Goal: Task Accomplishment & Management: Manage account settings

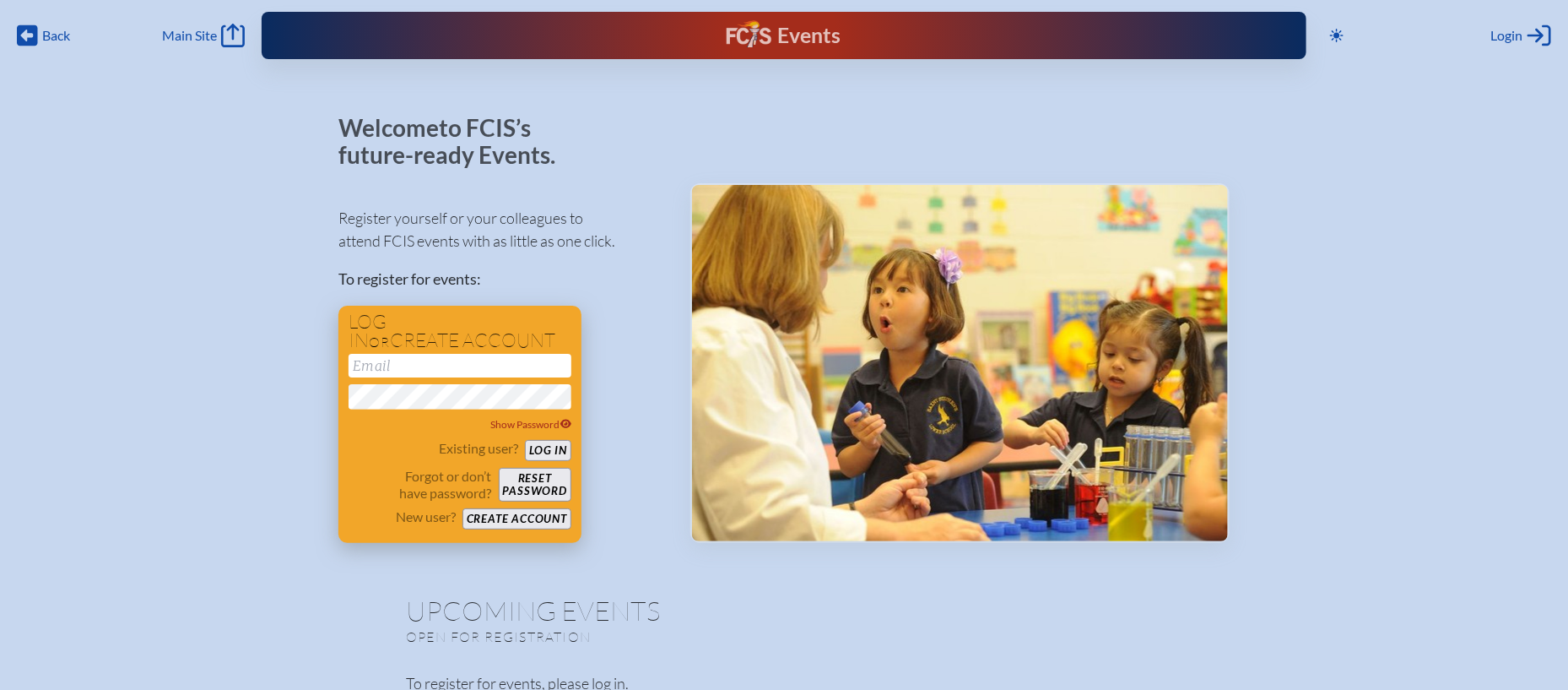
type input "[EMAIL_ADDRESS][DOMAIN_NAME]"
click at [555, 440] on div "Existing user? Log in" at bounding box center [460, 450] width 223 height 21
click at [552, 447] on button "Log in" at bounding box center [548, 450] width 47 height 21
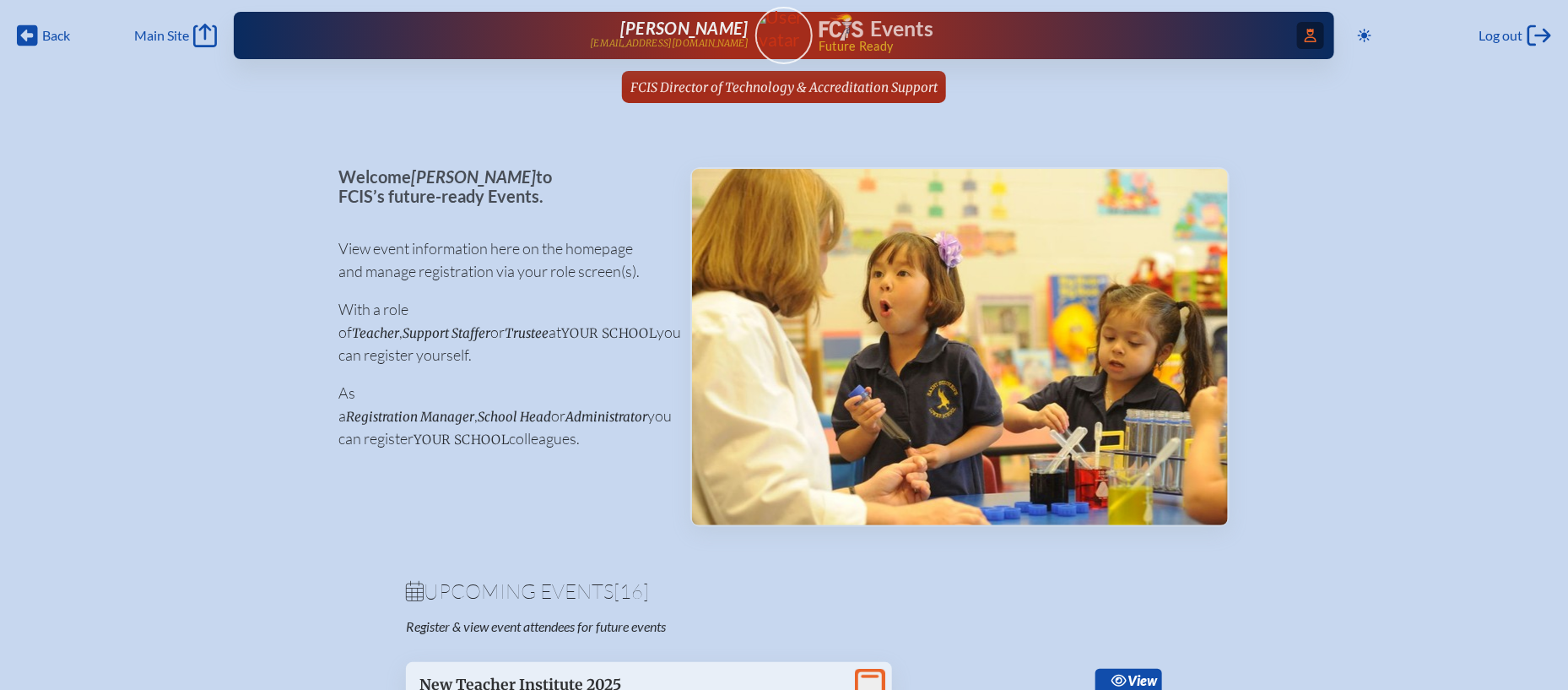
click at [1308, 37] on icon at bounding box center [1311, 36] width 12 height 14
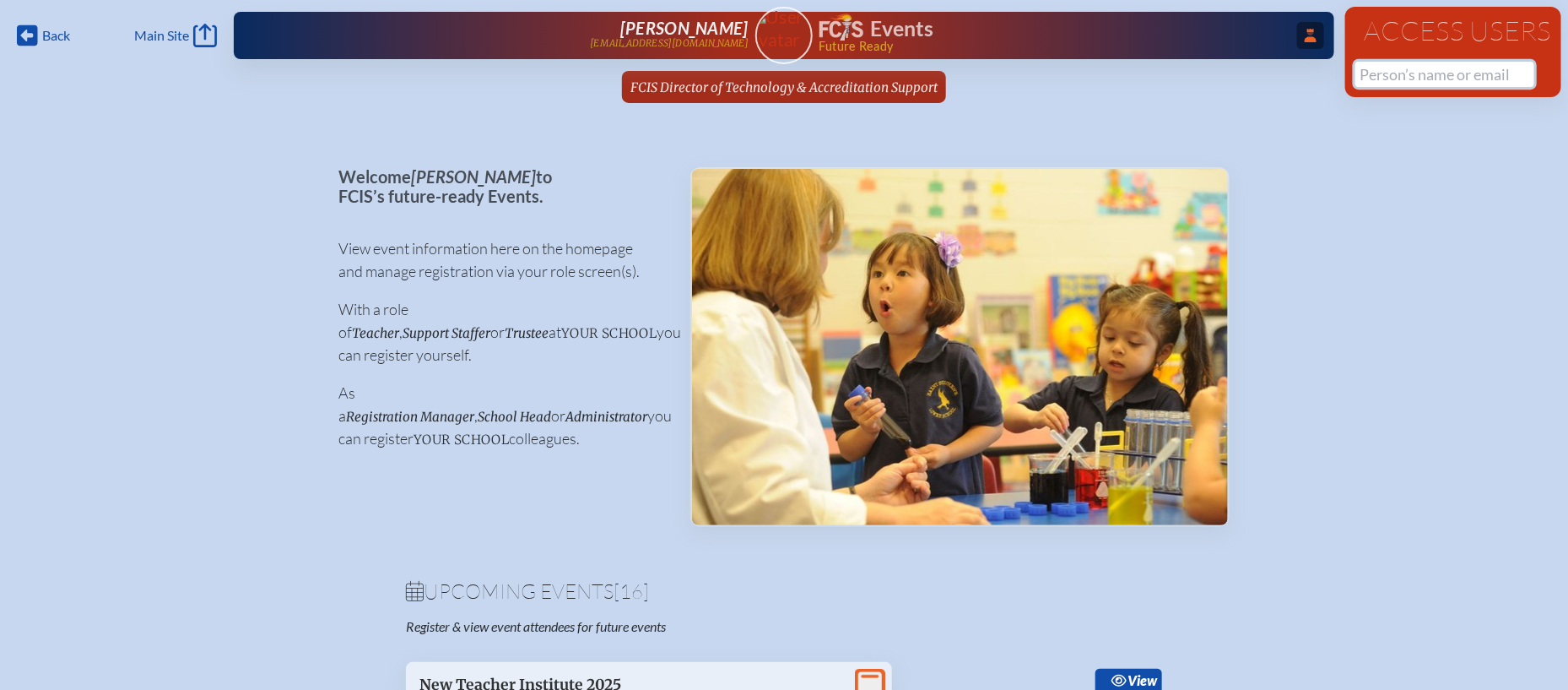
click at [1410, 63] on input "text" at bounding box center [1444, 75] width 179 height 25
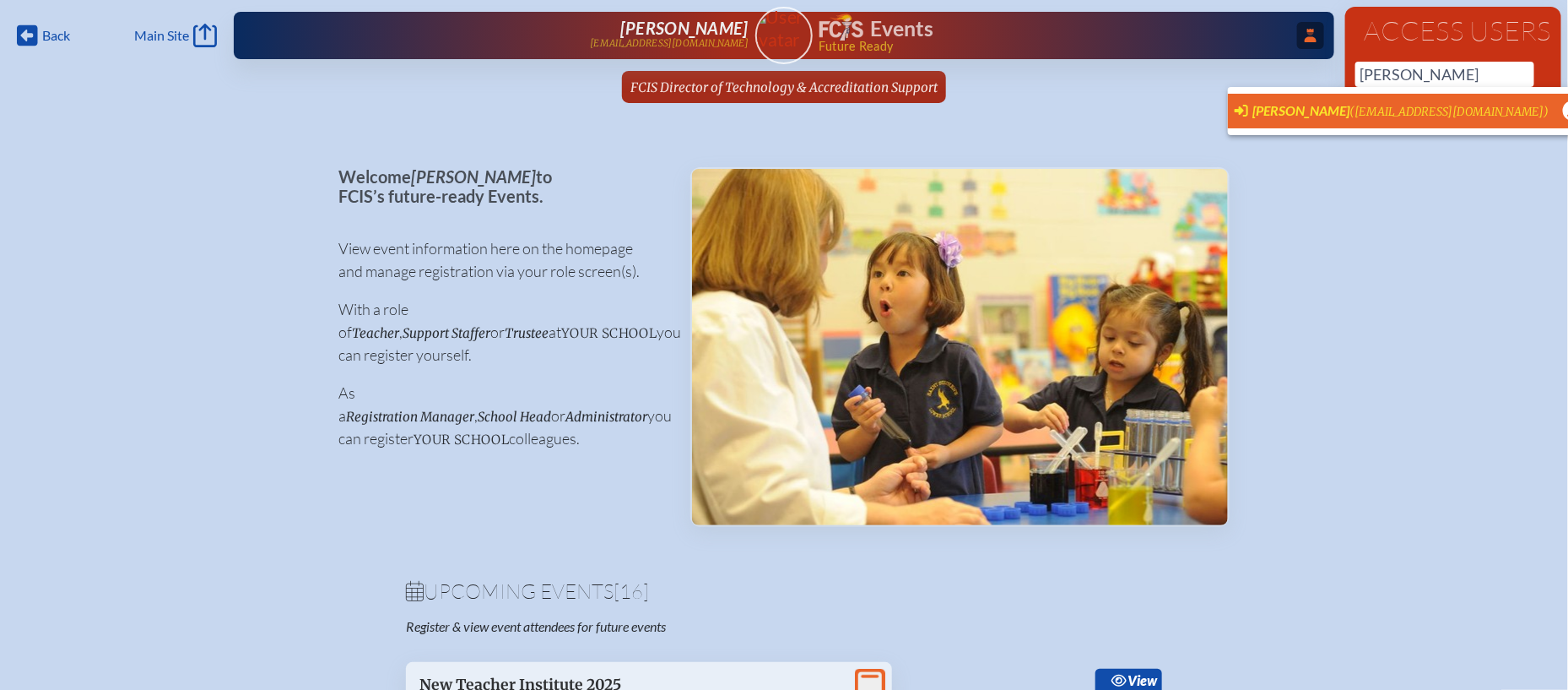
click at [1355, 112] on span "(llockhart@academyprep.org)" at bounding box center [1450, 111] width 199 height 14
type input "llockhart@academyprep.org"
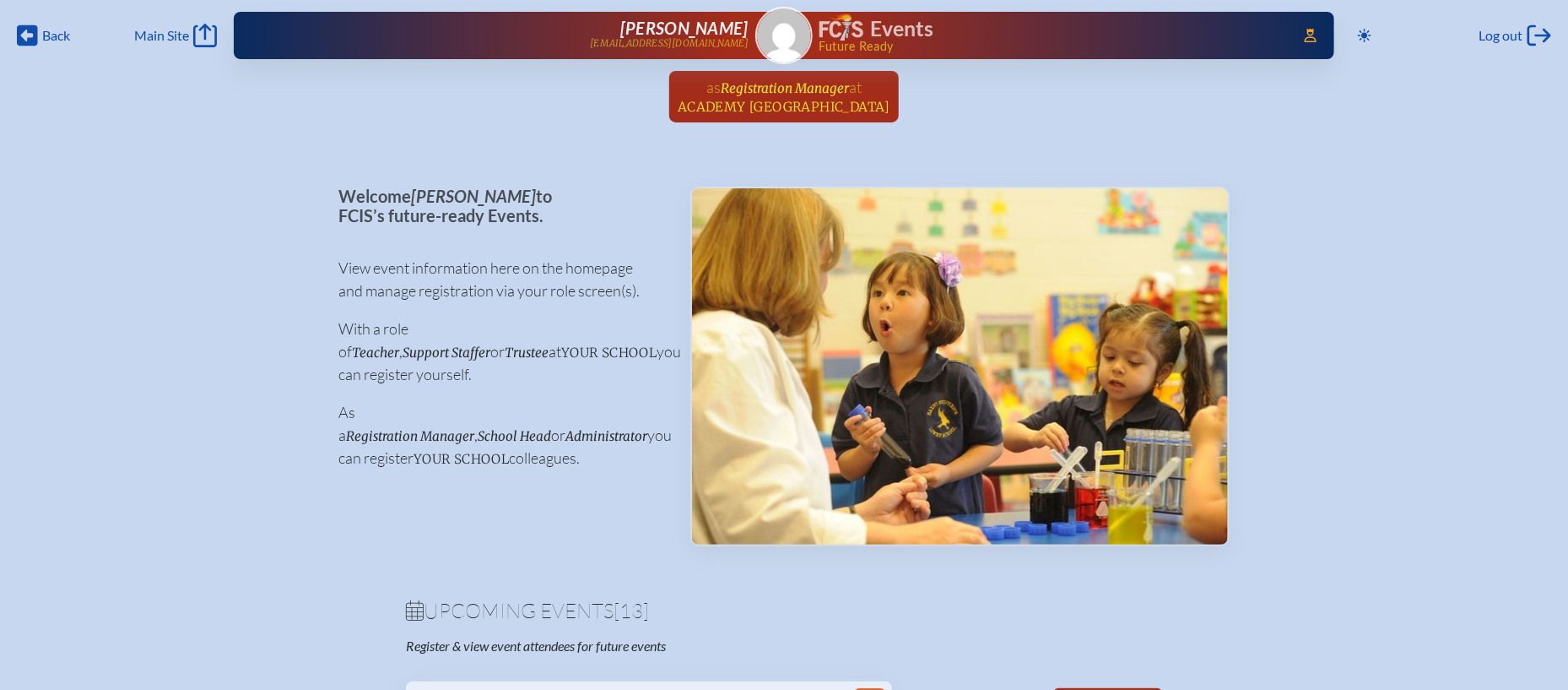
click at [790, 102] on span "Academy Prep Center of St. Petersburg" at bounding box center [784, 106] width 212 height 16
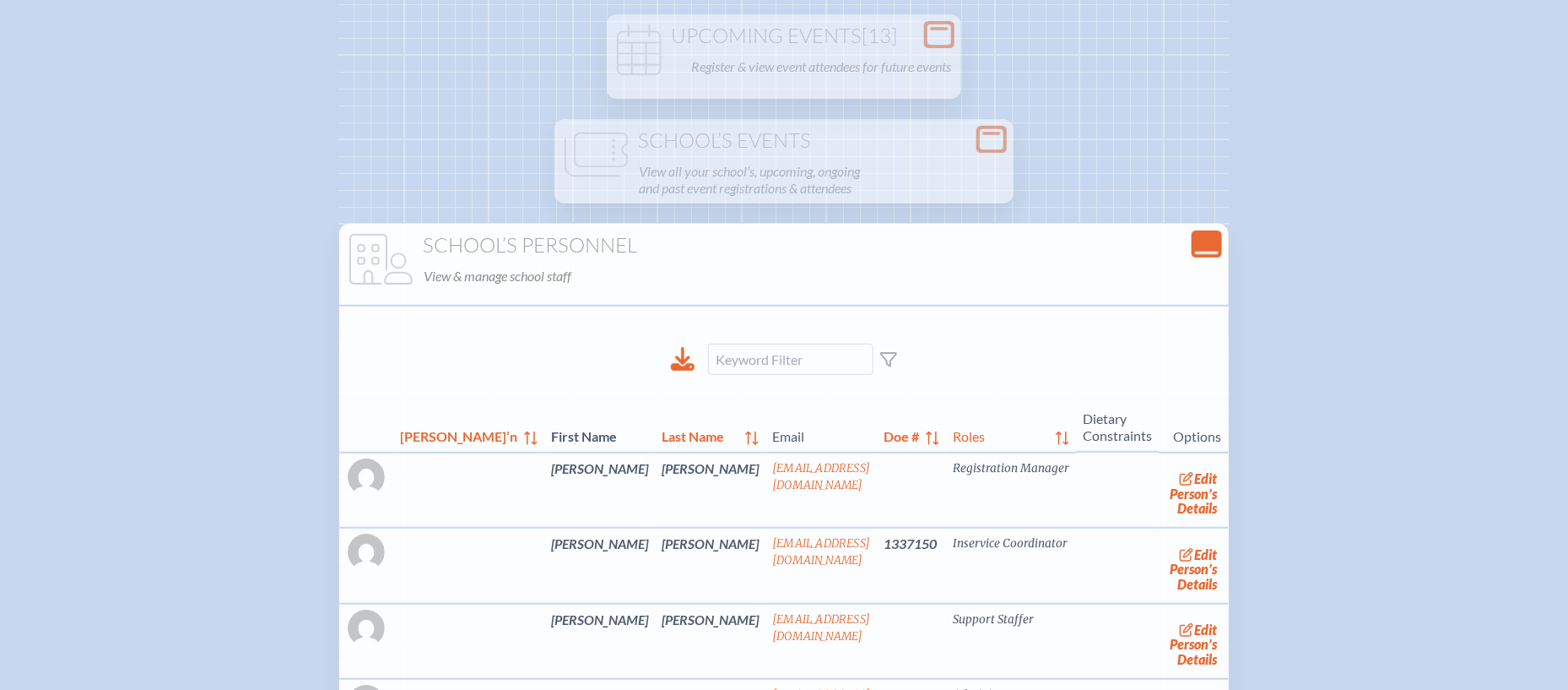
scroll to position [115, 0]
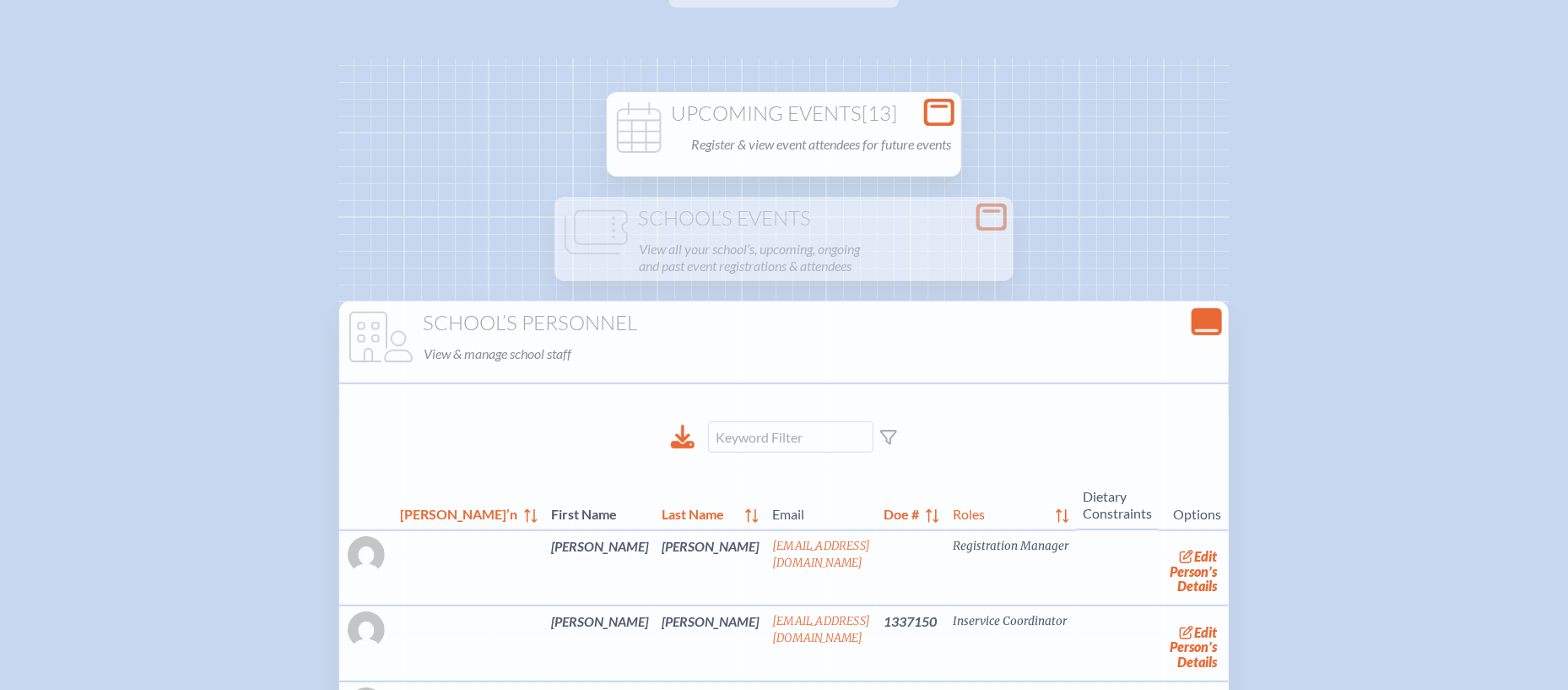
click at [833, 125] on div "Upcoming Events [13] Register & view event attendees for future events" at bounding box center [783, 129] width 347 height 54
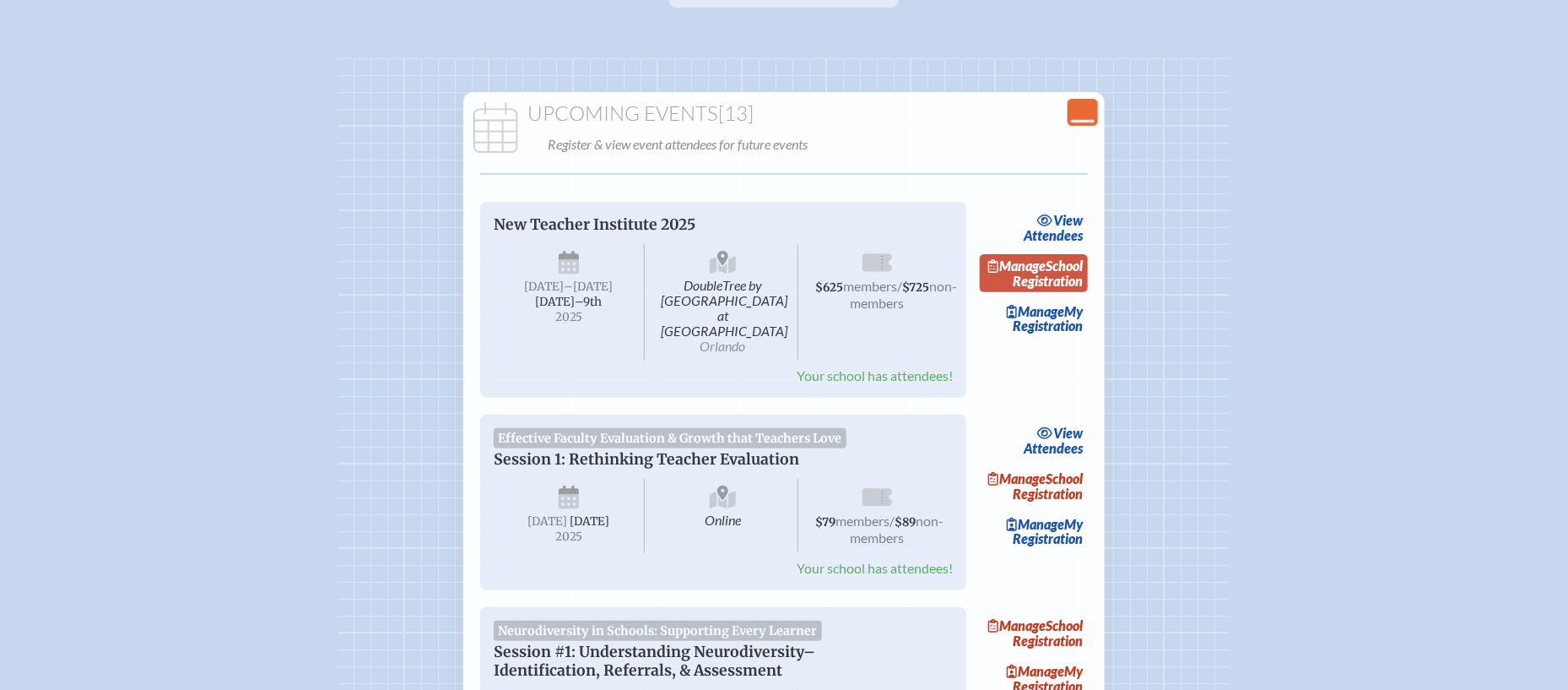
click at [1046, 263] on span "Manage" at bounding box center [1017, 265] width 59 height 16
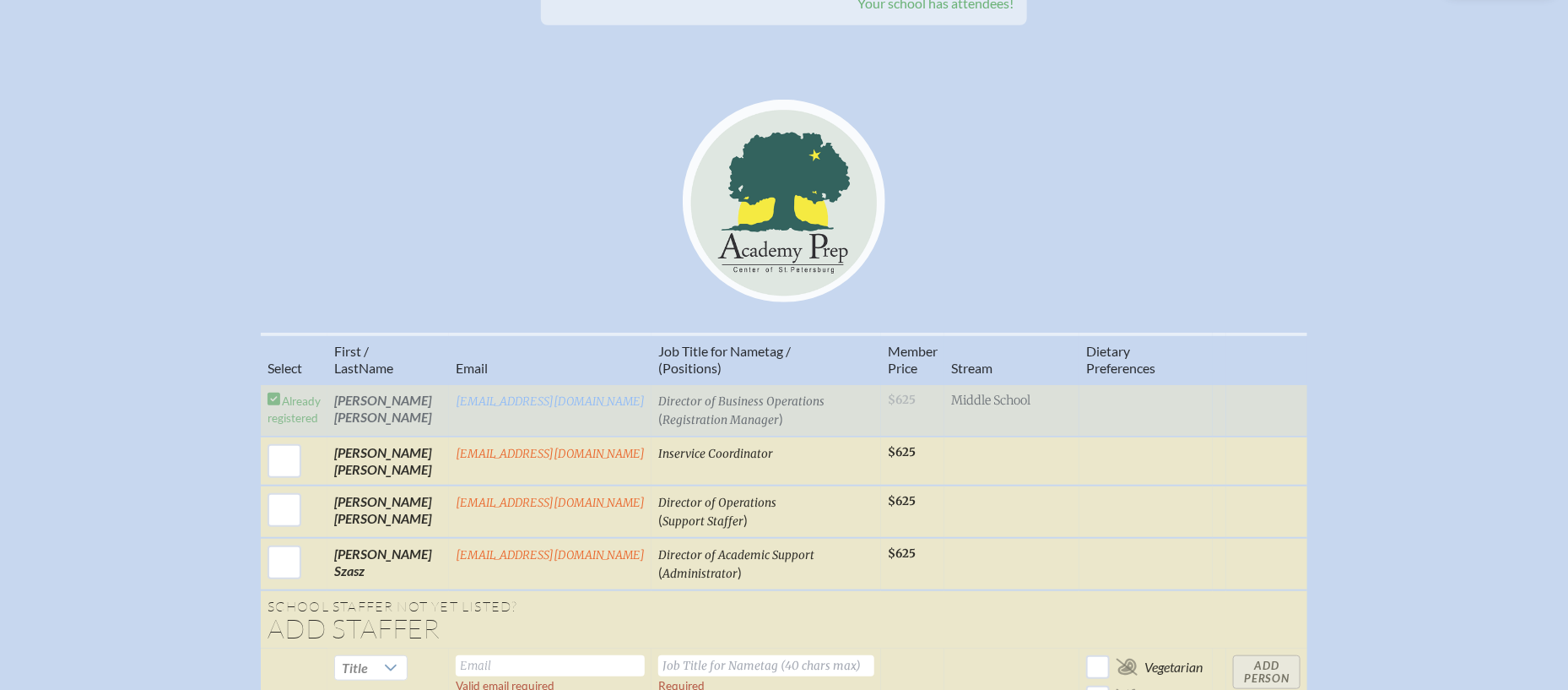
scroll to position [568, 0]
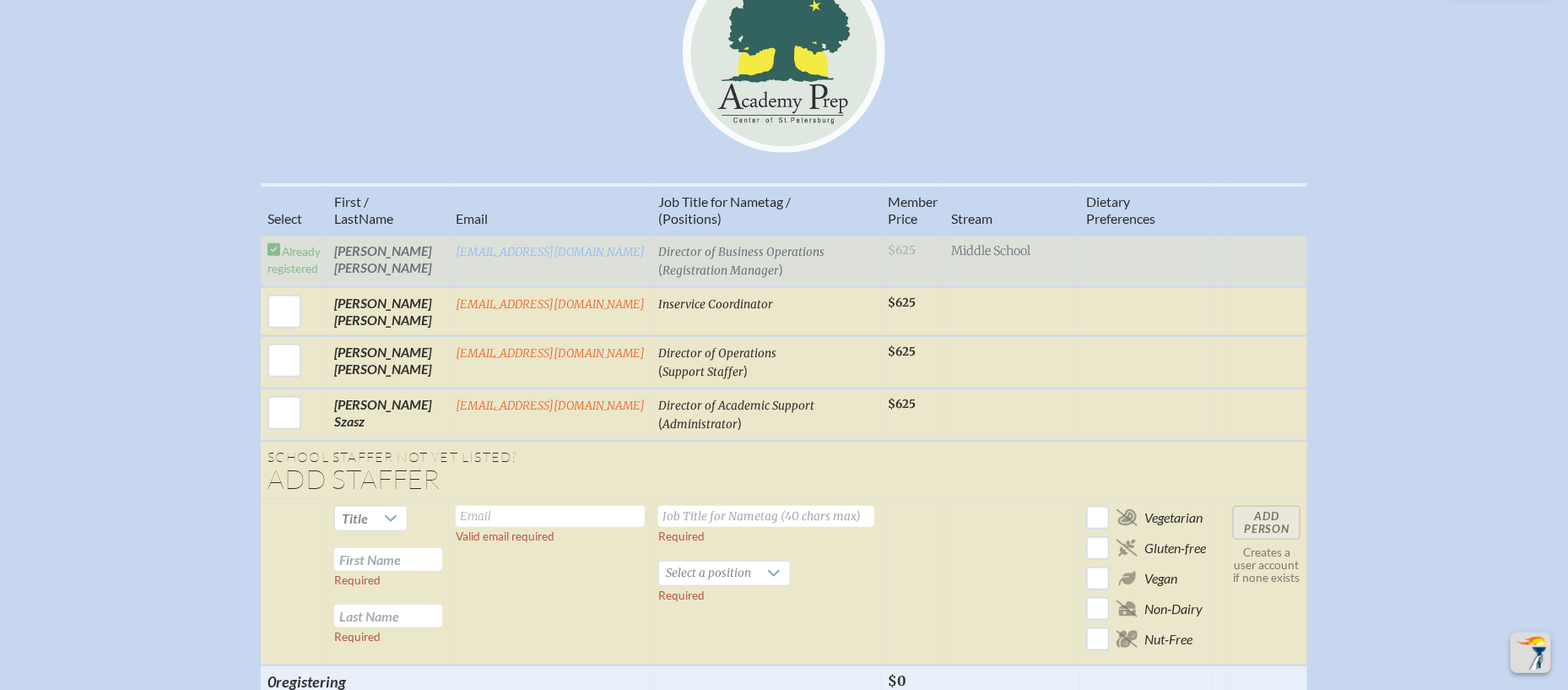
click at [423, 548] on input "text" at bounding box center [387, 559] width 108 height 23
paste input "Cece Gude"
drag, startPoint x: 370, startPoint y: 538, endPoint x: 432, endPoint y: 538, distance: 62.0
click at [432, 548] on input "Cece Gude" at bounding box center [387, 559] width 108 height 23
type input "Cece"
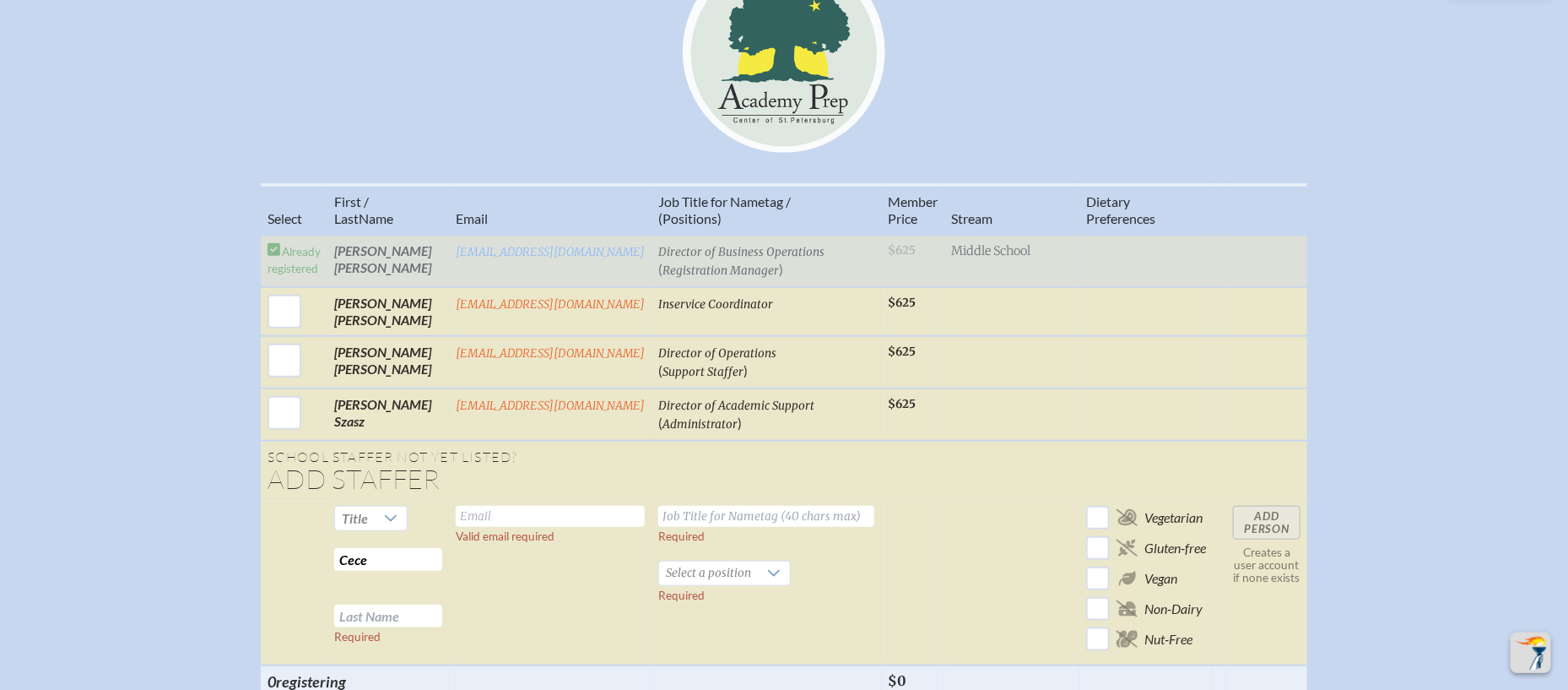
click at [385, 604] on input "text" at bounding box center [387, 615] width 108 height 23
paste input "Gude"
type input "Gude"
click at [698, 562] on span "Select a position" at bounding box center [708, 574] width 99 height 24
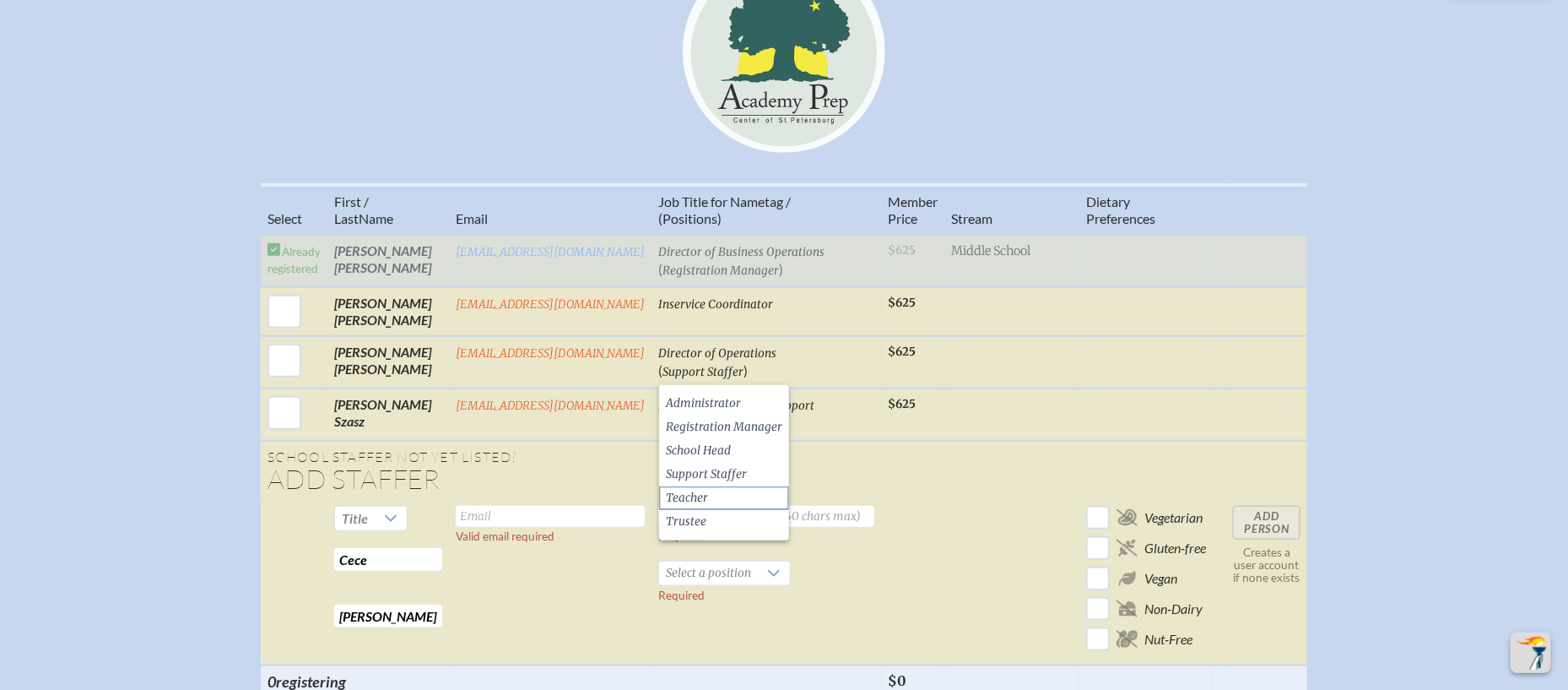
click at [717, 501] on li "Teacher" at bounding box center [724, 498] width 130 height 24
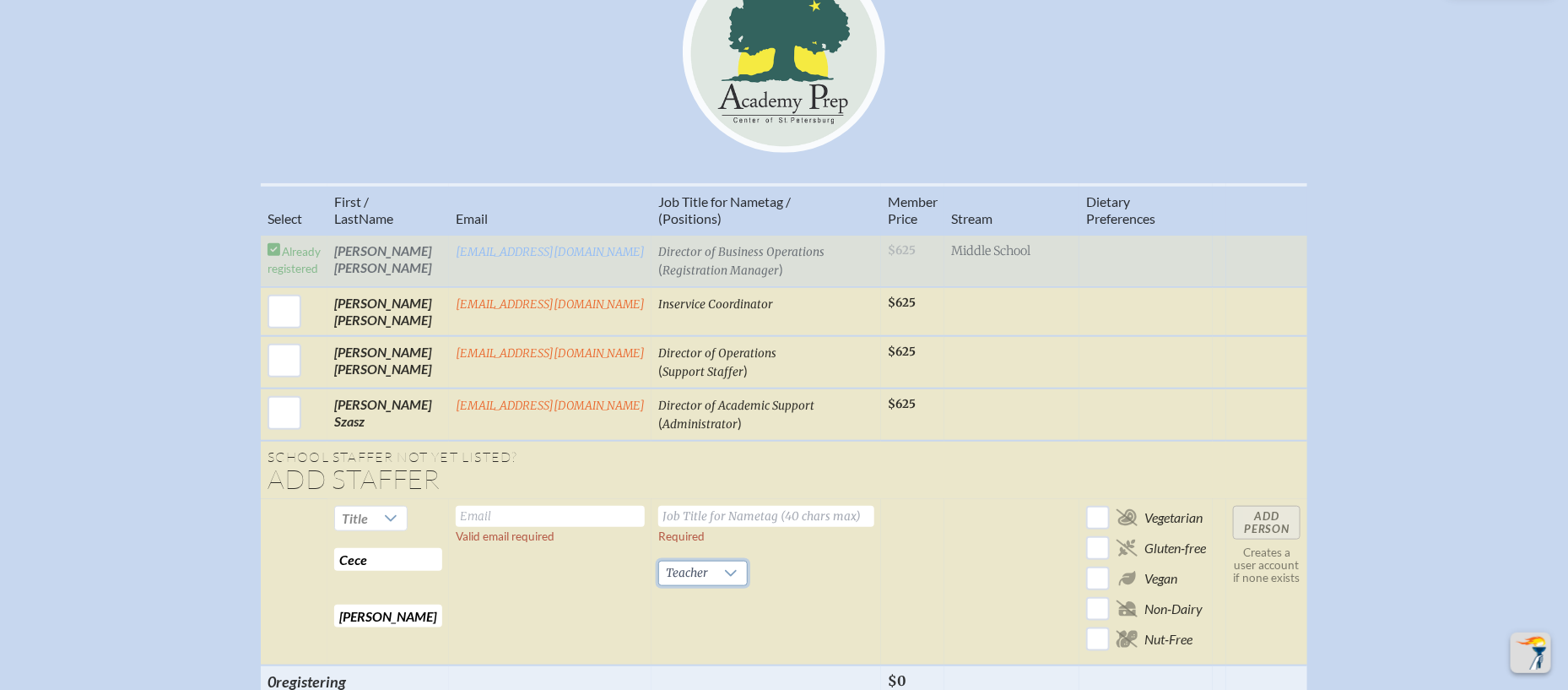
click at [522, 506] on input "text" at bounding box center [550, 516] width 189 height 21
paste input "CGude@academyprep.org"
type input "CGude@academyprep.org"
click at [369, 506] on span "Title" at bounding box center [354, 518] width 40 height 24
click at [383, 597] on li "Ms." at bounding box center [370, 599] width 71 height 24
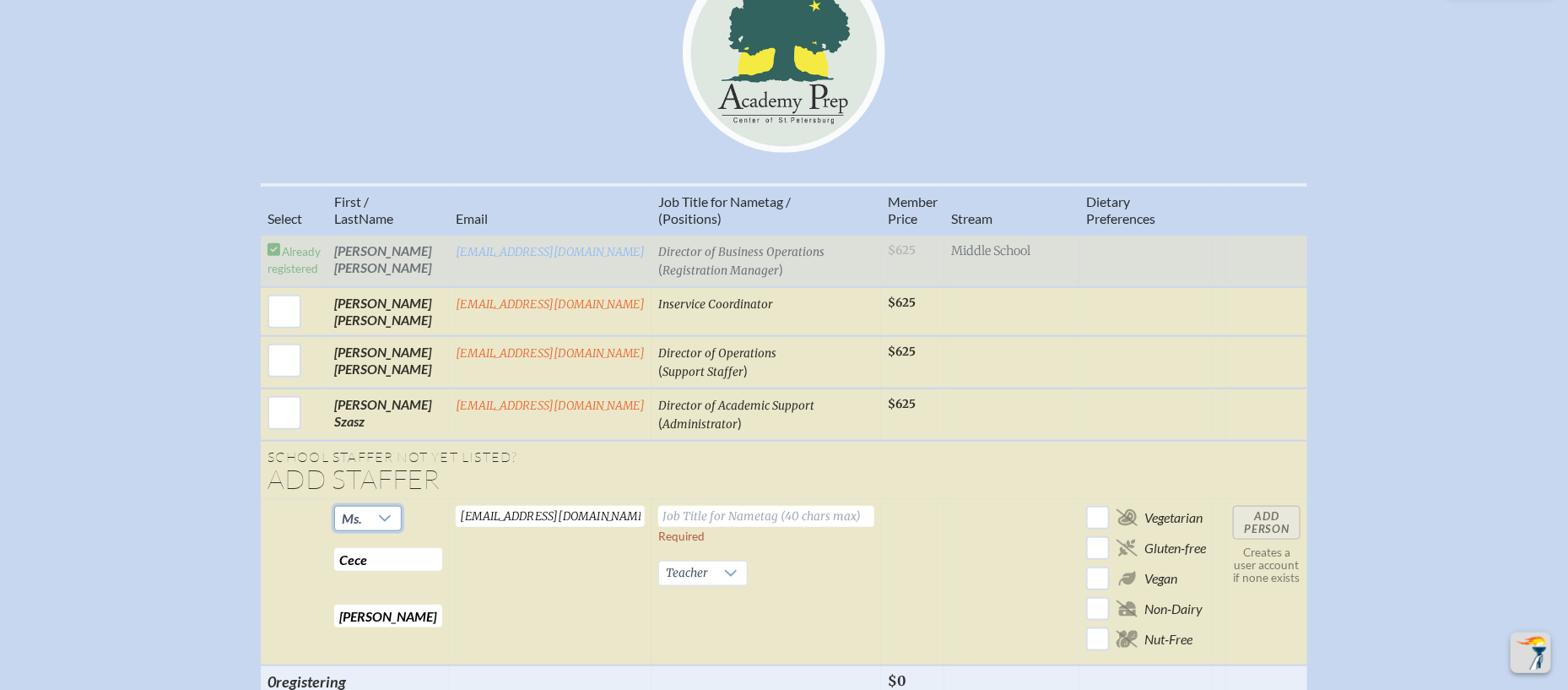
click at [522, 547] on td "CGude@academyprep.org Valid email required" at bounding box center [550, 582] width 202 height 167
click at [681, 506] on input "text" at bounding box center [766, 516] width 216 height 21
type input "Teacher"
click at [898, 545] on td at bounding box center [912, 582] width 64 height 167
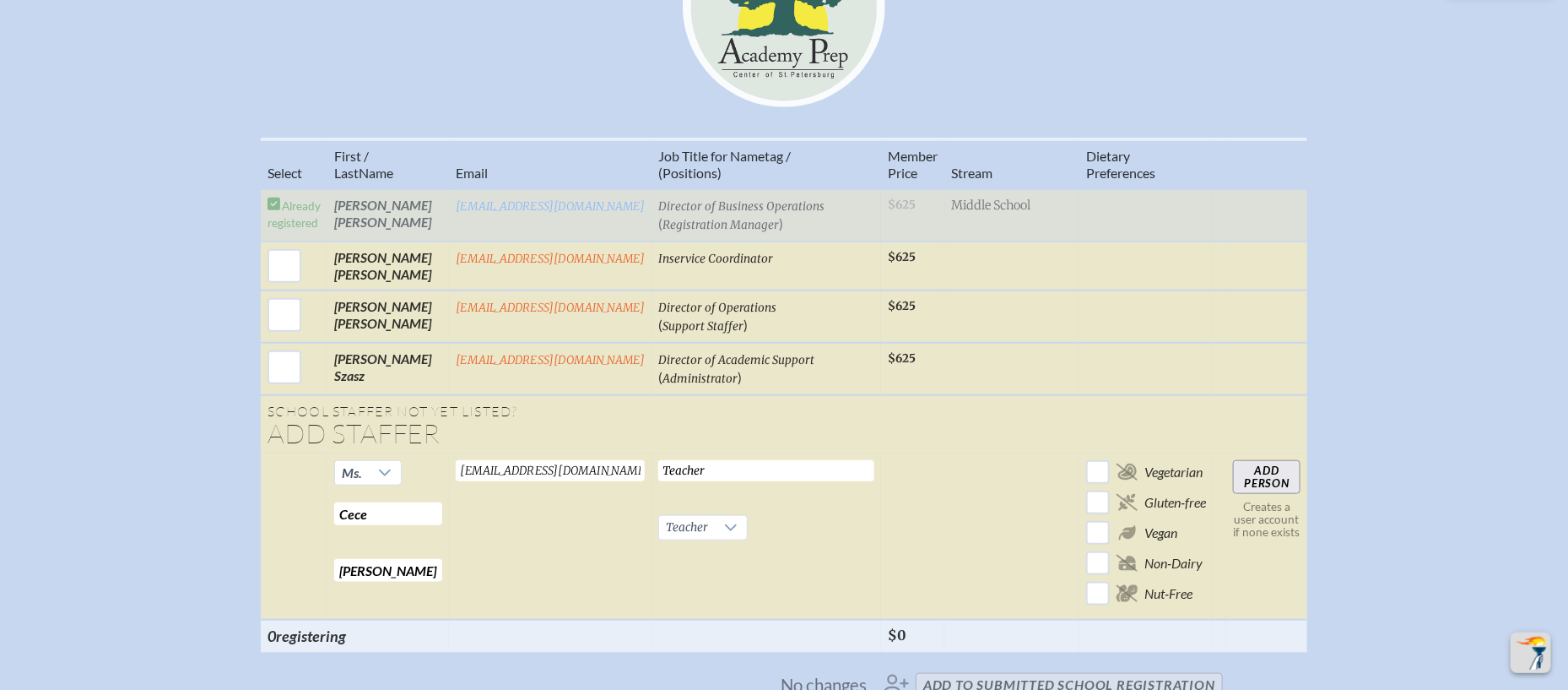
scroll to position [643, 0]
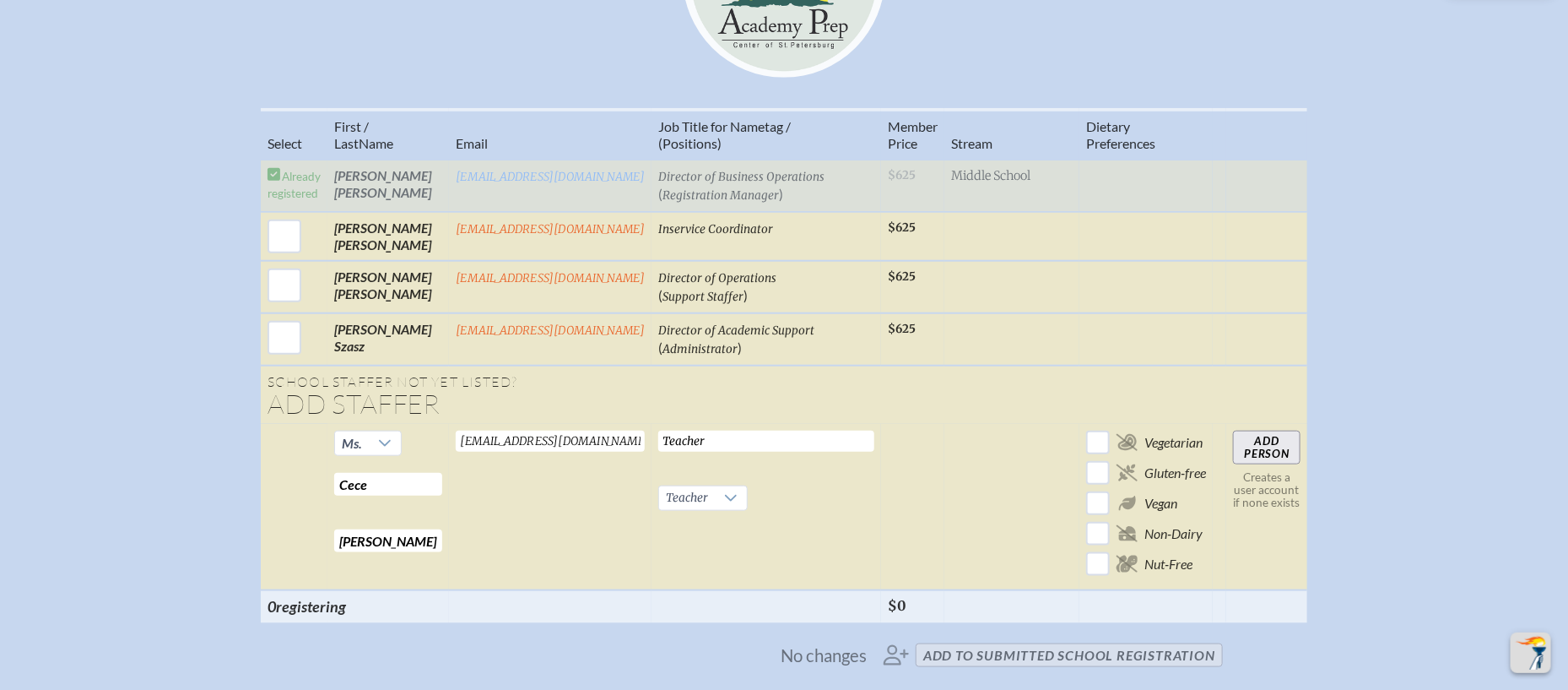
click at [1283, 431] on input "Add Person" at bounding box center [1266, 448] width 67 height 34
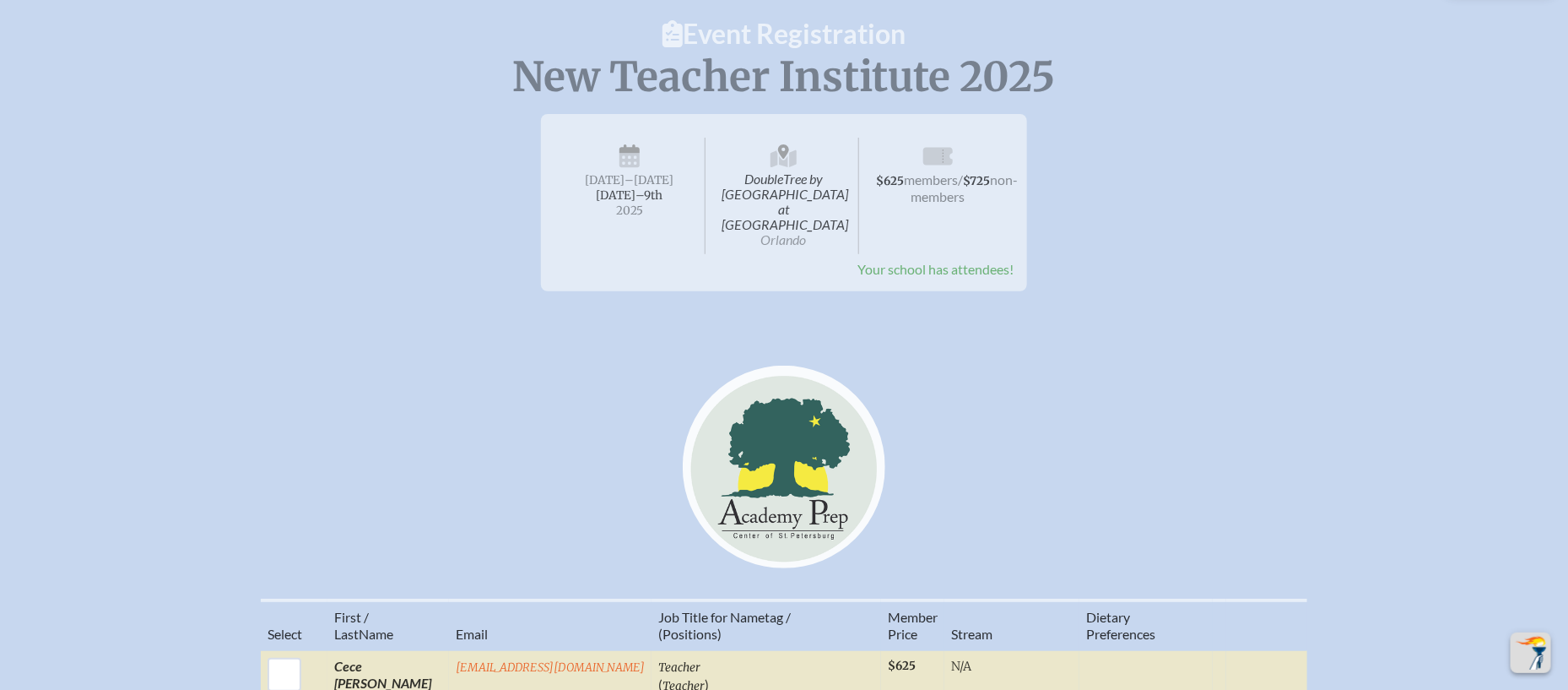
scroll to position [433, 0]
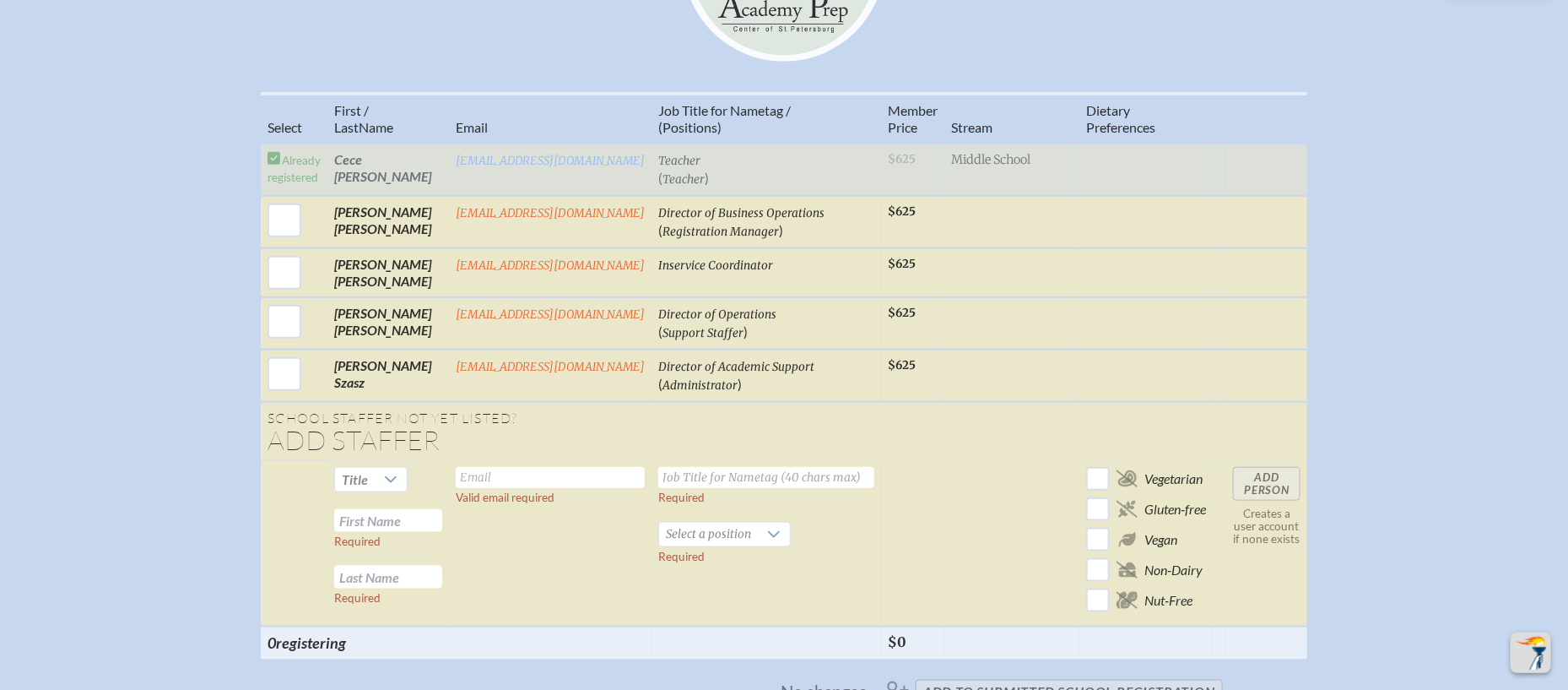
scroll to position [644, 0]
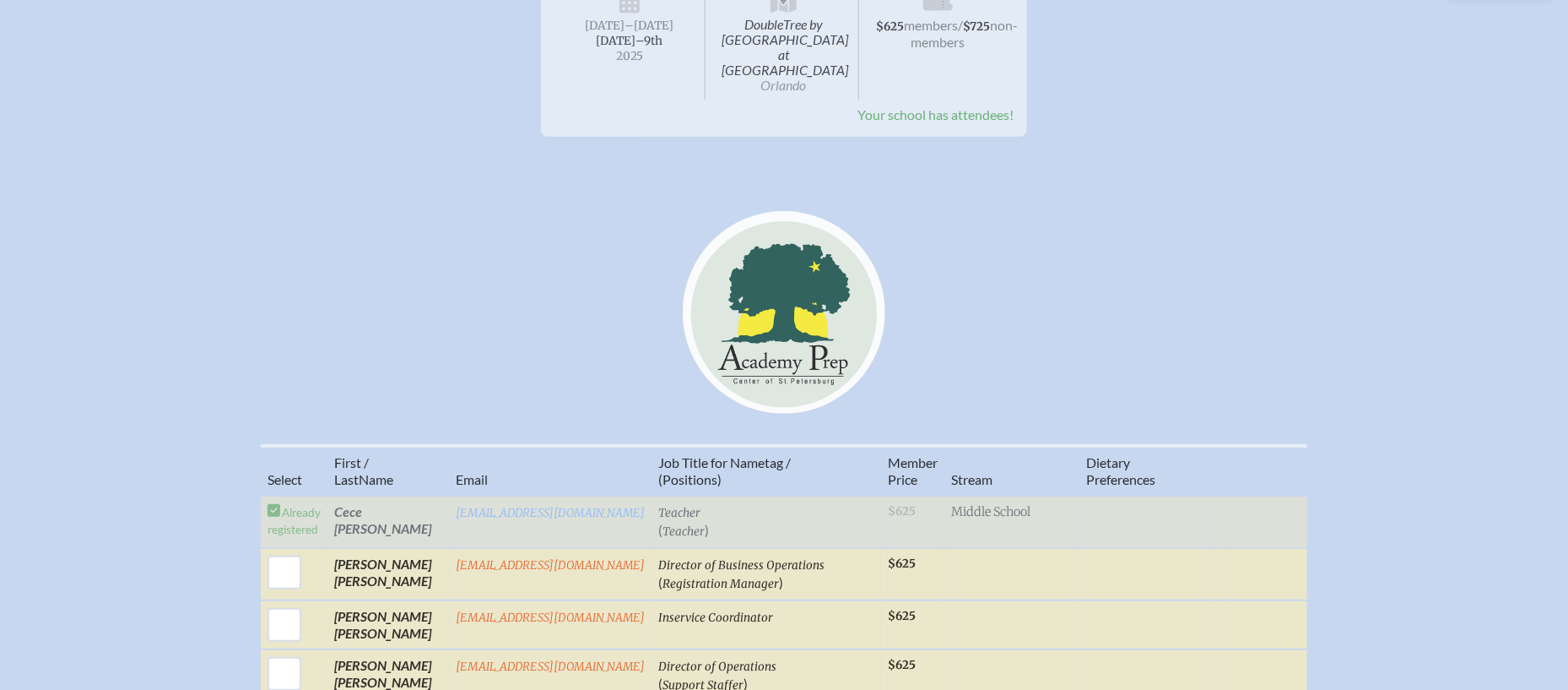
scroll to position [494, 0]
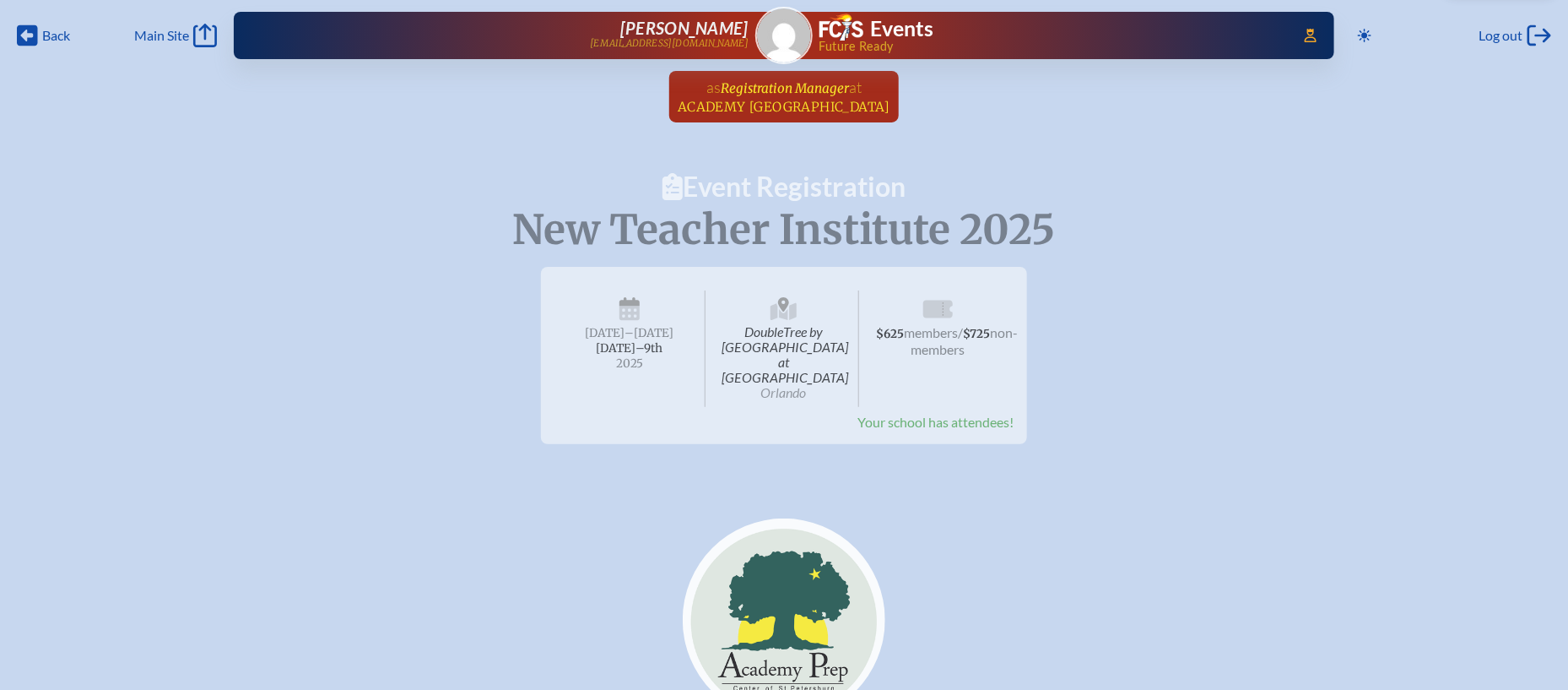
click at [884, 82] on link "as Registration Manager at Academy Prep Center of St. Petersburg since March 1s…" at bounding box center [784, 96] width 226 height 52
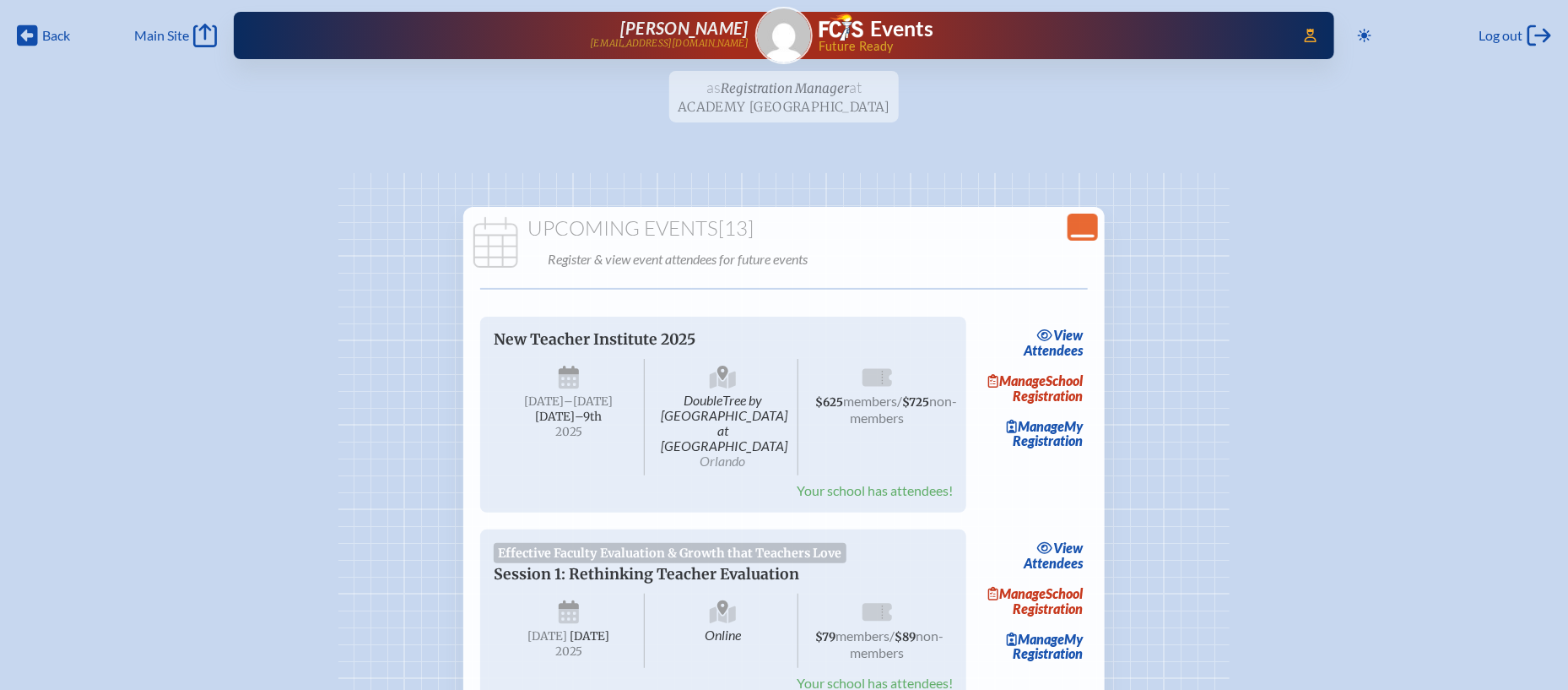
click at [1085, 219] on icon "Close Console" at bounding box center [1083, 227] width 24 height 24
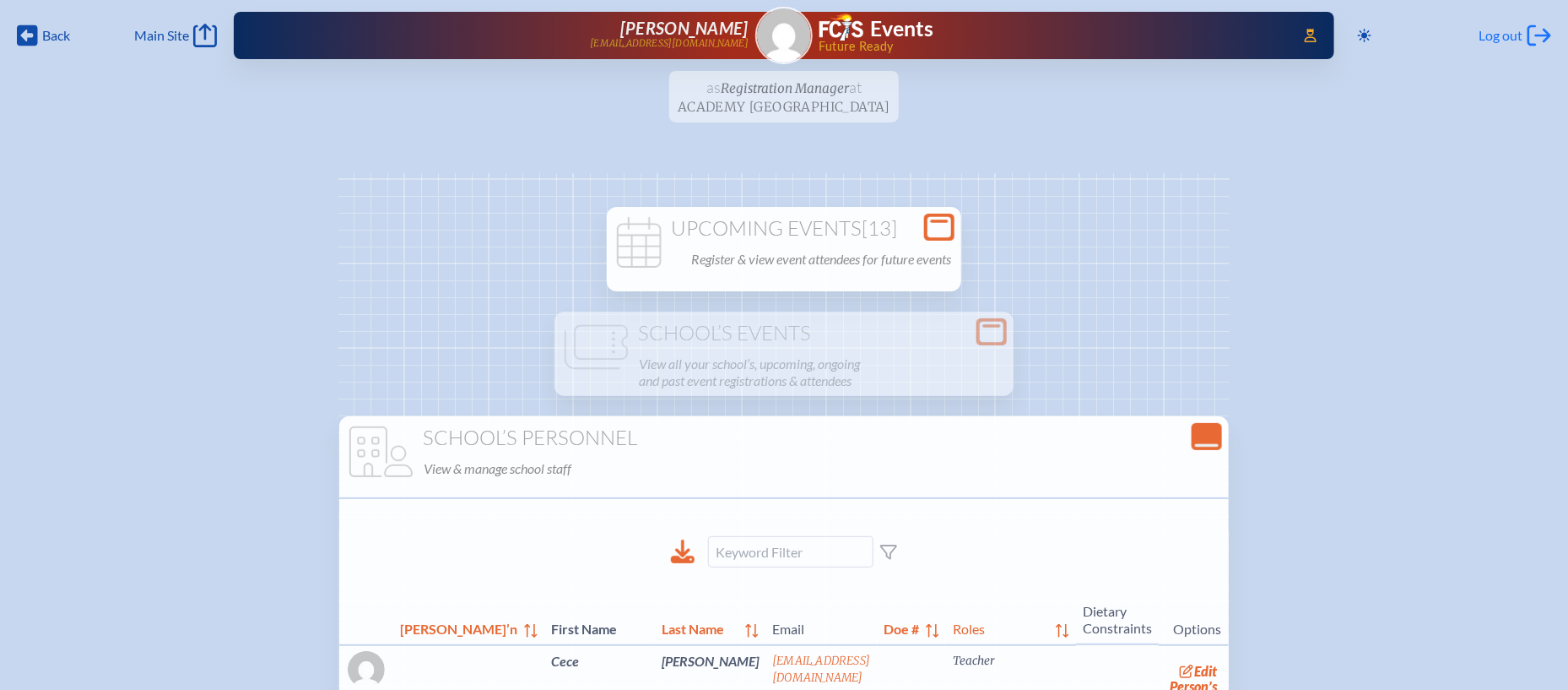
click at [1496, 30] on span "Log out" at bounding box center [1502, 36] width 44 height 17
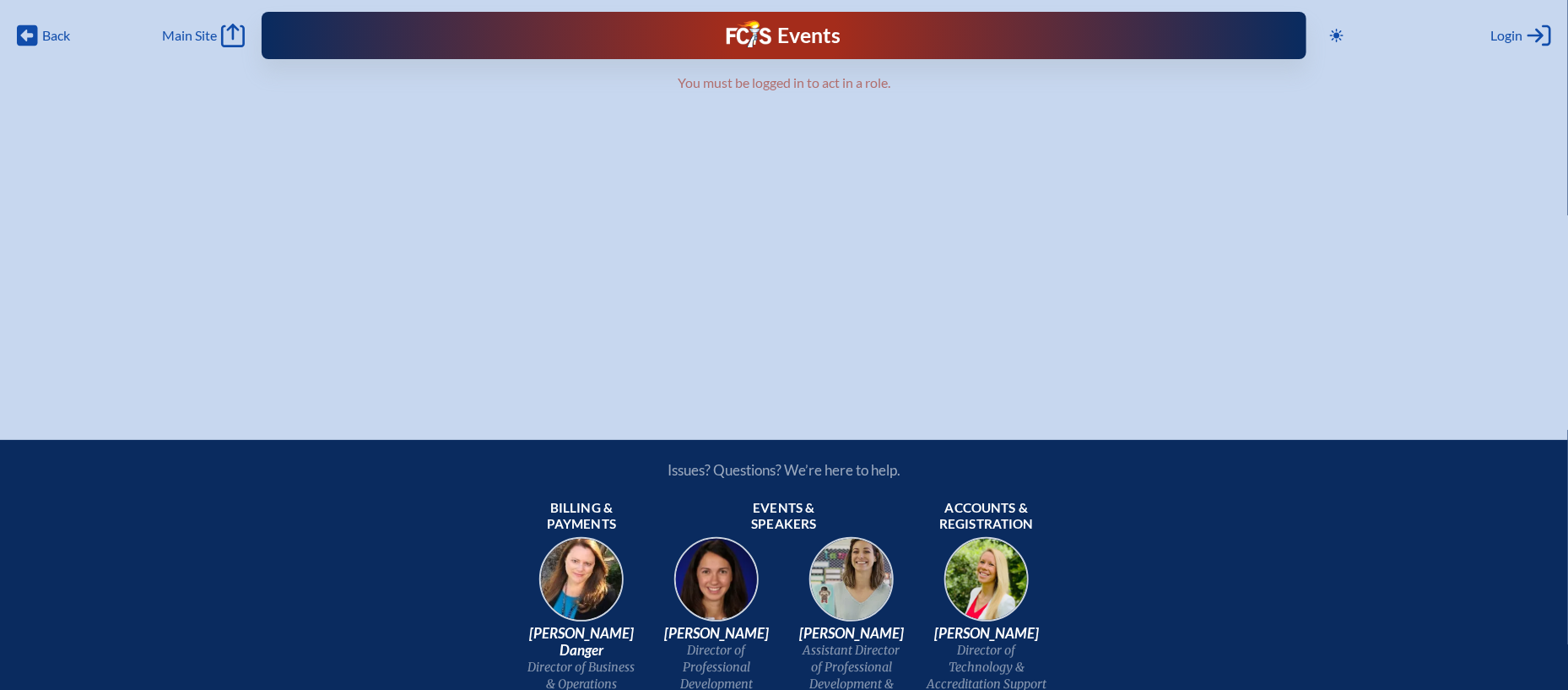
click at [1240, 33] on div "Events Future Ready" at bounding box center [784, 36] width 1045 height 48
click at [1517, 33] on span "Login" at bounding box center [1507, 36] width 32 height 17
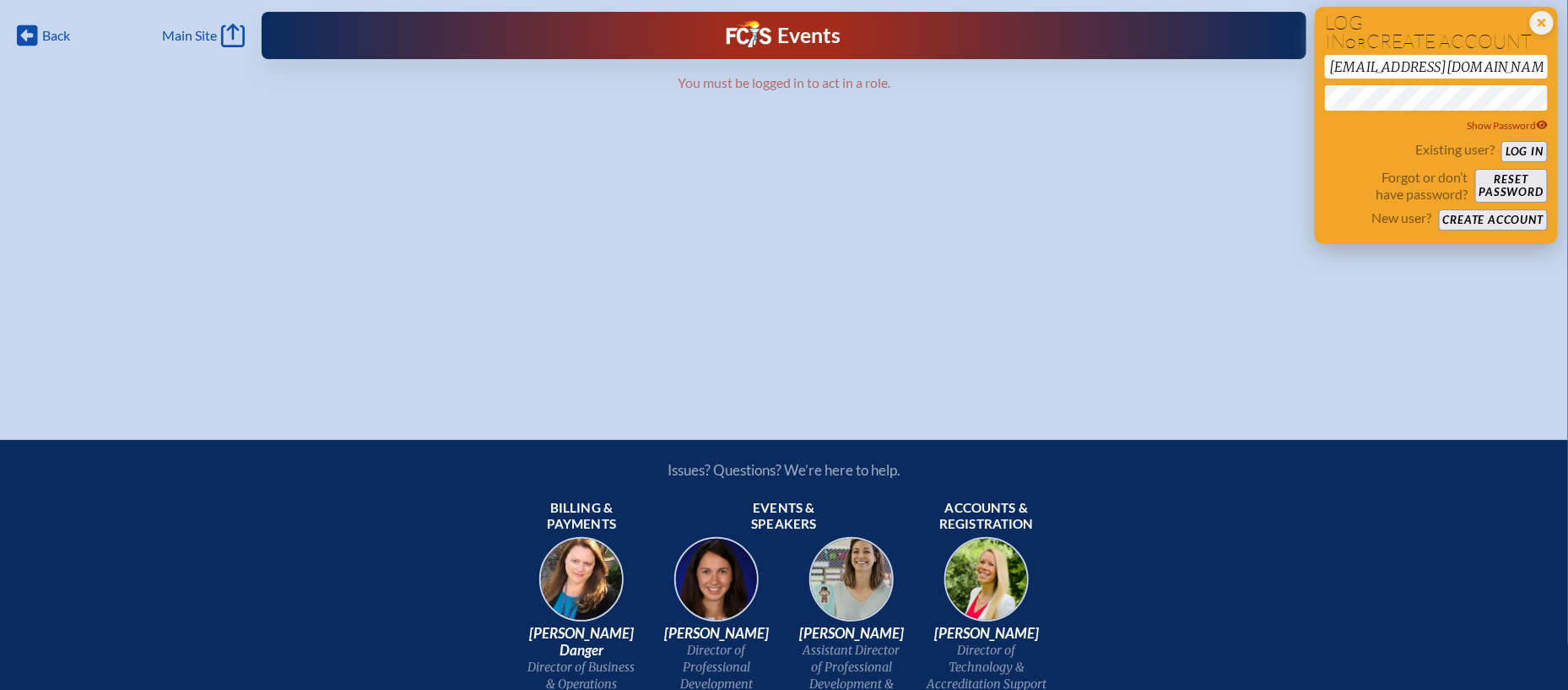
click at [1532, 146] on button "Log in" at bounding box center [1524, 151] width 47 height 21
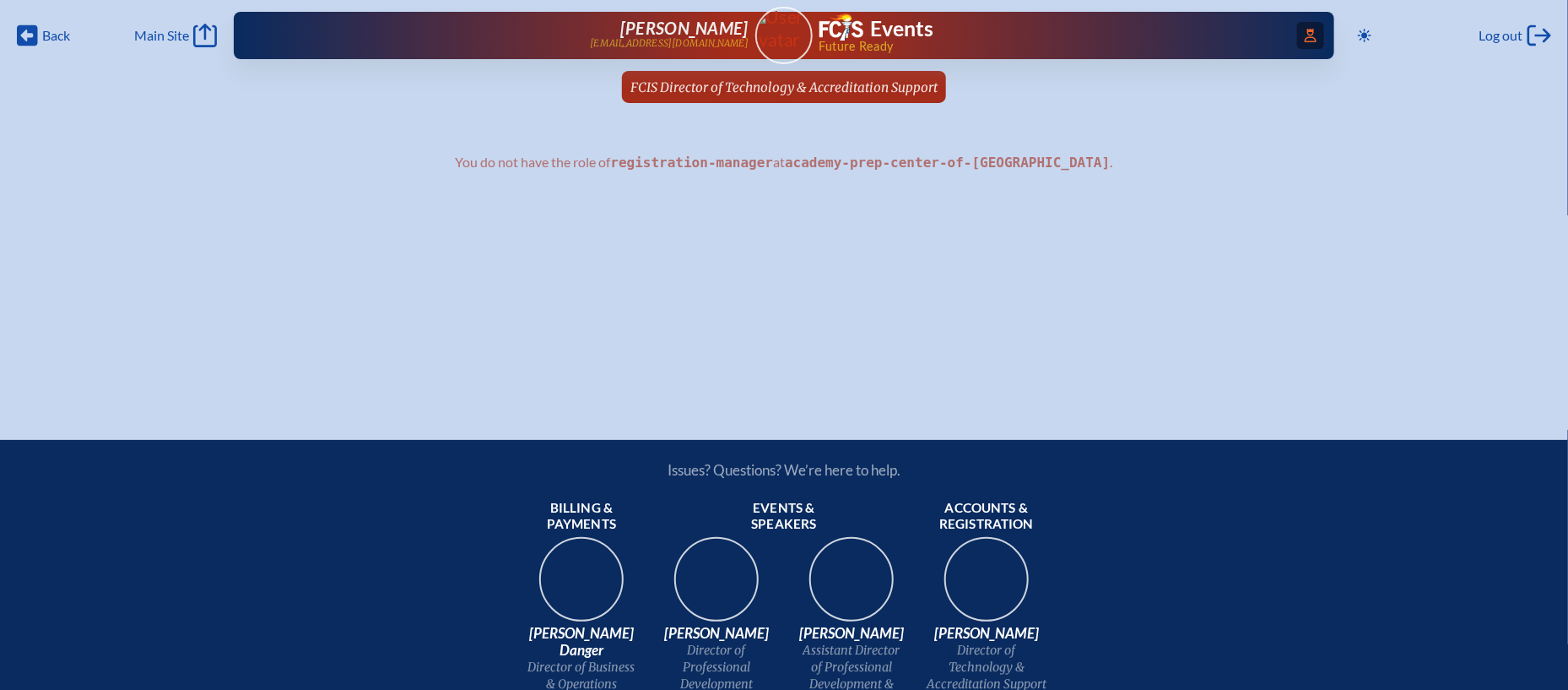
click at [1312, 39] on icon at bounding box center [1311, 36] width 12 height 14
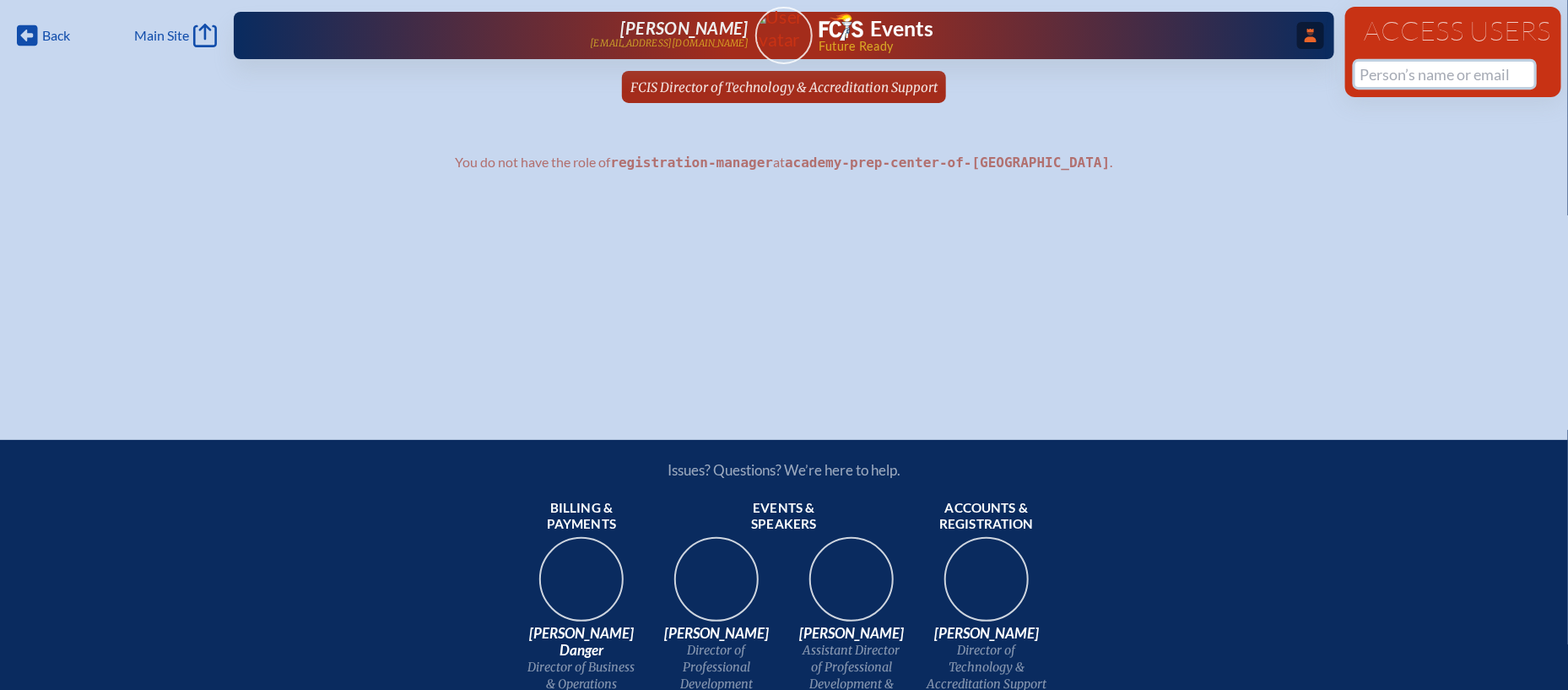
click at [1435, 74] on input "text" at bounding box center [1444, 75] width 179 height 25
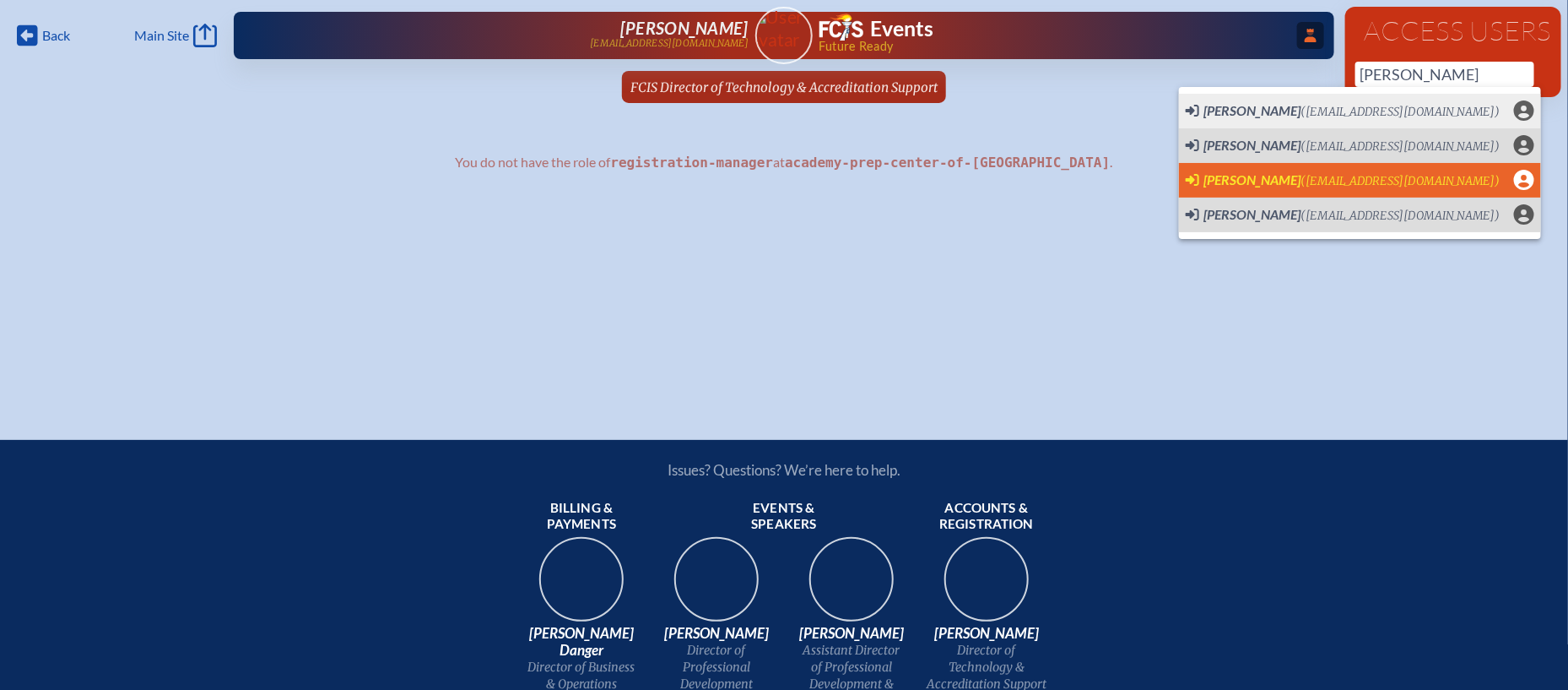
click at [1362, 174] on span "(llockhart@academyprep.org)" at bounding box center [1401, 181] width 199 height 14
type input "[EMAIL_ADDRESS][DOMAIN_NAME]"
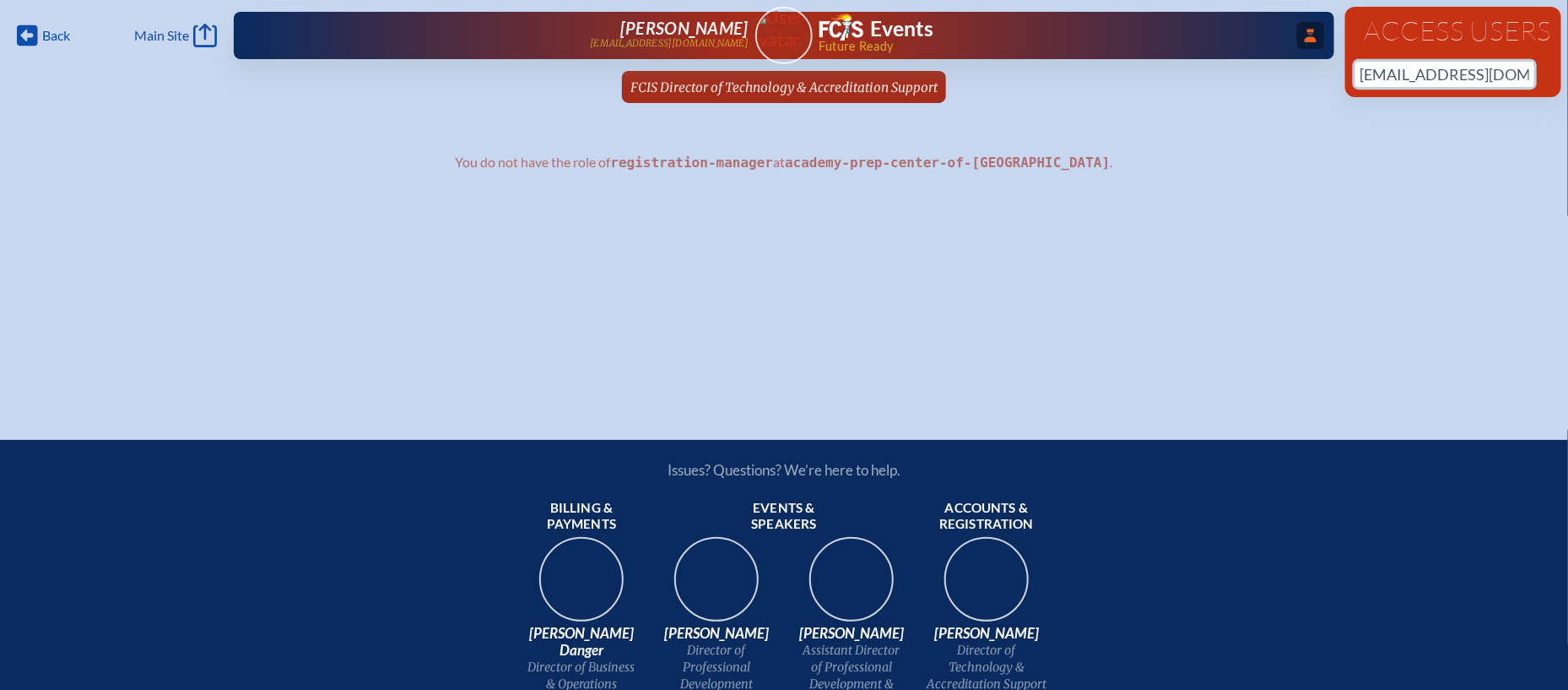
scroll to position [0, 26]
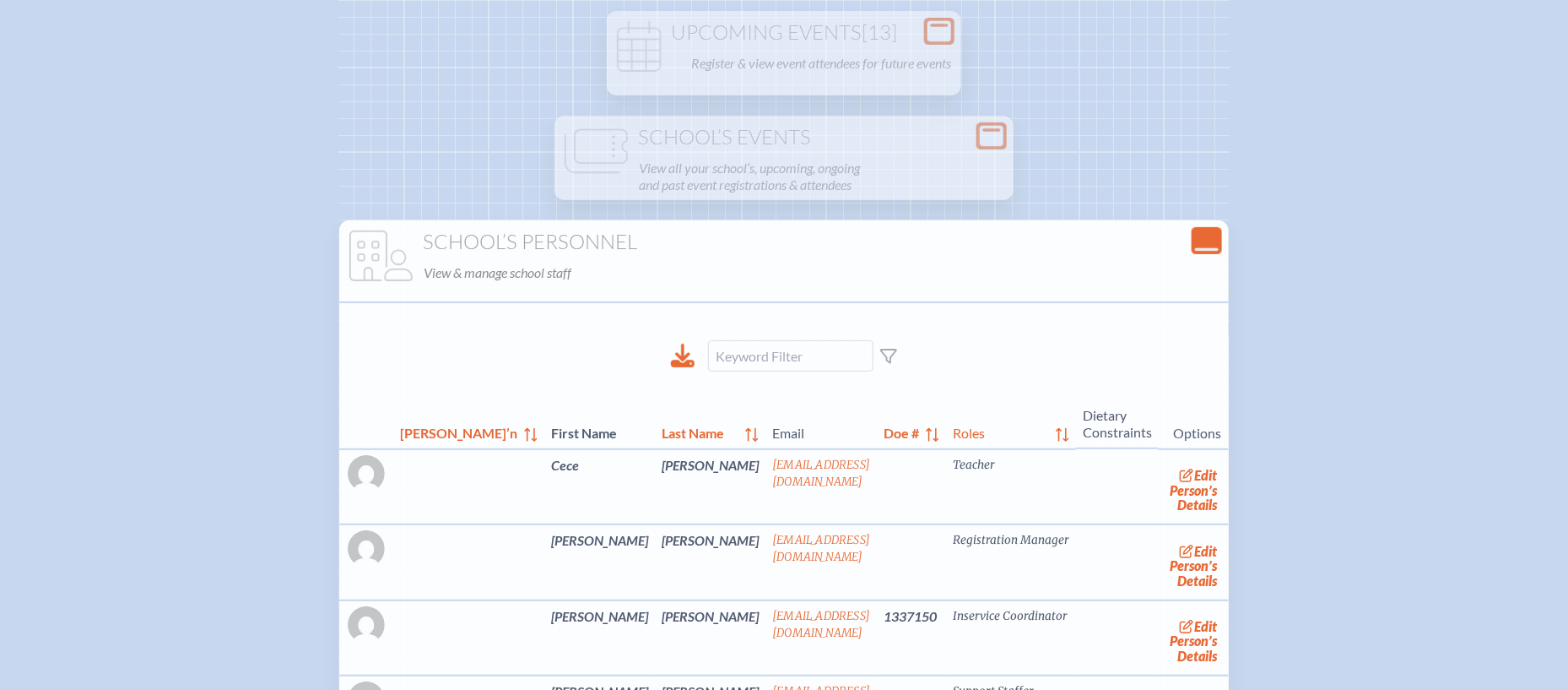
scroll to position [195, 0]
click at [1195, 237] on icon "Close Console" at bounding box center [1207, 241] width 24 height 24
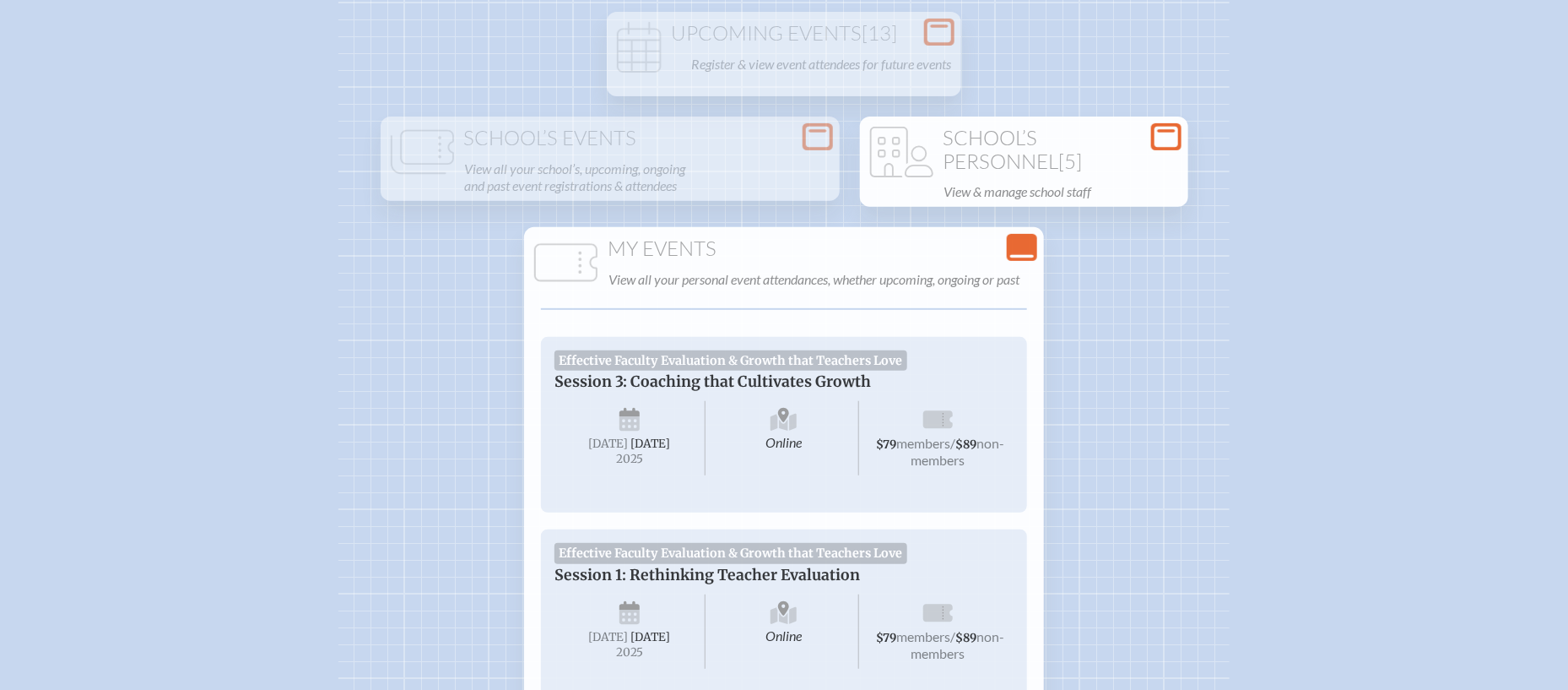
click at [1024, 242] on icon "Close Console" at bounding box center [1022, 247] width 24 height 24
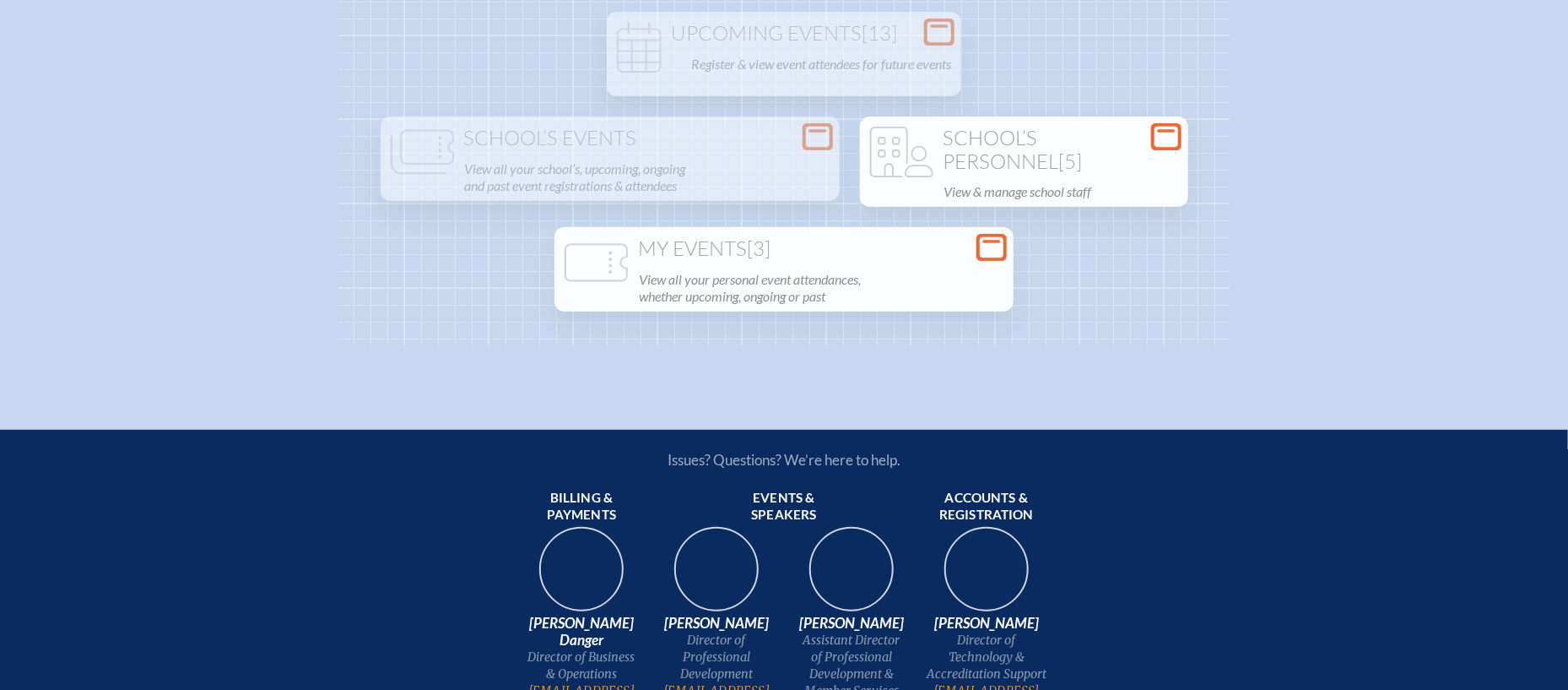
click at [1024, 242] on div "Open Console Upcoming Events [13] Register & view event attendees for future ev…" at bounding box center [783, 161] width 891 height 367
click at [997, 248] on icon at bounding box center [991, 247] width 24 height 21
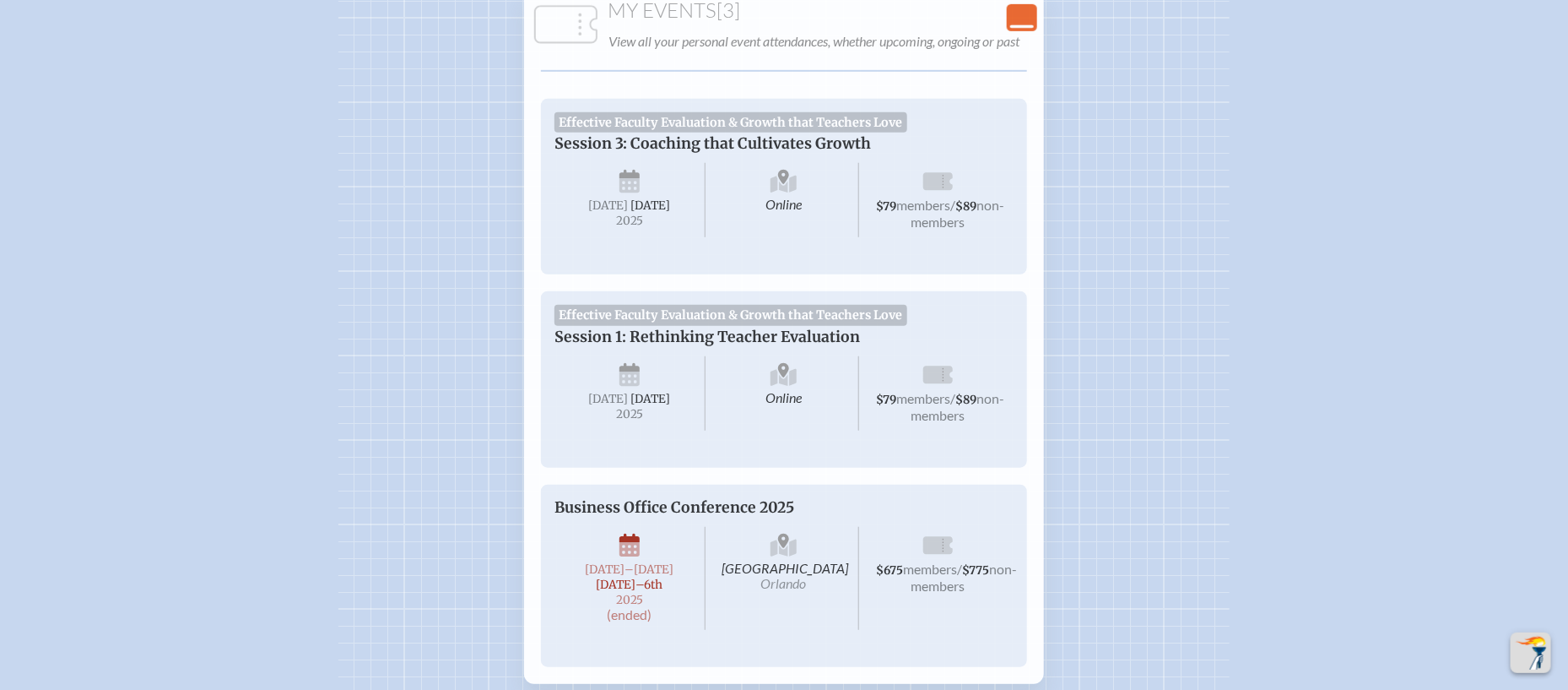
scroll to position [438, 0]
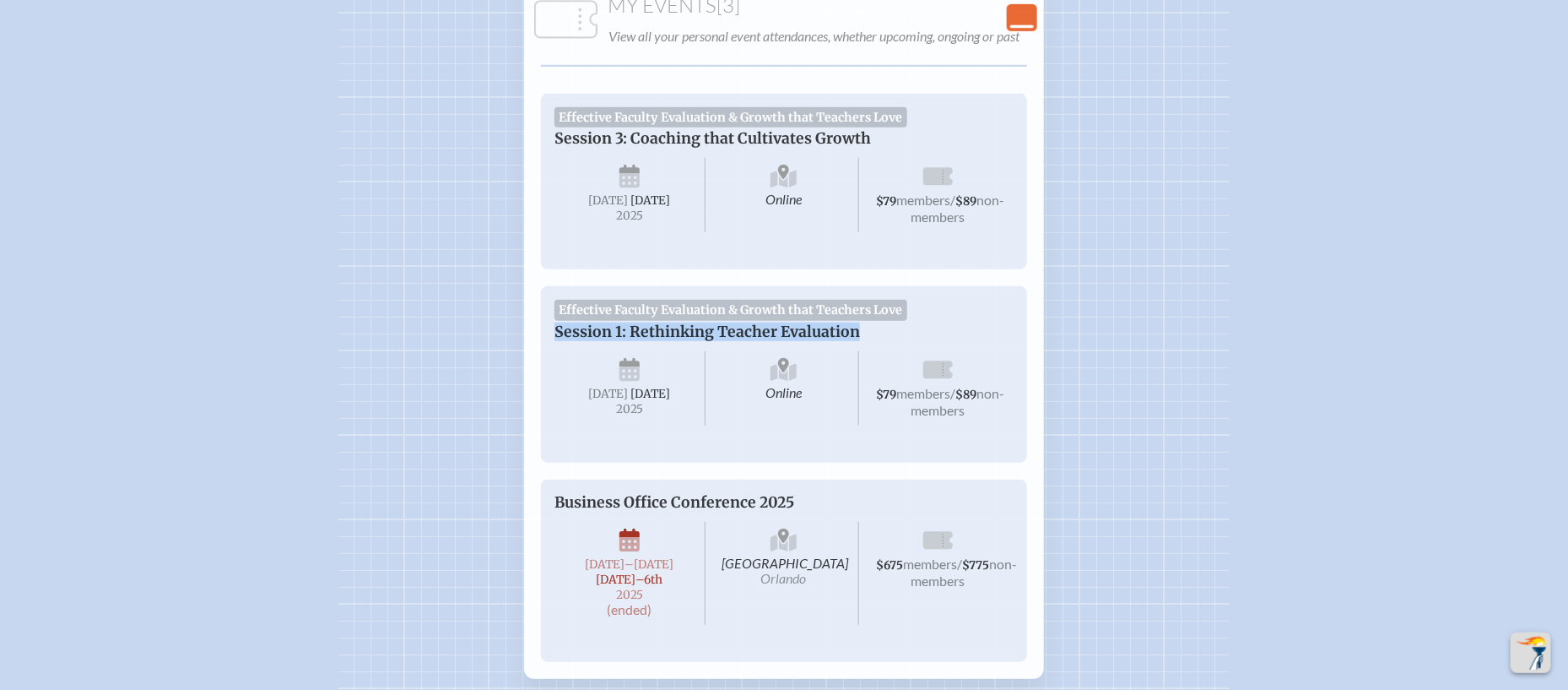
drag, startPoint x: 556, startPoint y: 331, endPoint x: 876, endPoint y: 337, distance: 320.1
click at [876, 337] on p "Session 1: Rethinking Teacher Evaluation" at bounding box center [767, 331] width 426 height 19
copy p "Session 1: Rethinking Teacher Evaluation"
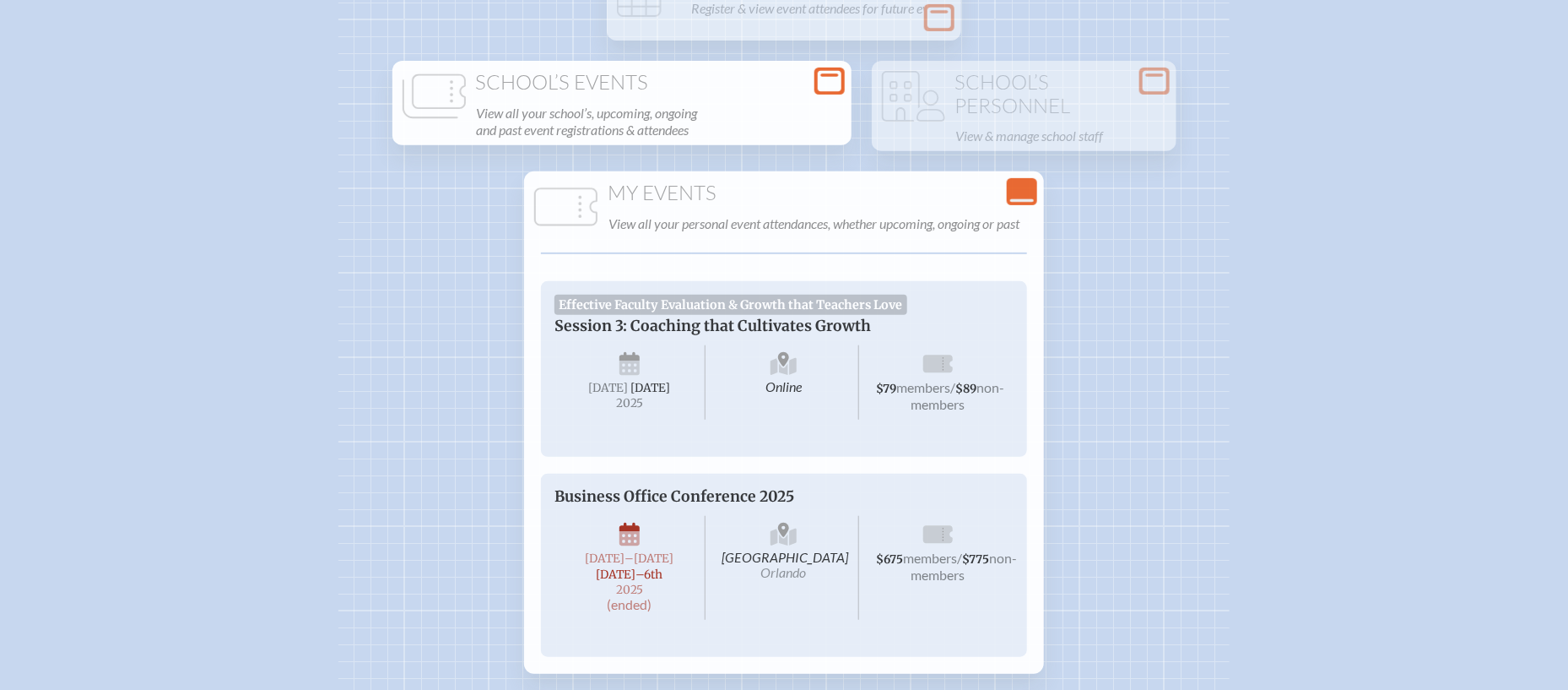
scroll to position [254, 0]
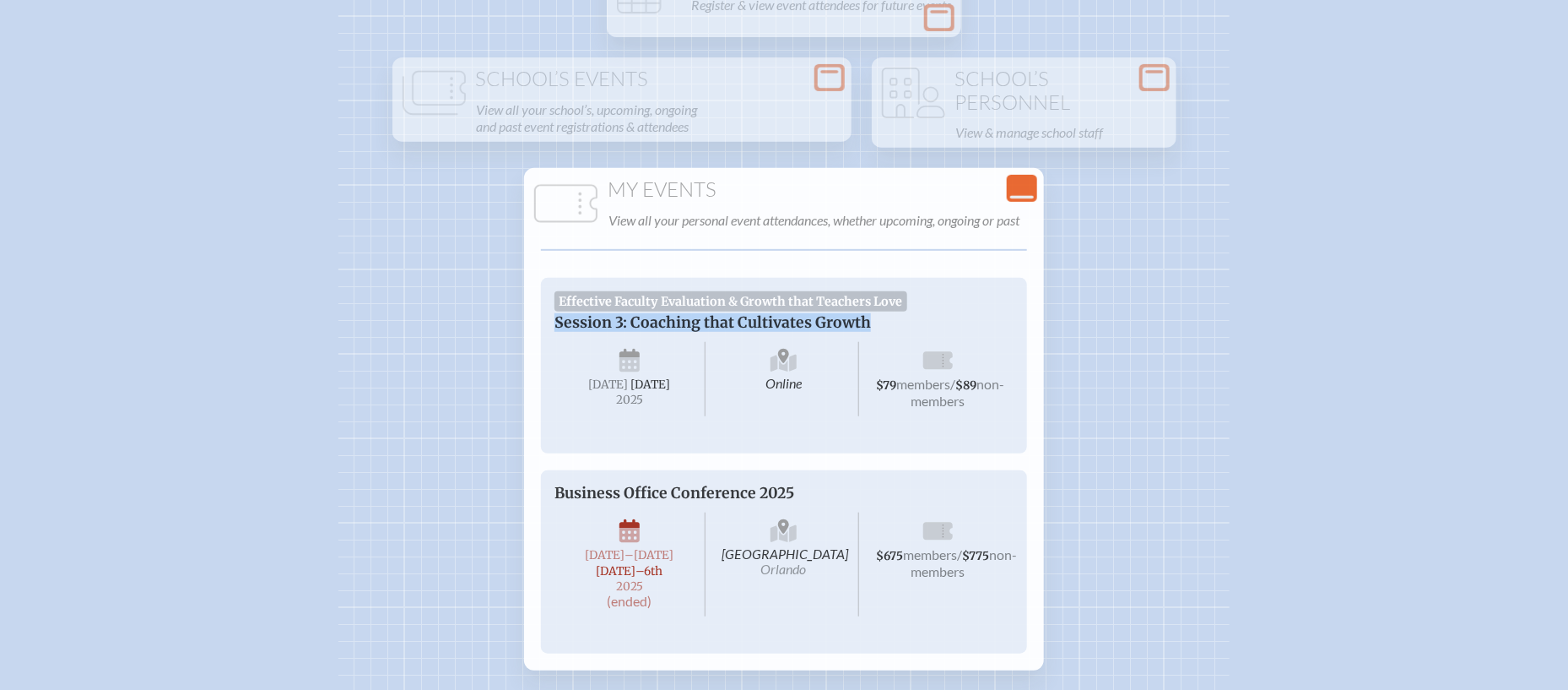
drag, startPoint x: 869, startPoint y: 320, endPoint x: 544, endPoint y: 314, distance: 325.1
click at [544, 314] on div "Effective Faculty Evaluation & Growth that Teachers Love Session 3: Coaching th…" at bounding box center [784, 365] width 486 height 176
copy p "Session 3: Coaching that Cultivates Growth"
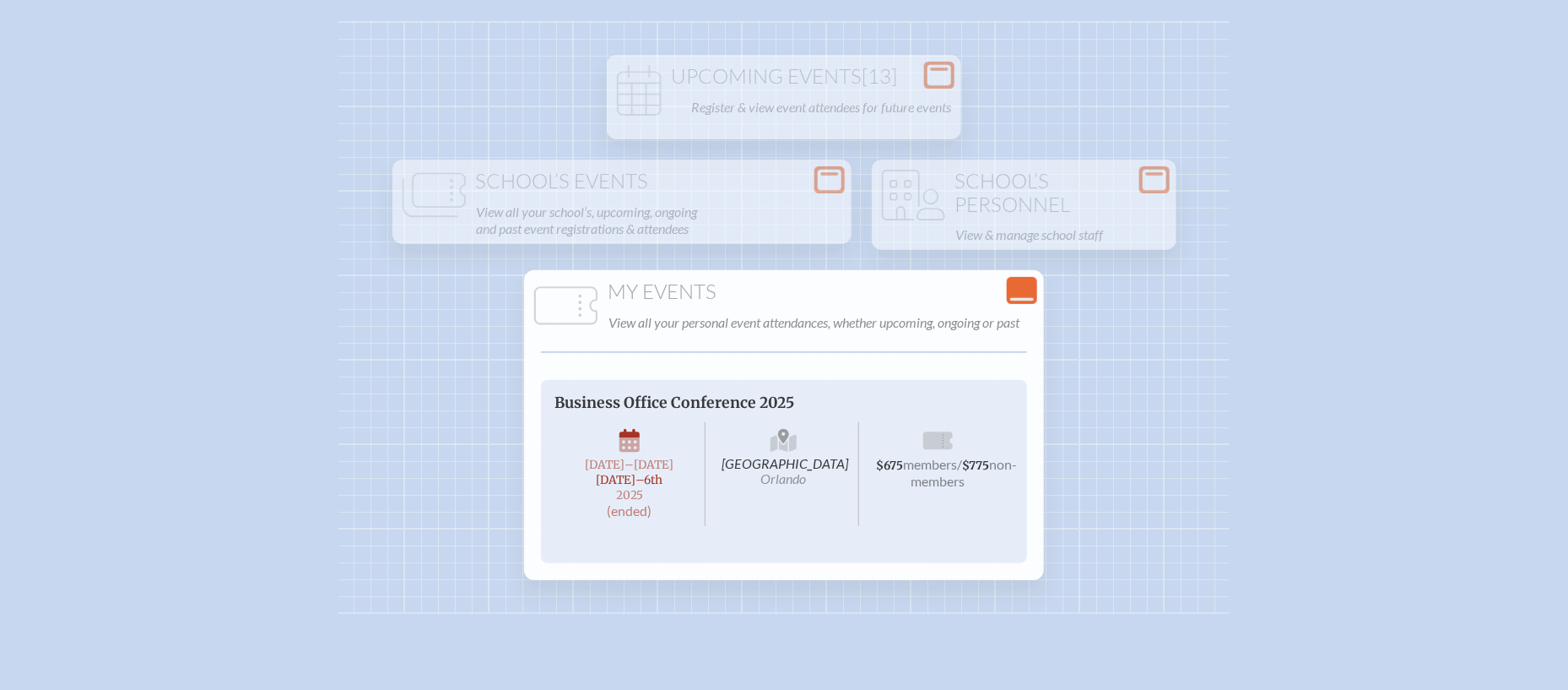
scroll to position [175, 0]
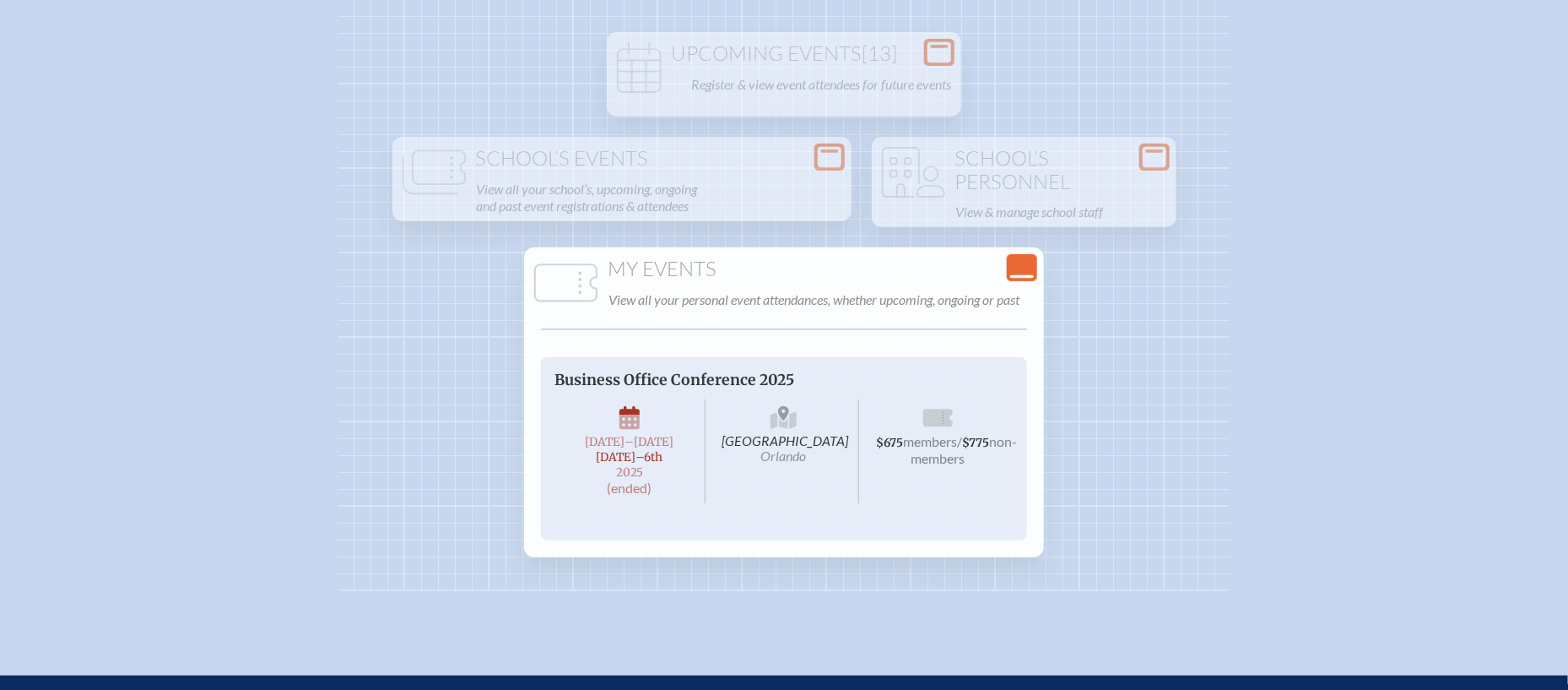
click at [1024, 273] on icon "Close Console" at bounding box center [1022, 268] width 24 height 24
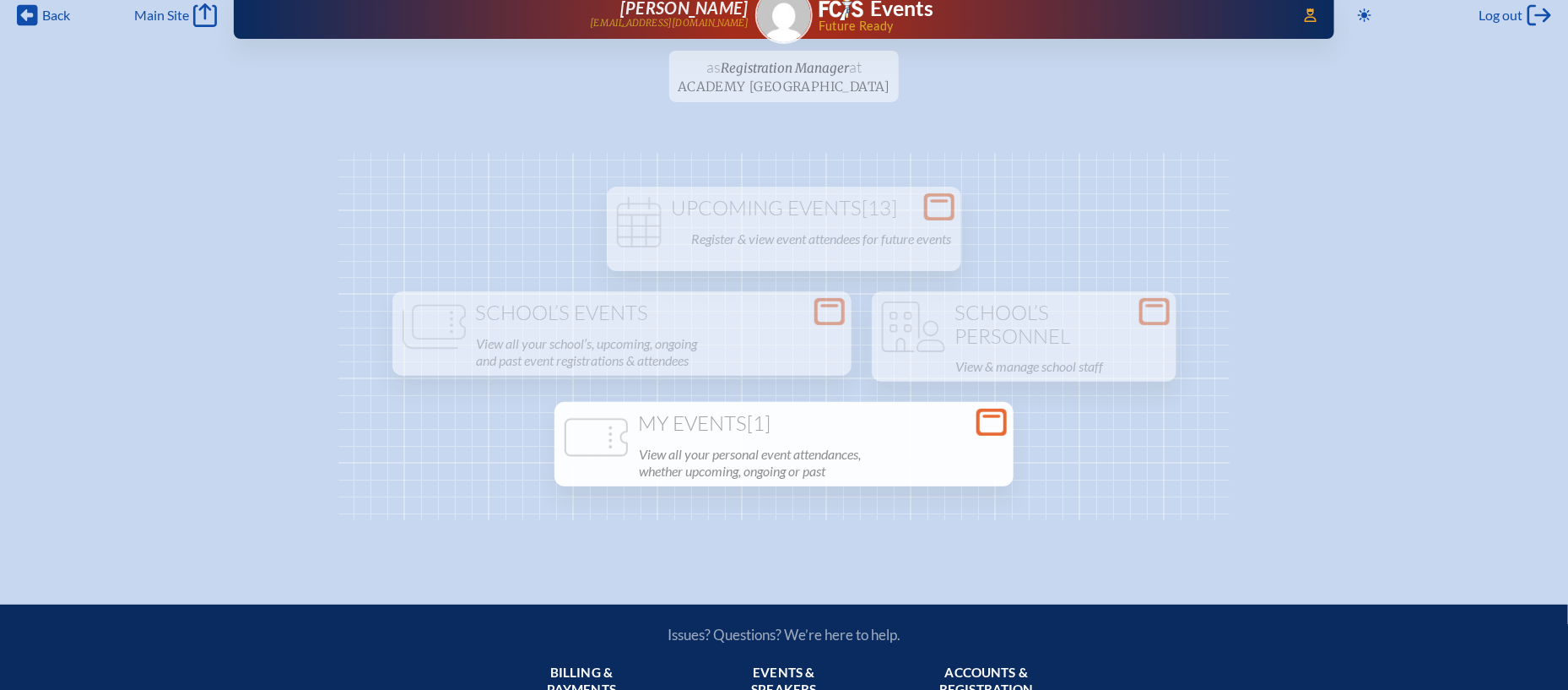
scroll to position [0, 0]
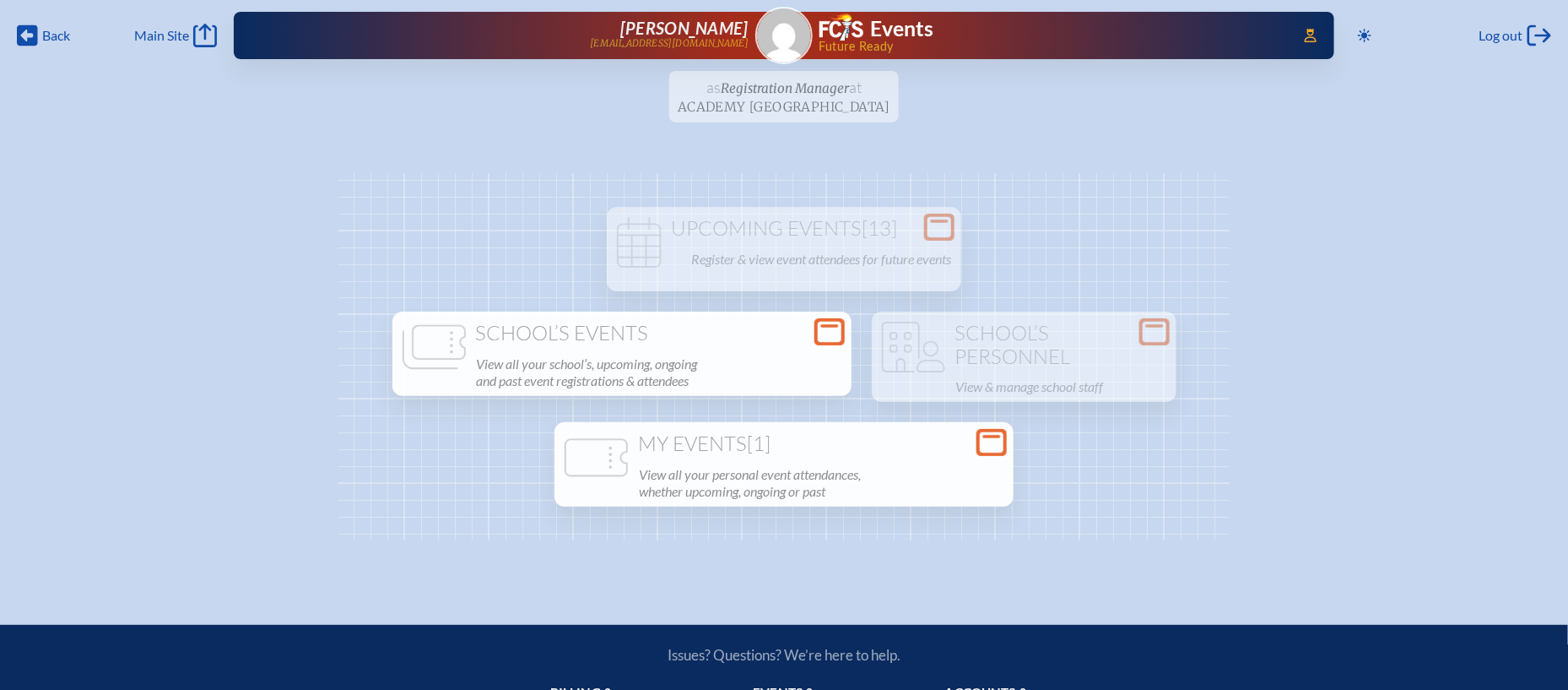
click at [748, 360] on p "View all your school’s, upcoming, ongoing and past event registrations & attend…" at bounding box center [658, 372] width 364 height 41
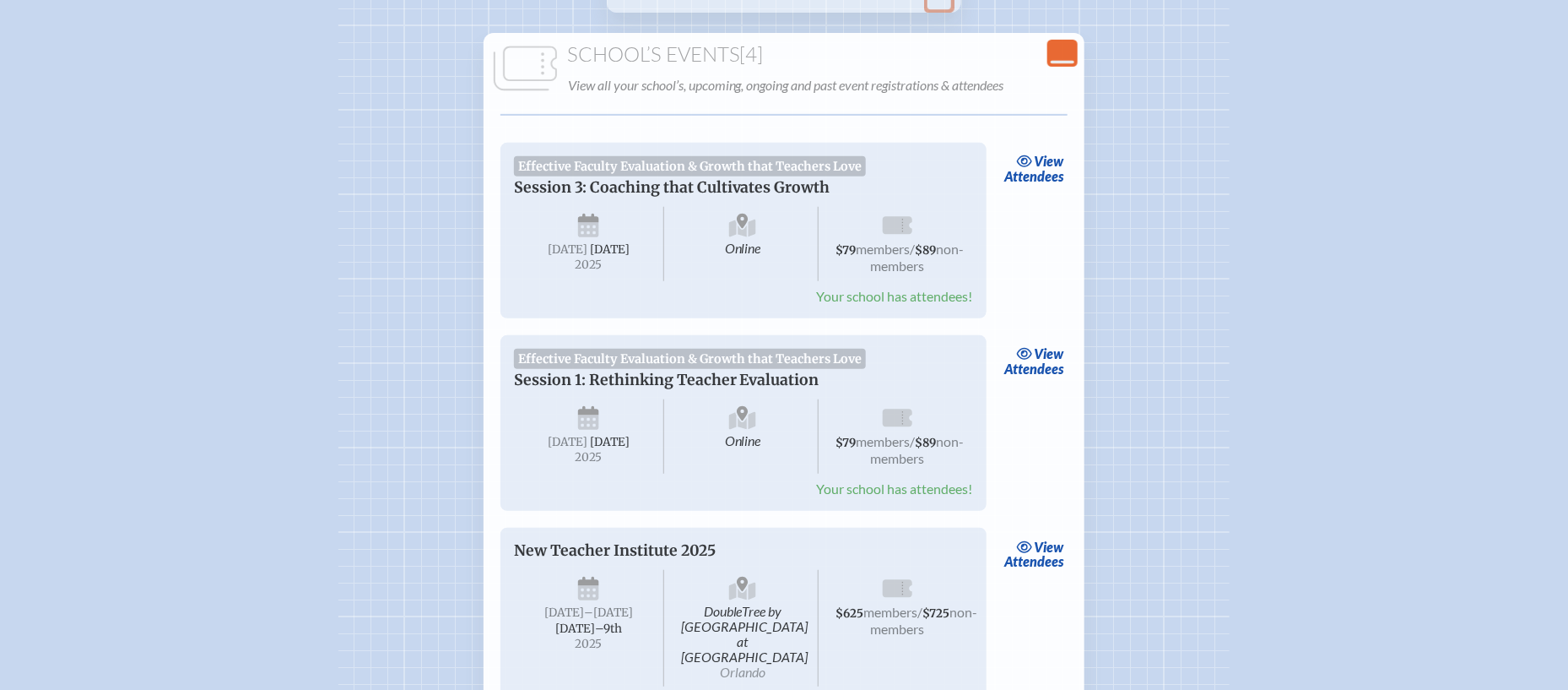
scroll to position [274, 0]
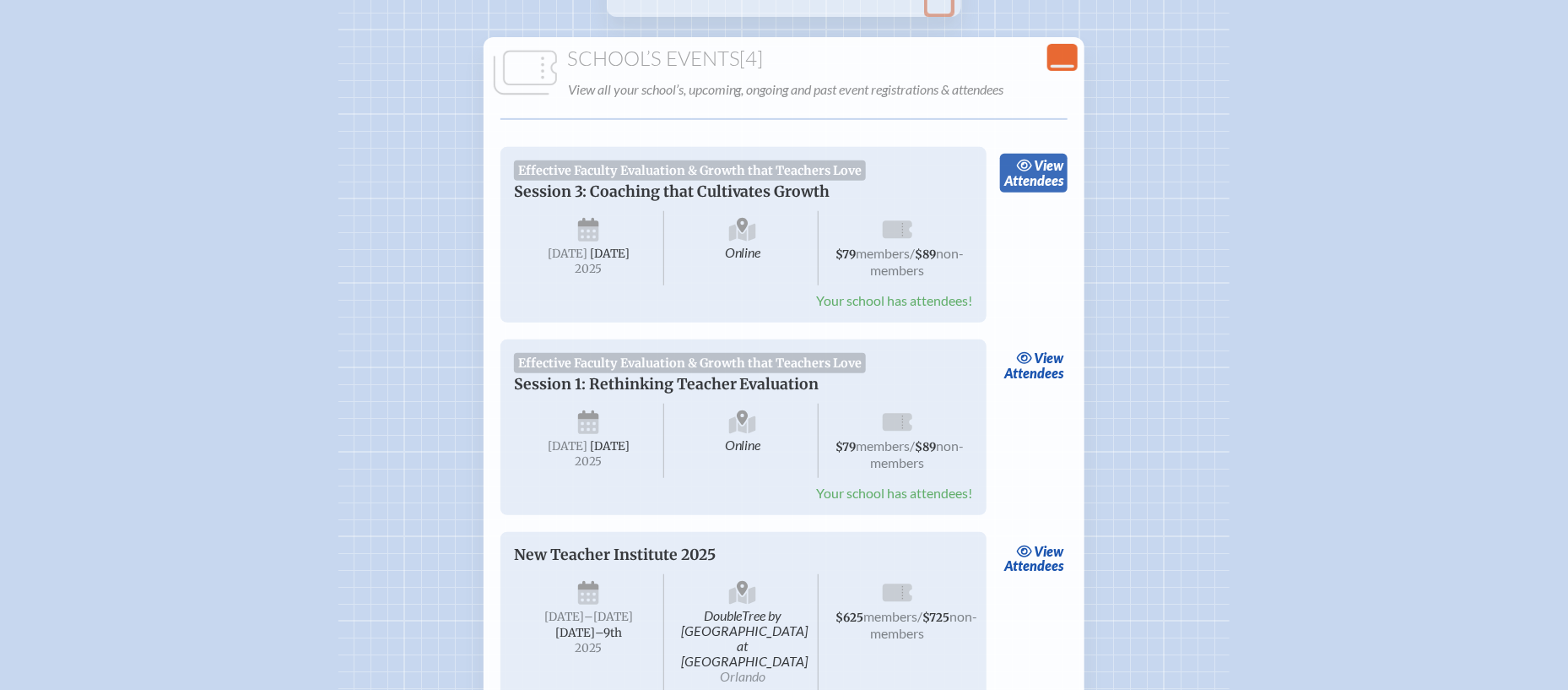
click at [1033, 171] on link "view Attendees" at bounding box center [1034, 173] width 68 height 39
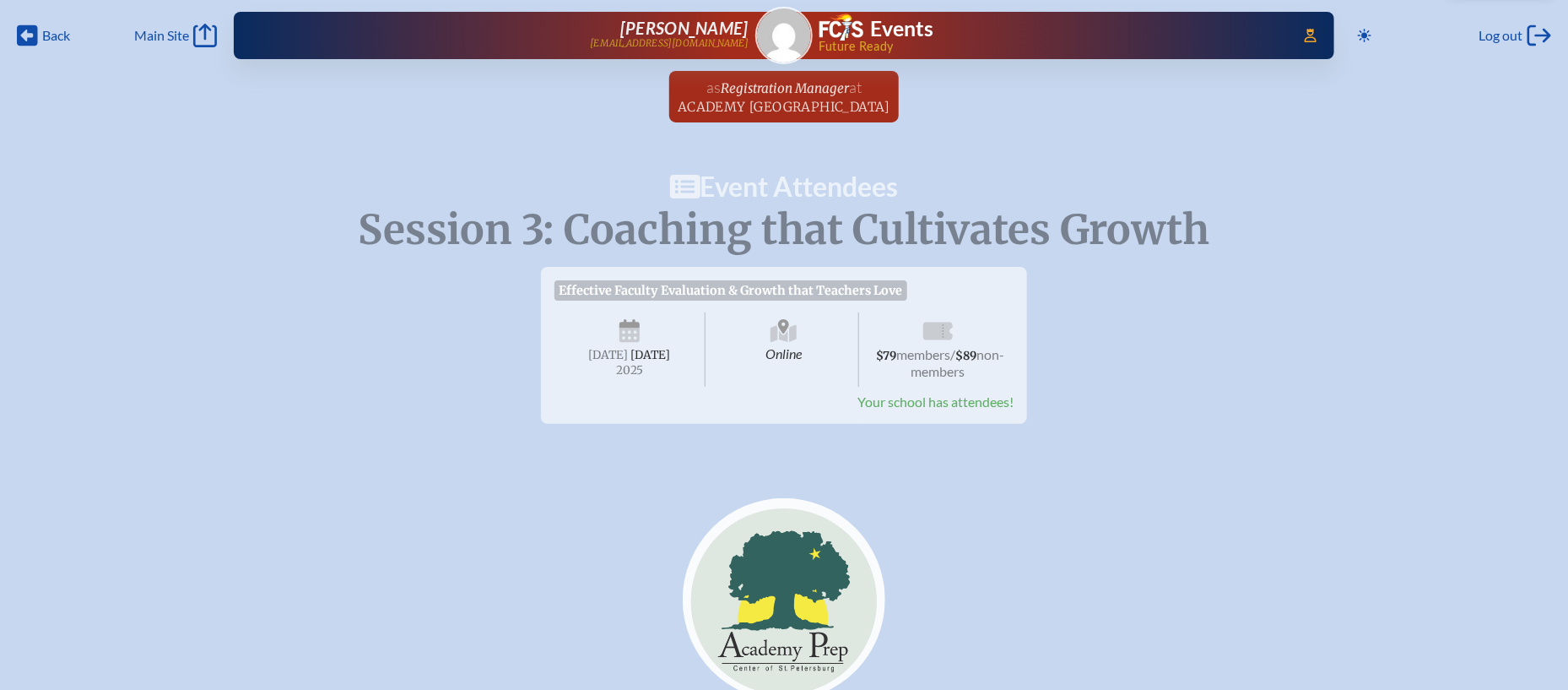
click at [965, 402] on span "Your school has attendees!" at bounding box center [935, 401] width 156 height 16
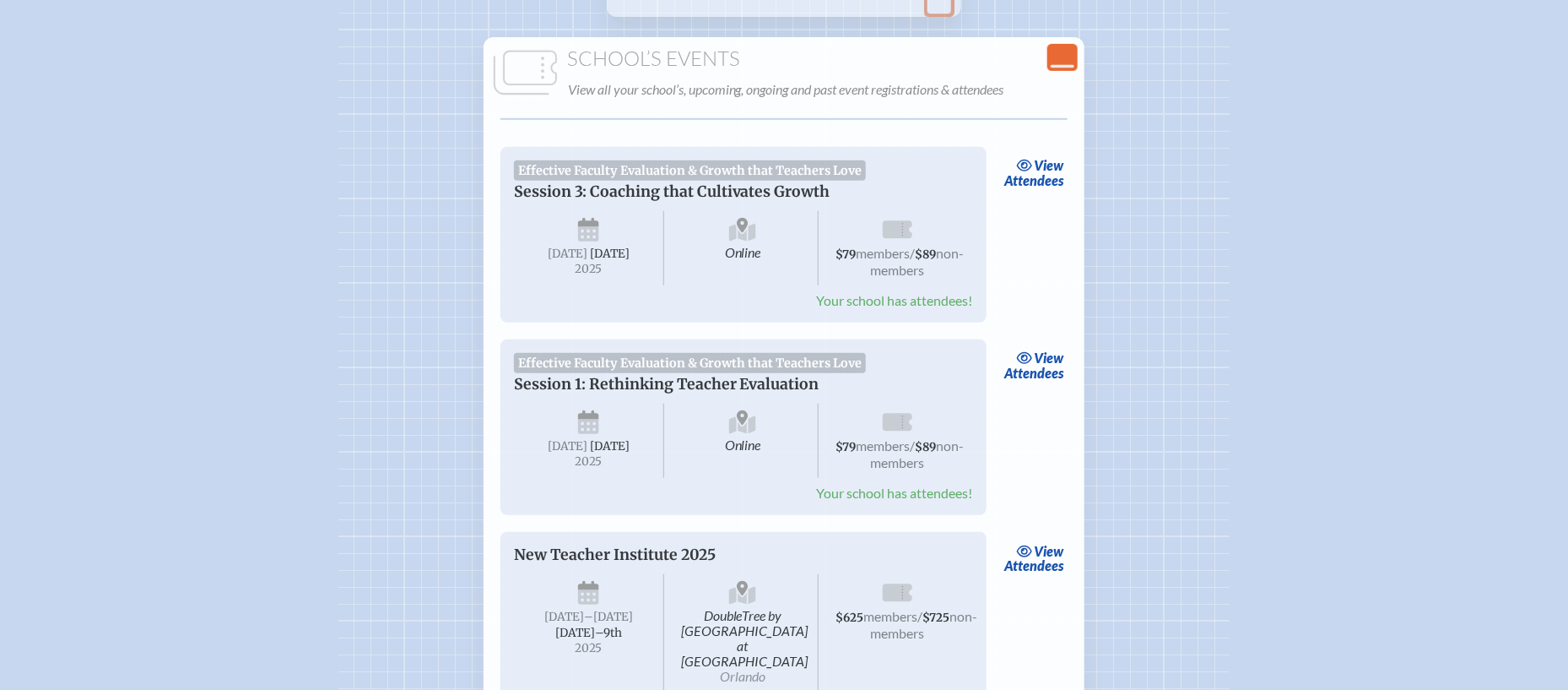
click at [1069, 518] on li "Effective Faculty Evaluation & Growth that Teachers Love Session 1: Rethinking …" at bounding box center [784, 623] width 608 height 209
click at [1053, 365] on link "view Attendees" at bounding box center [1034, 365] width 68 height 39
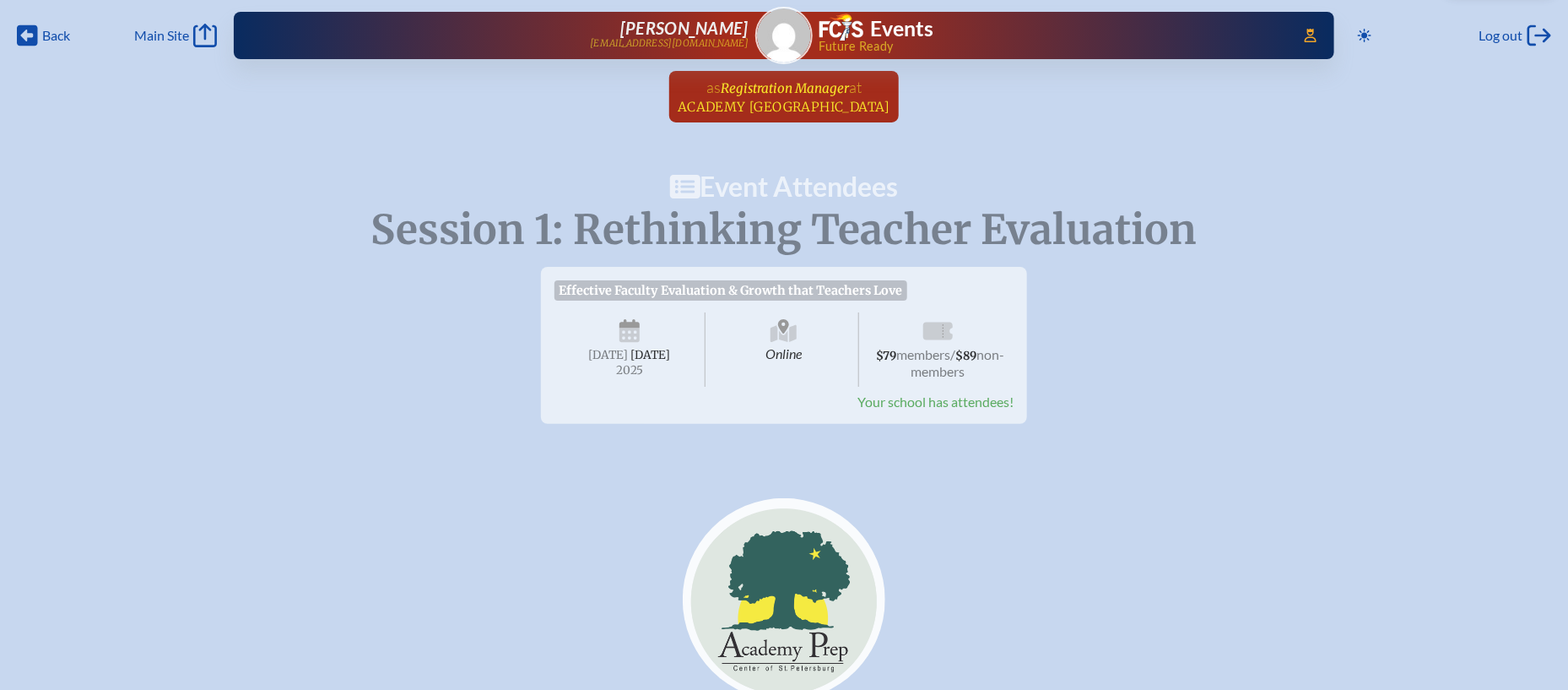
click at [771, 97] on span "at [GEOGRAPHIC_DATA]" at bounding box center [784, 96] width 212 height 37
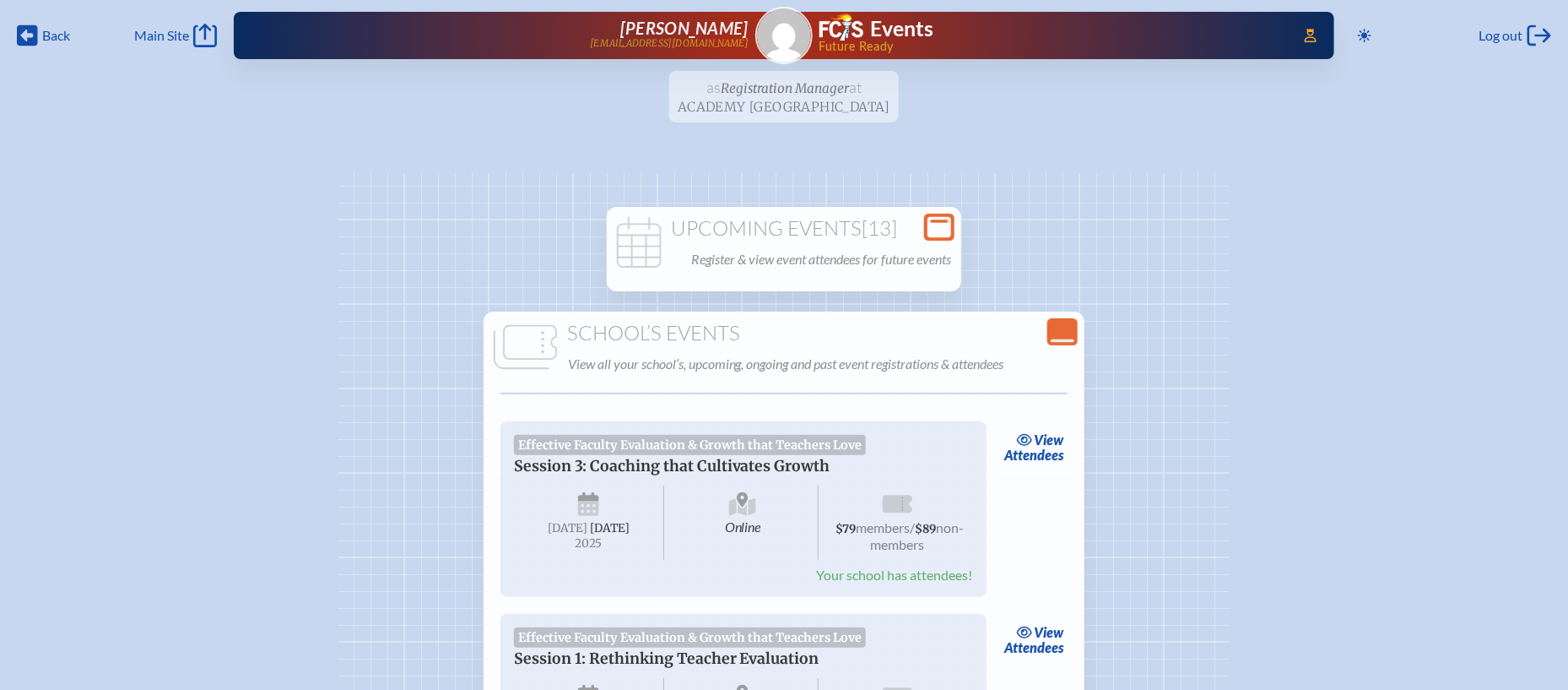
click at [853, 244] on div "Upcoming Events [13] Register & view event attendees for future events" at bounding box center [783, 244] width 347 height 54
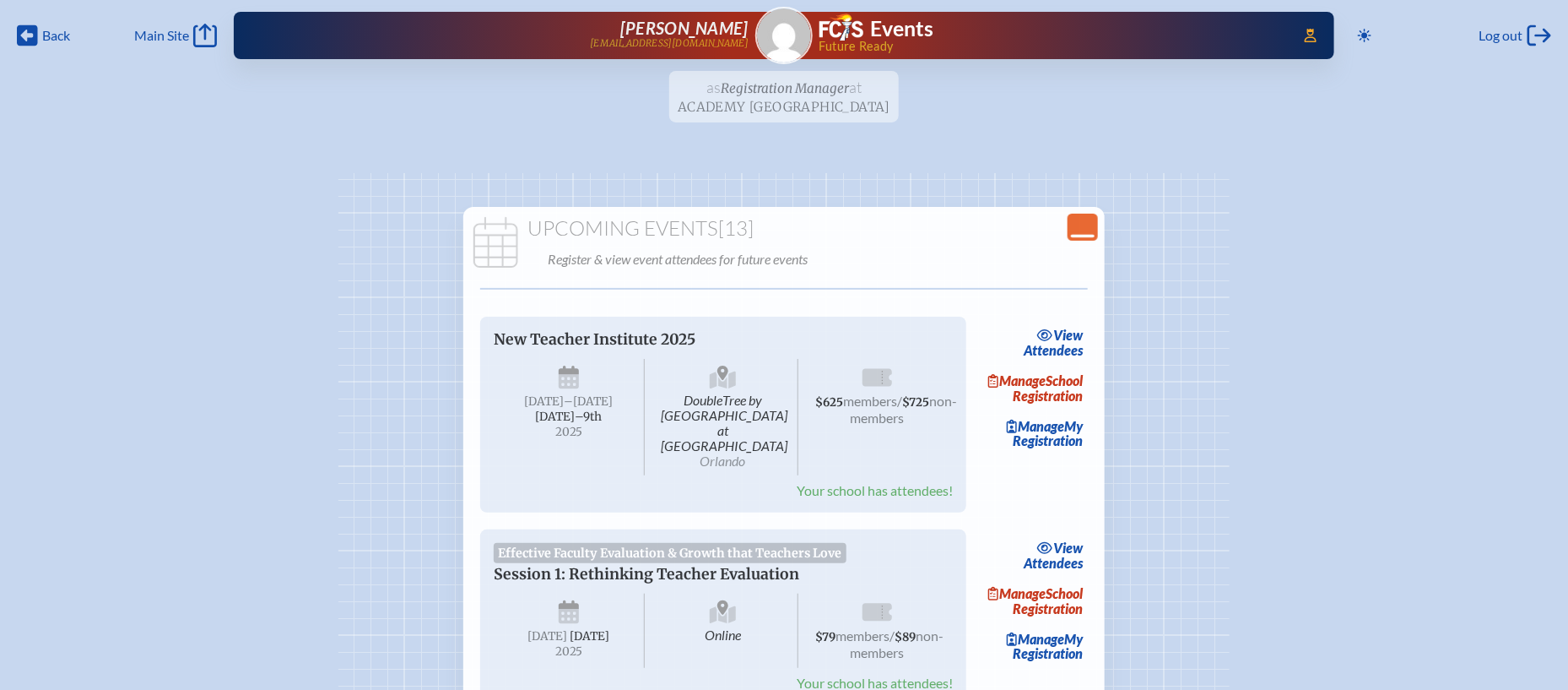
click at [1084, 229] on icon "Close Console" at bounding box center [1083, 227] width 24 height 24
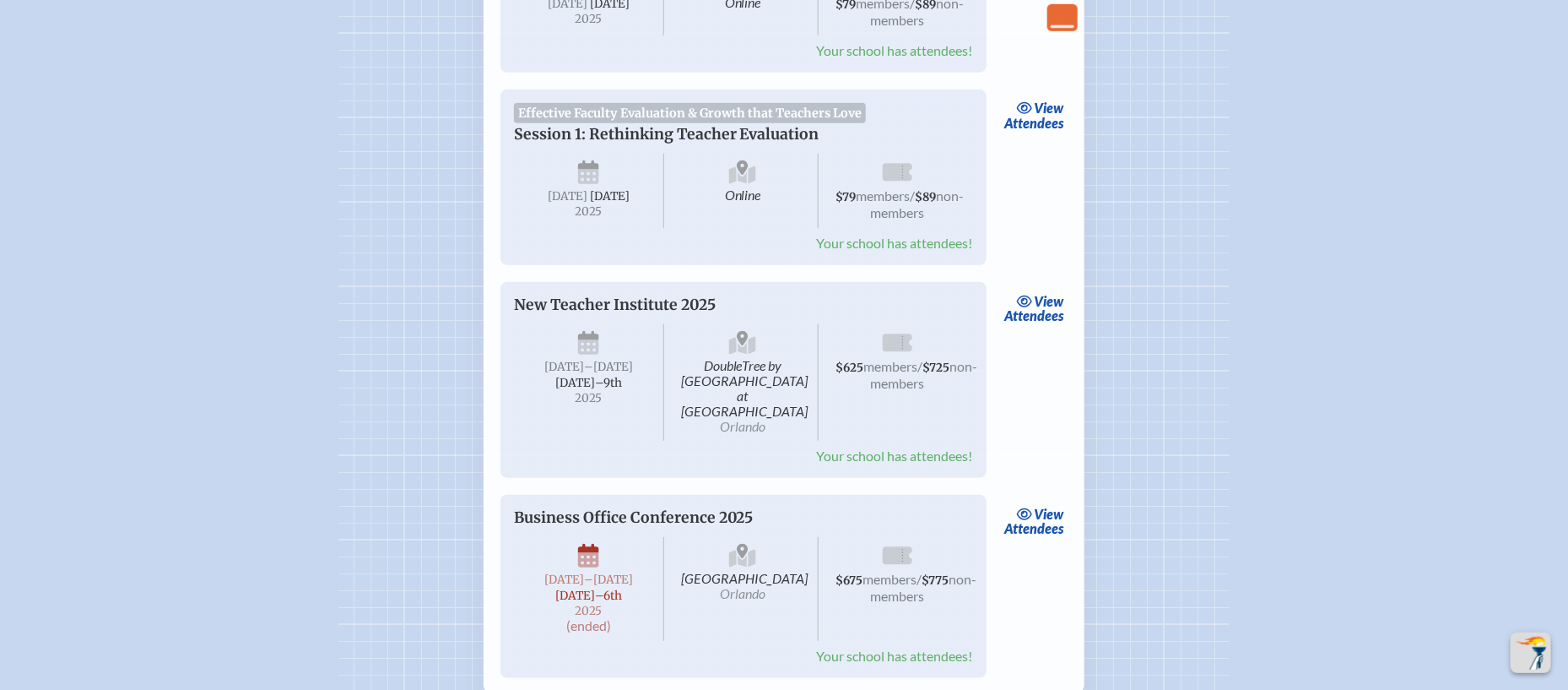
scroll to position [533, 0]
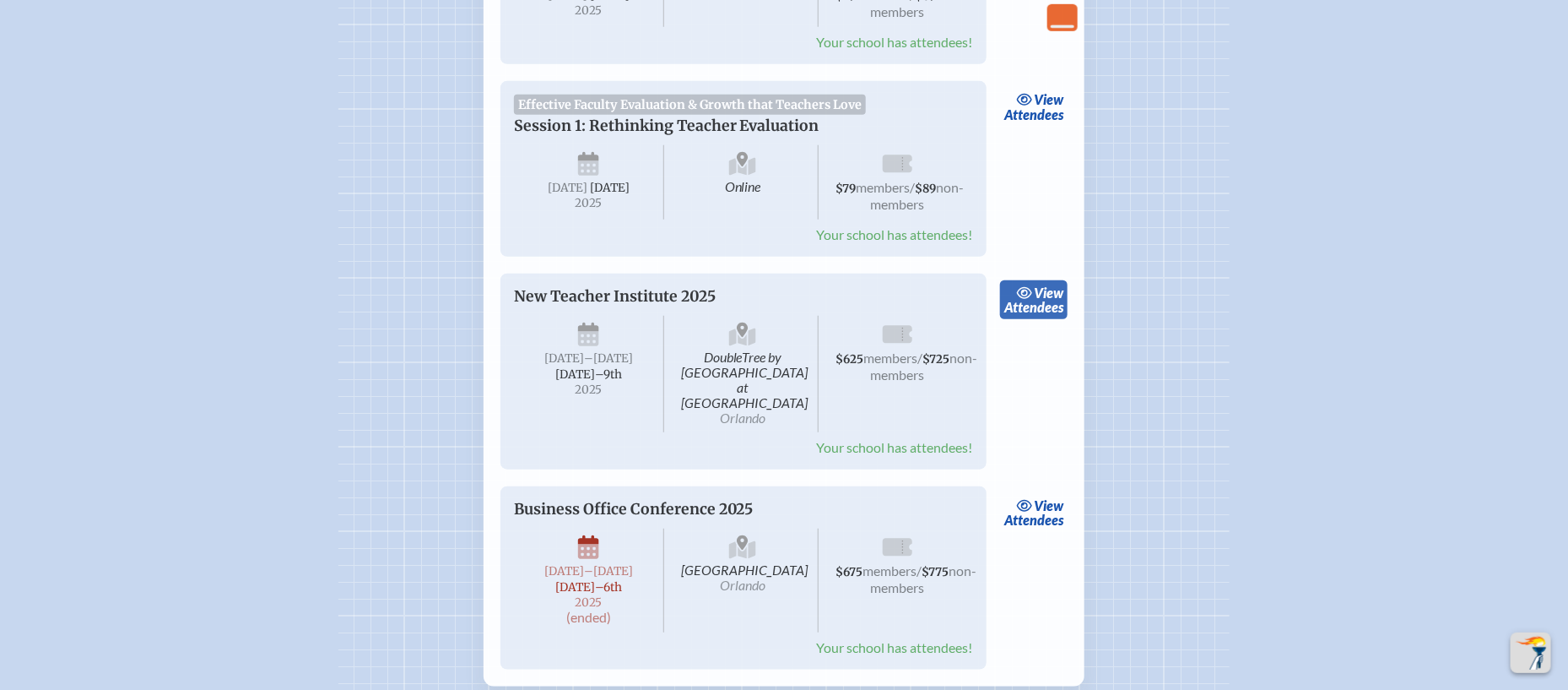
click at [1051, 301] on span "view" at bounding box center [1048, 292] width 30 height 16
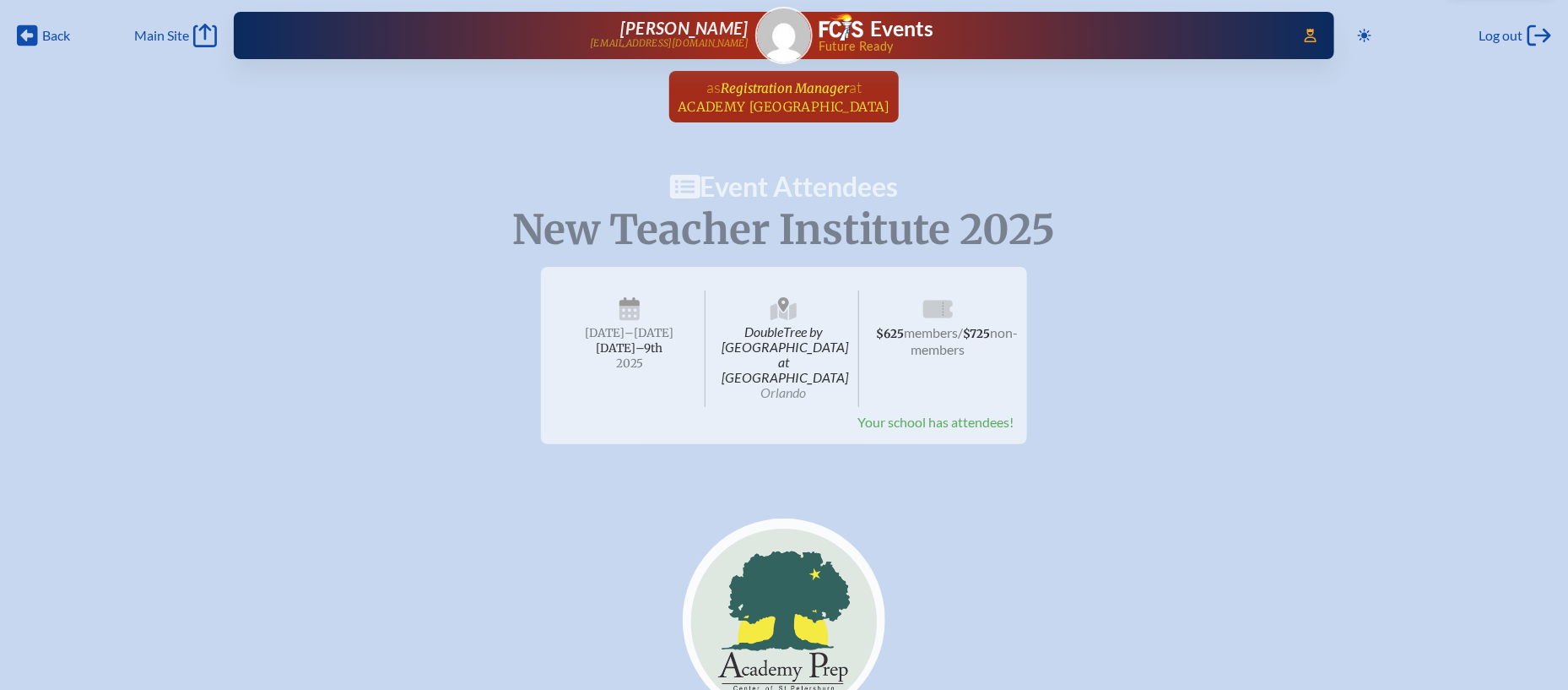
click at [799, 89] on span "Registration Manager" at bounding box center [784, 88] width 128 height 16
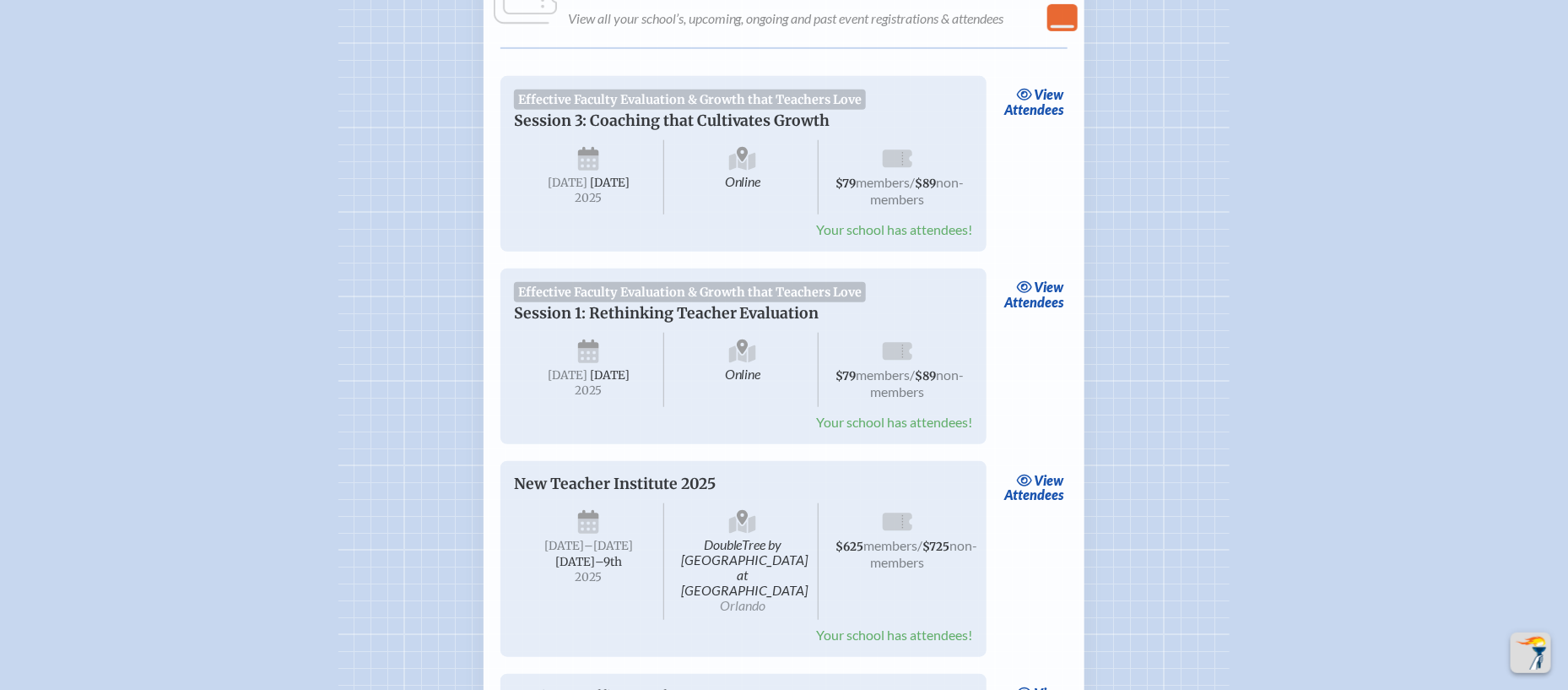
scroll to position [376, 0]
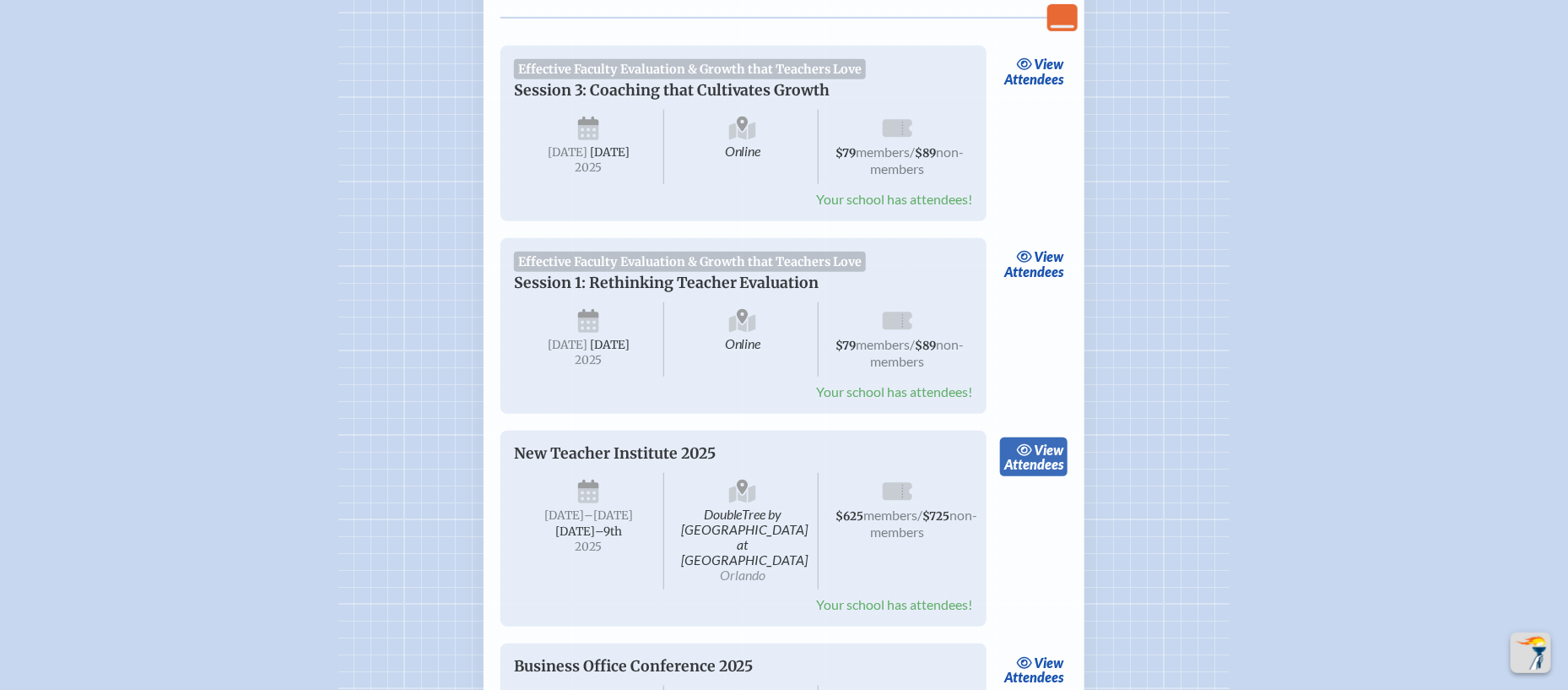
click at [1034, 457] on span "view" at bounding box center [1048, 450] width 30 height 16
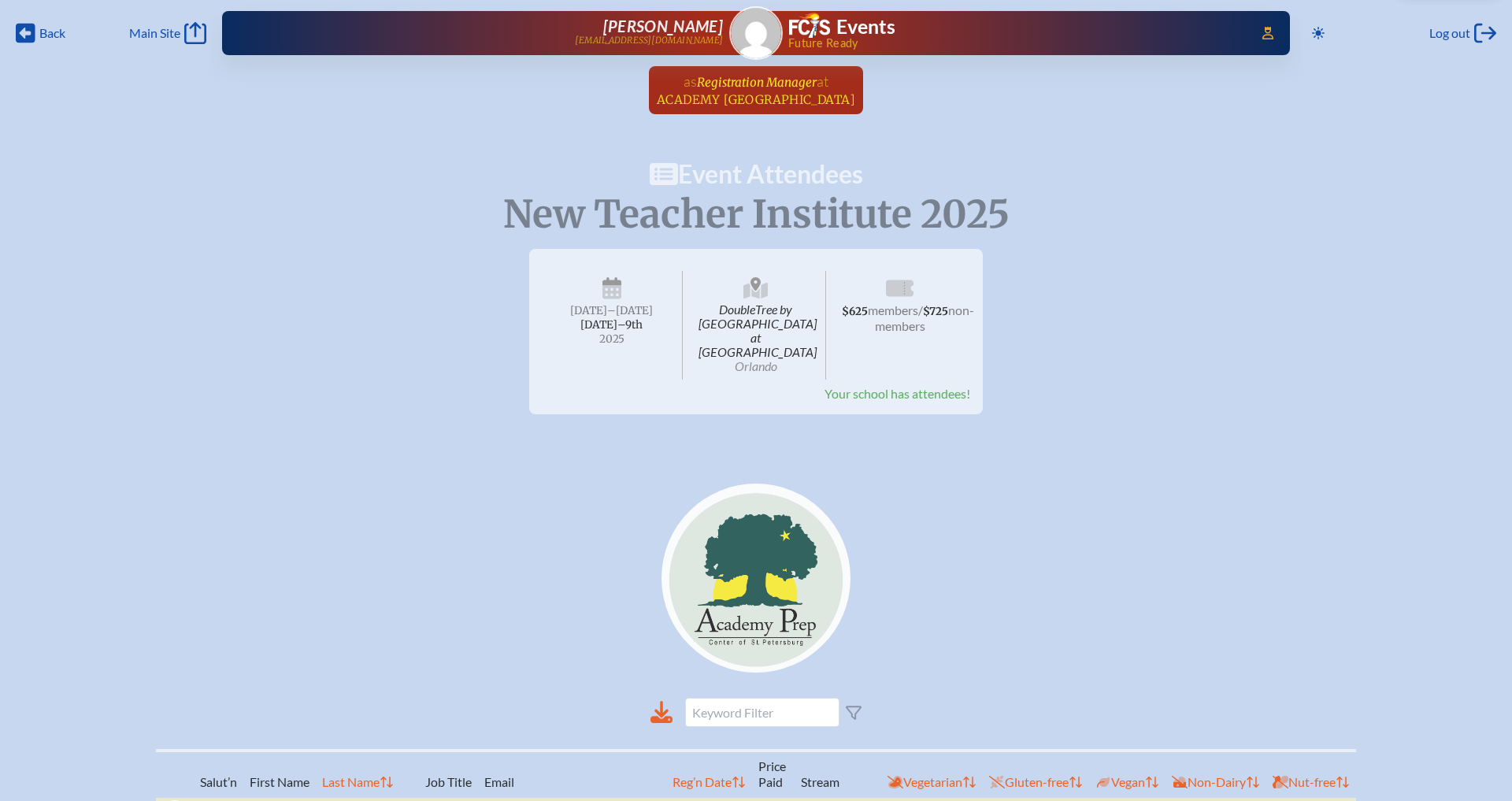
click at [819, 75] on span "at" at bounding box center [822, 81] width 12 height 17
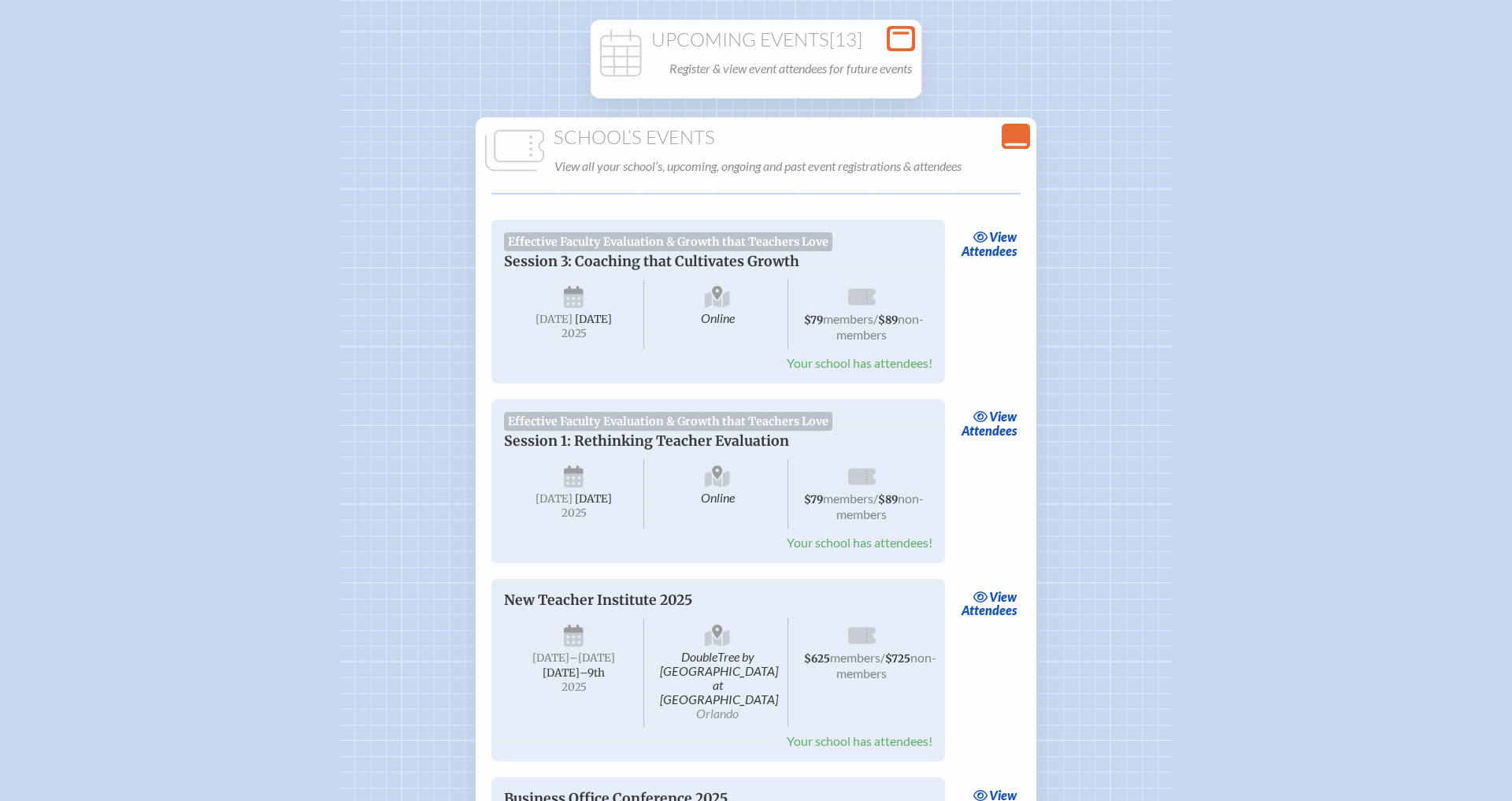
scroll to position [187, 0]
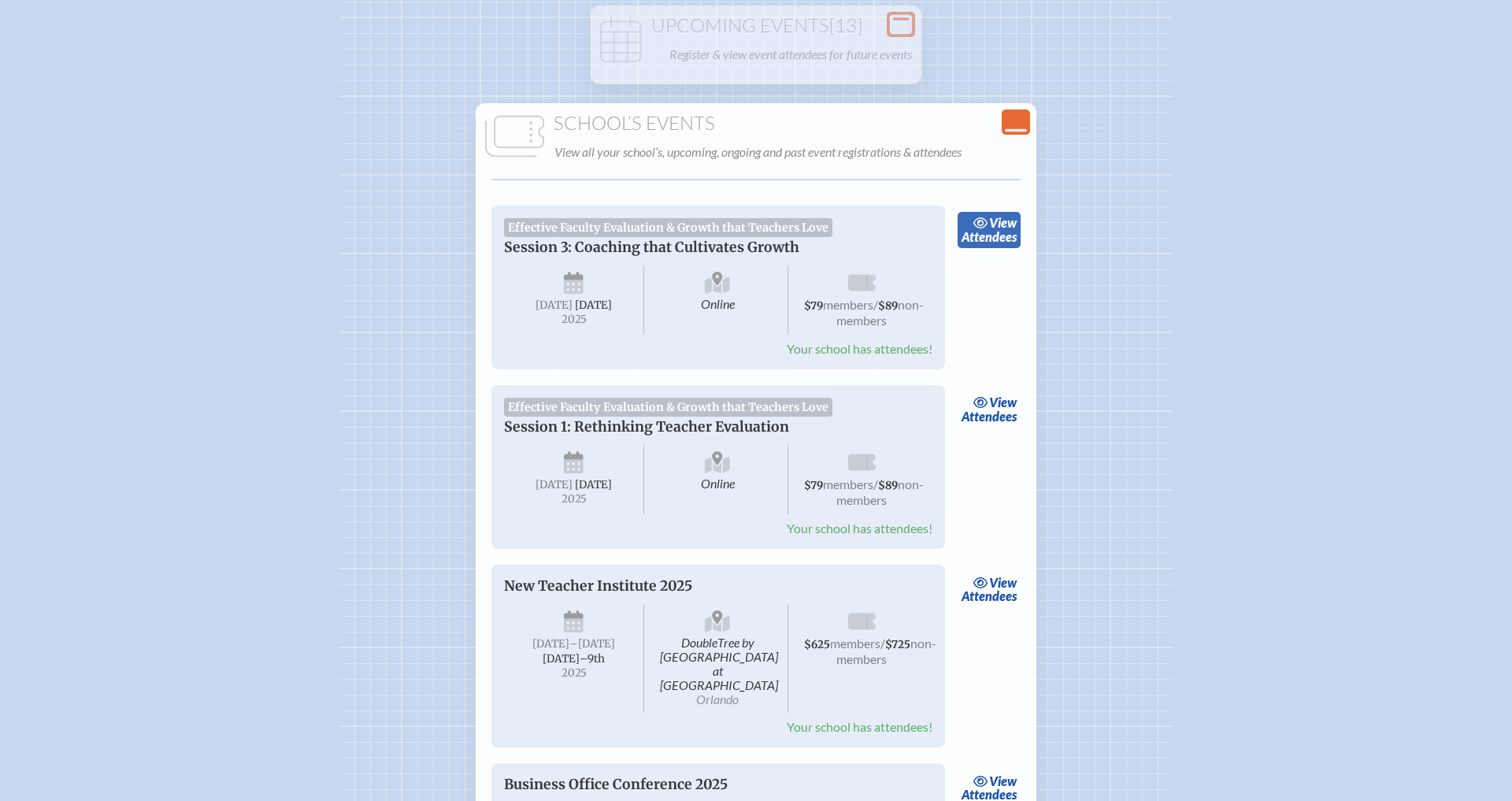
click at [997, 220] on span "view" at bounding box center [1003, 222] width 28 height 15
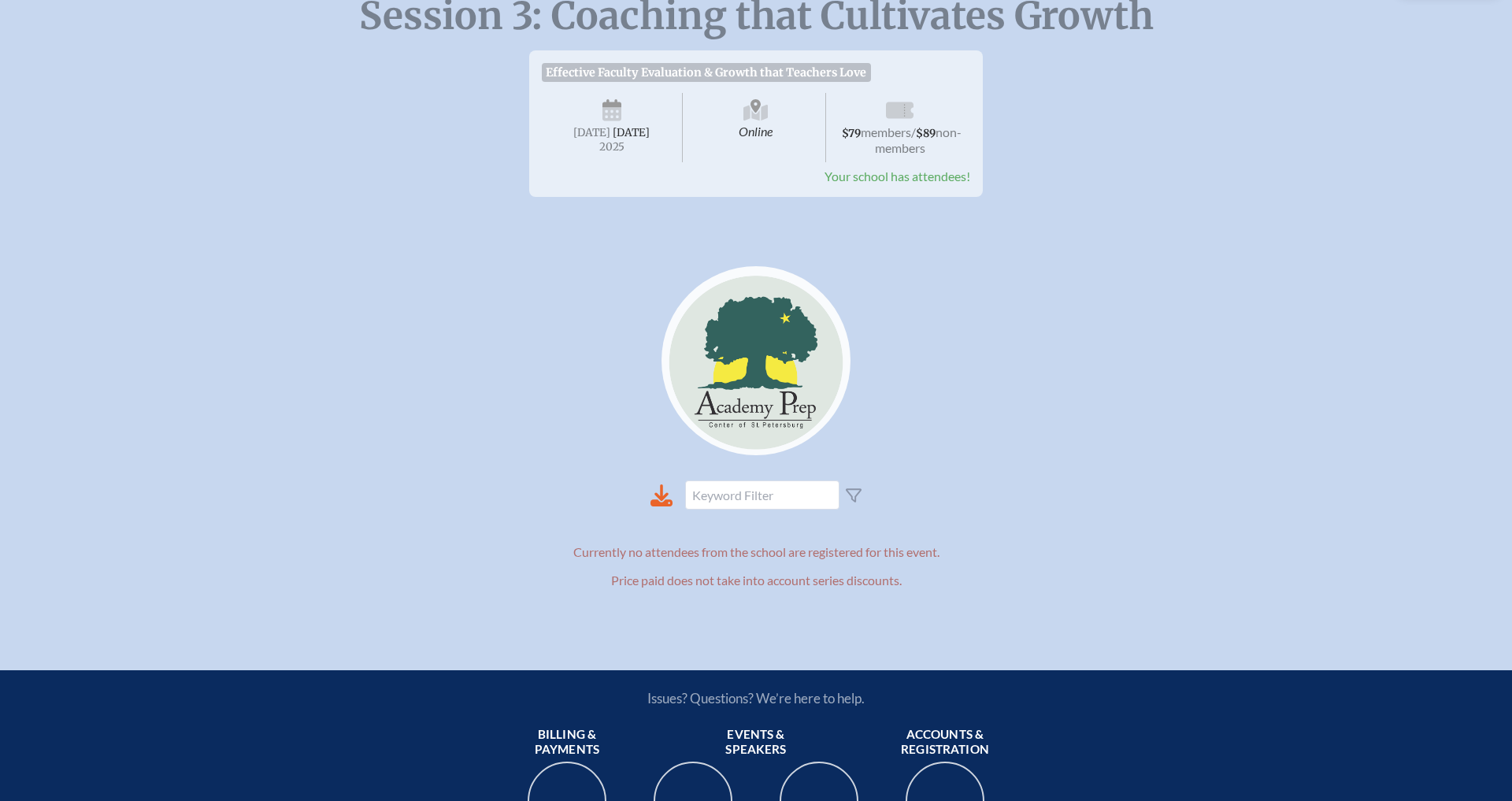
scroll to position [71, 0]
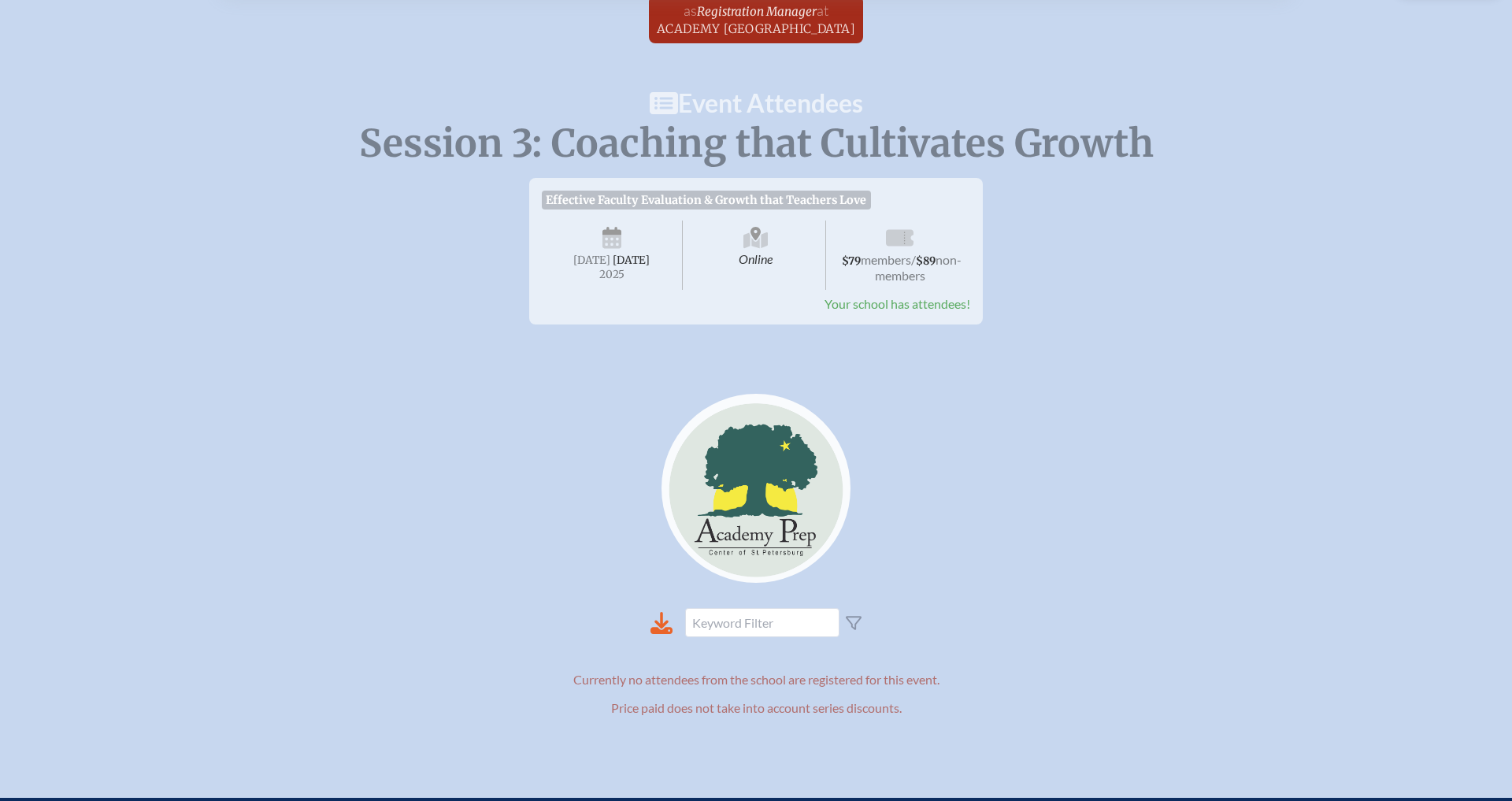
click at [920, 303] on span "Your school has attendees!" at bounding box center [898, 304] width 146 height 15
click at [940, 306] on span "Your school has attendees!" at bounding box center [898, 304] width 146 height 15
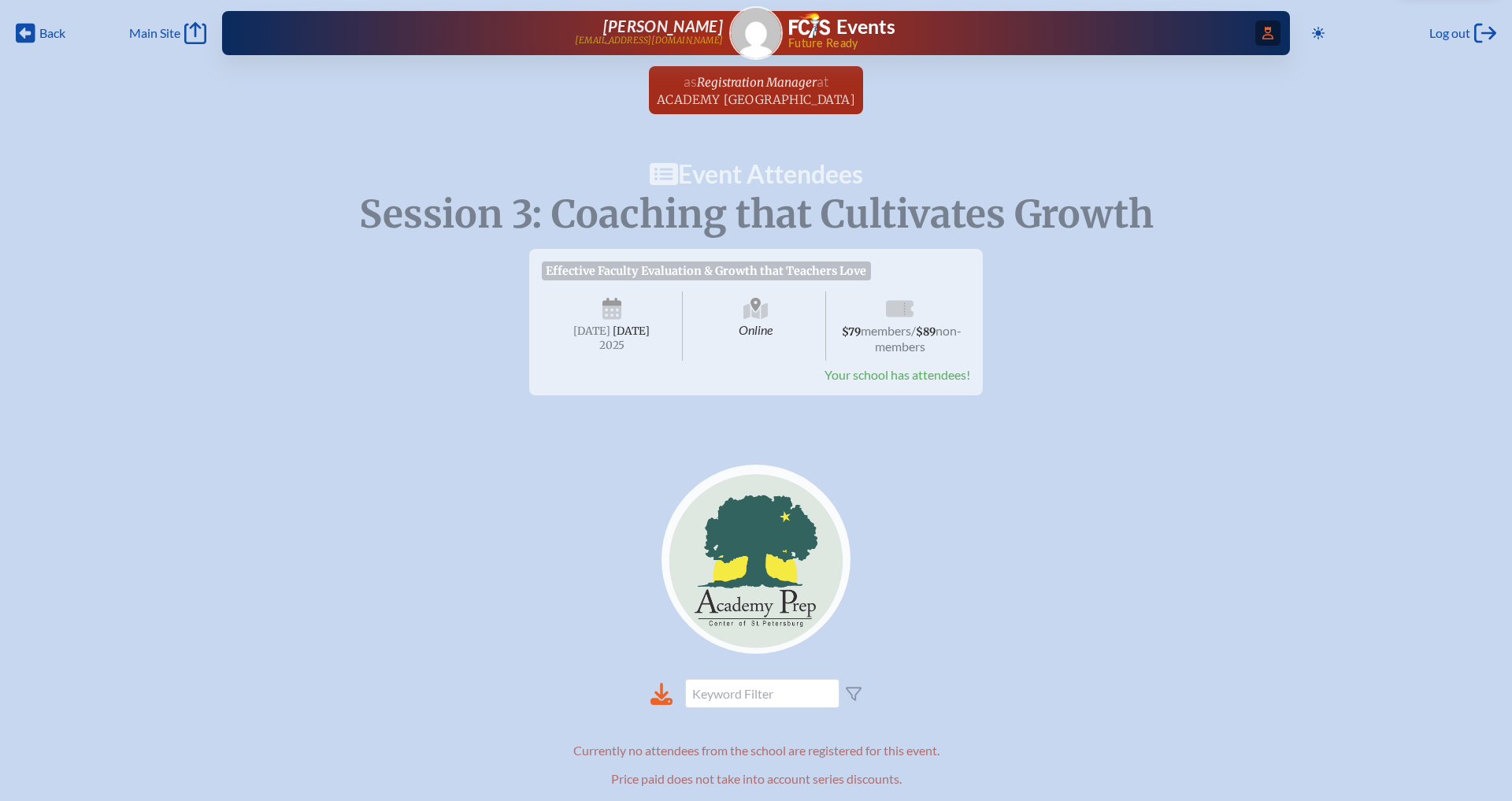
click at [1271, 30] on span "Access Users..." at bounding box center [1269, 33] width 25 height 25
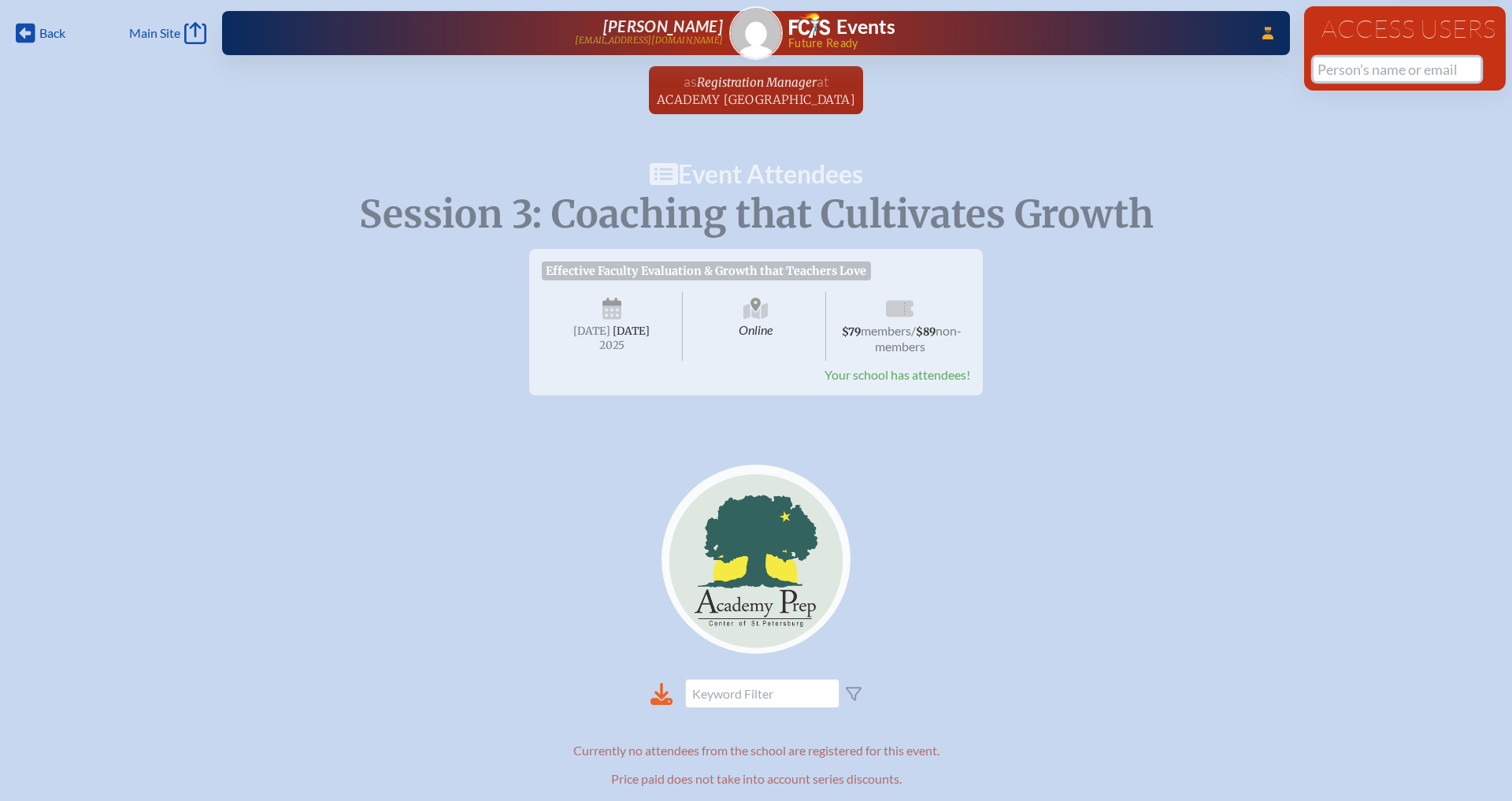
click at [1375, 62] on input "text" at bounding box center [1397, 70] width 167 height 24
type input "lee"
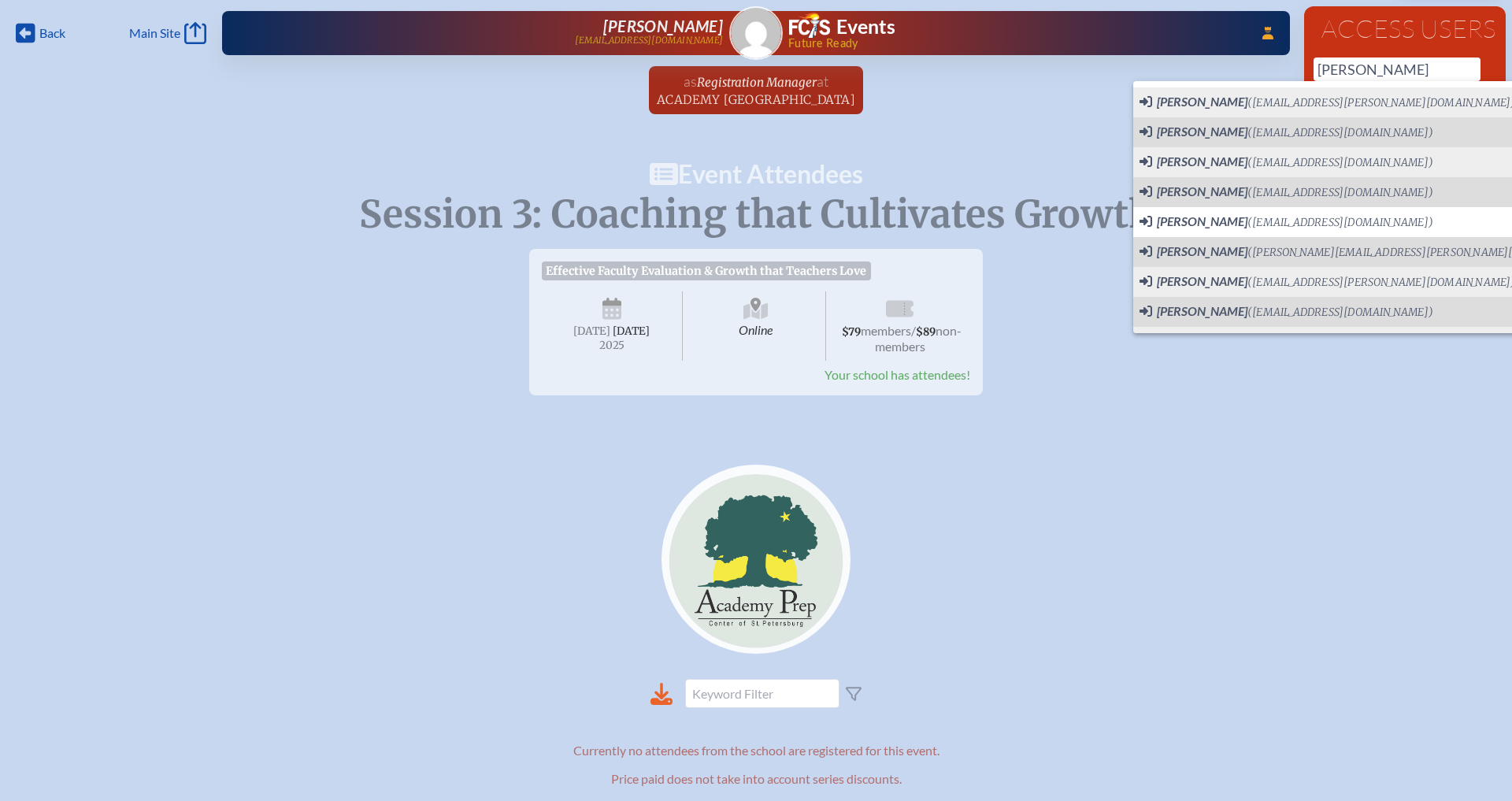
click at [1039, 76] on ul "as Registration Manager at Academy Prep Center of St. Petersburg since March 1s…" at bounding box center [756, 94] width 1512 height 58
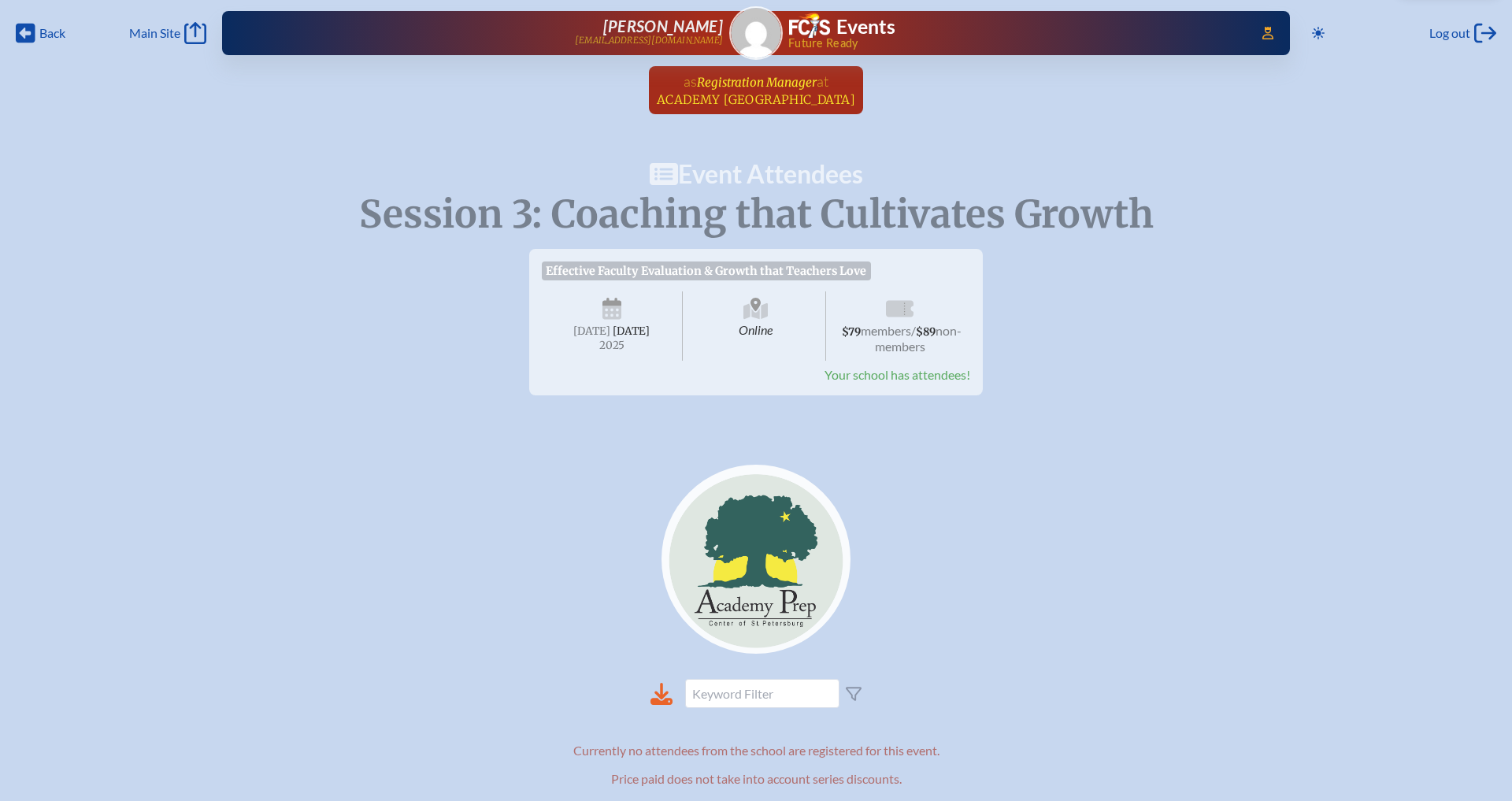
click at [758, 89] on span "at [GEOGRAPHIC_DATA]" at bounding box center [756, 90] width 198 height 35
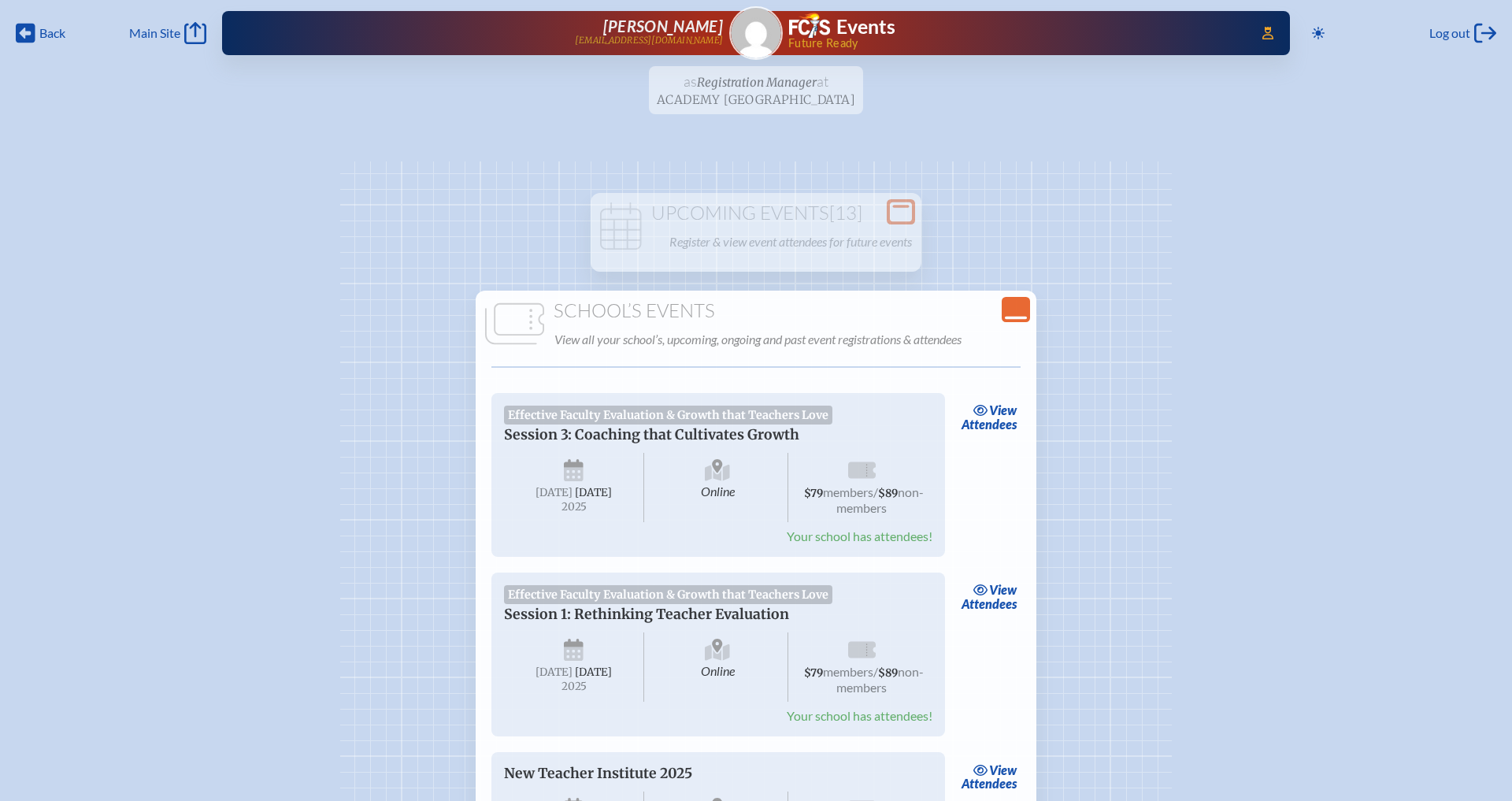
click at [1016, 313] on icon "Close Console" at bounding box center [1016, 310] width 22 height 22
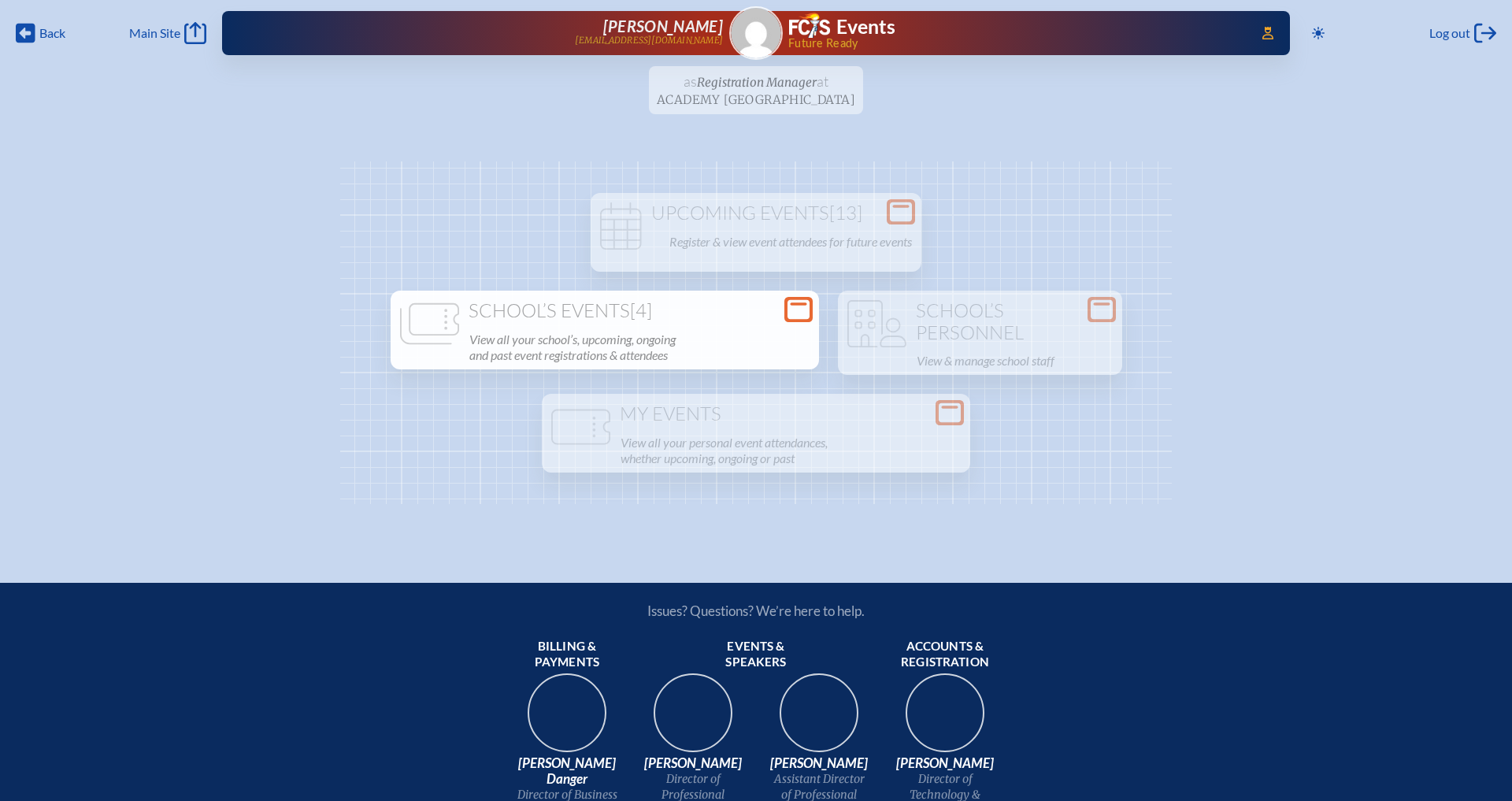
click at [720, 338] on p "View all your school’s, upcoming, ongoing and past event registrations & attend…" at bounding box center [639, 347] width 340 height 38
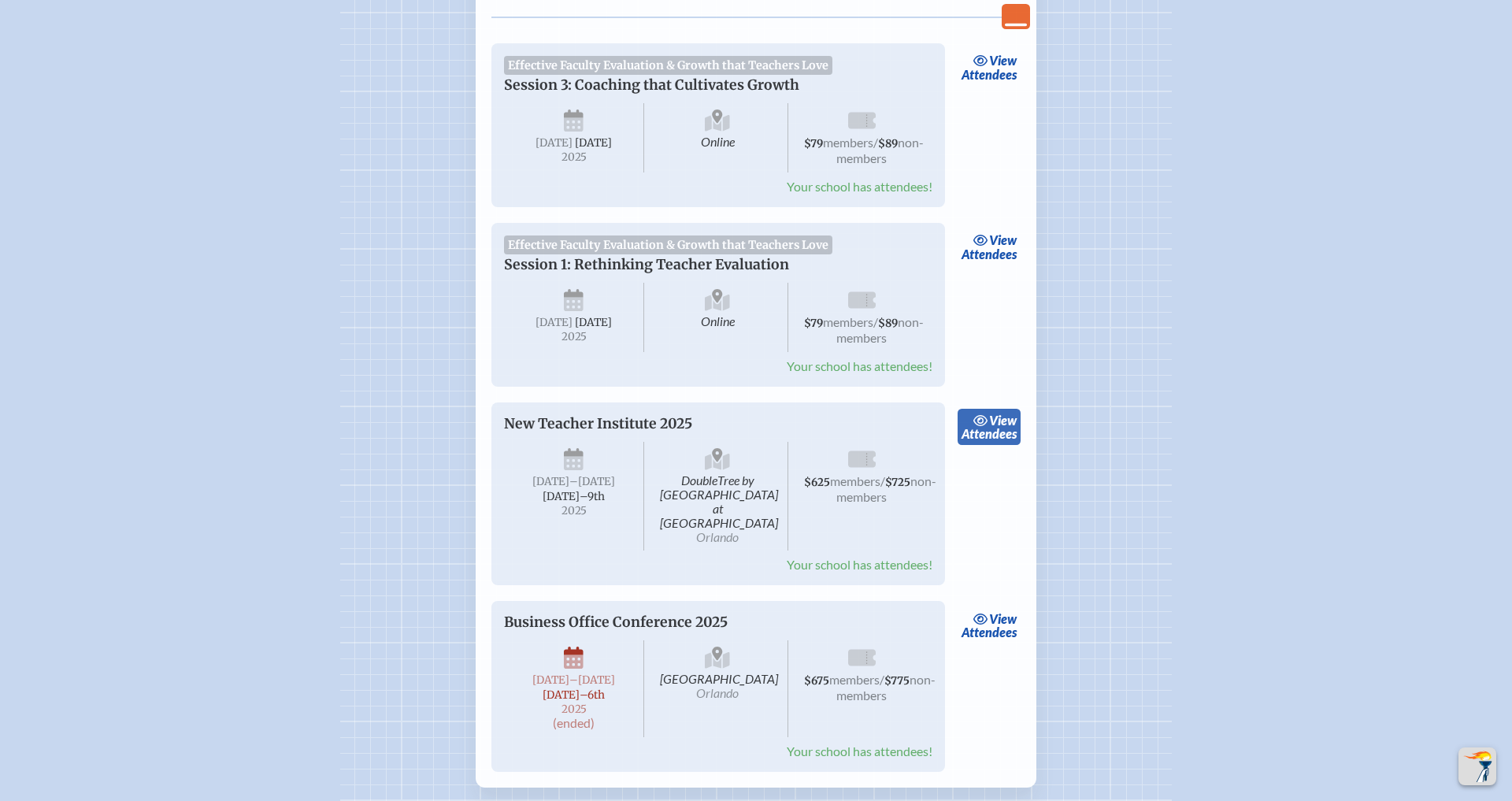
scroll to position [345, 0]
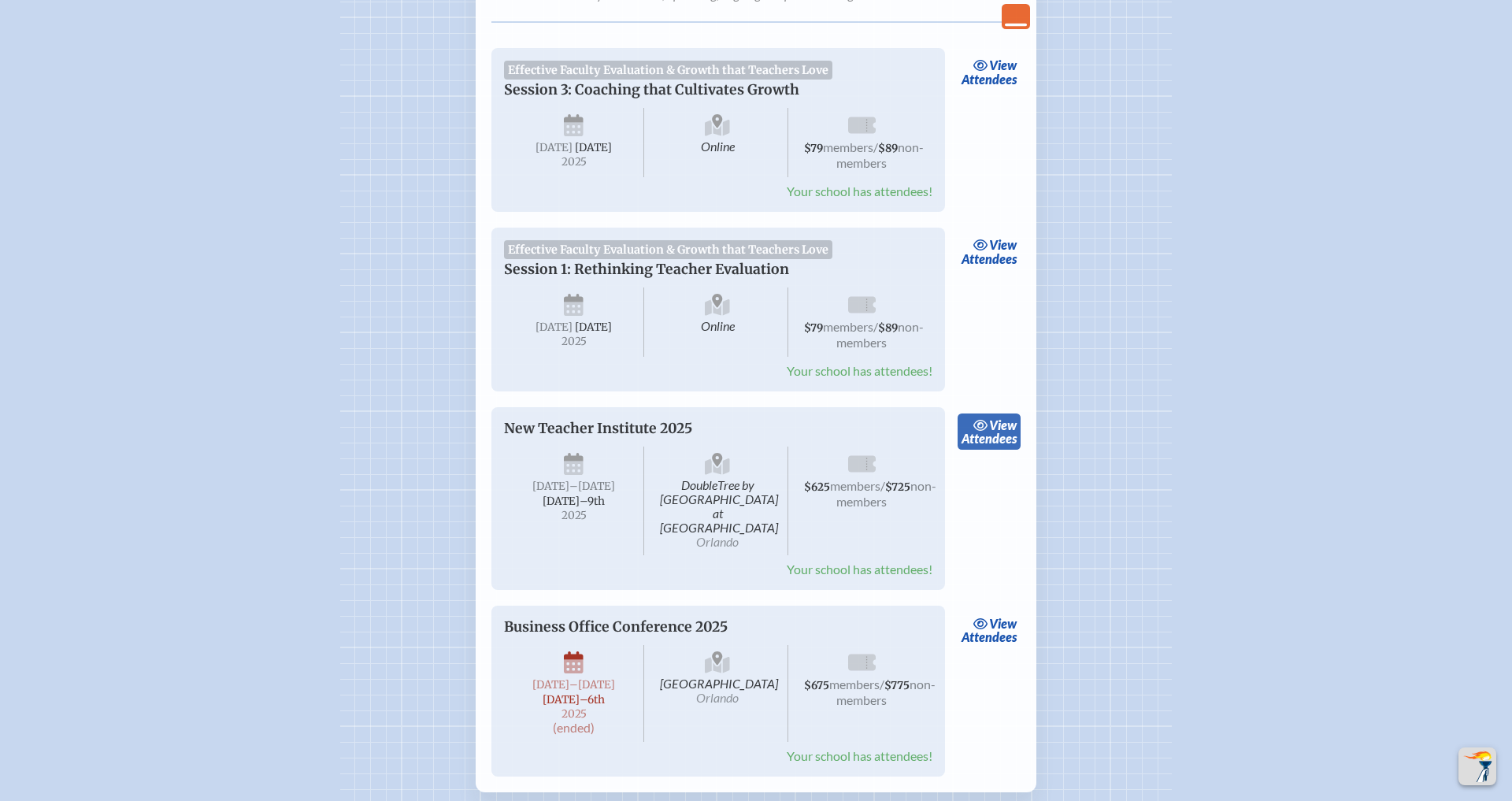
click at [974, 431] on icon at bounding box center [982, 426] width 16 height 13
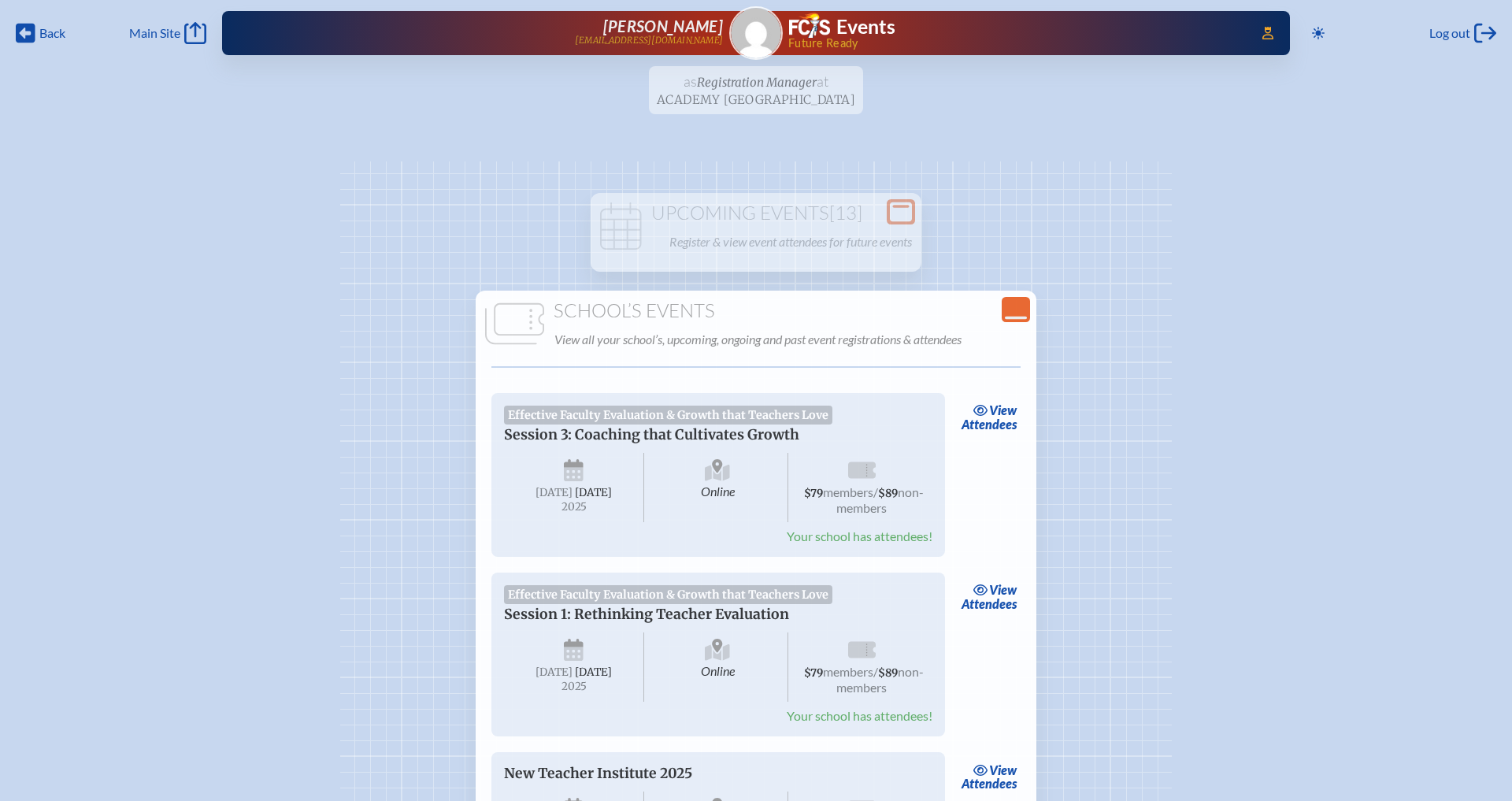
scroll to position [345, 0]
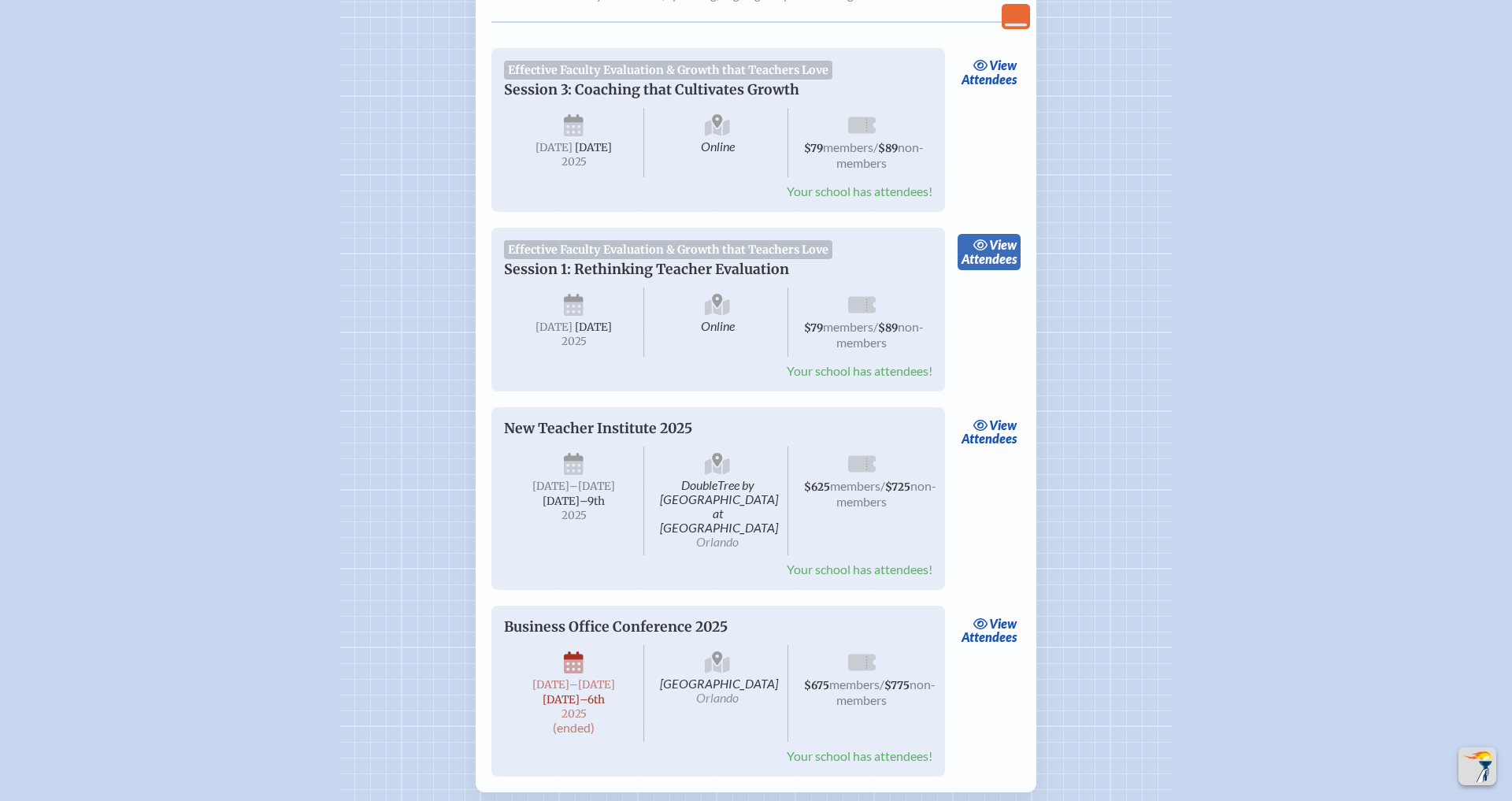
click at [1005, 237] on span "view" at bounding box center [1003, 244] width 28 height 15
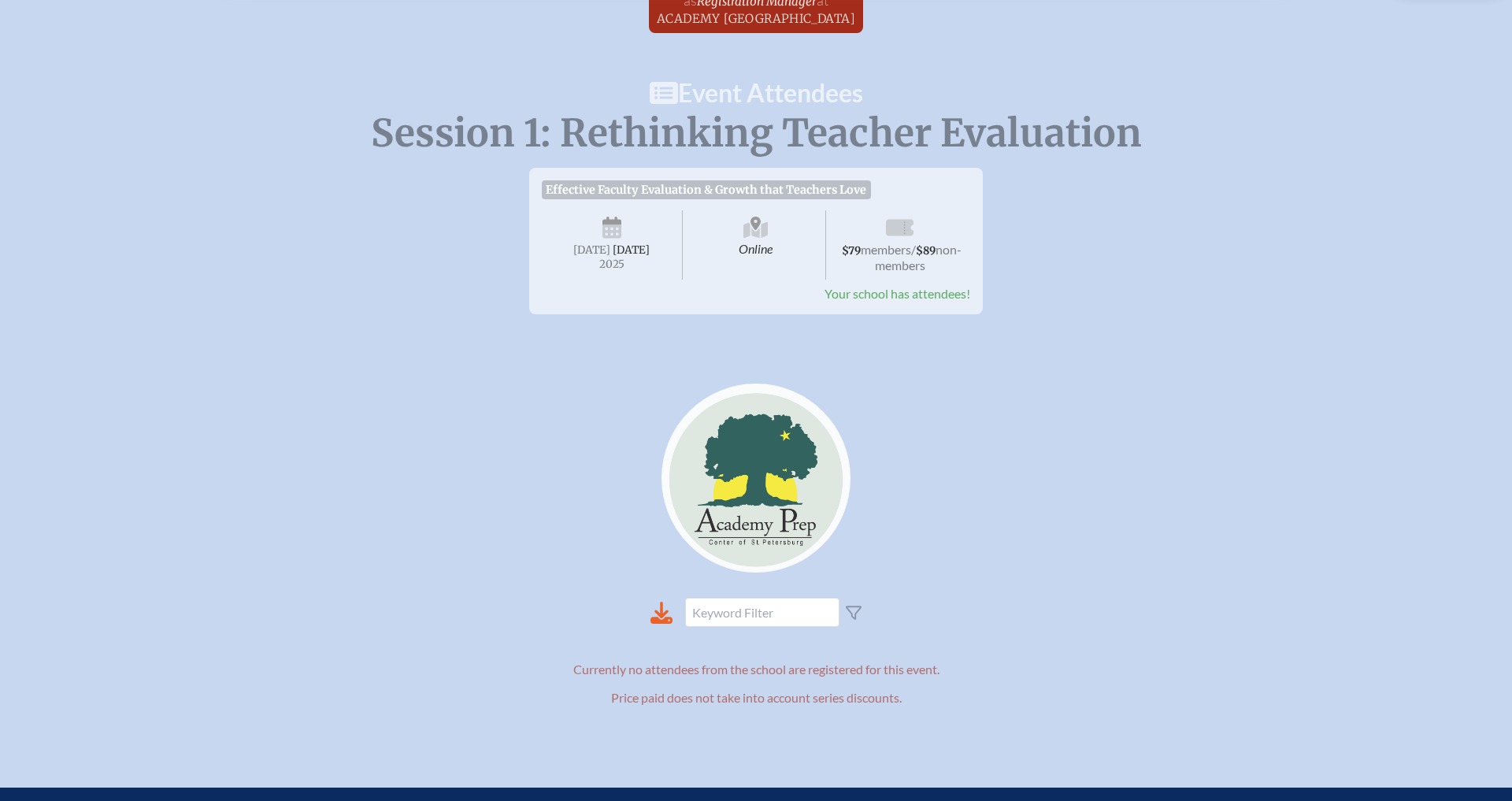
scroll to position [52, 0]
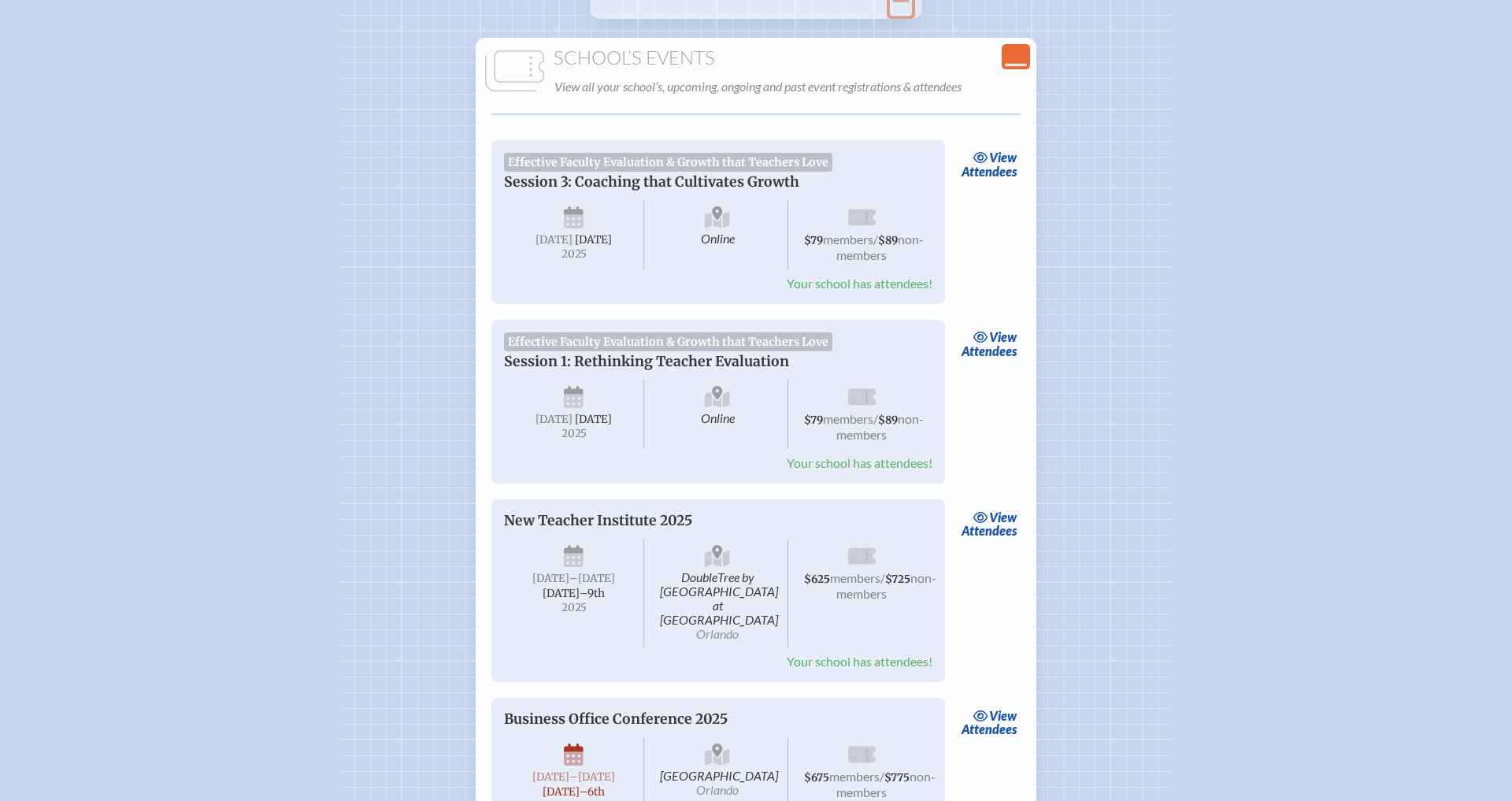
scroll to position [249, 0]
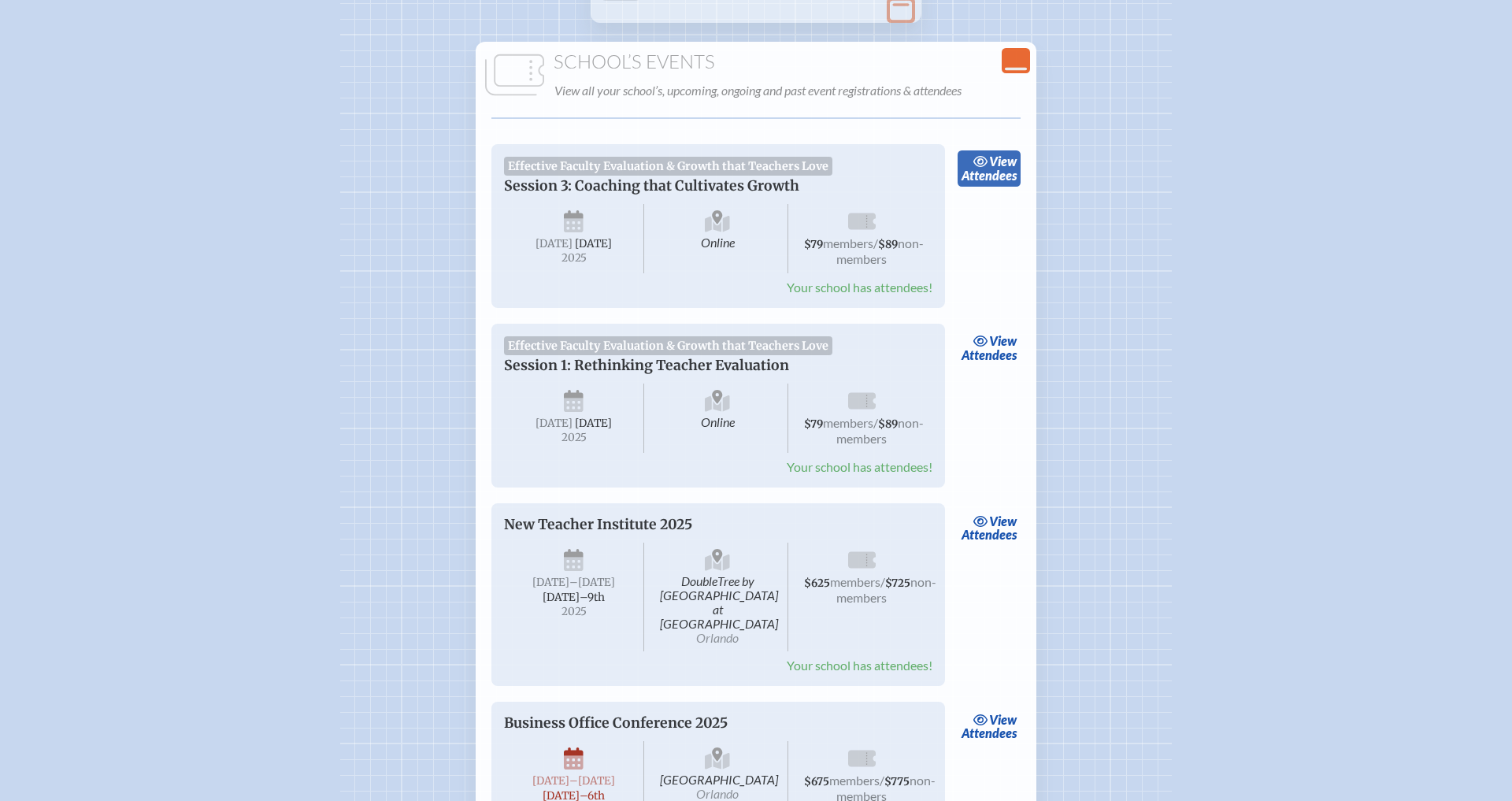
click at [994, 174] on link "view Attendees" at bounding box center [989, 169] width 63 height 36
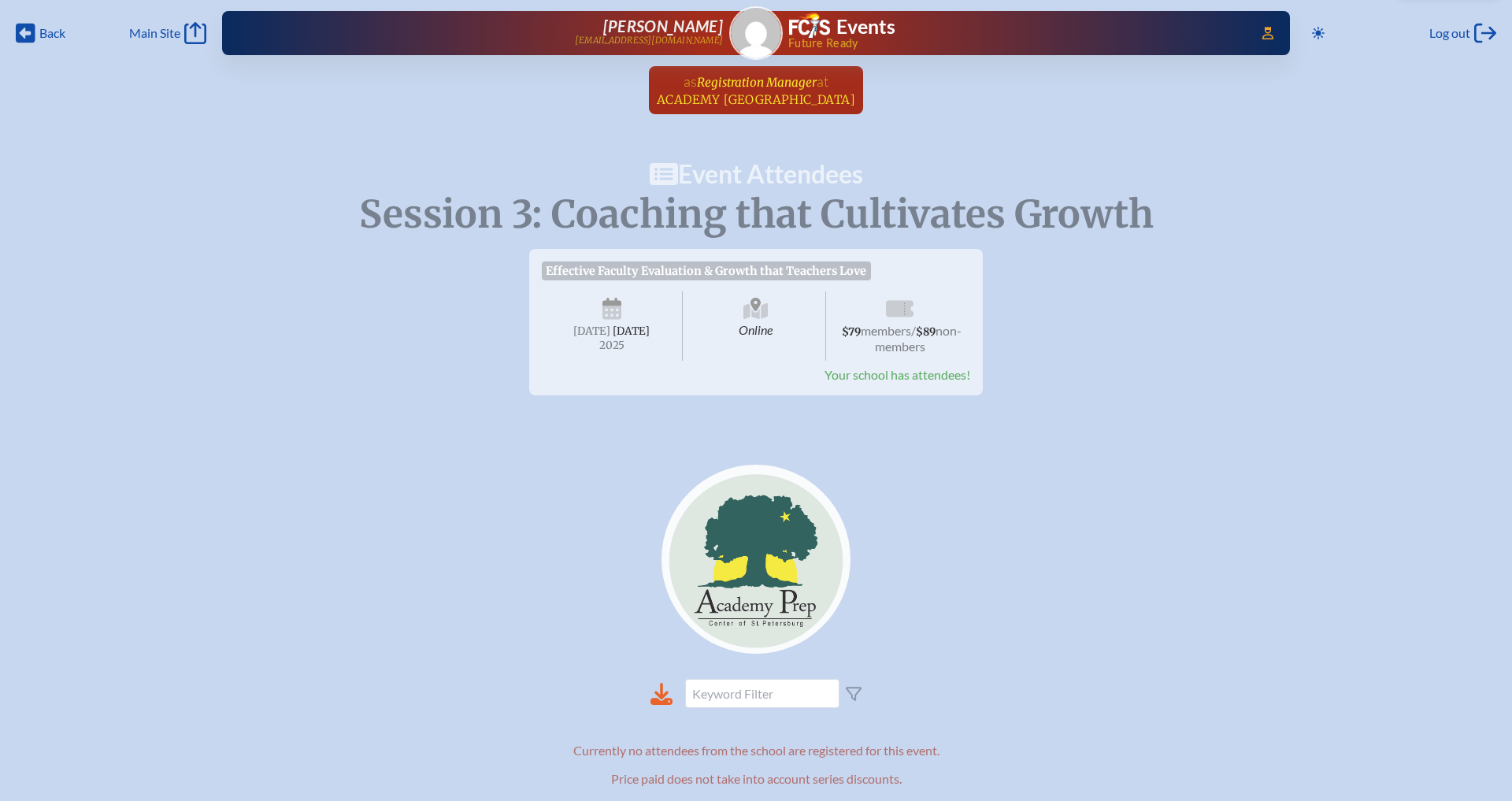
click at [799, 87] on span "Registration Manager" at bounding box center [756, 82] width 120 height 15
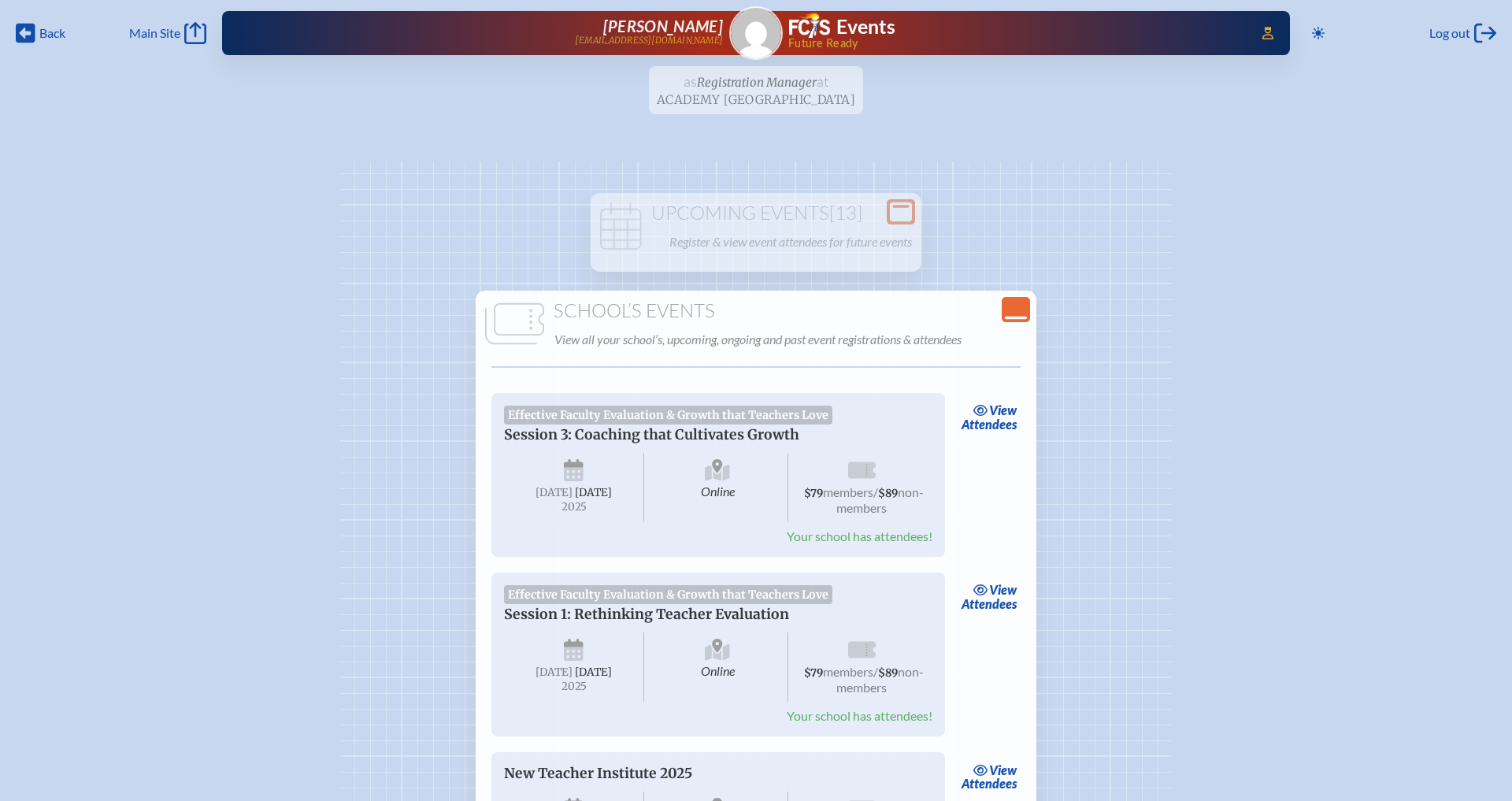
click at [1023, 305] on icon "Close Console" at bounding box center [1016, 310] width 22 height 22
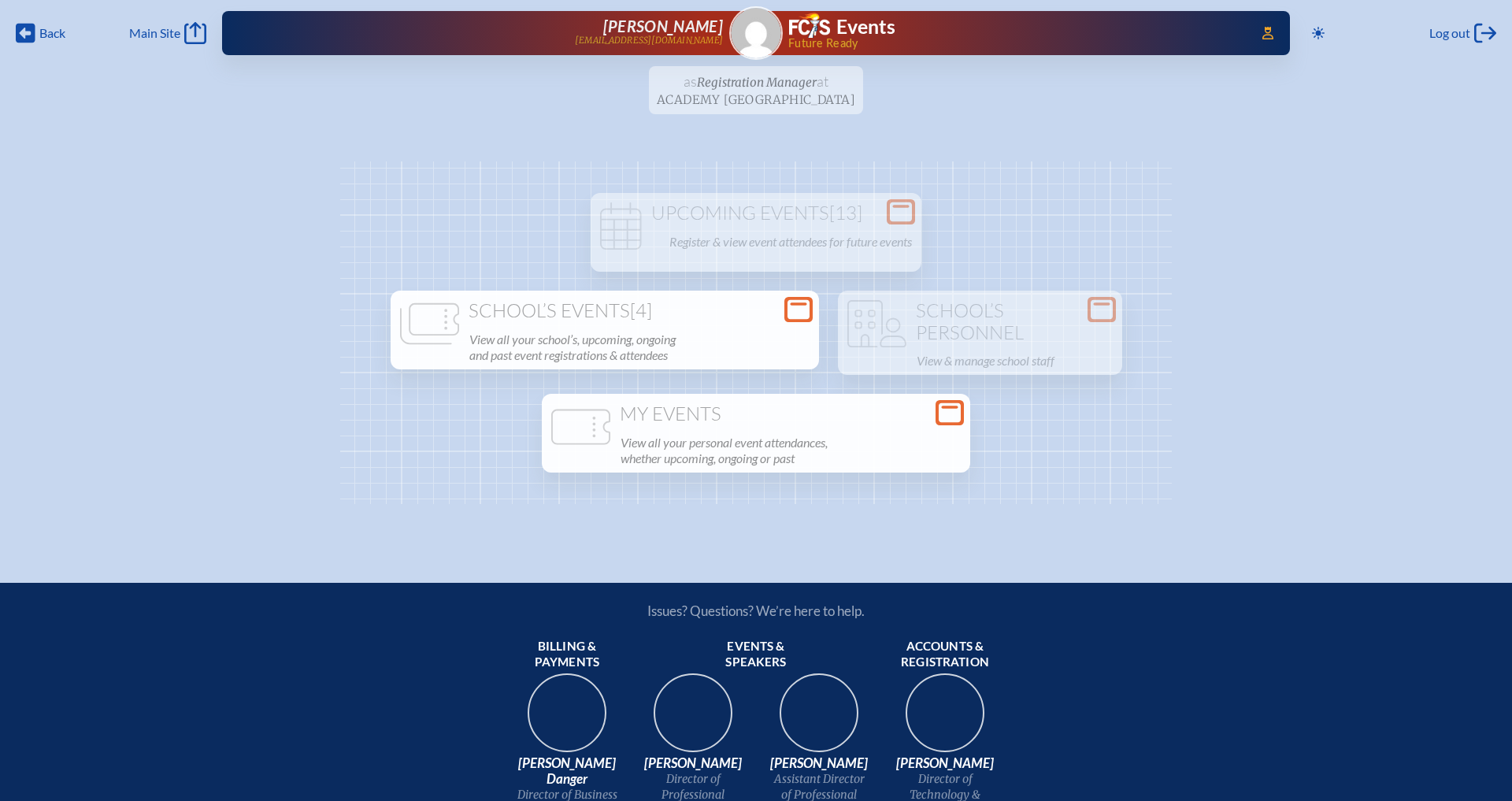
click at [875, 416] on h1 "My Events" at bounding box center [756, 415] width 416 height 22
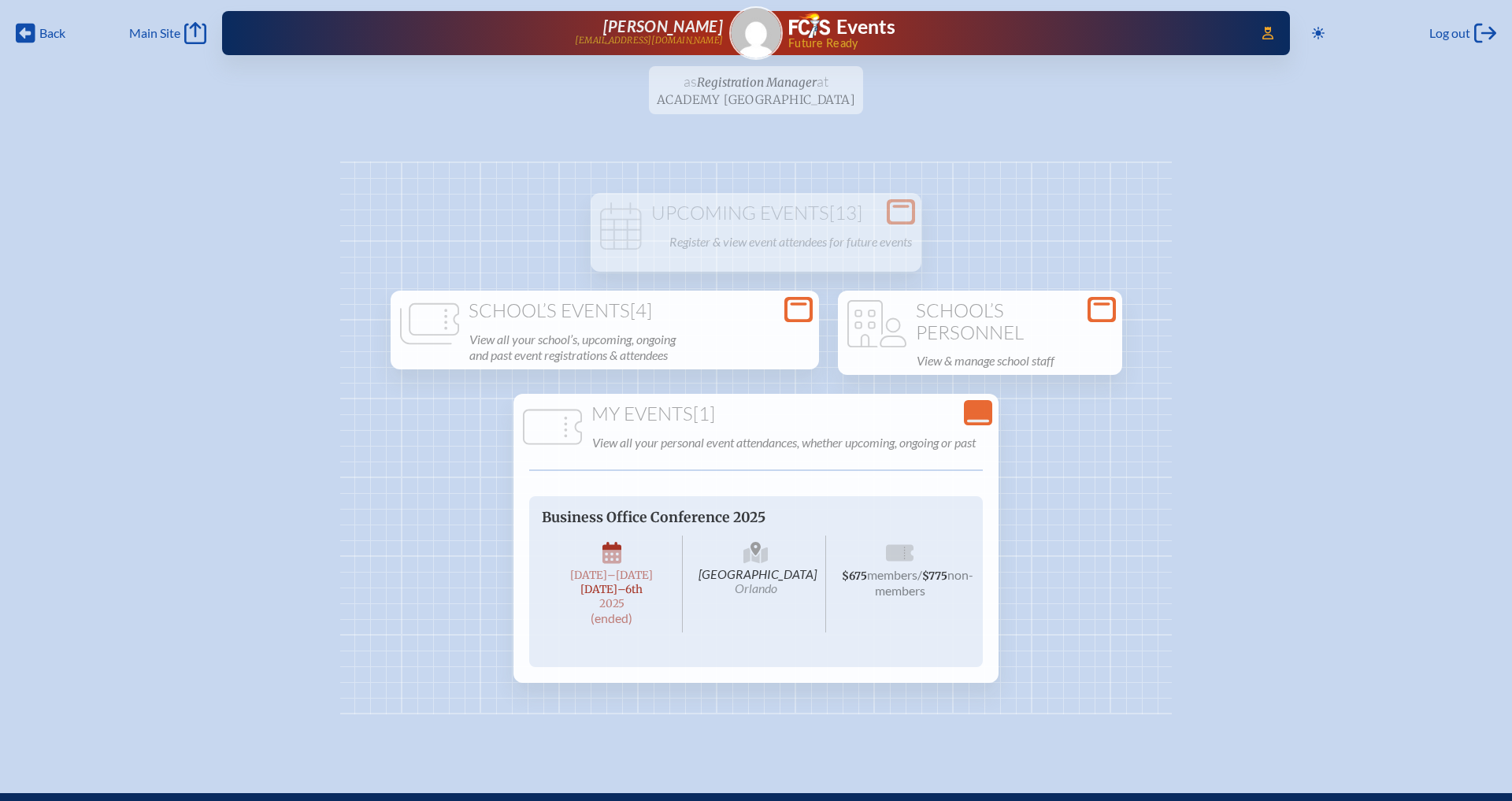
click at [964, 309] on h1 "School’s Personnel" at bounding box center [980, 322] width 272 height 44
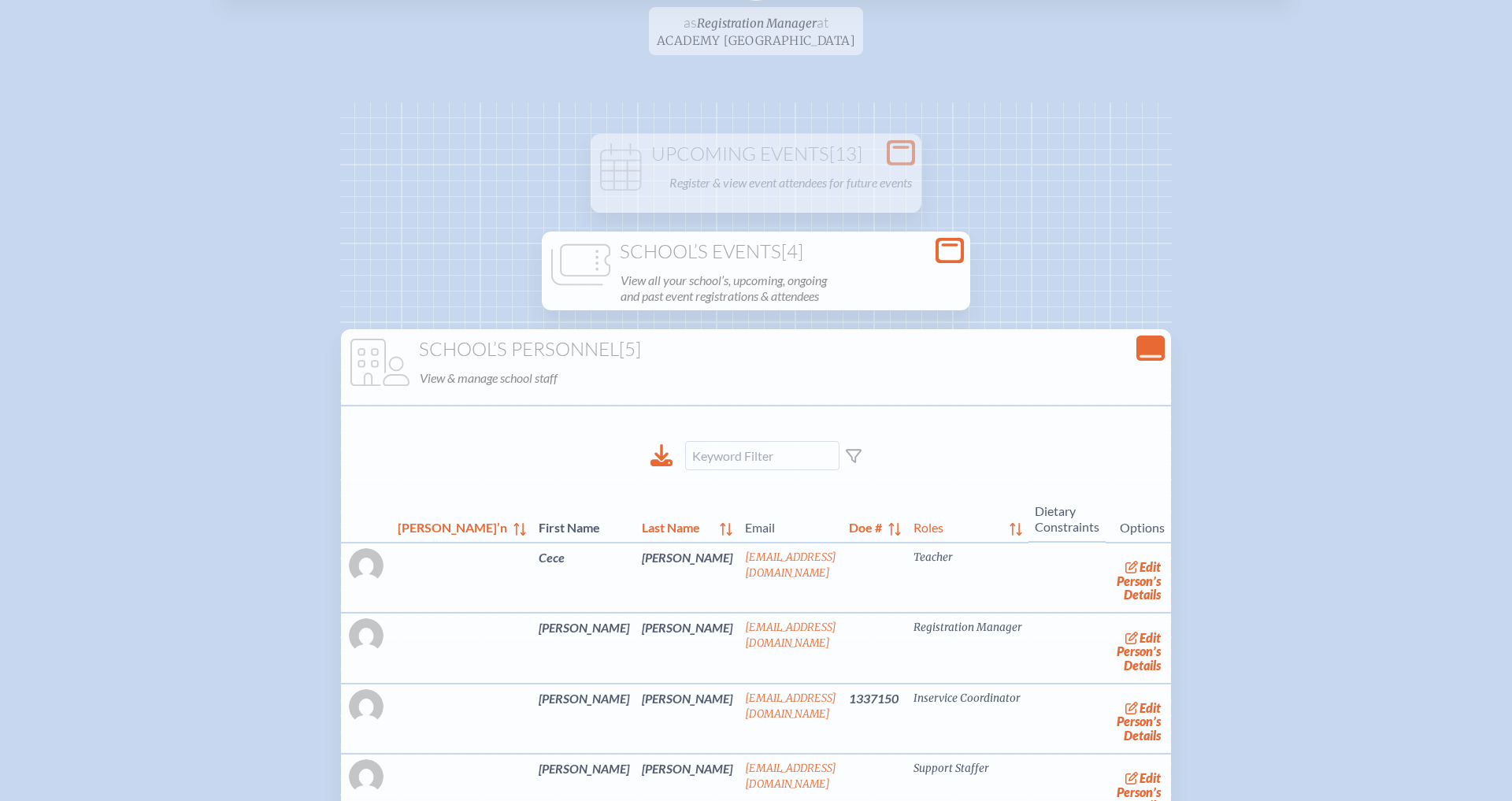
scroll to position [86, 0]
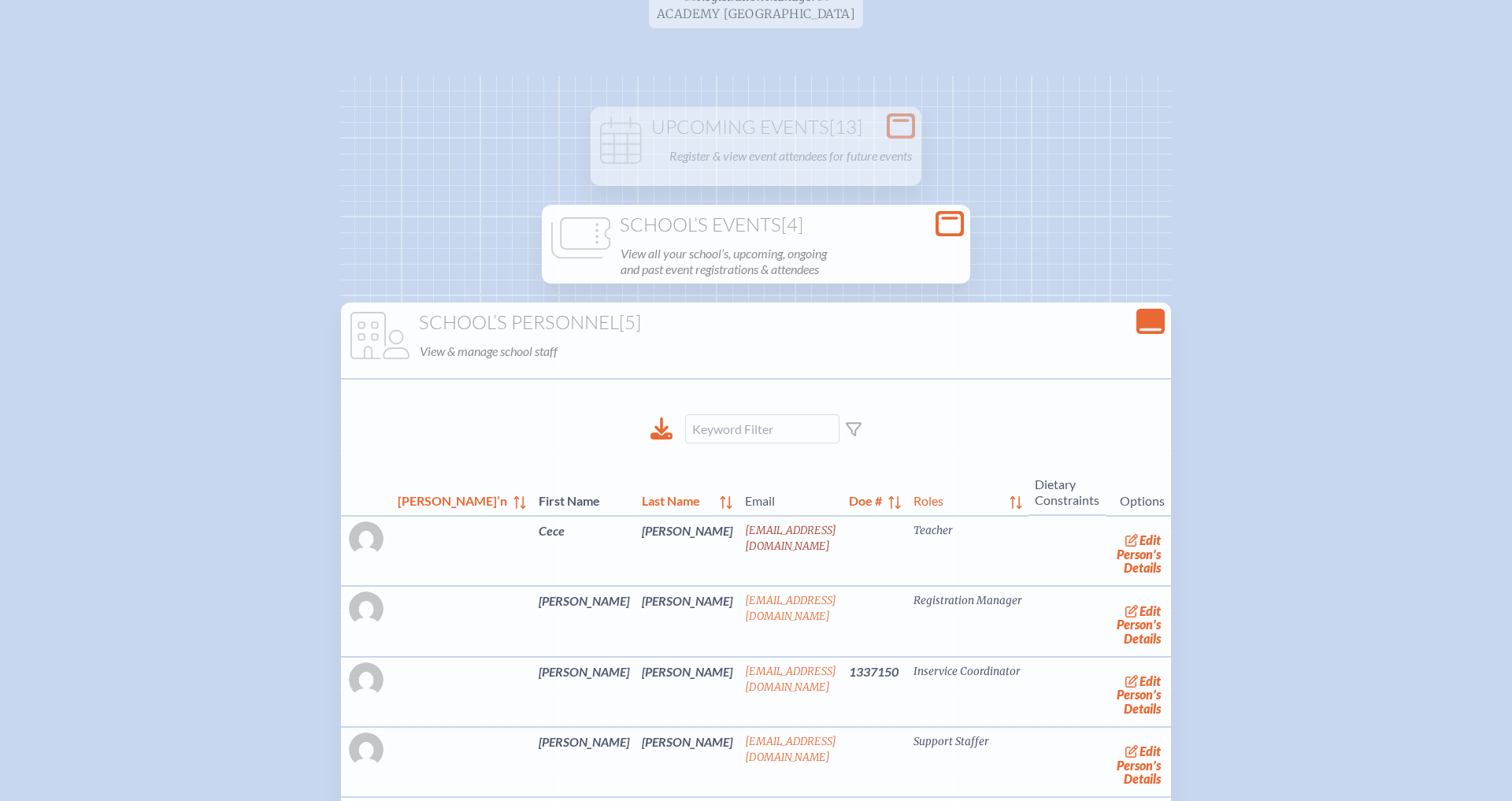
click at [745, 527] on link "[EMAIL_ADDRESS][DOMAIN_NAME]" at bounding box center [790, 538] width 91 height 29
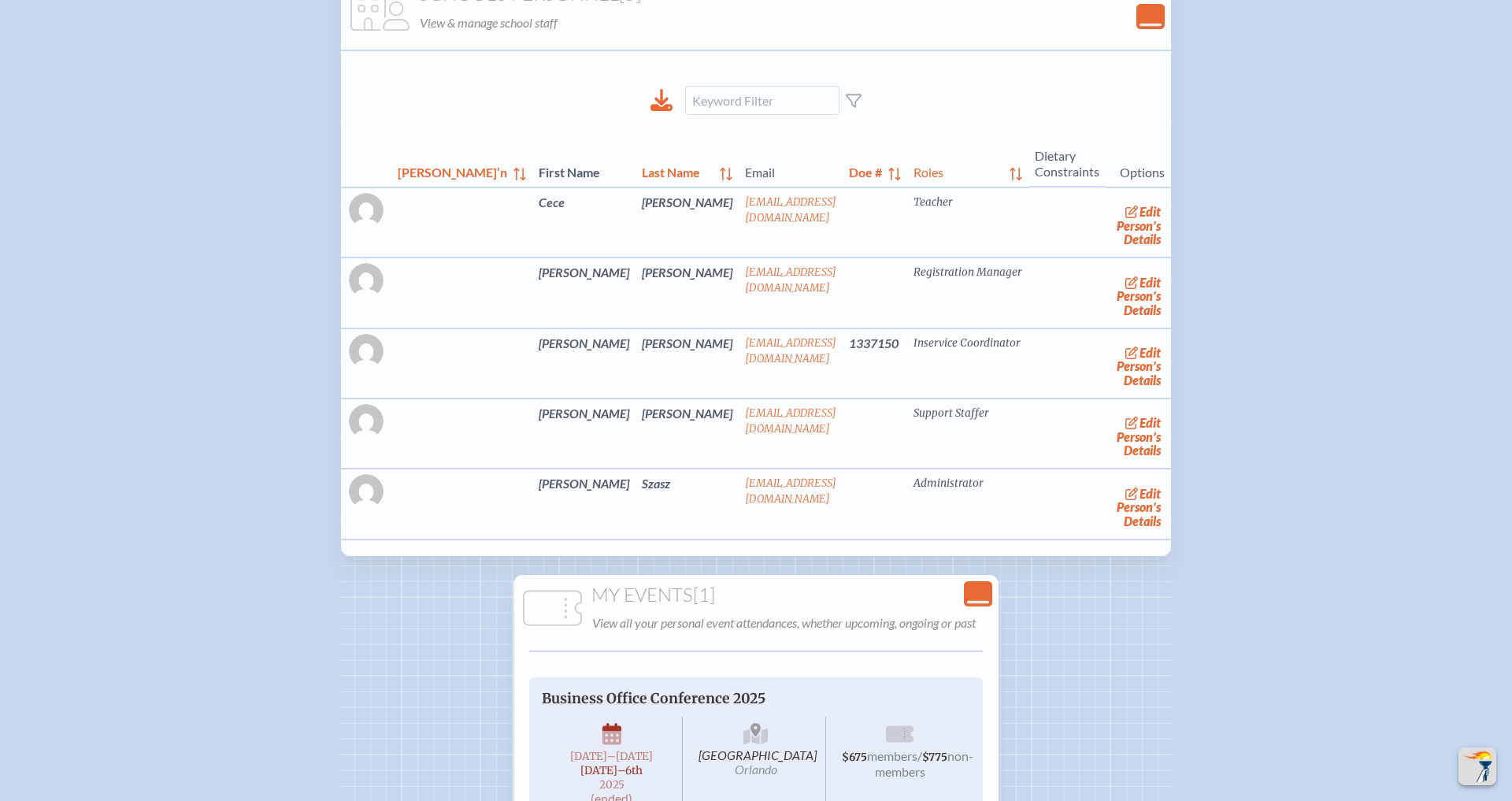
scroll to position [360, 0]
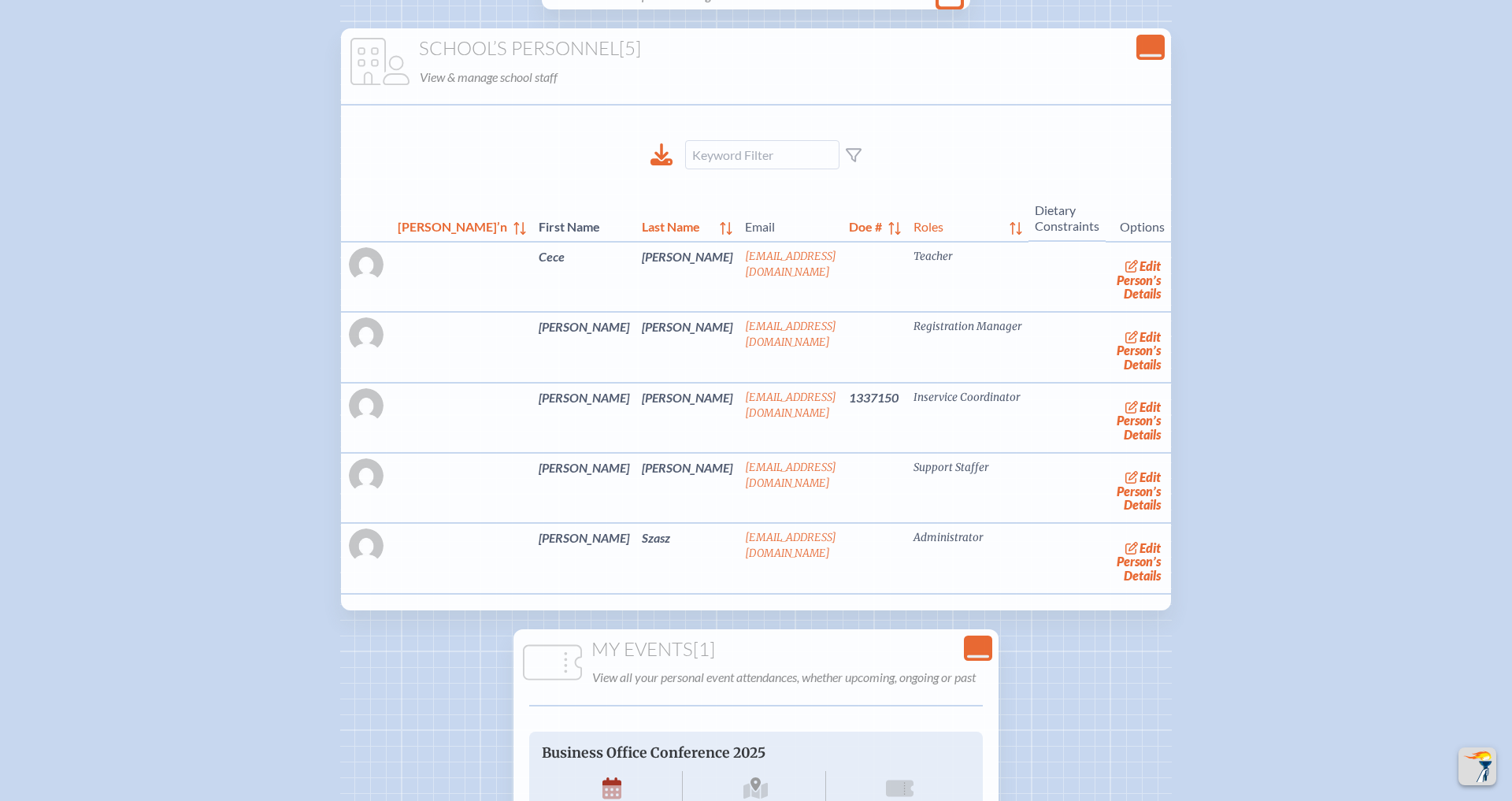
click at [989, 630] on div "My Events [1] View all your personal event attendances, whether upcoming, ongoi…" at bounding box center [756, 774] width 485 height 289
click at [984, 644] on icon "Close Console" at bounding box center [978, 649] width 22 height 22
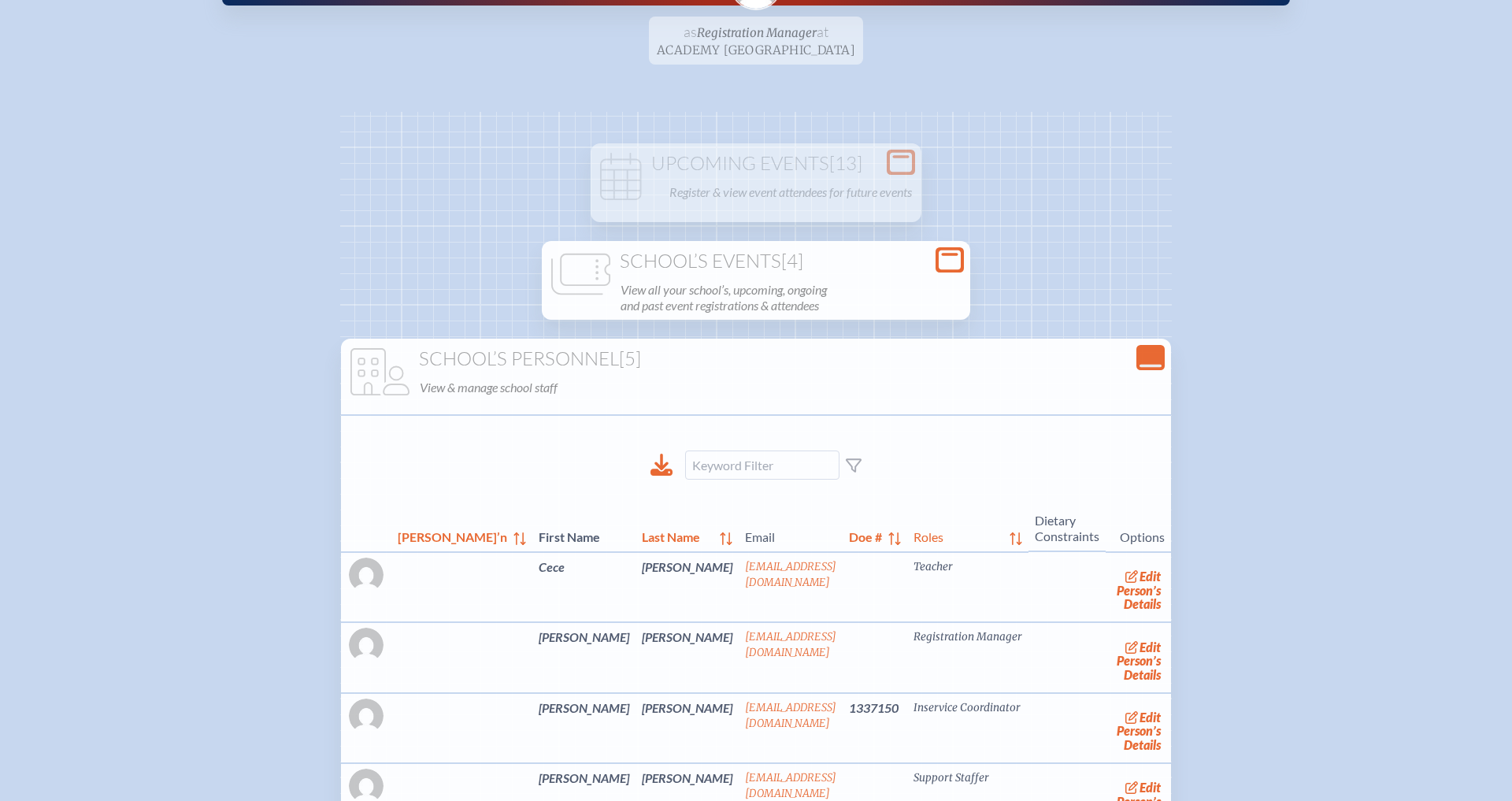
scroll to position [20, 0]
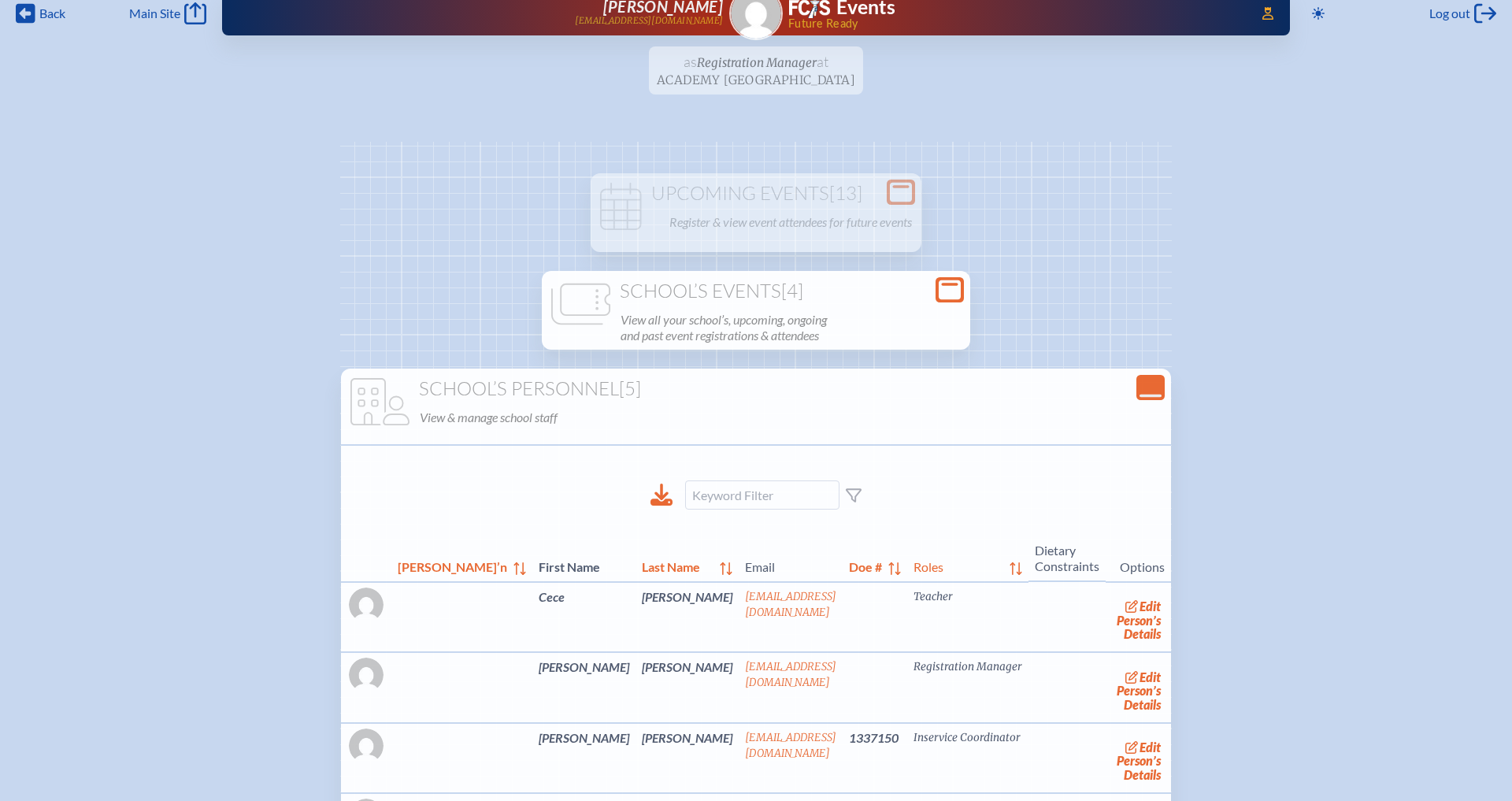
click at [936, 304] on div "School’s Events [4] View all your school’s, upcoming, ongoing and past event re…" at bounding box center [756, 313] width 422 height 66
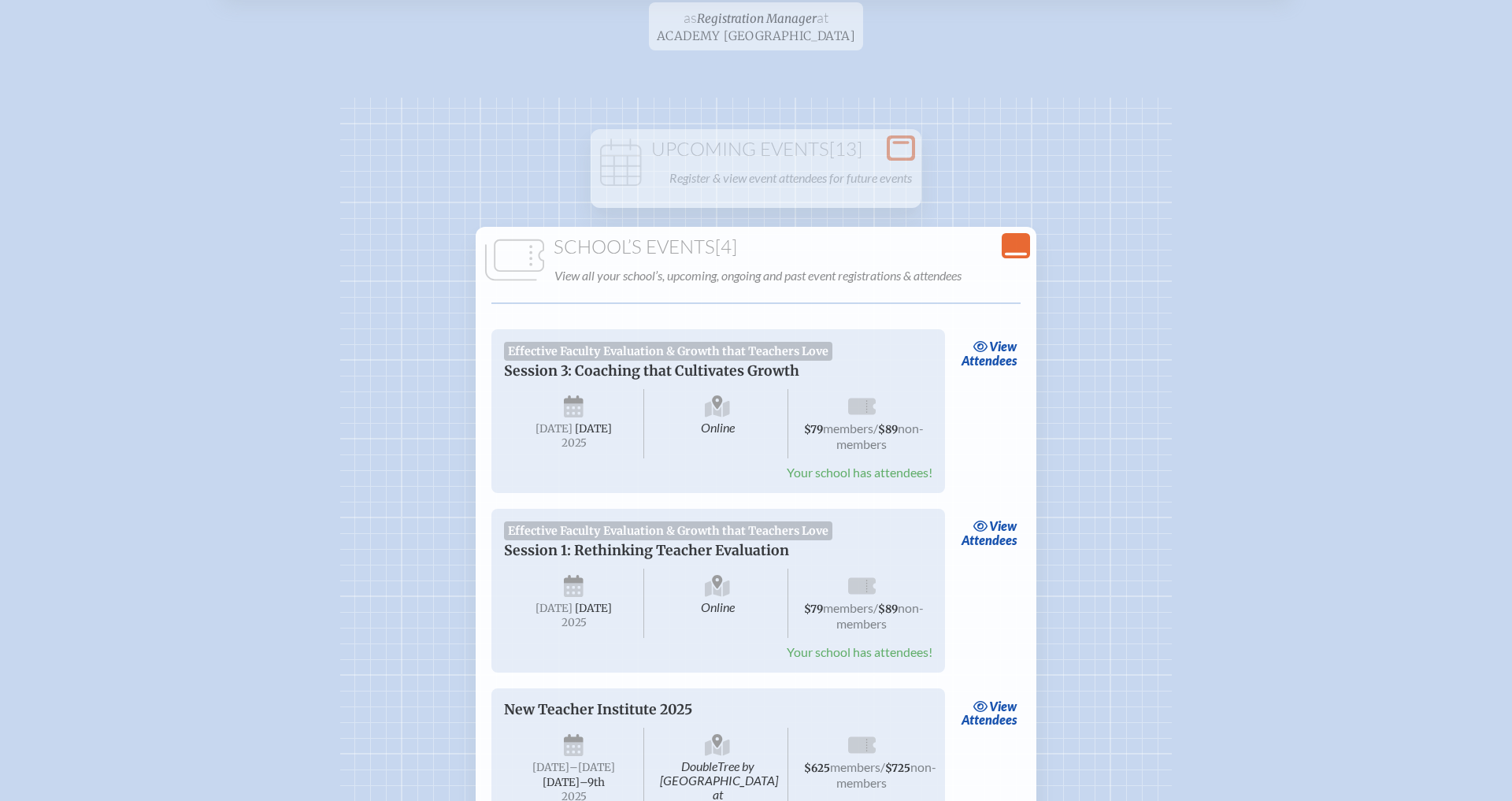
scroll to position [68, 0]
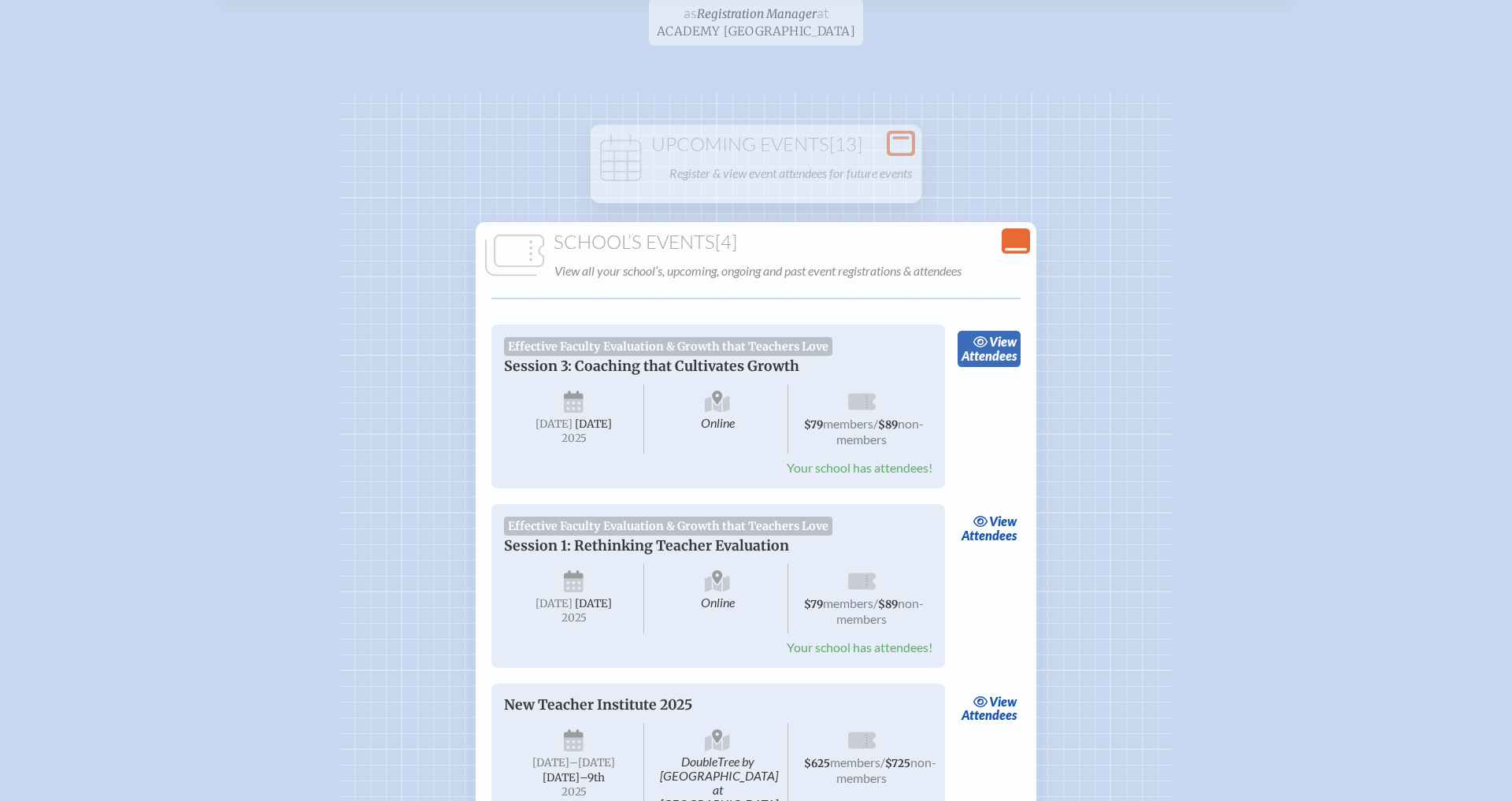
click at [973, 347] on link "view Attendees" at bounding box center [989, 349] width 63 height 36
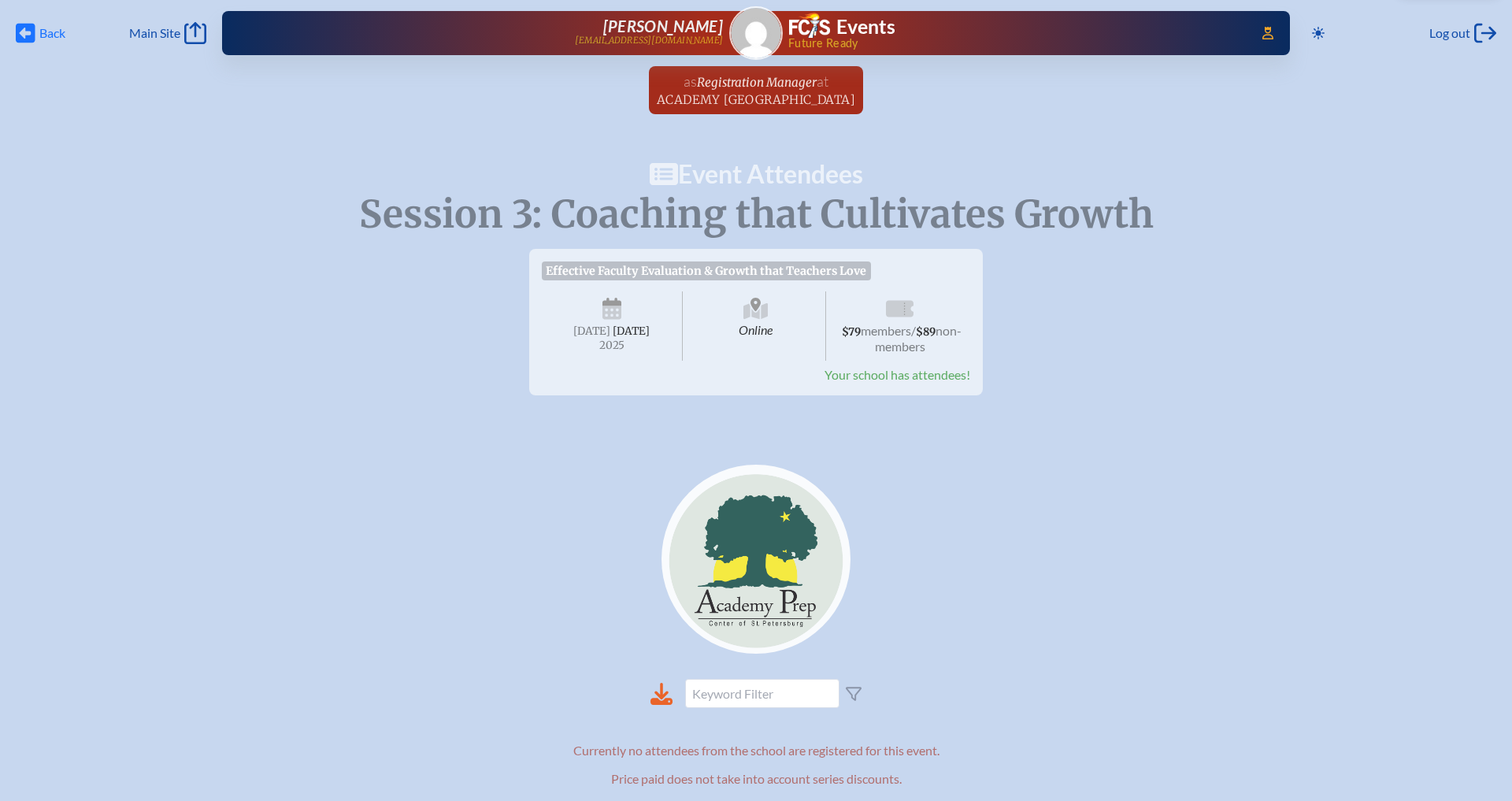
click at [46, 38] on span "Back" at bounding box center [52, 33] width 26 height 16
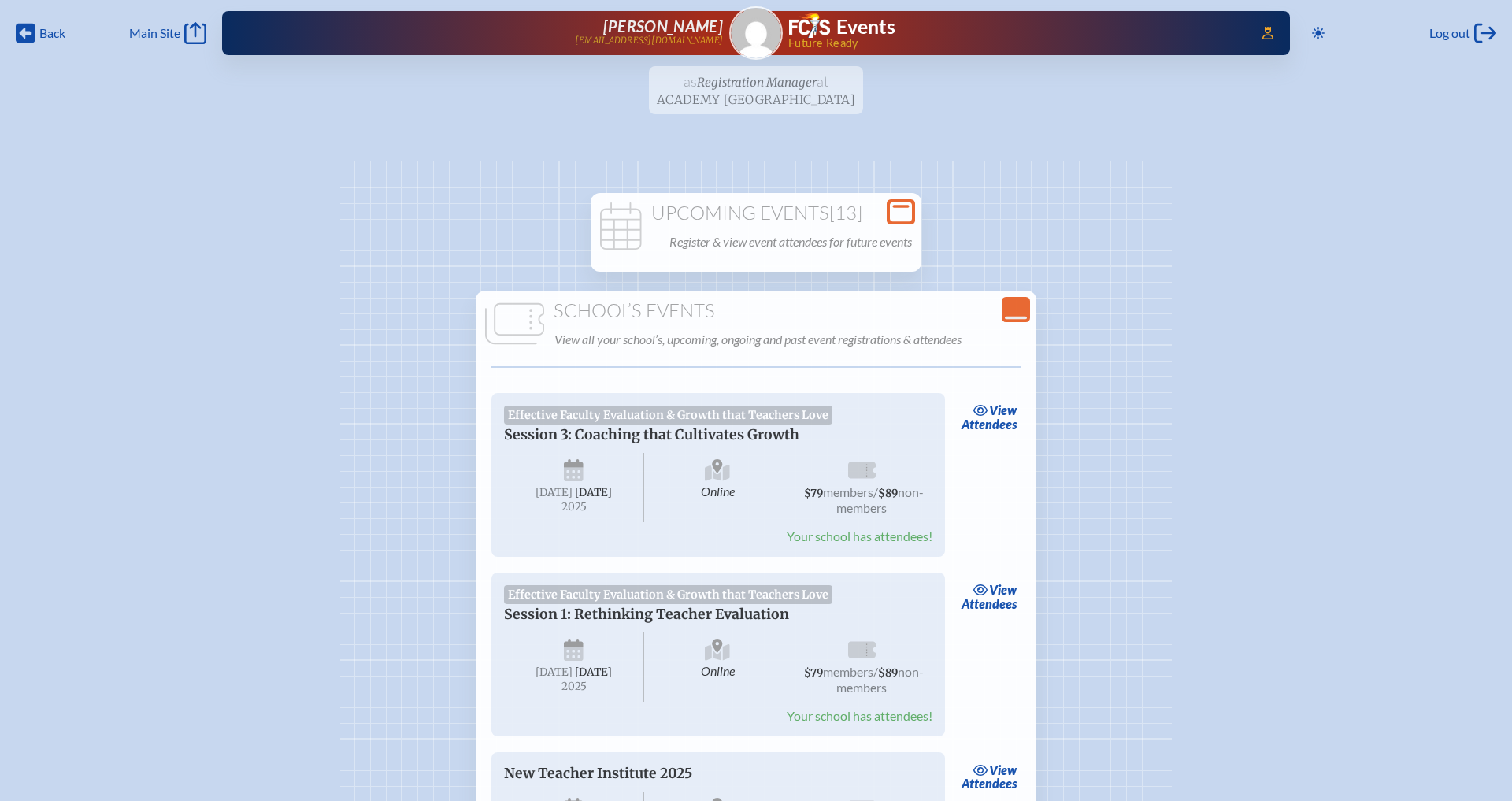
click at [798, 208] on h1 "Upcoming Events [13]" at bounding box center [756, 213] width 318 height 22
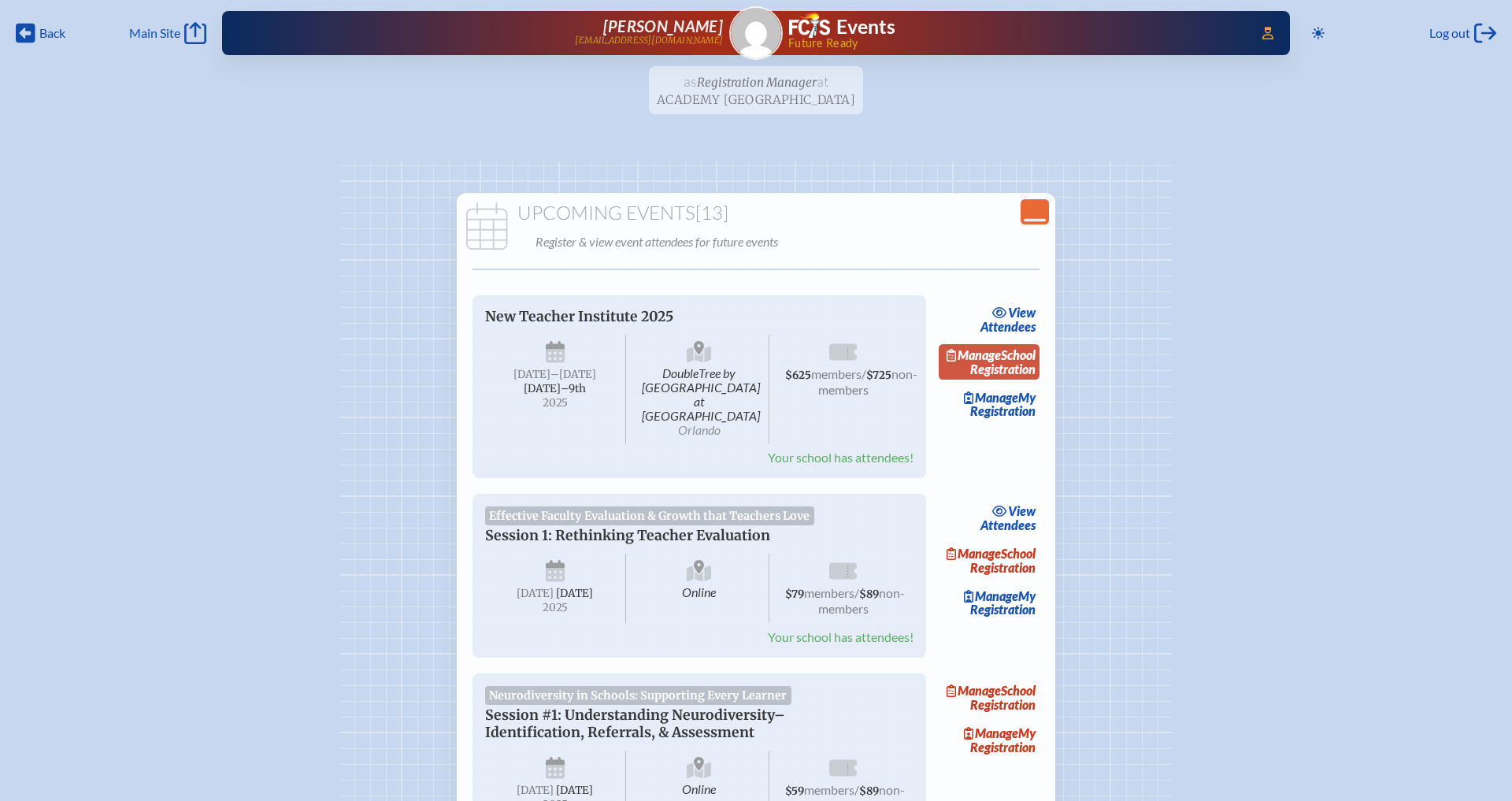
click at [1017, 362] on link "Manage School Registration" at bounding box center [989, 362] width 101 height 36
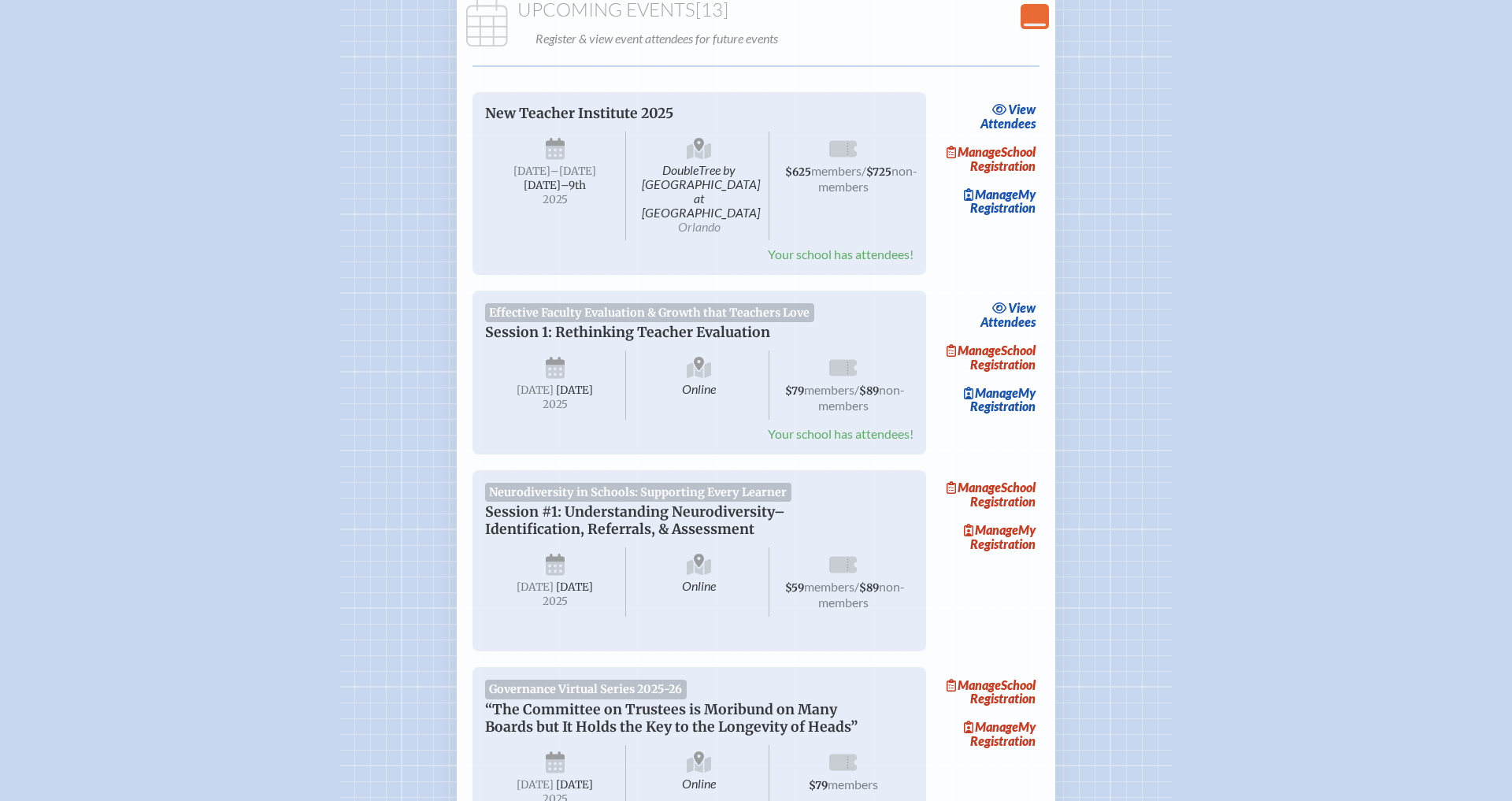
scroll to position [217, 0]
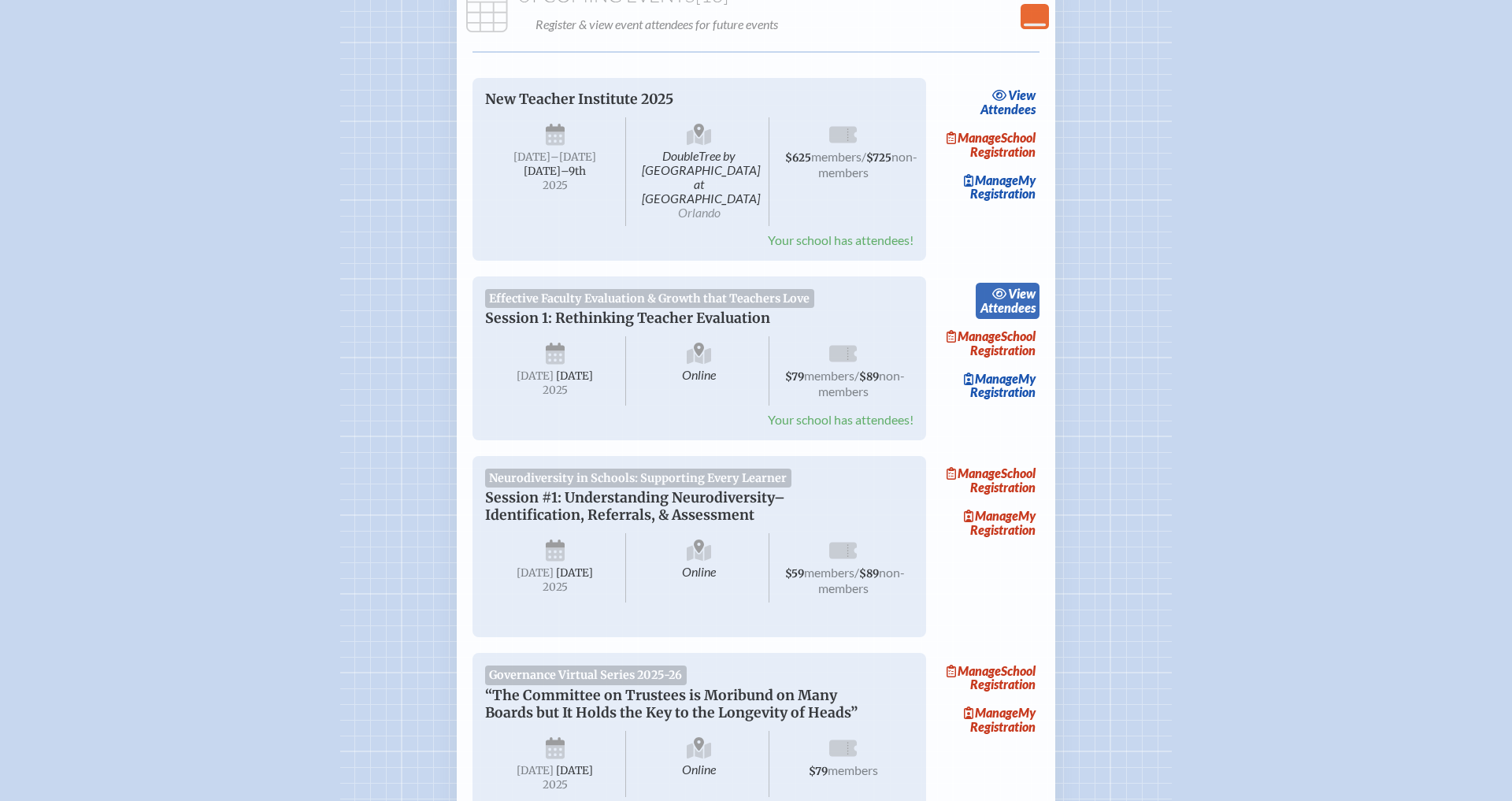
click at [1039, 288] on link "view Attendees" at bounding box center [1008, 301] width 63 height 36
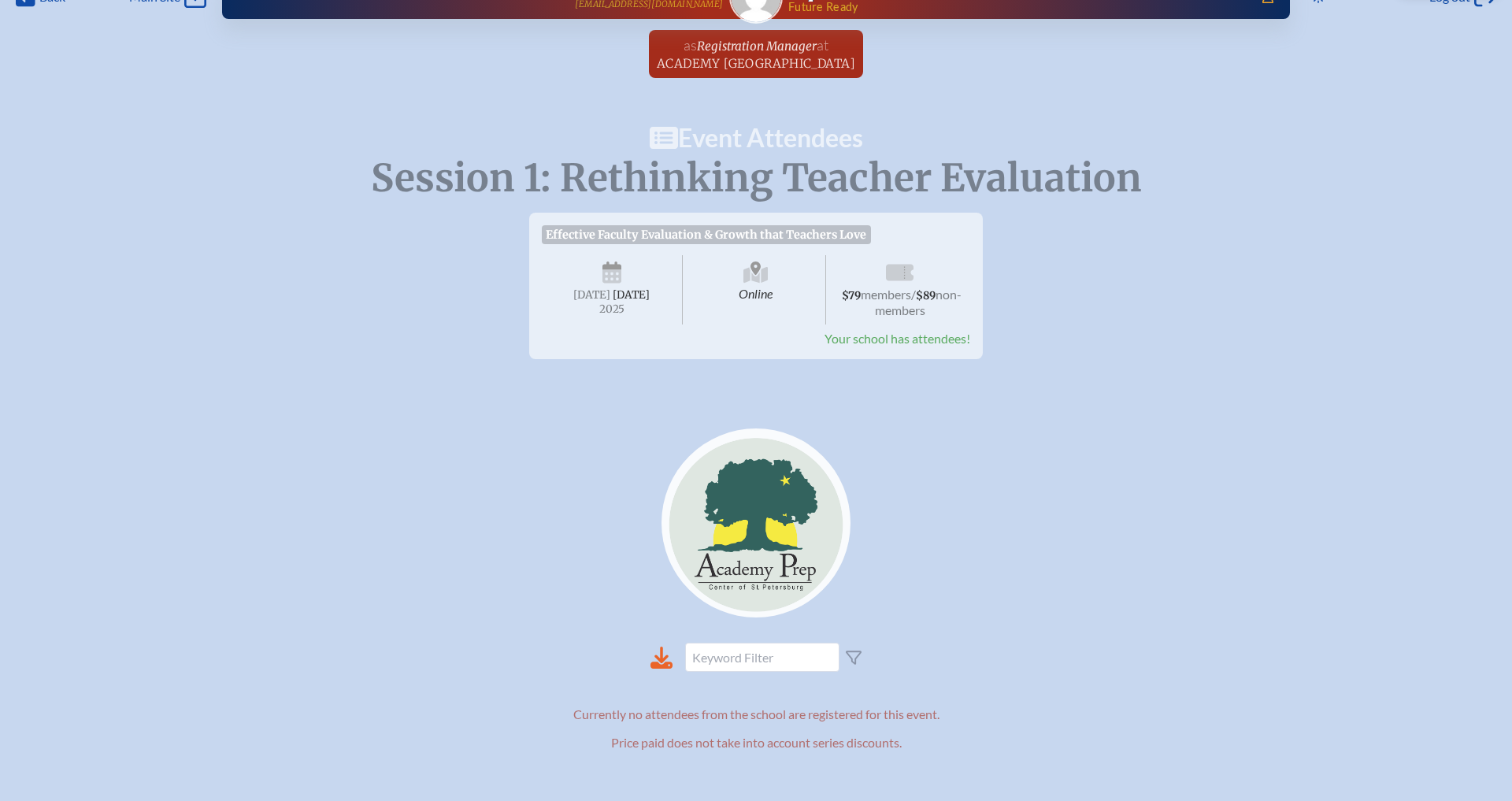
scroll to position [36, 0]
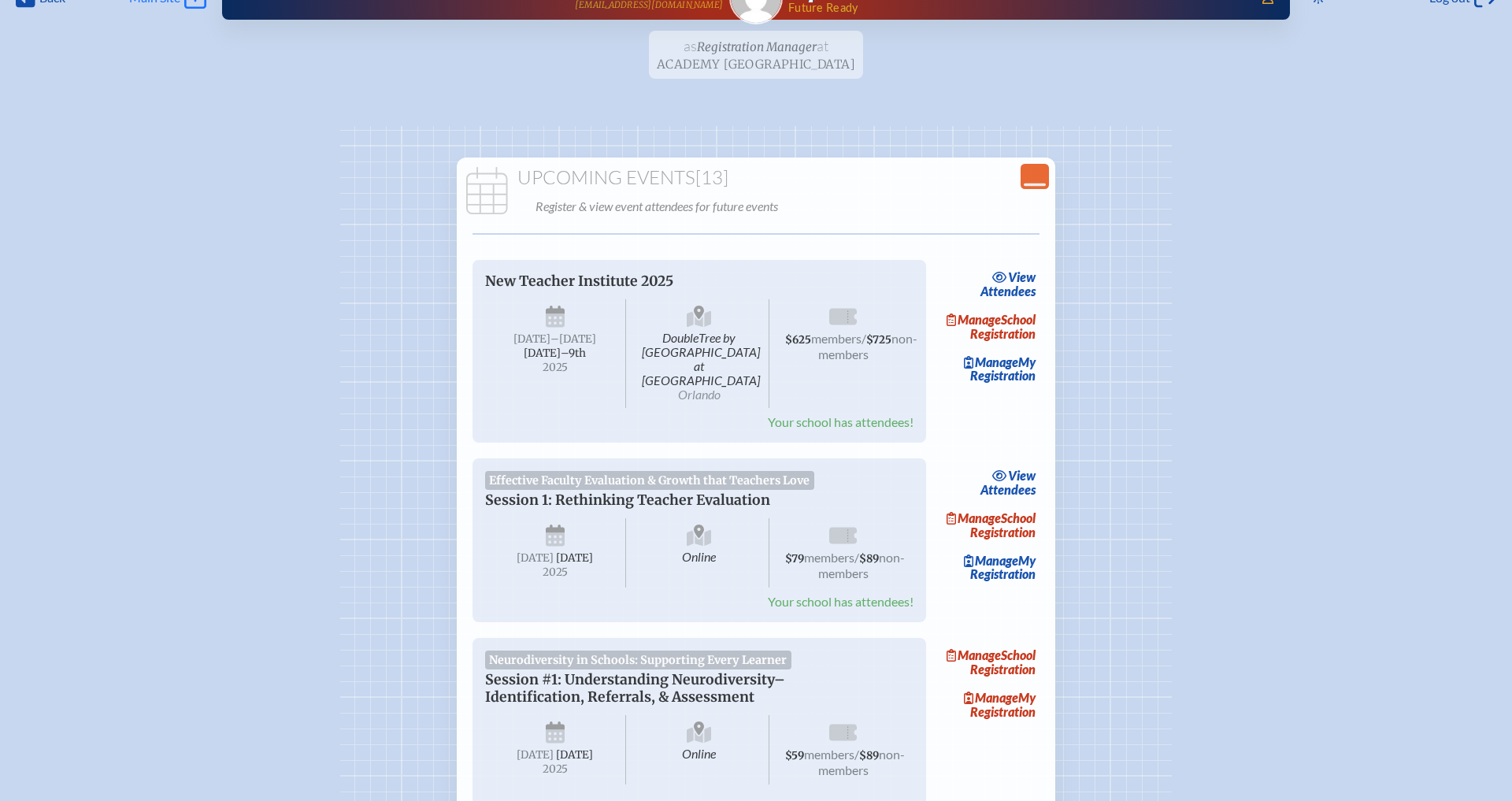
scroll to position [217, 0]
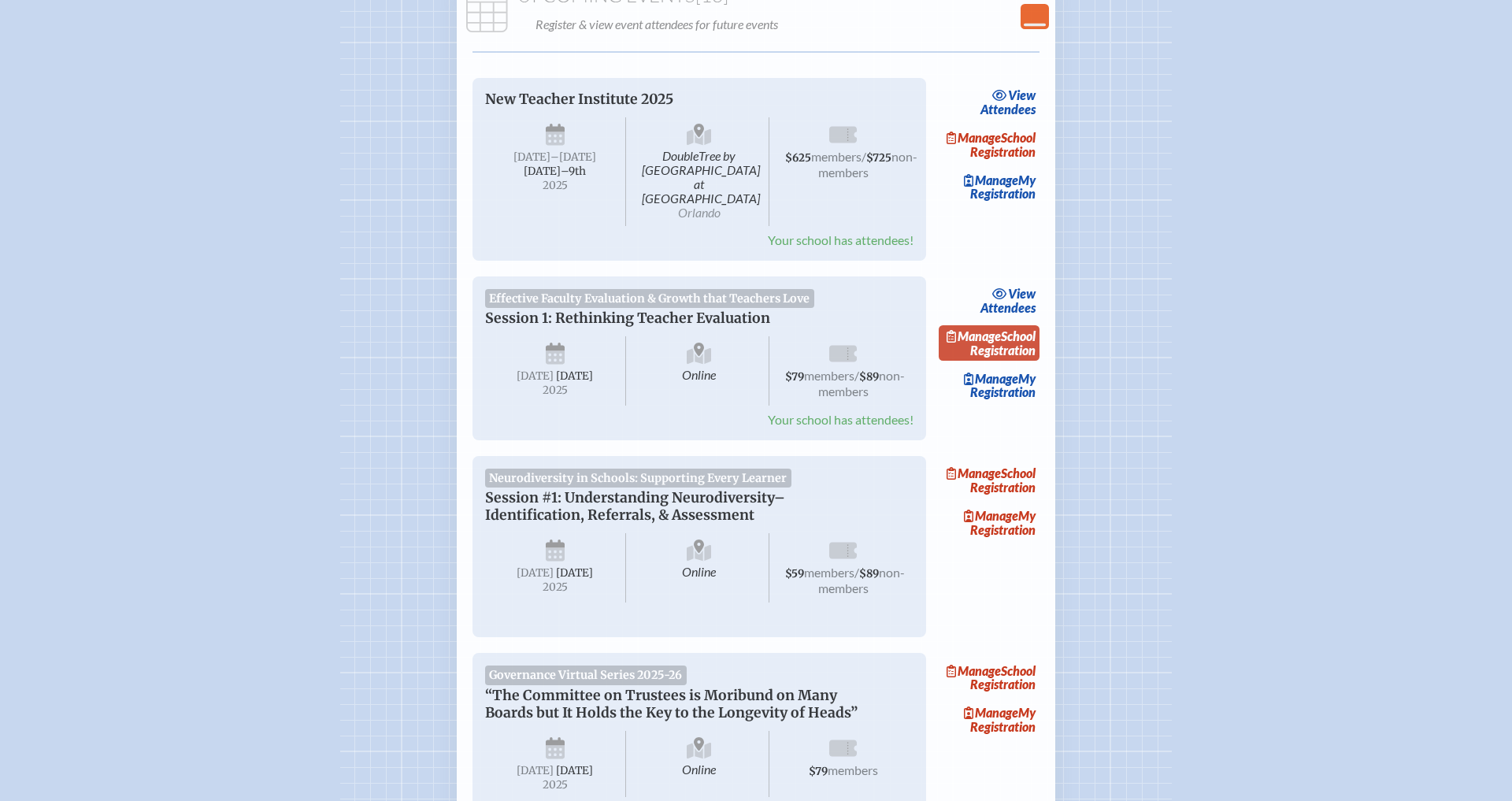
click at [1029, 326] on link "Manage School Registration" at bounding box center [989, 343] width 101 height 36
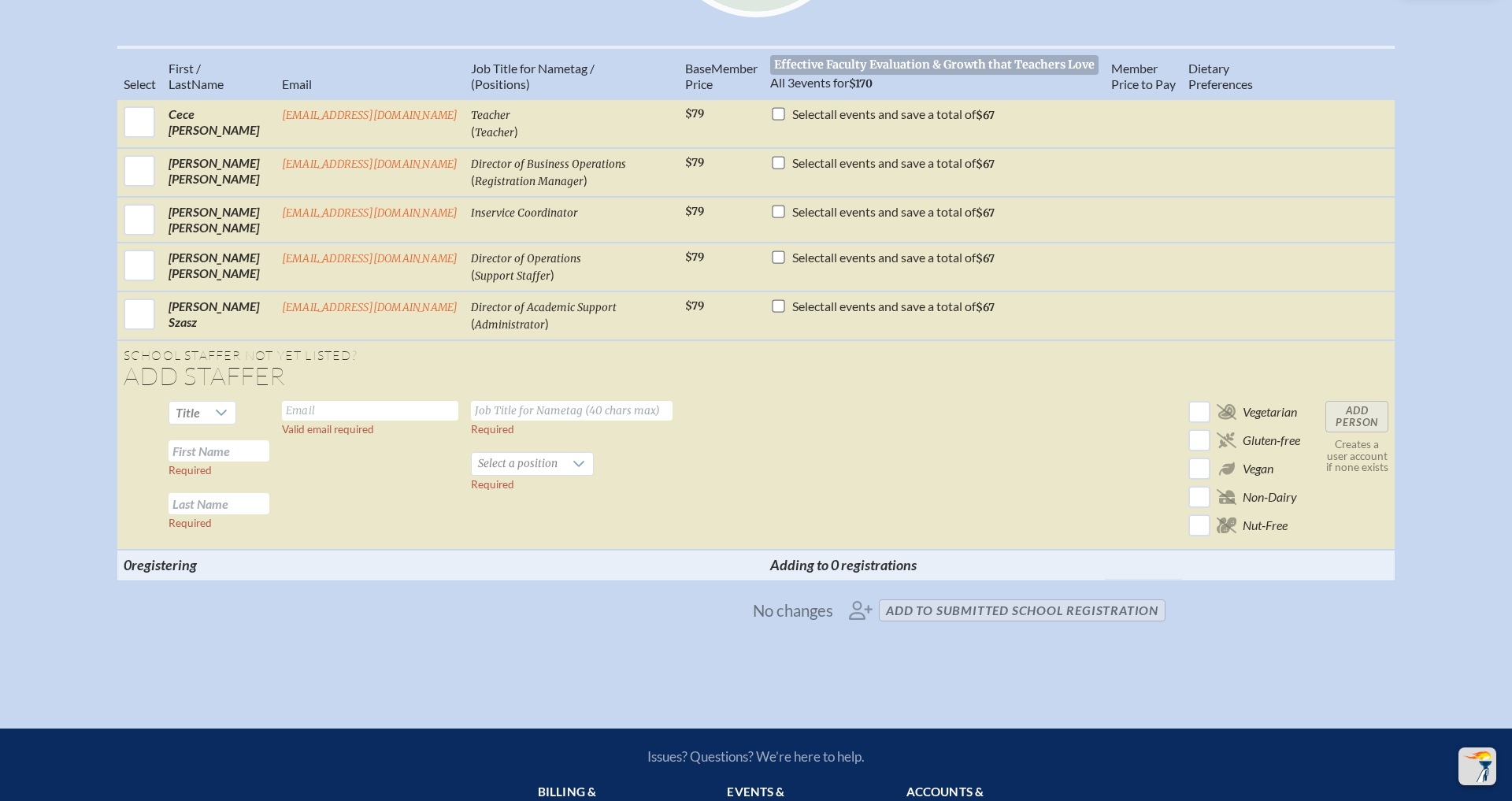
scroll to position [643, 0]
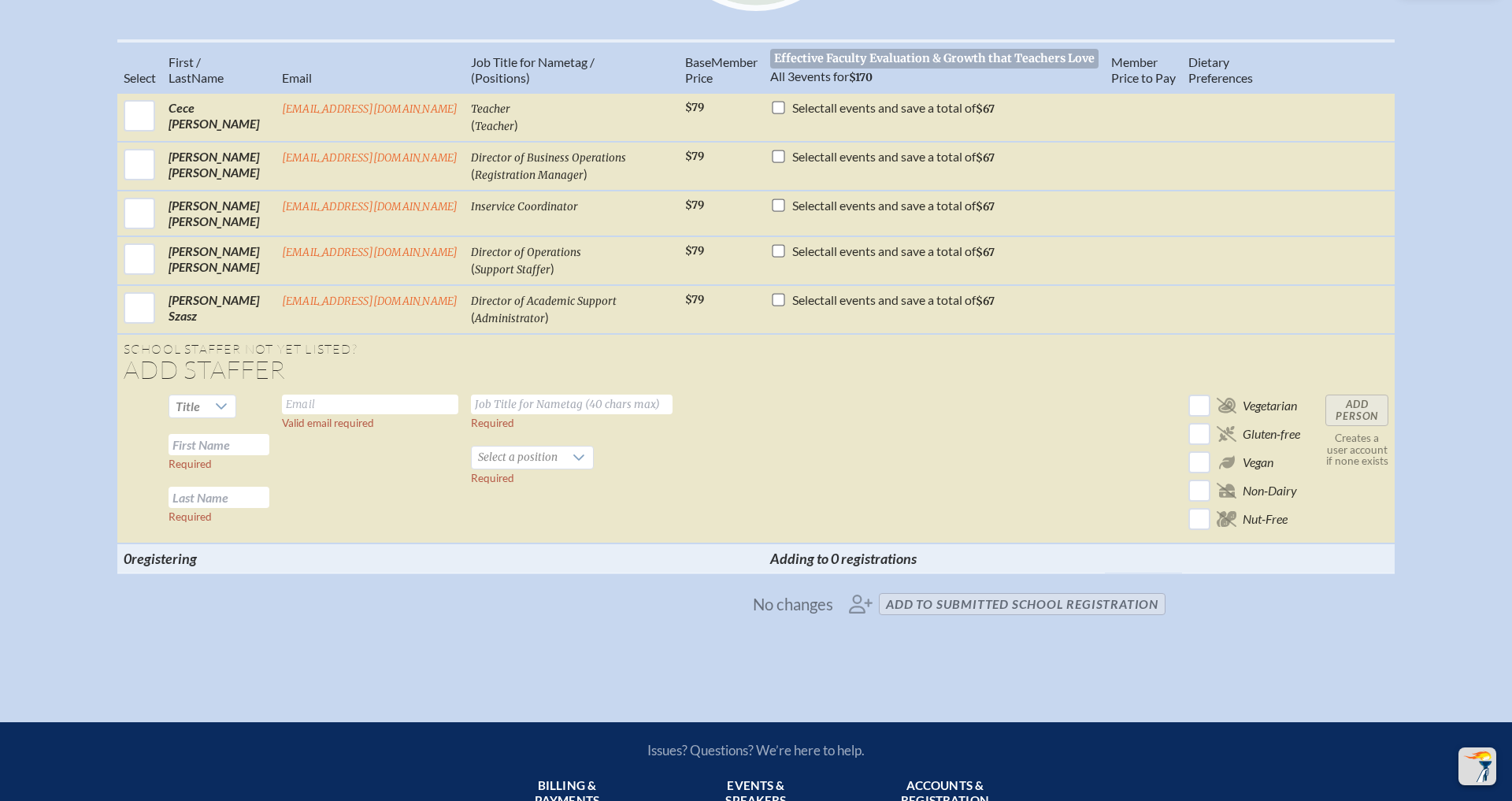
click at [216, 453] on input "text" at bounding box center [219, 444] width 101 height 21
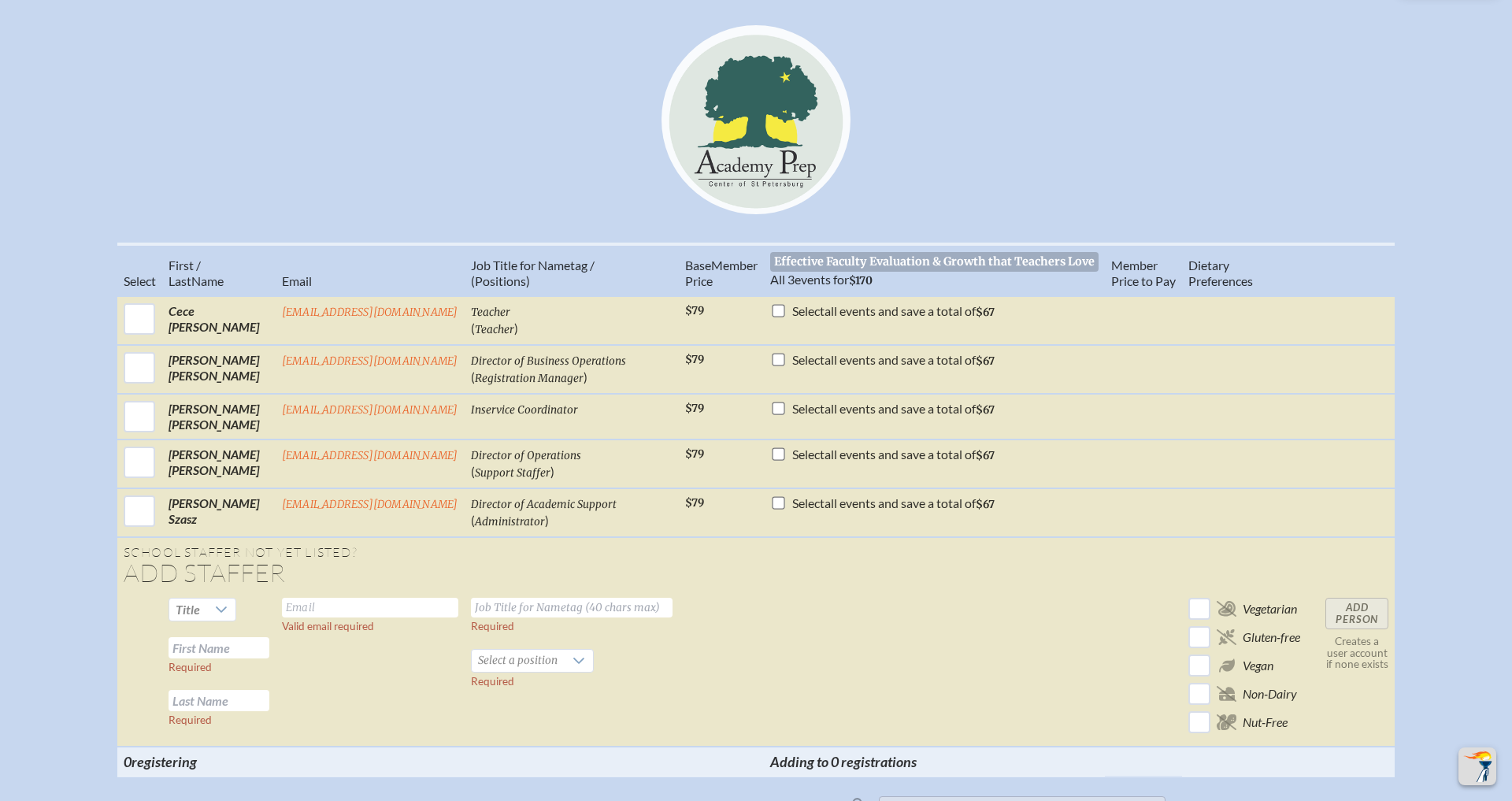
scroll to position [447, 0]
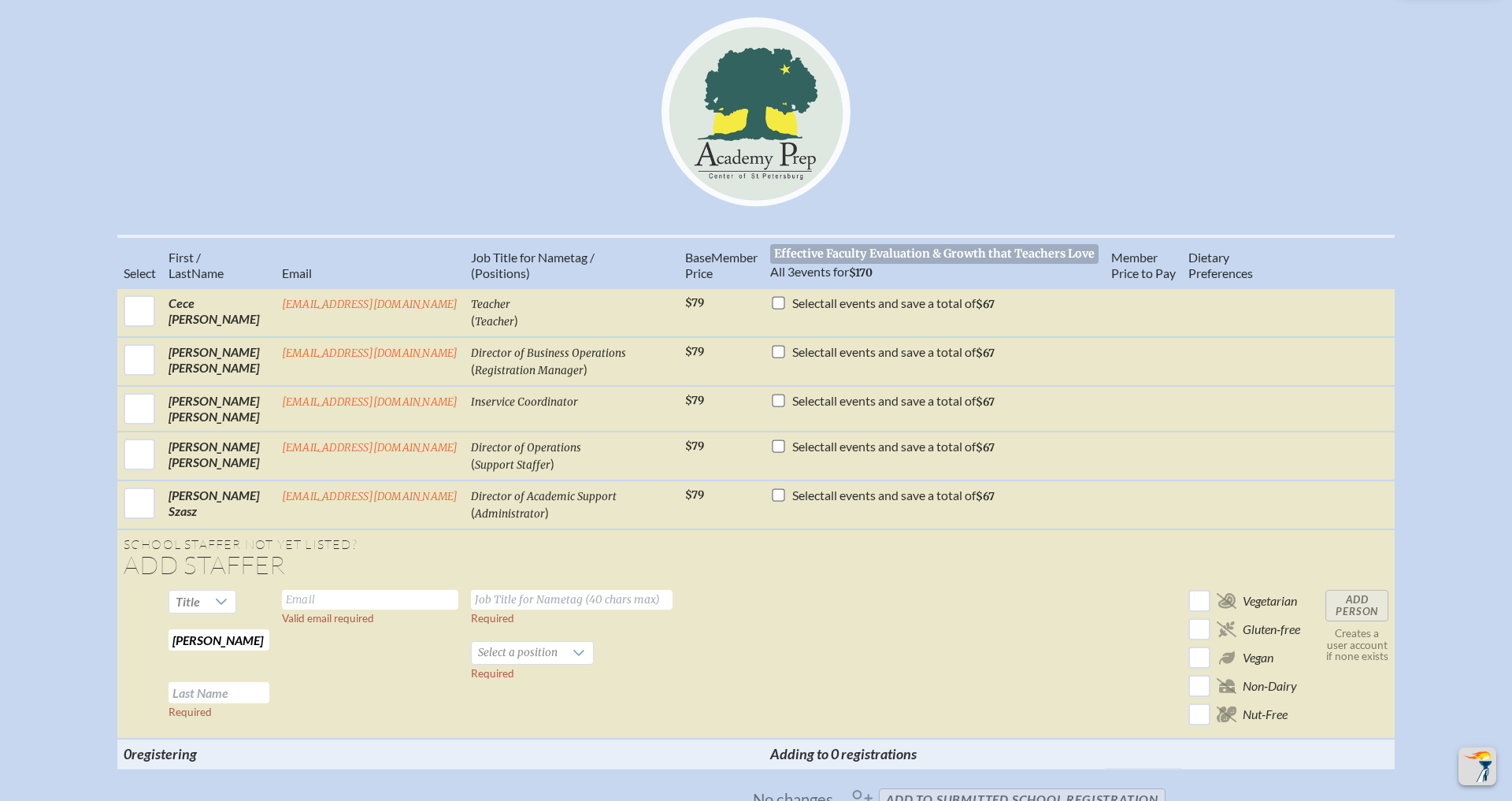
type input "[PERSON_NAME]"
click at [300, 666] on td "Valid email required" at bounding box center [370, 661] width 189 height 155
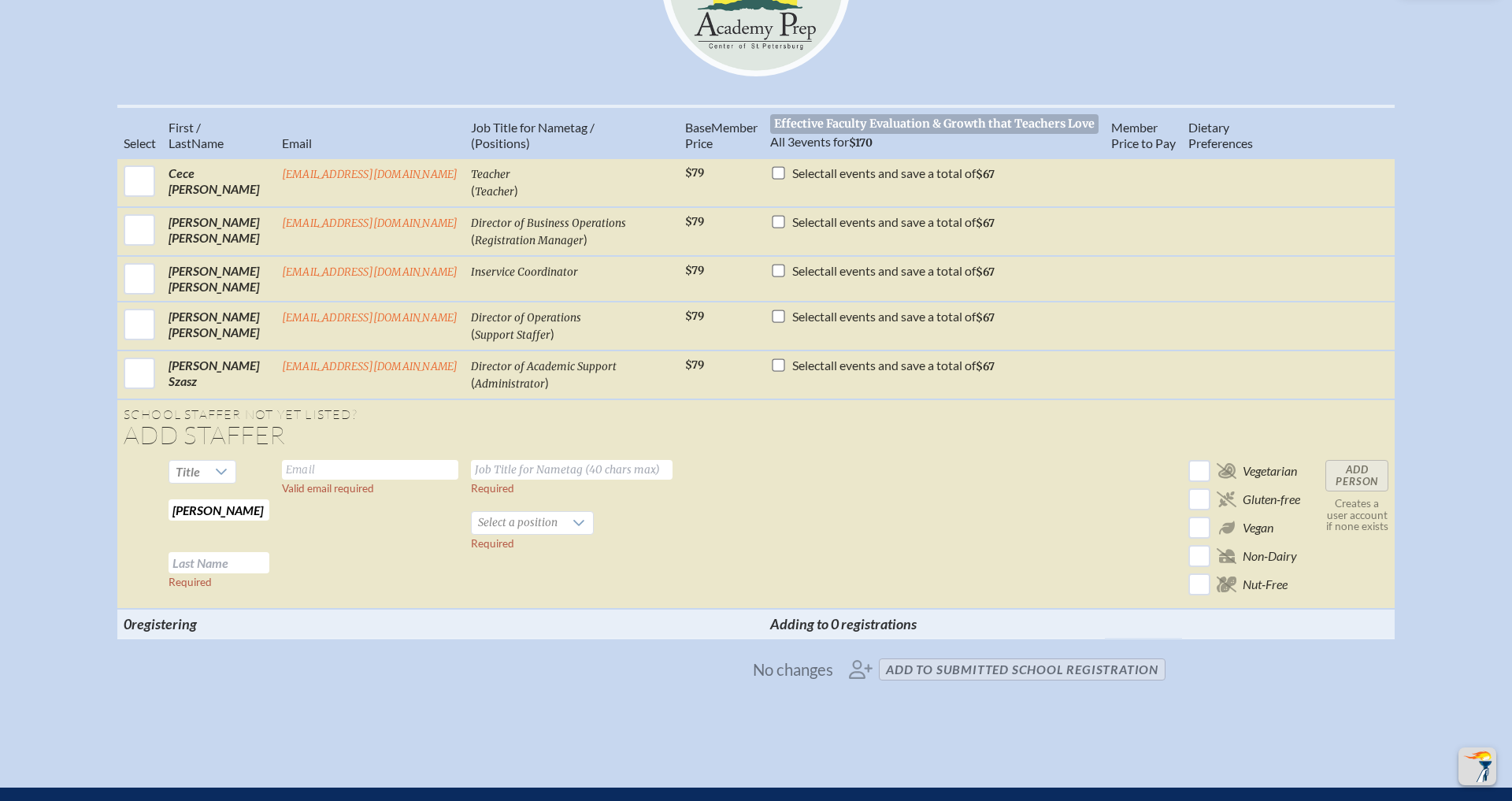
scroll to position [586, 0]
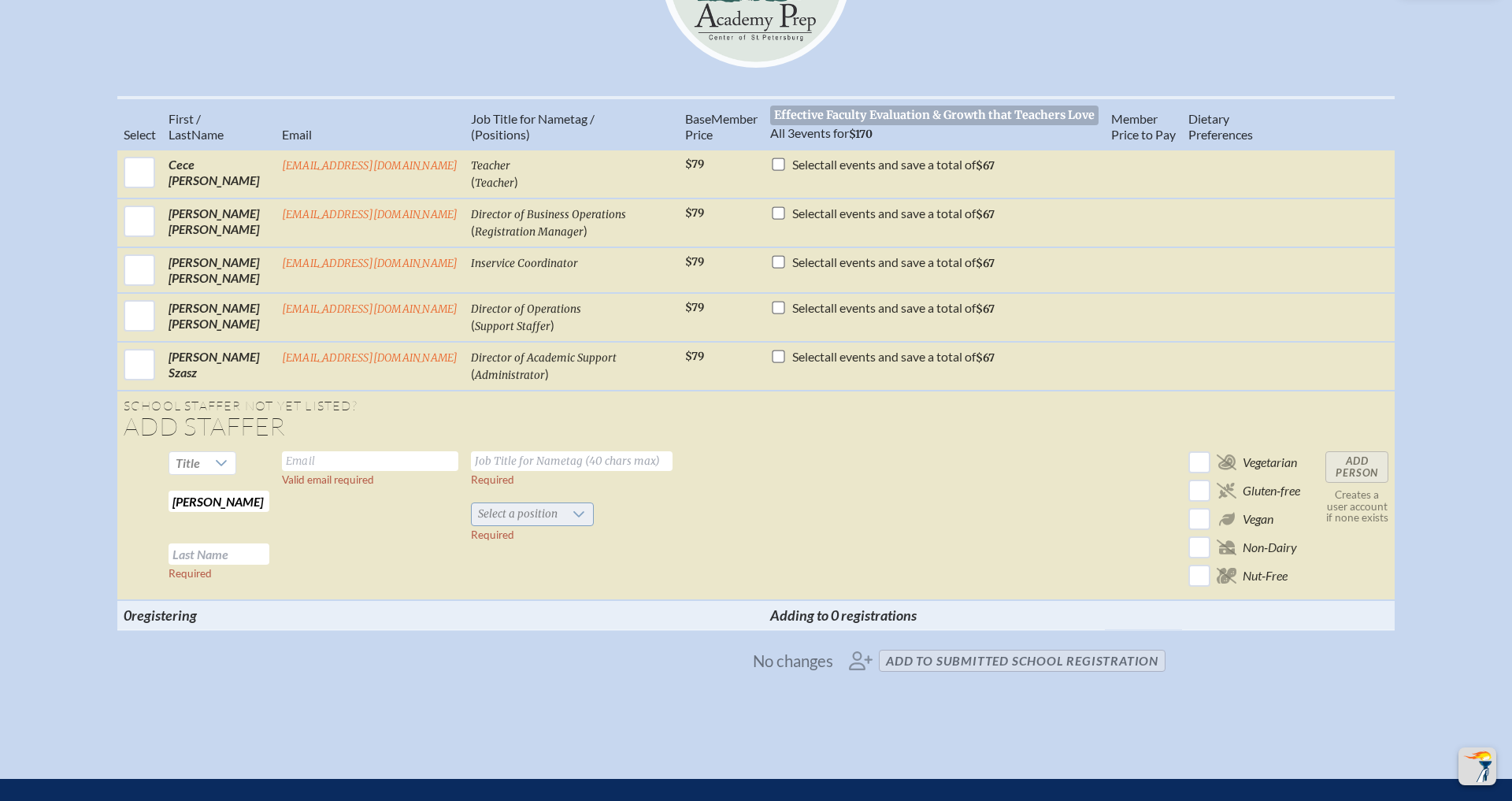
click at [542, 519] on span "Select a position" at bounding box center [518, 515] width 92 height 22
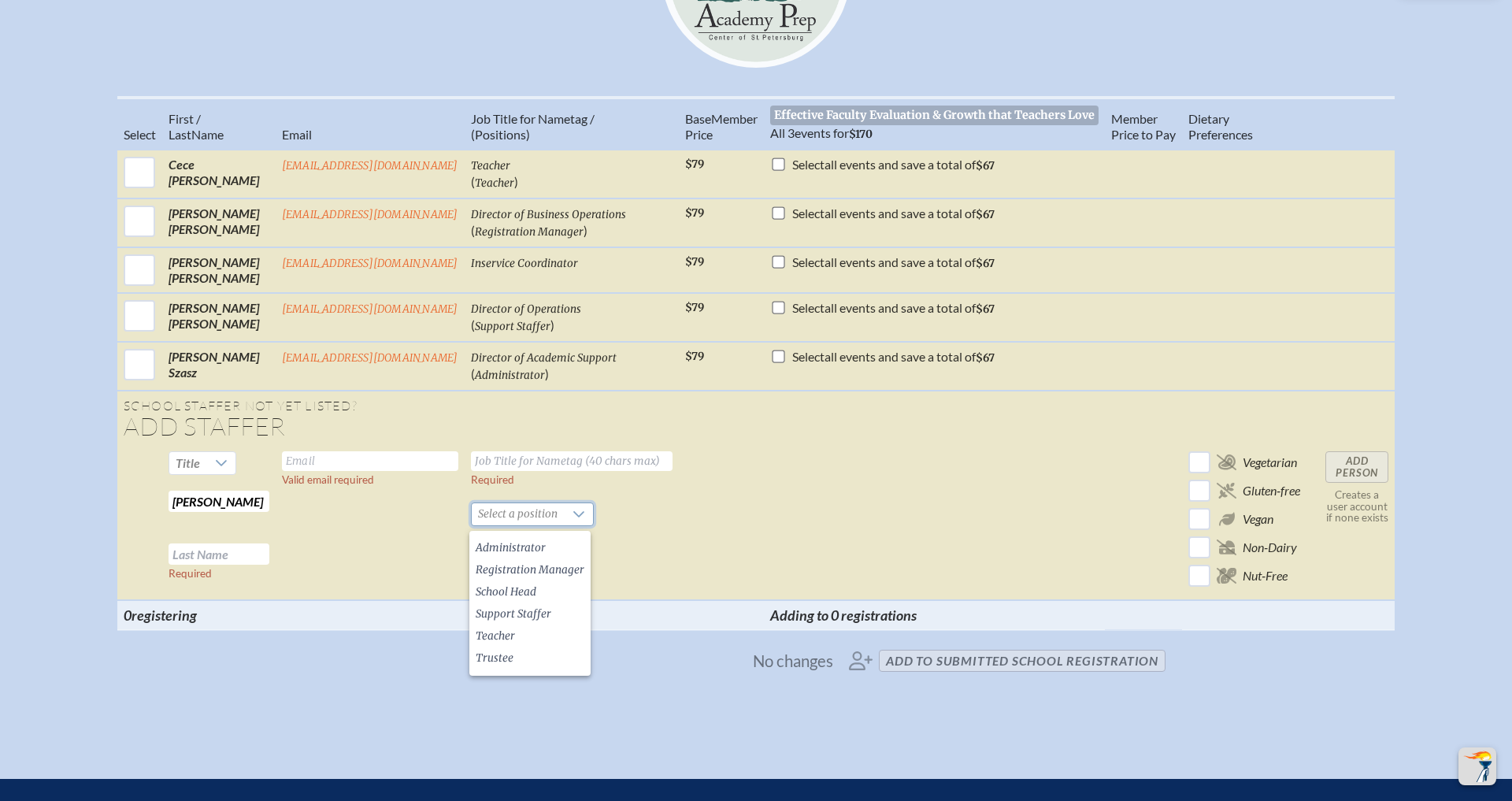
click at [690, 509] on td at bounding box center [721, 523] width 85 height 155
click at [343, 461] on input "text" at bounding box center [370, 461] width 177 height 20
paste input "[EMAIL_ADDRESS][DOMAIN_NAME]"
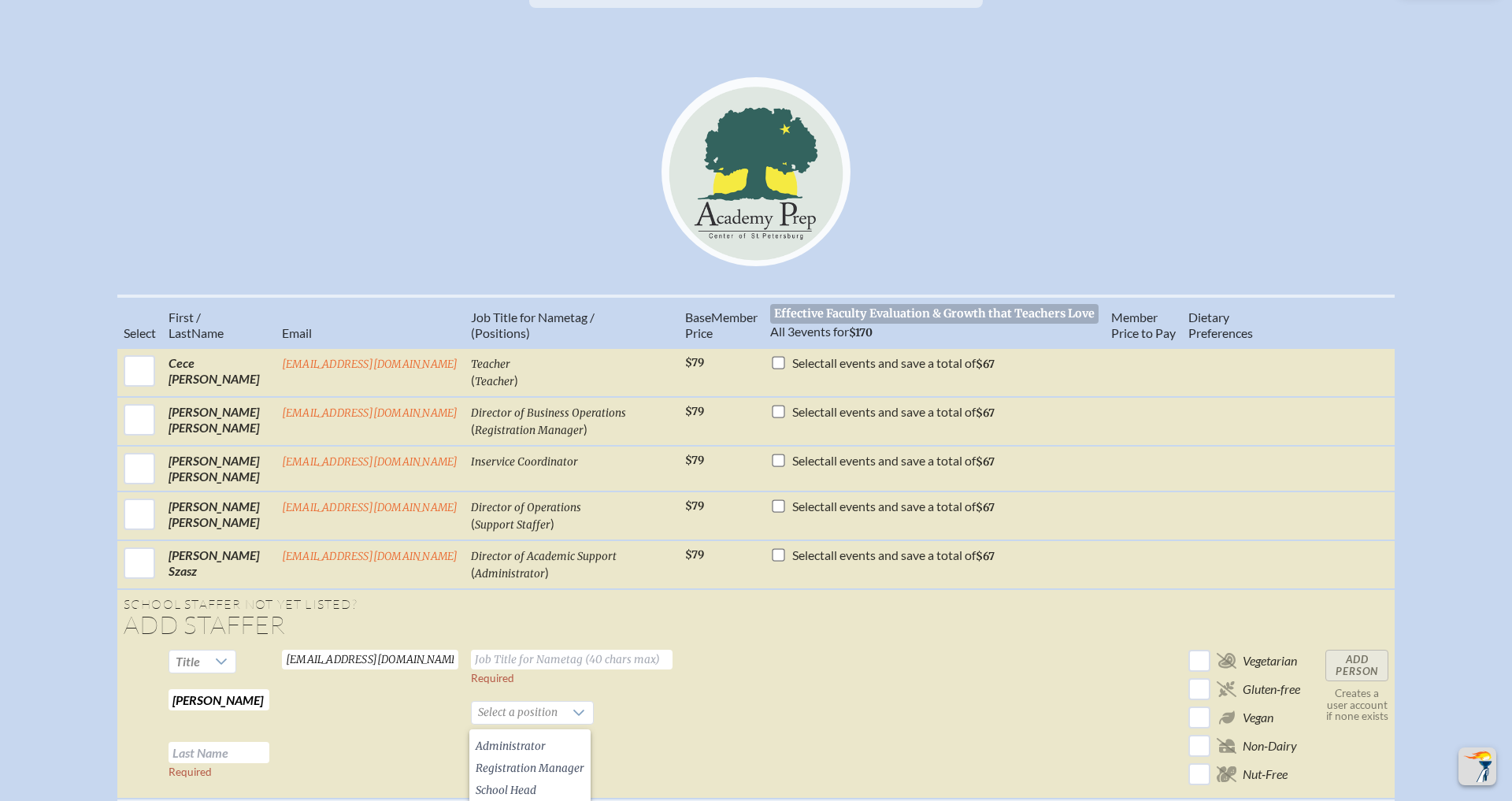
scroll to position [376, 0]
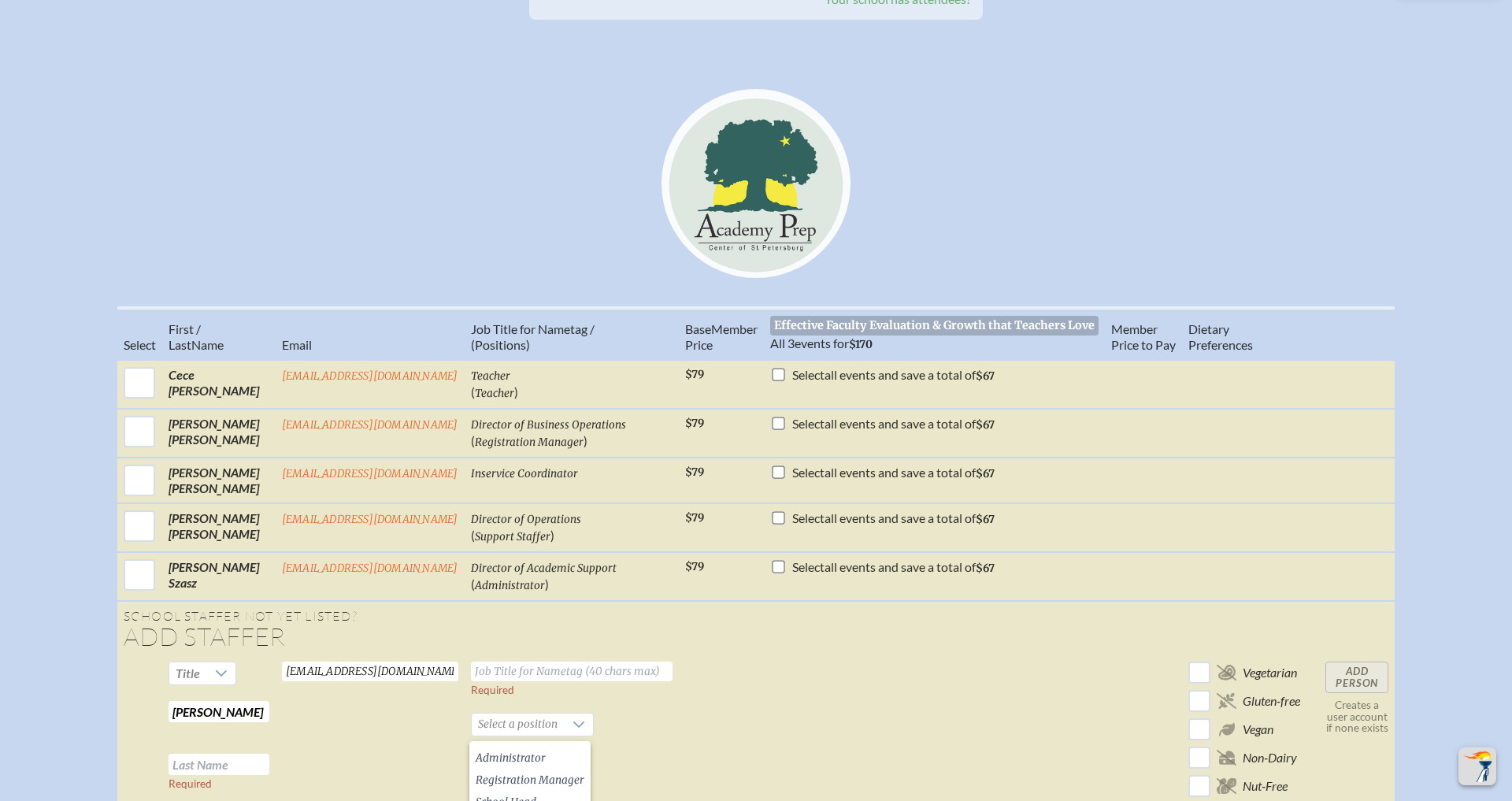
type input "[EMAIL_ADDRESS][DOMAIN_NAME]"
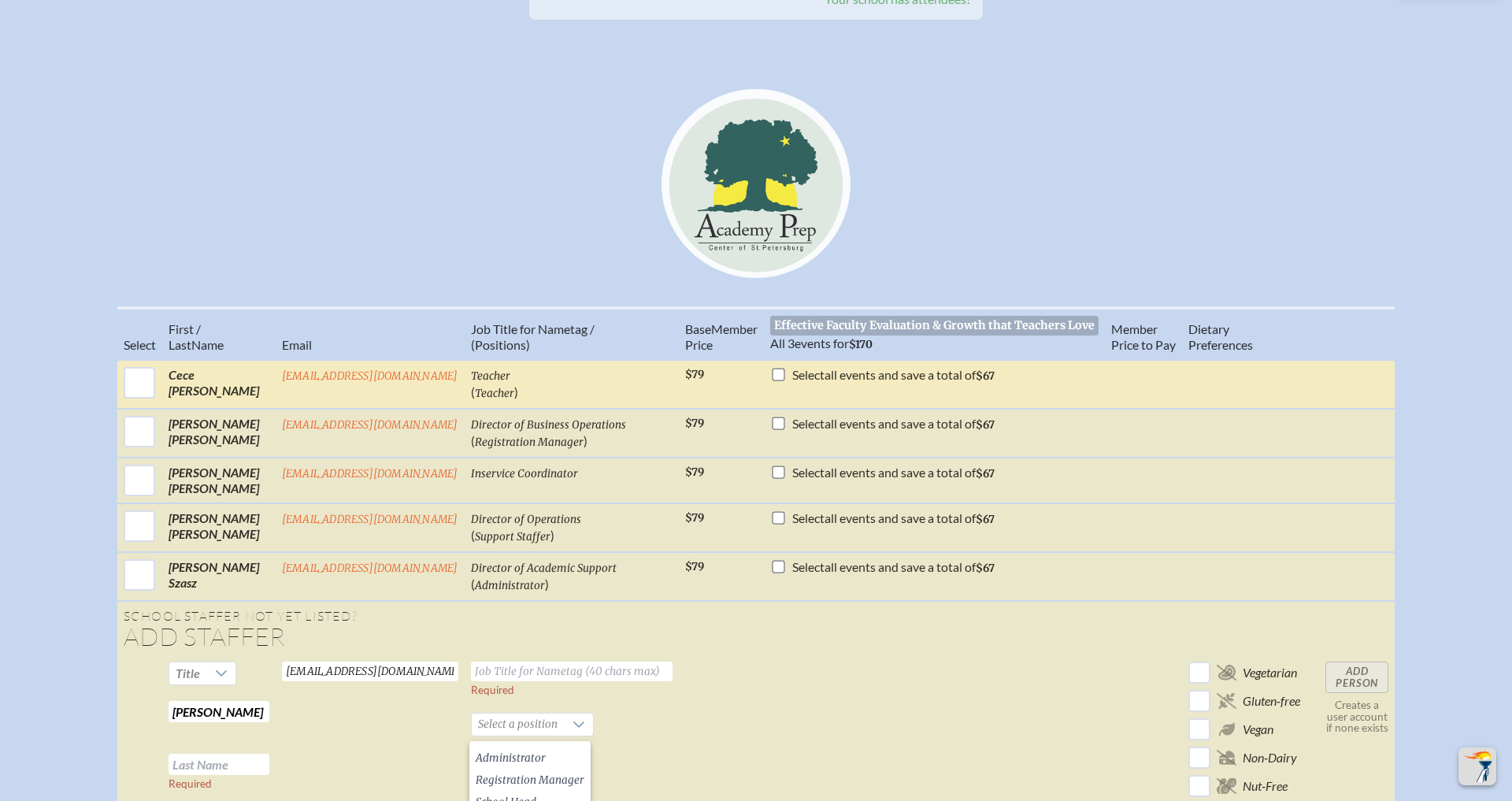
scroll to position [0, 0]
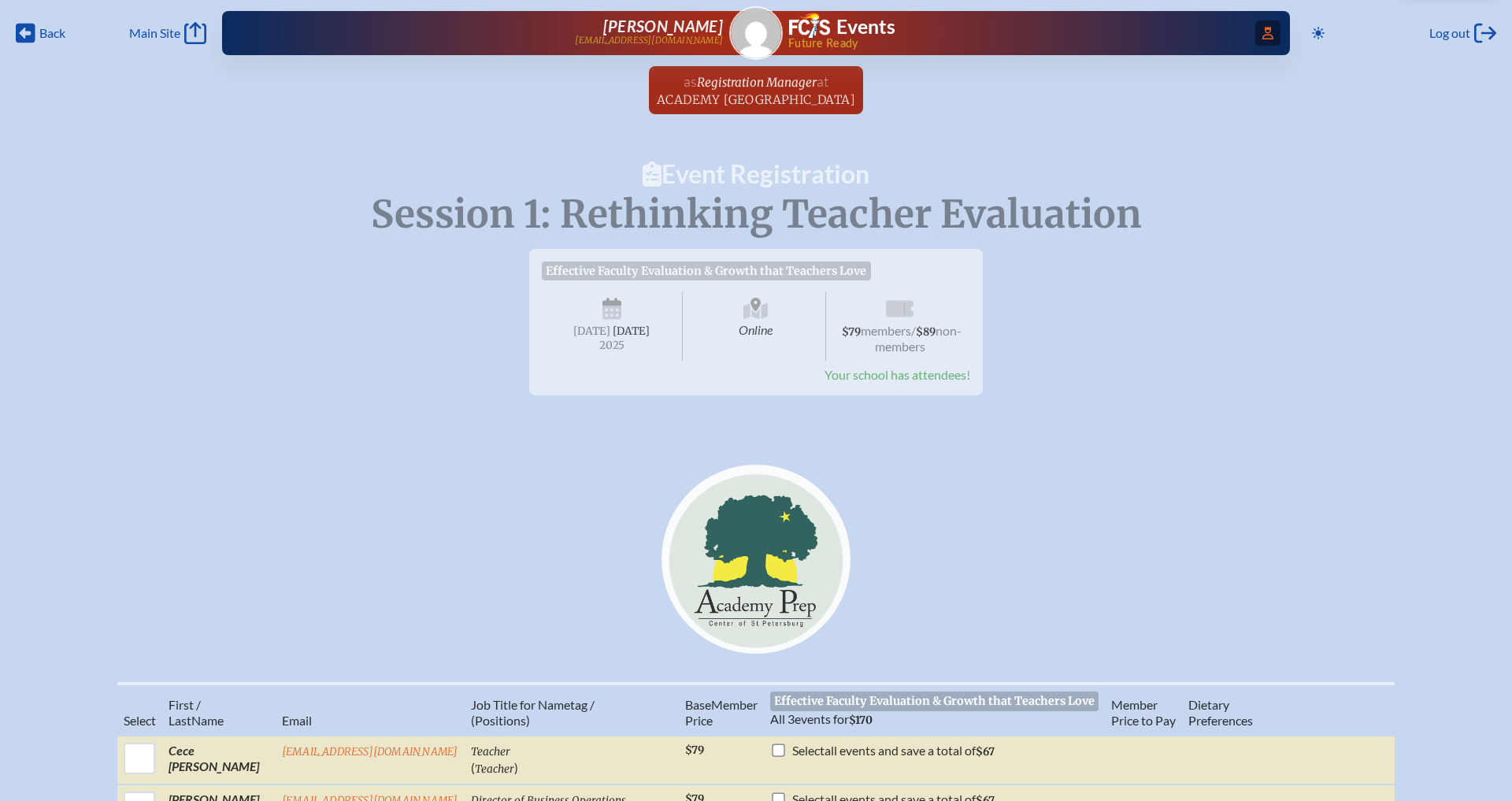
click at [1257, 29] on span "Access Users..." at bounding box center [1269, 33] width 25 height 25
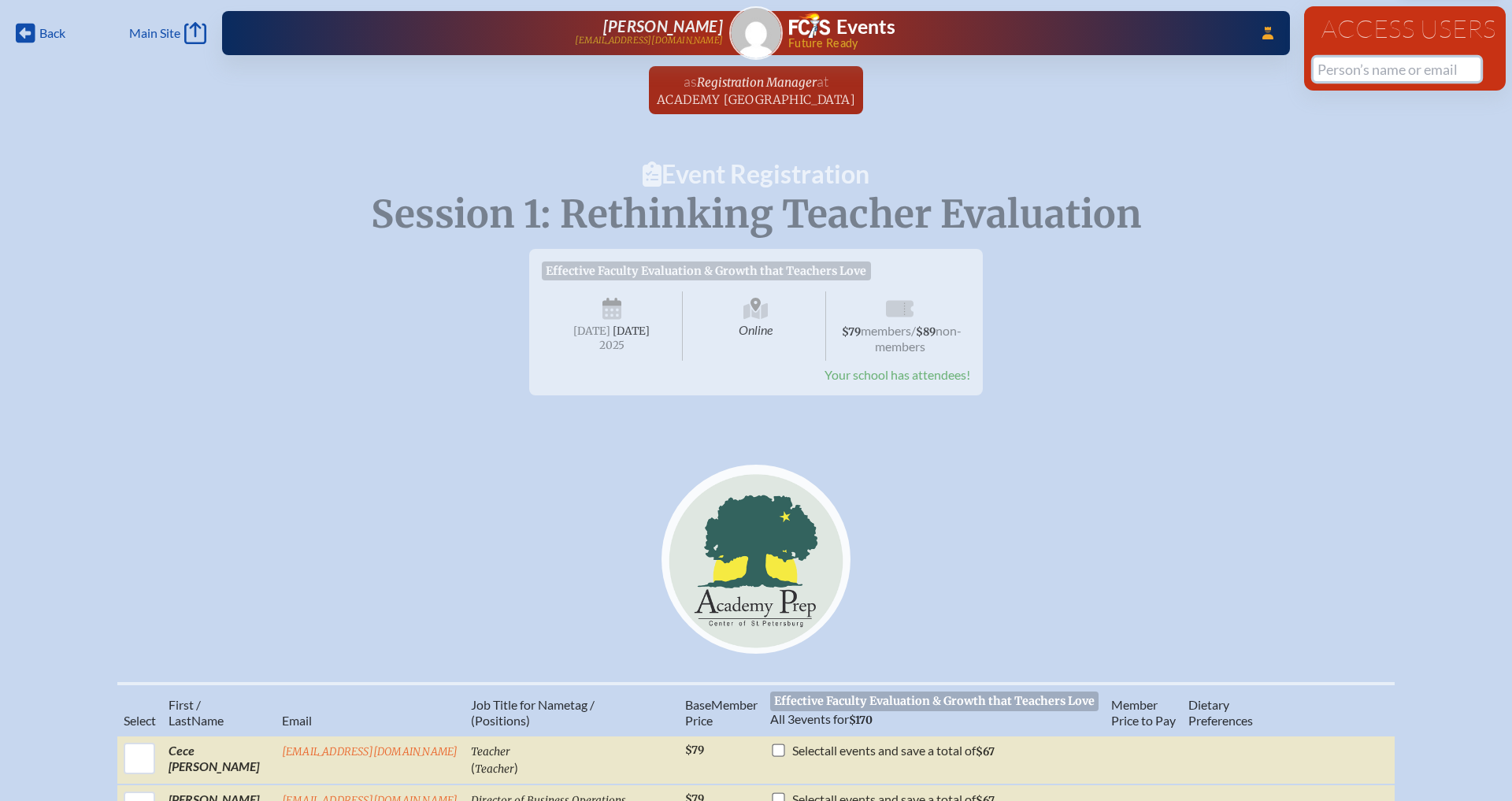
click at [1336, 78] on input "text" at bounding box center [1397, 70] width 167 height 24
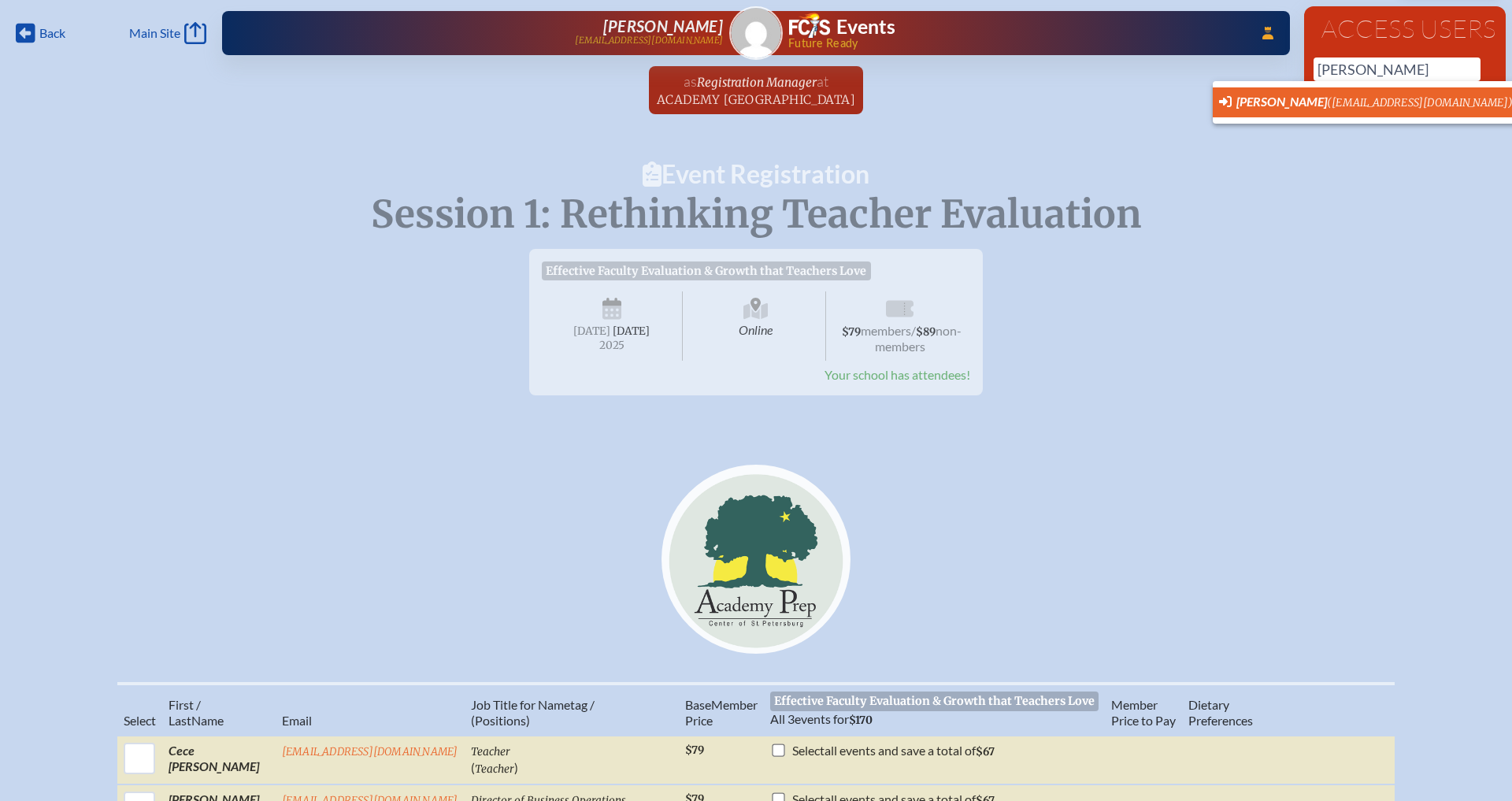
click at [1303, 111] on li "Monica Pollock (mpollock@academyprep.org)" at bounding box center [1366, 102] width 306 height 30
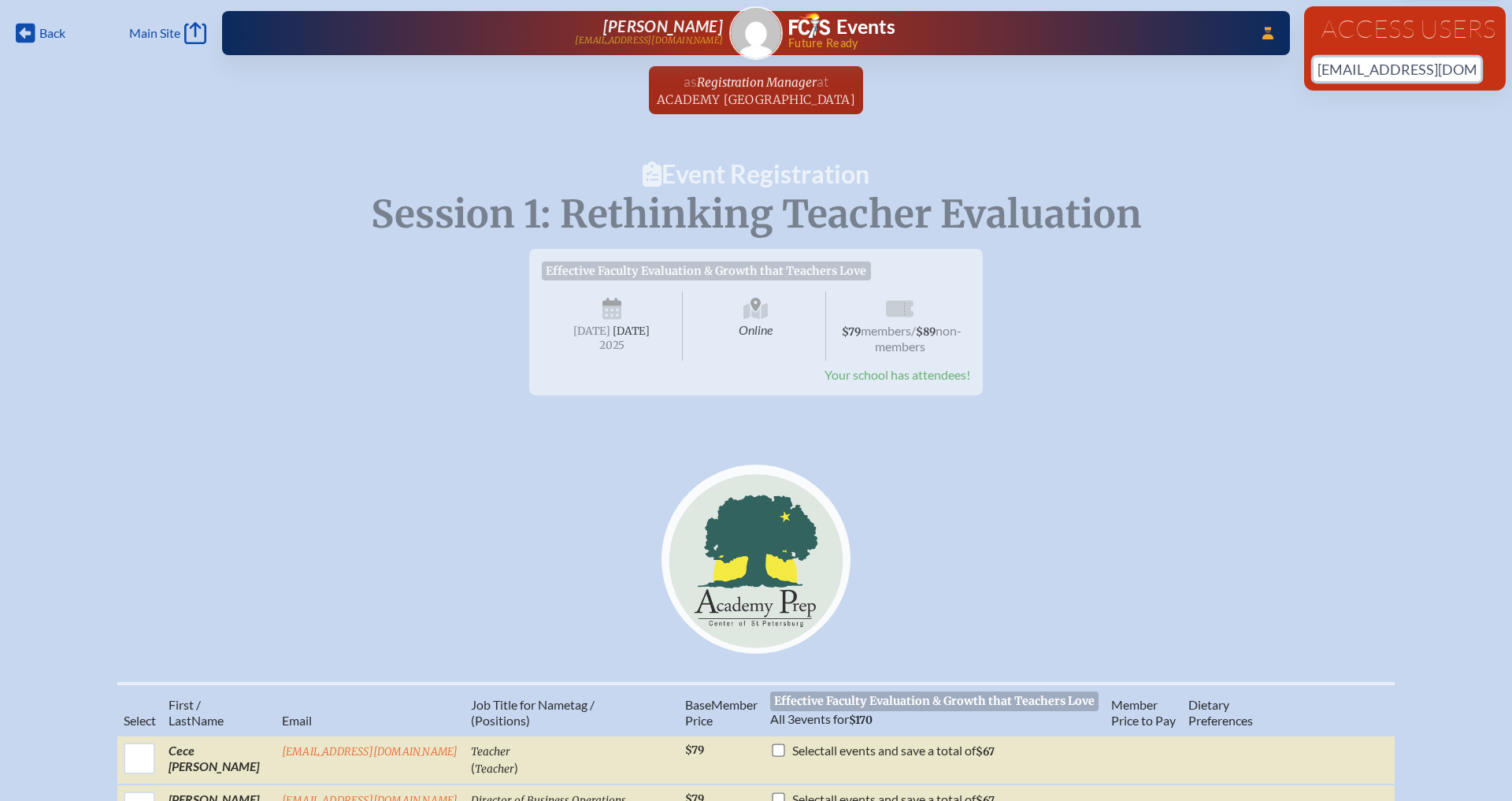
scroll to position [0, 26]
drag, startPoint x: 1351, startPoint y: 71, endPoint x: 1511, endPoint y: 67, distance: 160.0
click at [1511, 67] on div "Back Back Main Site Main Site Toggle to Dark Mode Log out Log out ...Close Acce…" at bounding box center [756, 62] width 1512 height 124
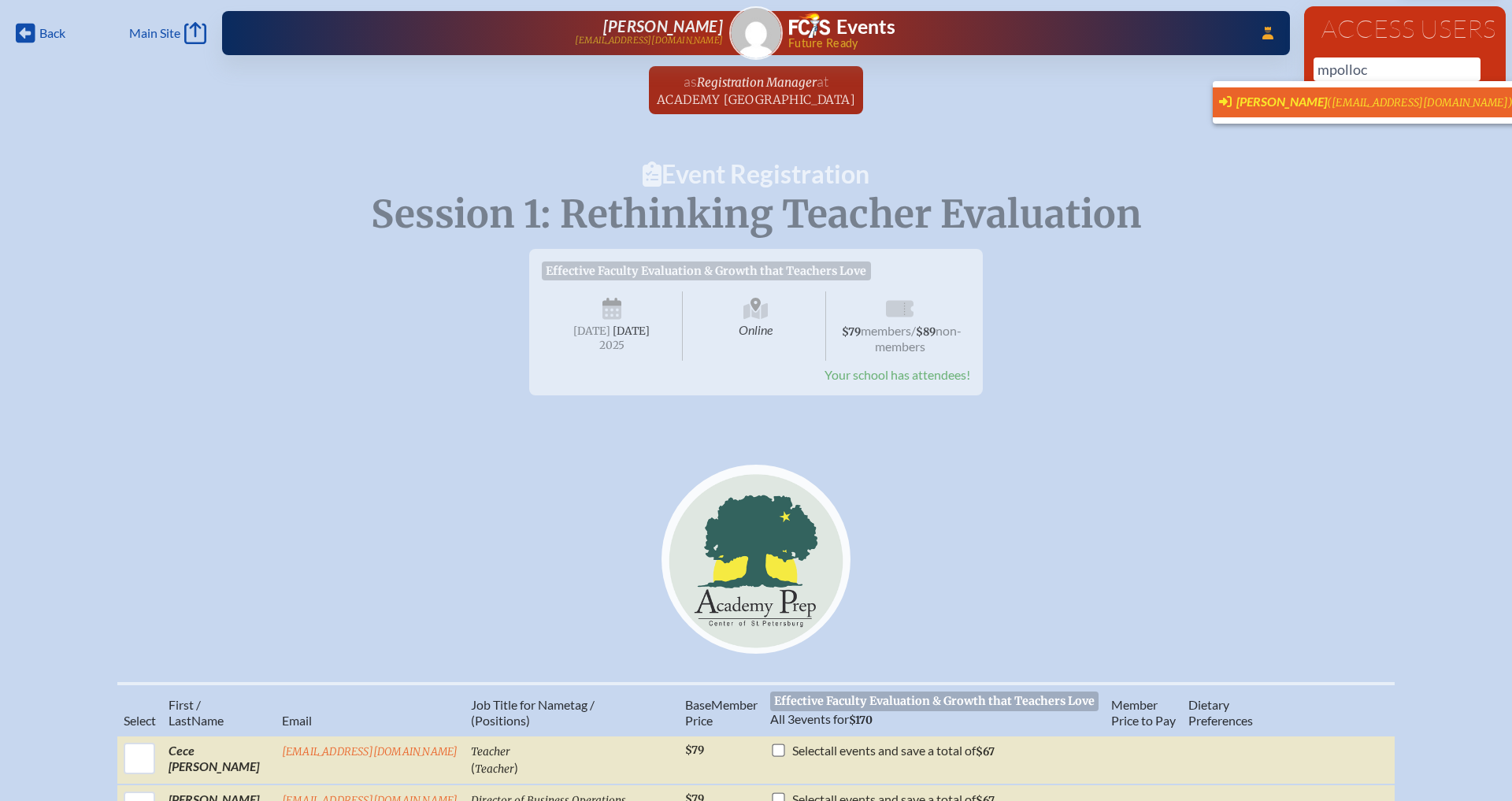
click at [1407, 108] on span "(mpollock@academyprep.org)" at bounding box center [1420, 102] width 186 height 13
type input "[EMAIL_ADDRESS][DOMAIN_NAME]"
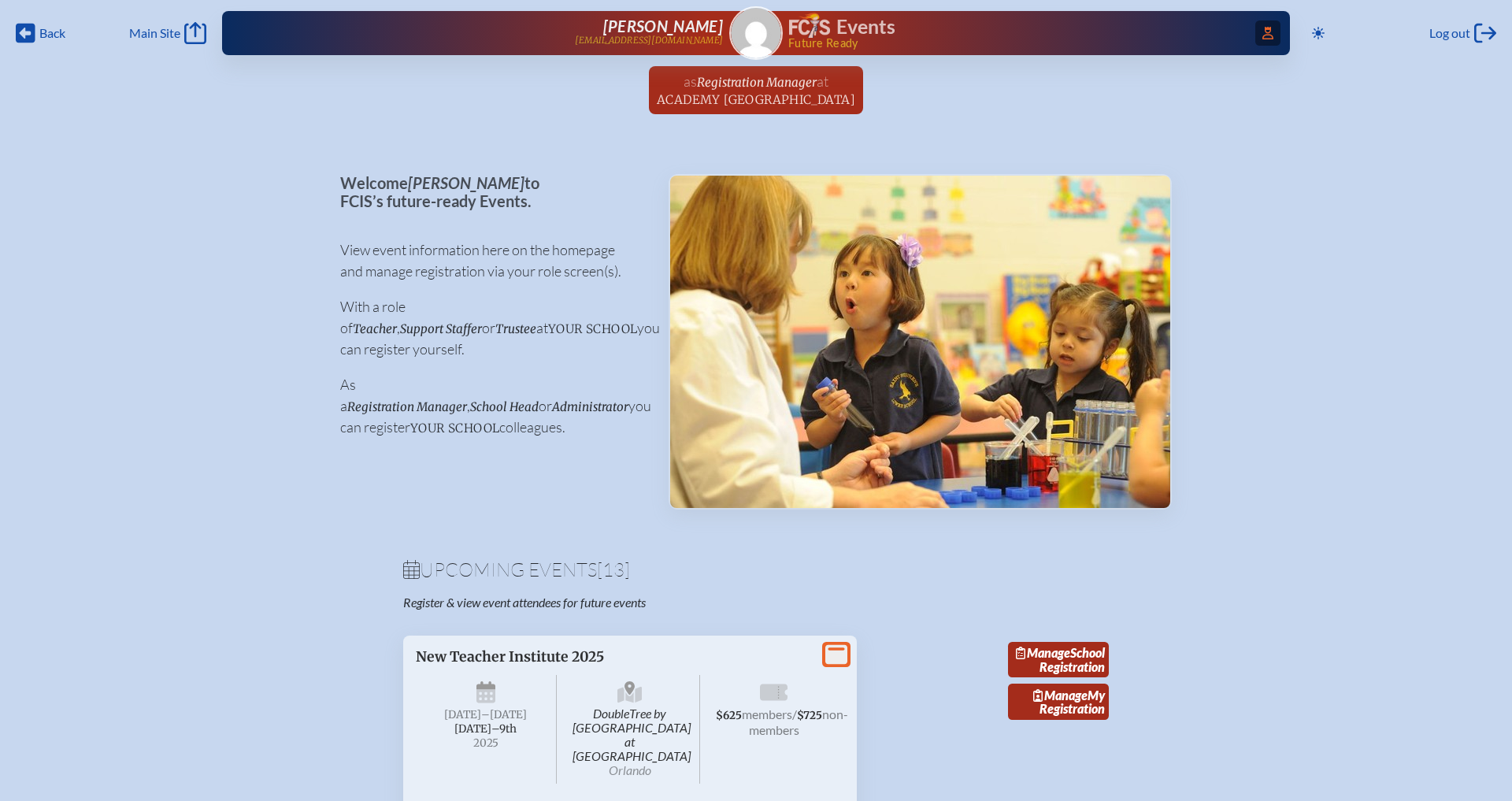
click at [1264, 25] on span "Access Users..." at bounding box center [1269, 33] width 25 height 25
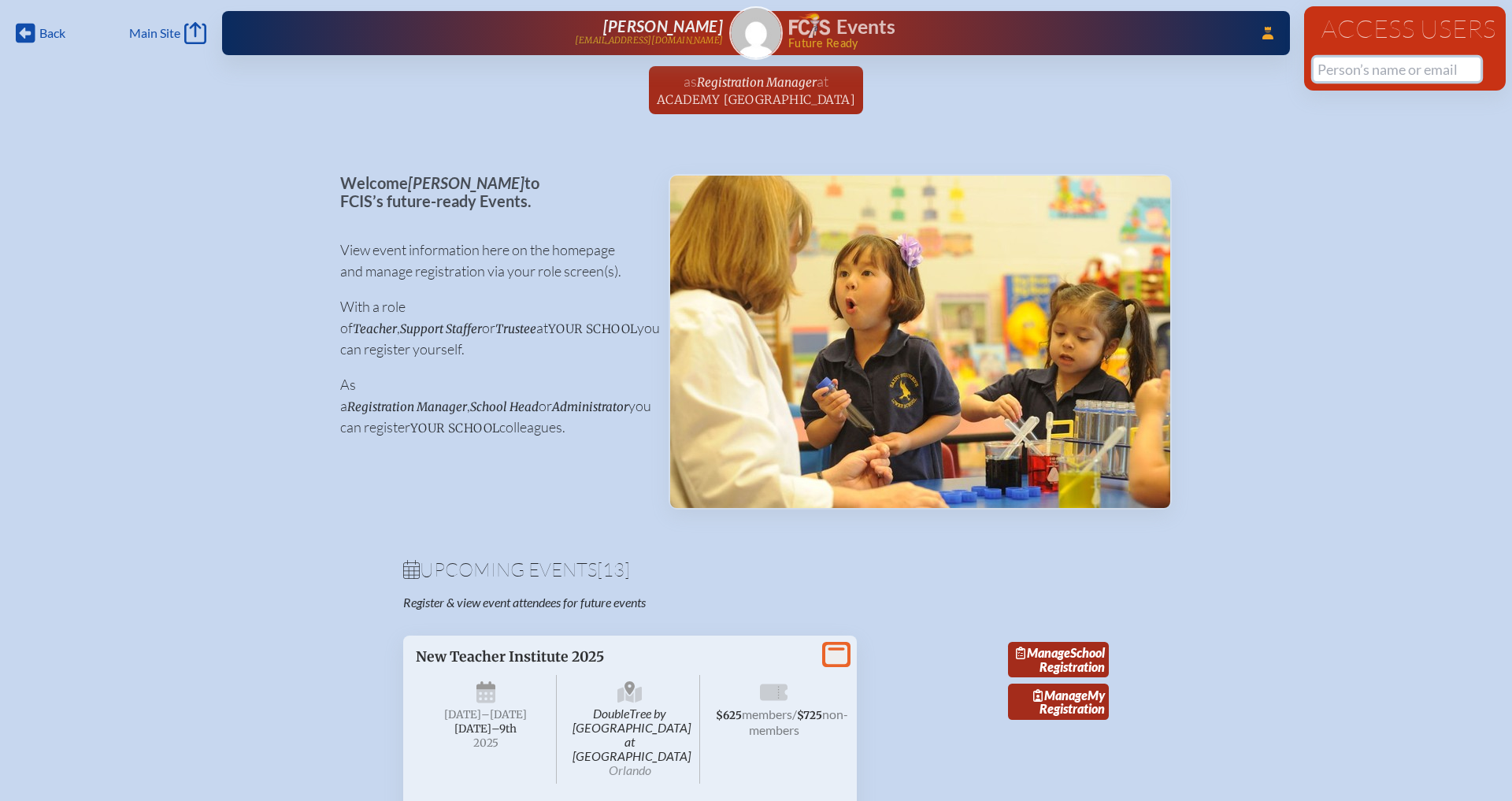
click at [1350, 67] on input "text" at bounding box center [1397, 70] width 167 height 24
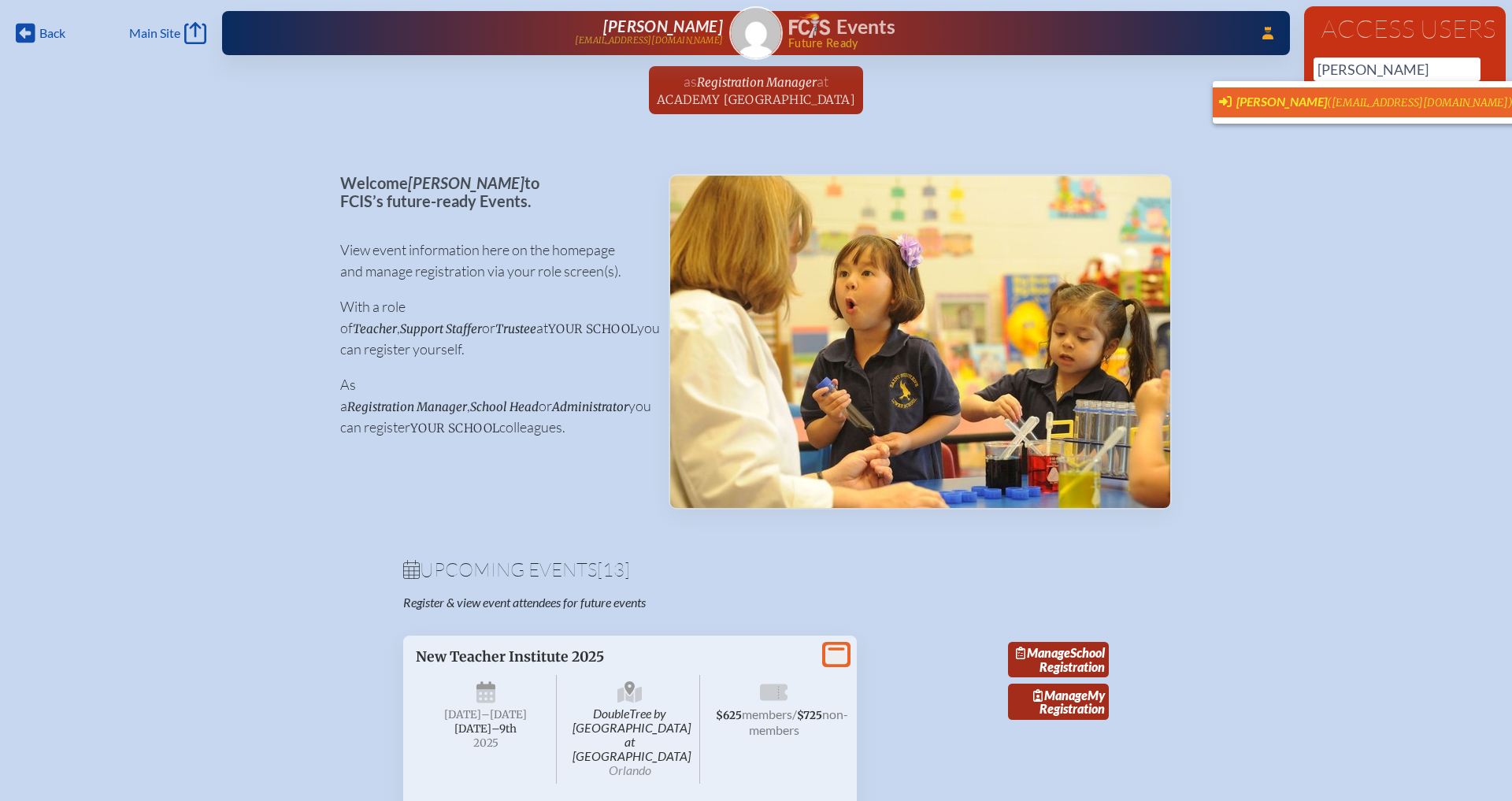
click at [1377, 109] on span "Monica Pollock (mpollock@academyprep.org)" at bounding box center [1366, 102] width 294 height 17
type input "[EMAIL_ADDRESS][DOMAIN_NAME]"
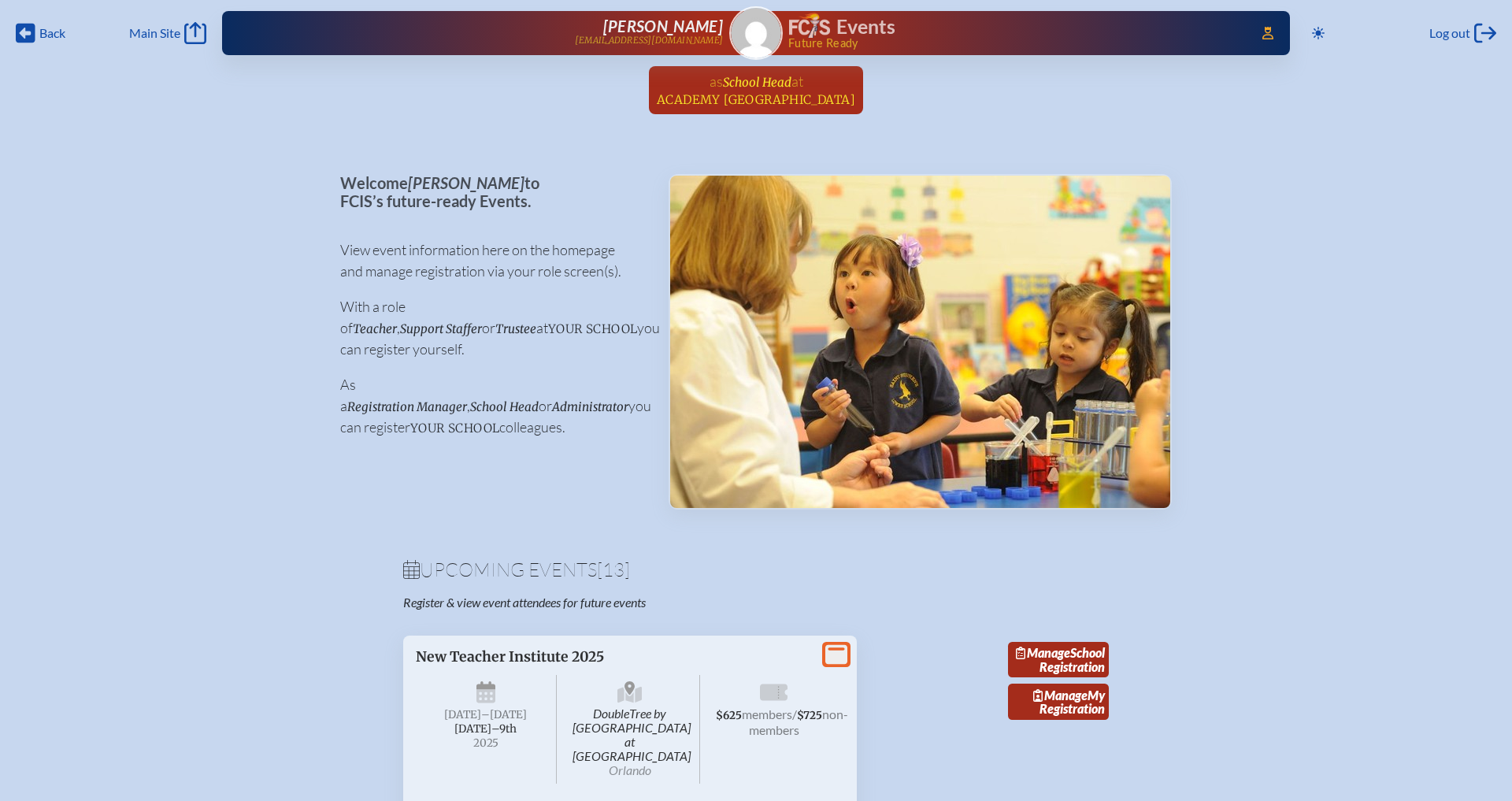
click at [769, 86] on span "School Head" at bounding box center [757, 82] width 68 height 15
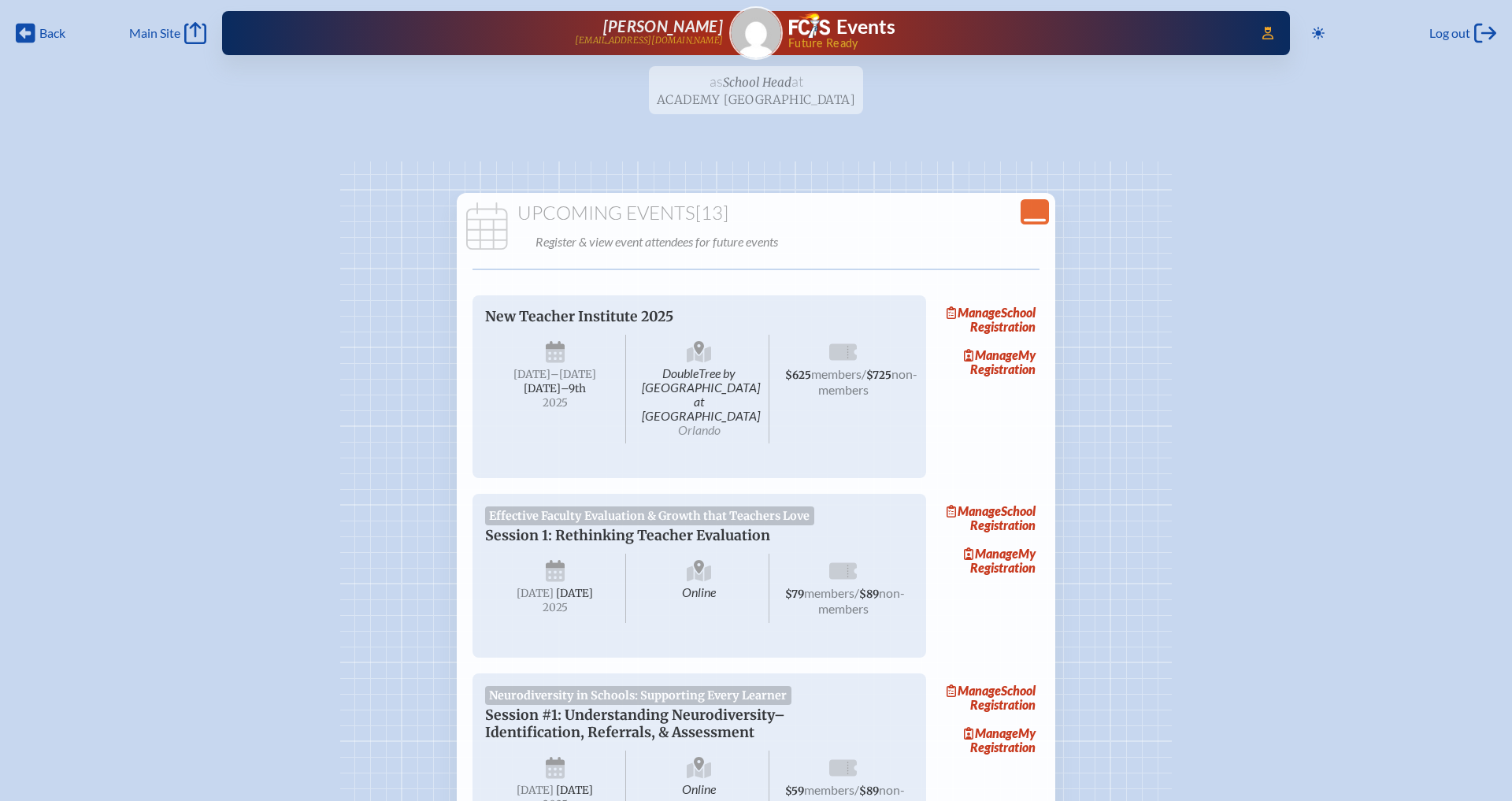
click at [1022, 210] on div "Close Console" at bounding box center [1035, 212] width 29 height 25
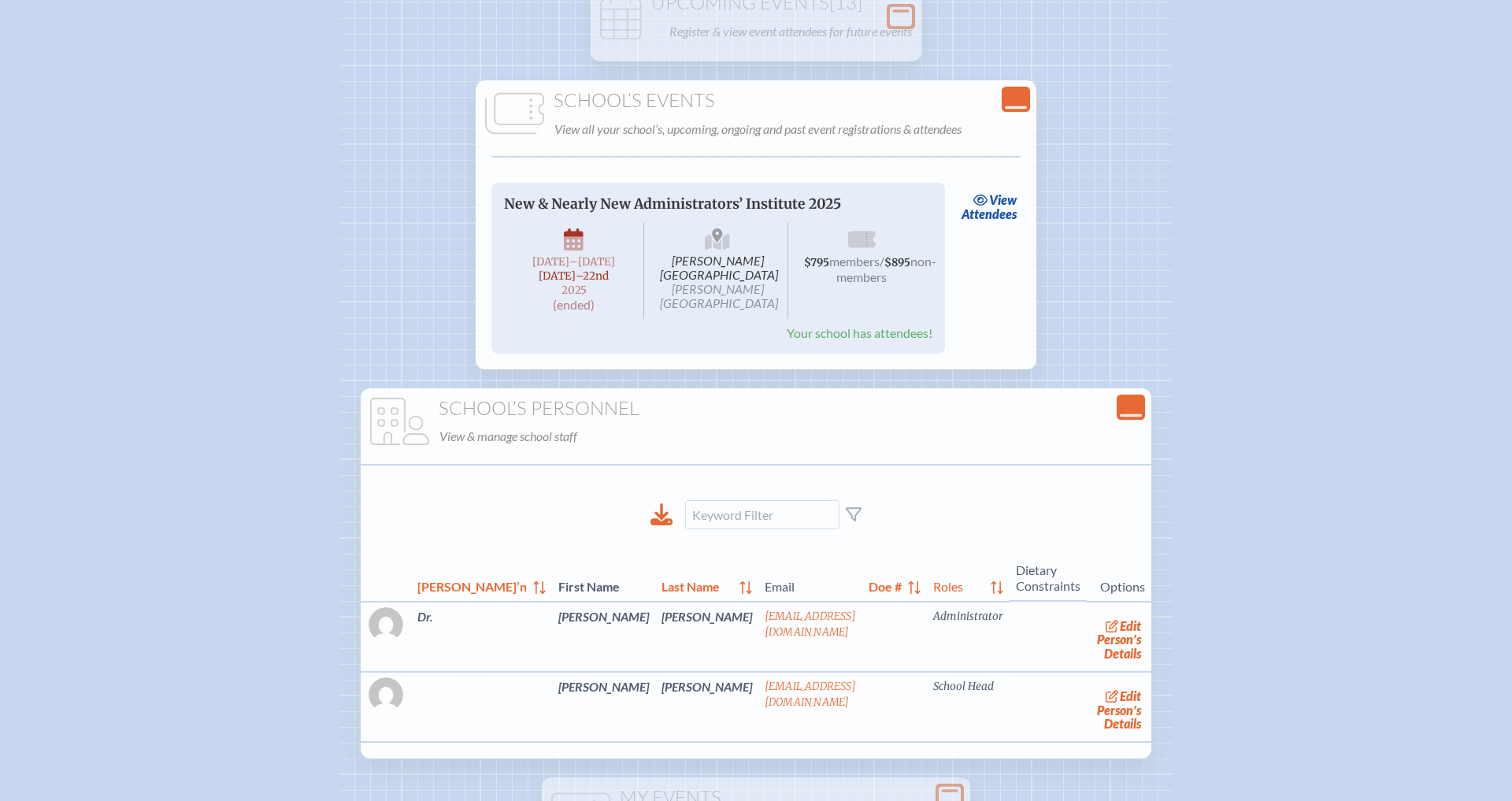
scroll to position [246, 0]
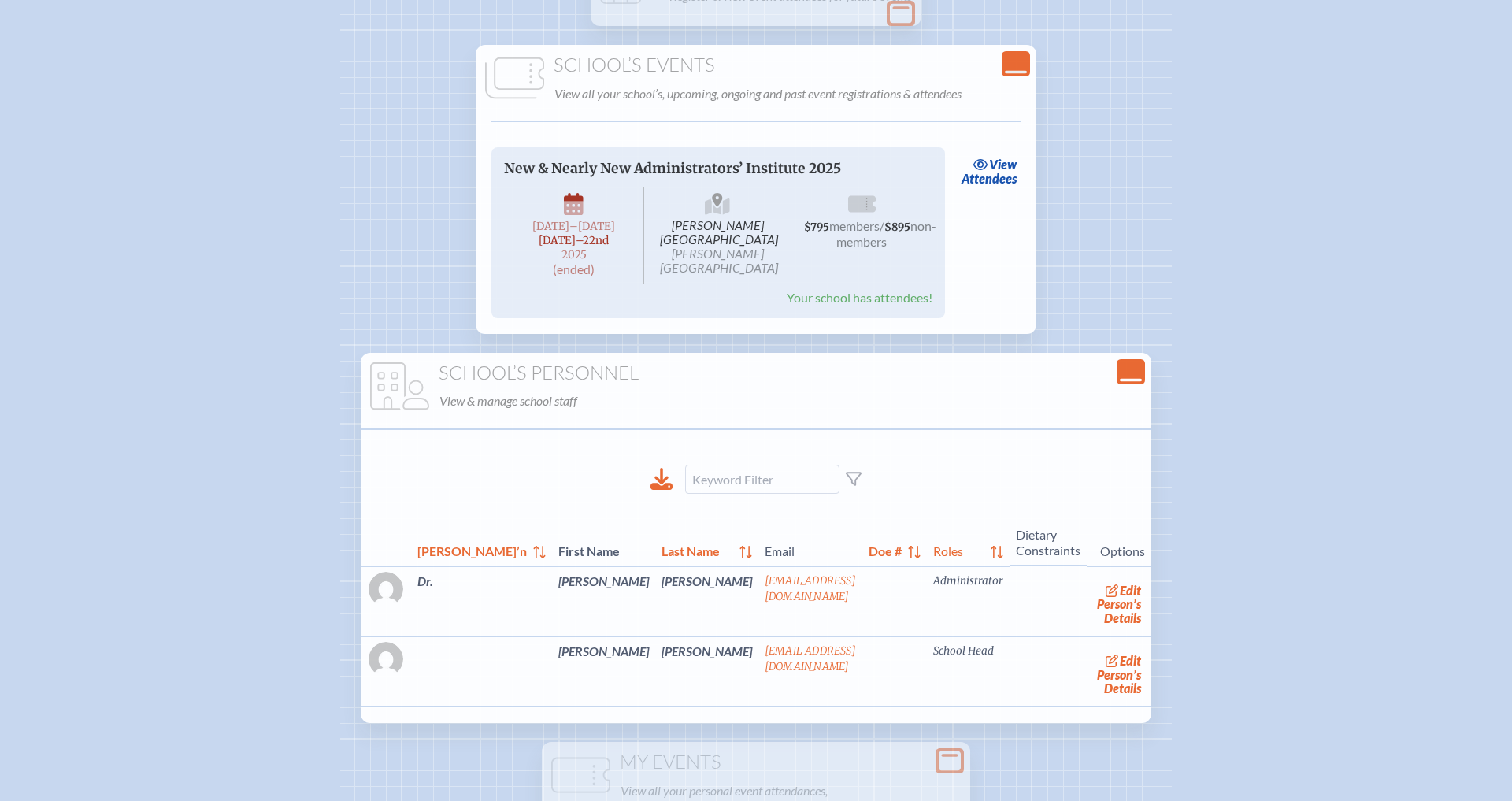
click at [1123, 368] on icon "Close Console" at bounding box center [1131, 372] width 22 height 22
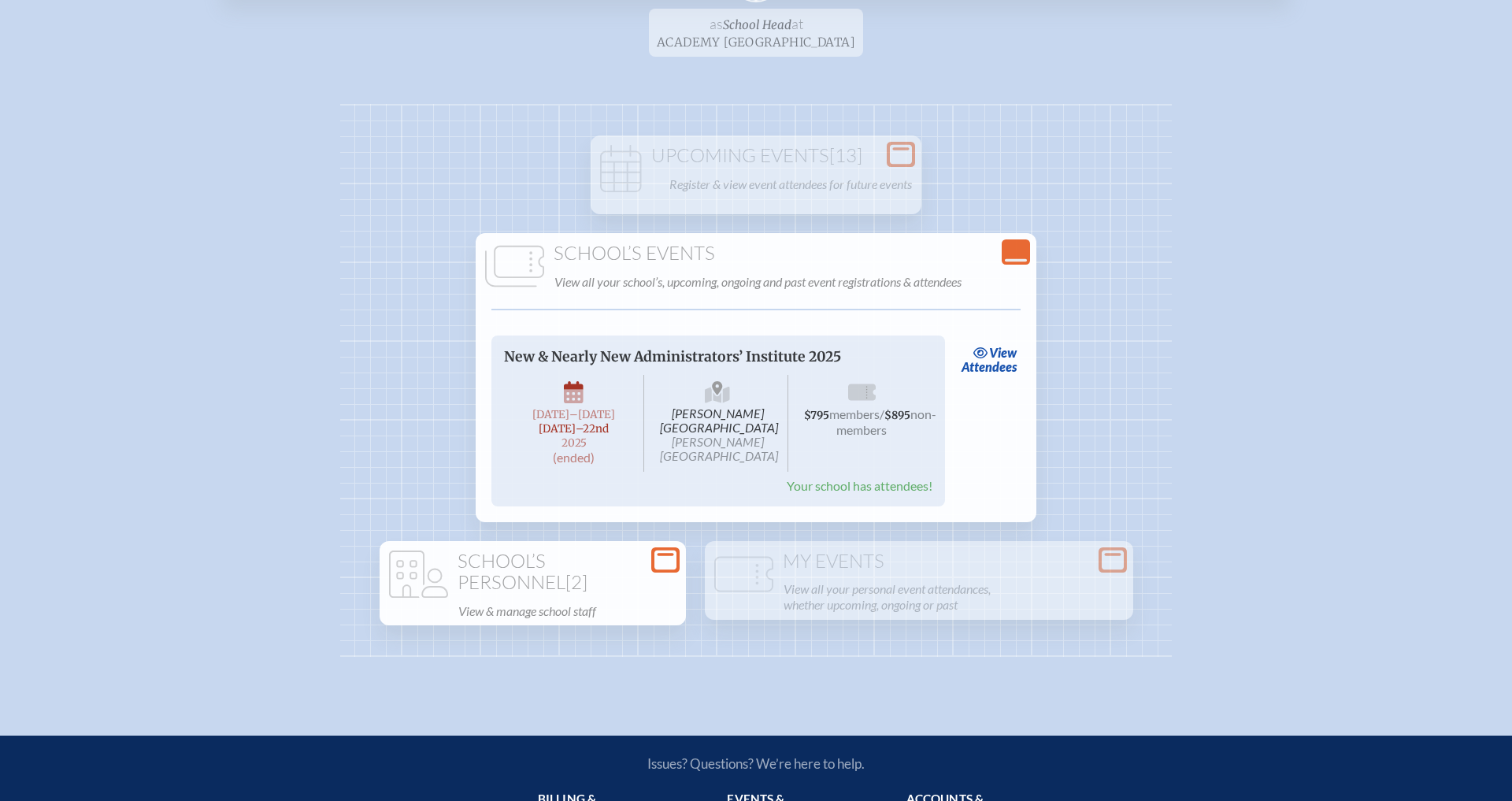
scroll to position [0, 0]
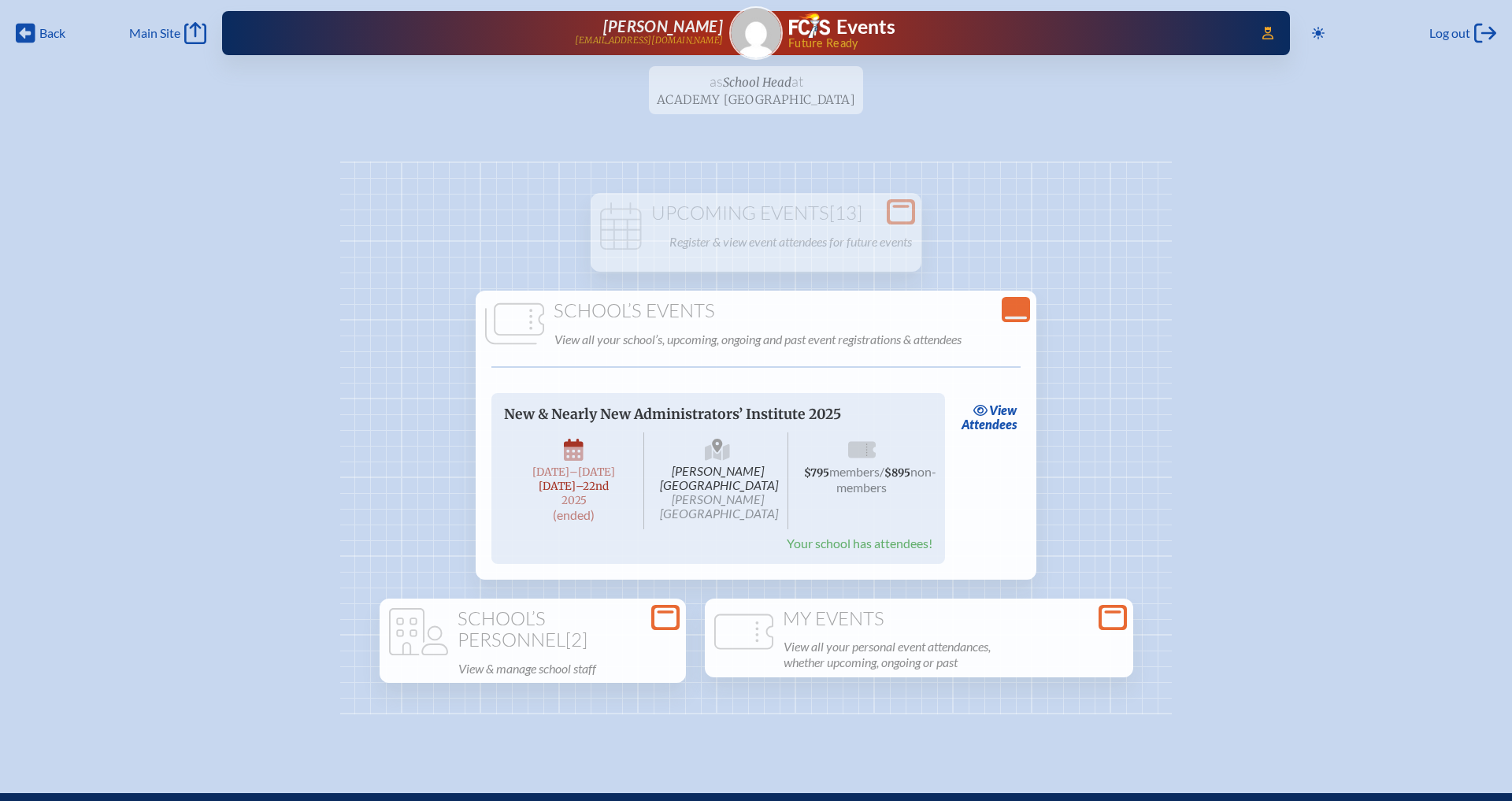
click at [886, 623] on h1 "My Events" at bounding box center [919, 619] width 416 height 22
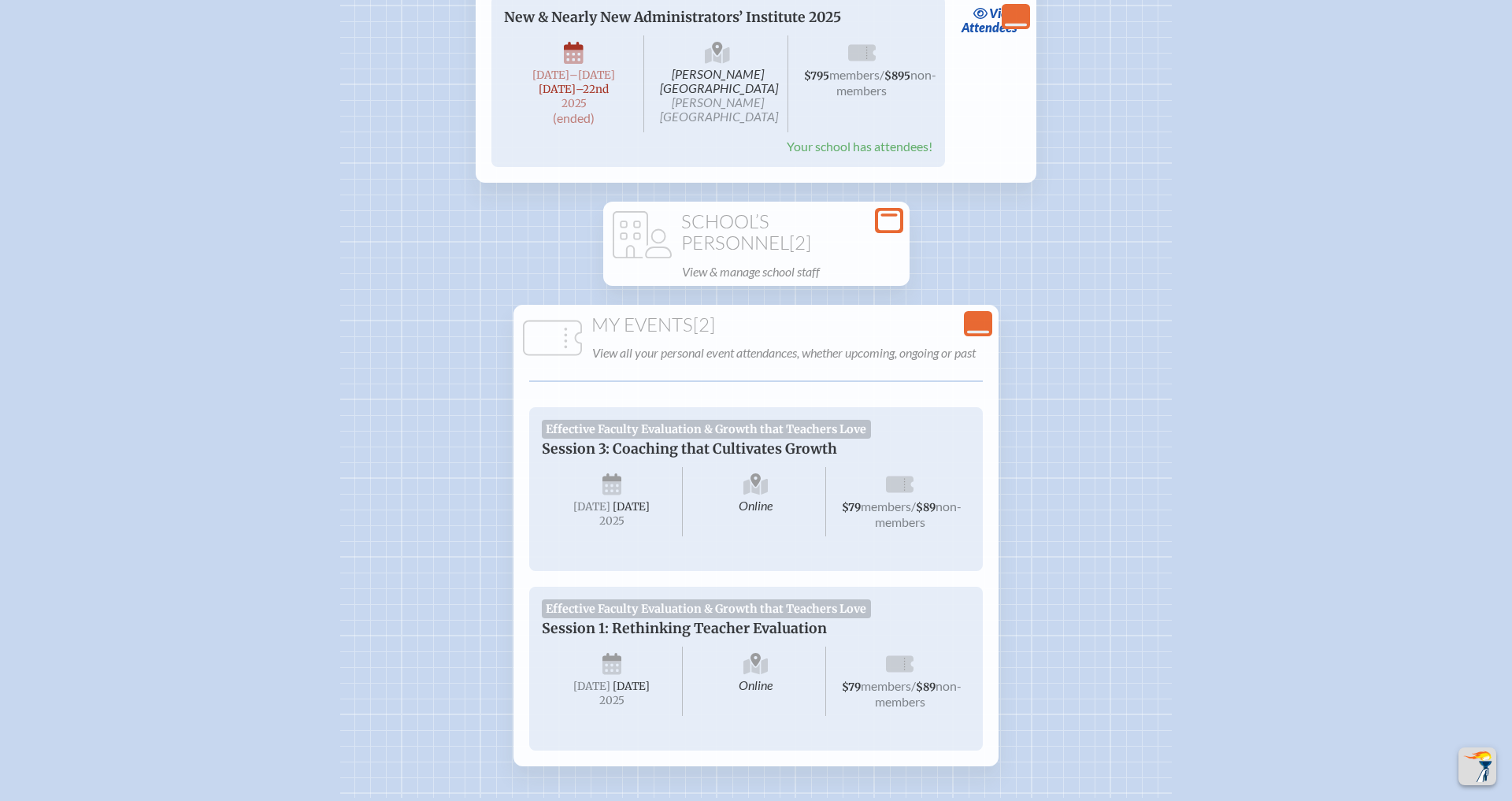
scroll to position [438, 0]
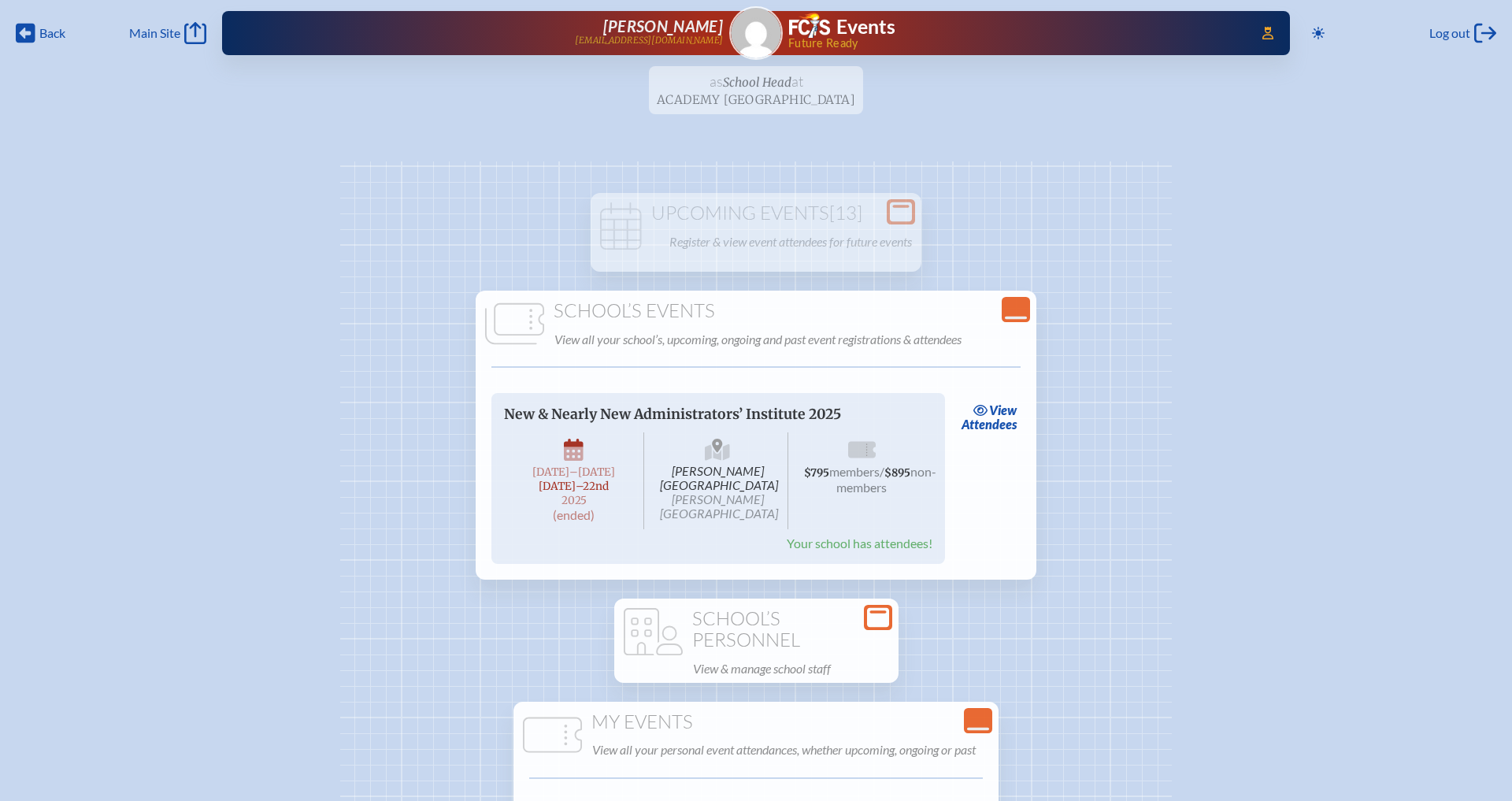
click at [782, 660] on p "View & manage school staff" at bounding box center [790, 669] width 196 height 22
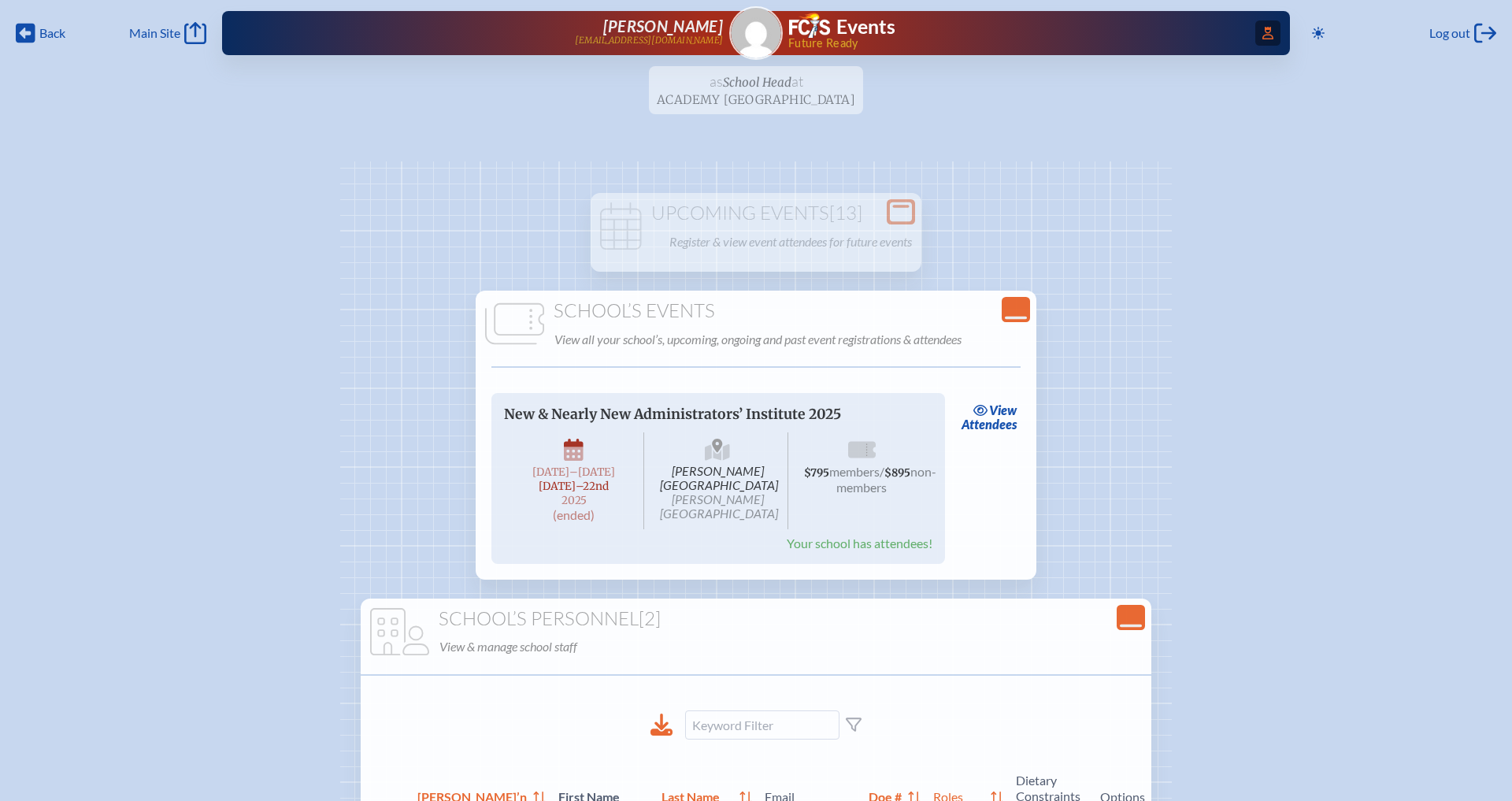
click at [1267, 30] on icon at bounding box center [1269, 33] width 11 height 13
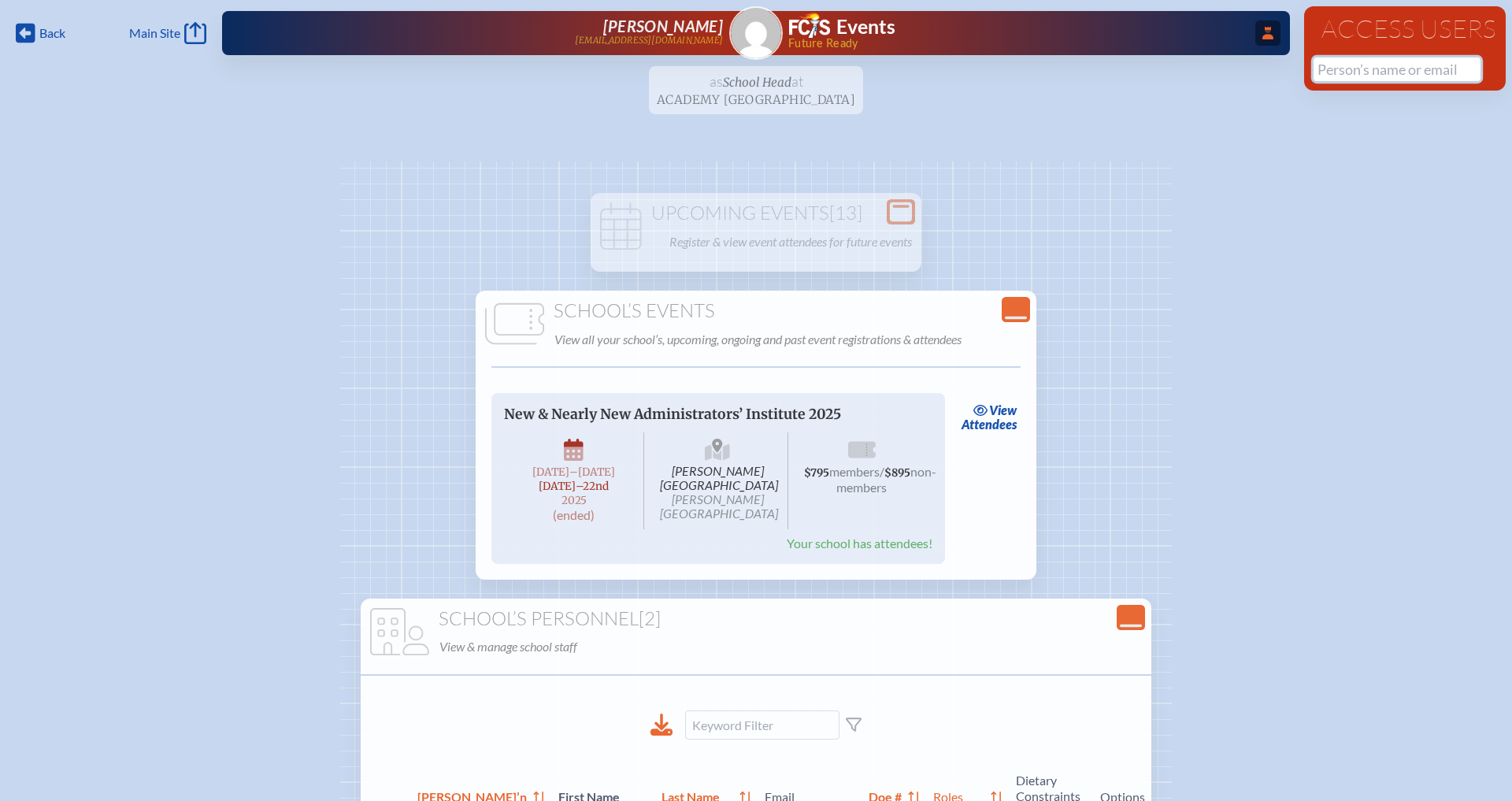
click at [1344, 74] on input "text" at bounding box center [1397, 70] width 167 height 24
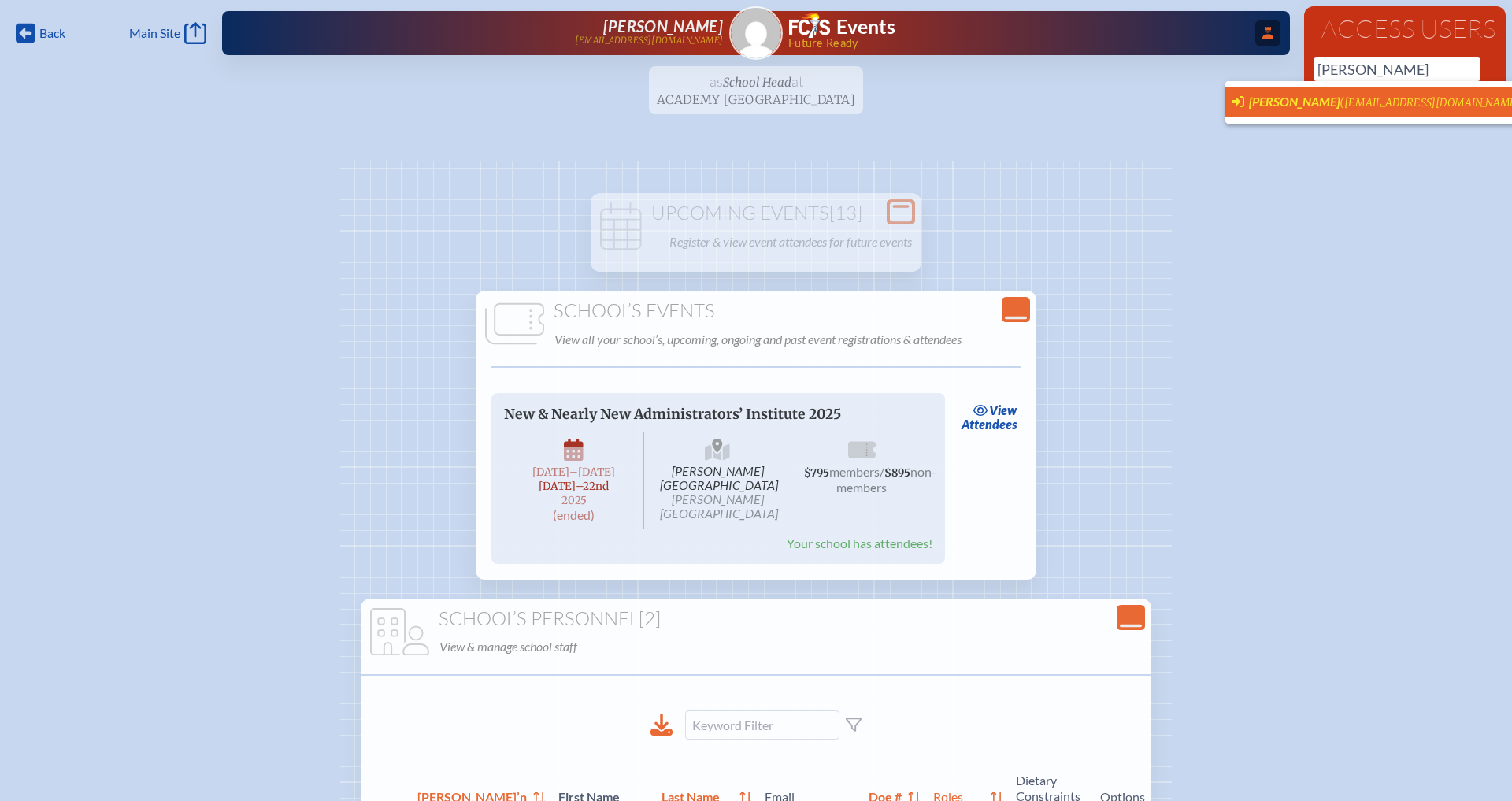
click at [1311, 104] on span "[PERSON_NAME]" at bounding box center [1295, 101] width 90 height 15
type input "[EMAIL_ADDRESS][DOMAIN_NAME]"
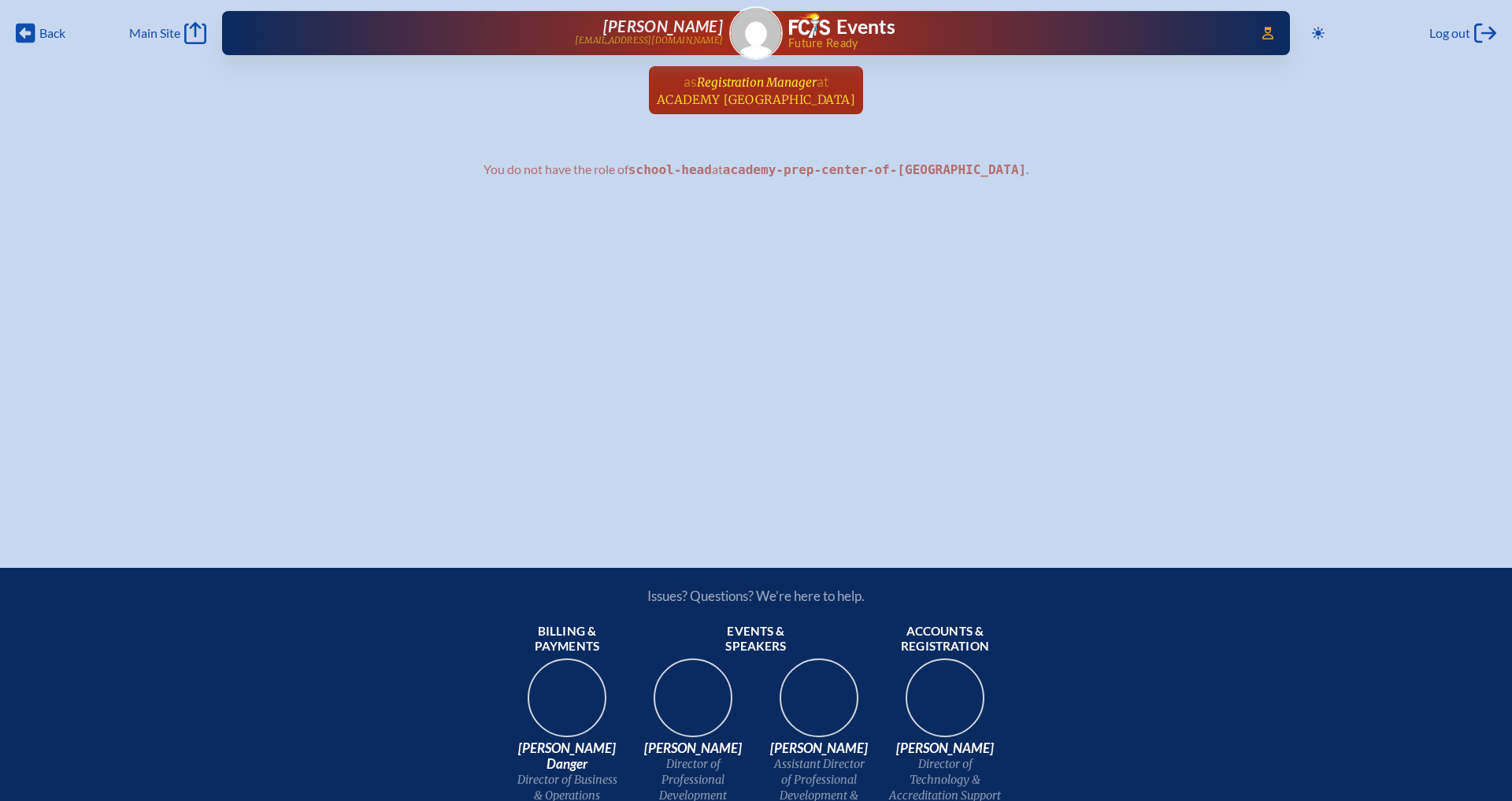
click at [817, 94] on span "Academy [GEOGRAPHIC_DATA]" at bounding box center [756, 99] width 198 height 15
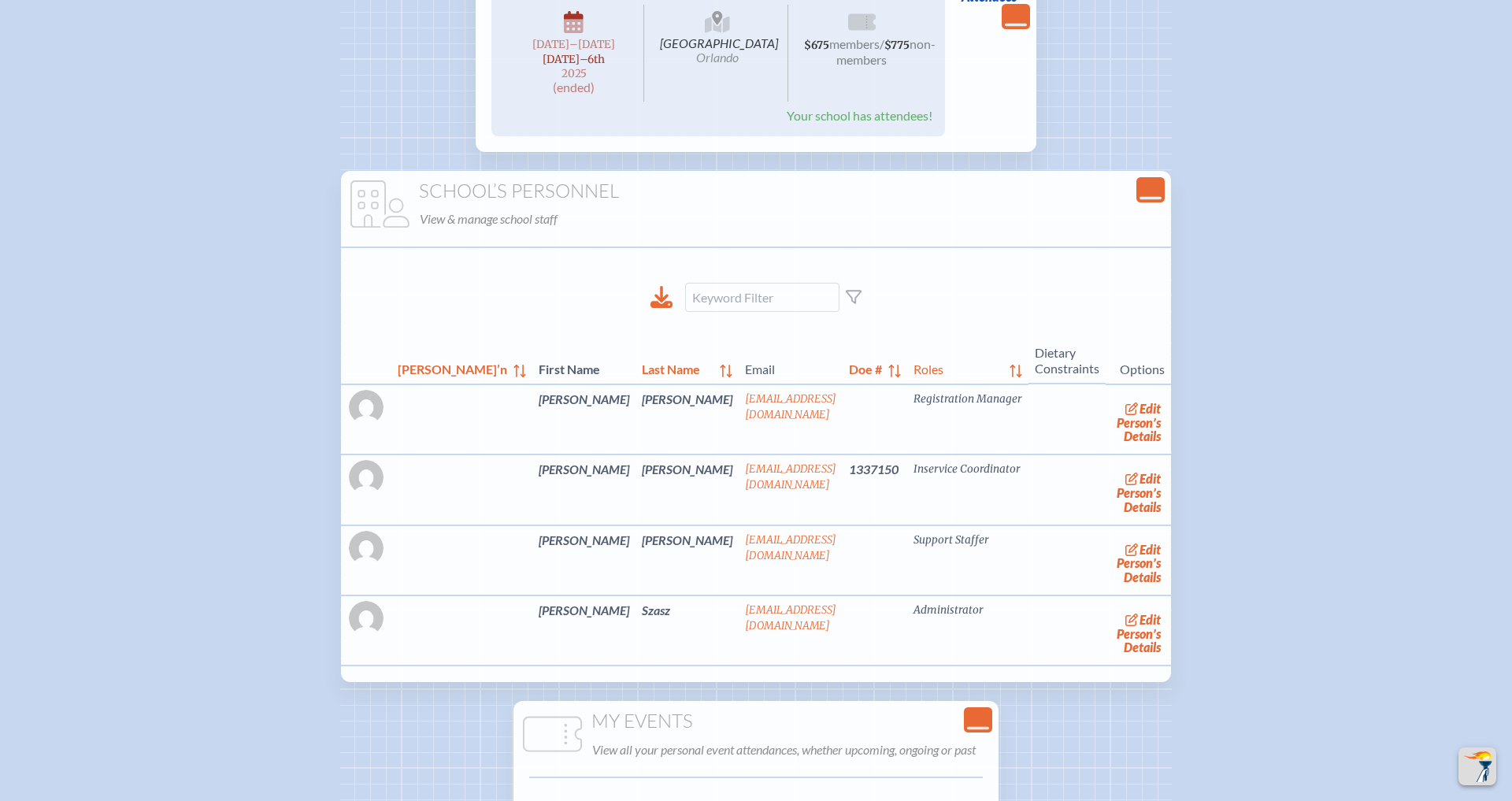
scroll to position [972, 0]
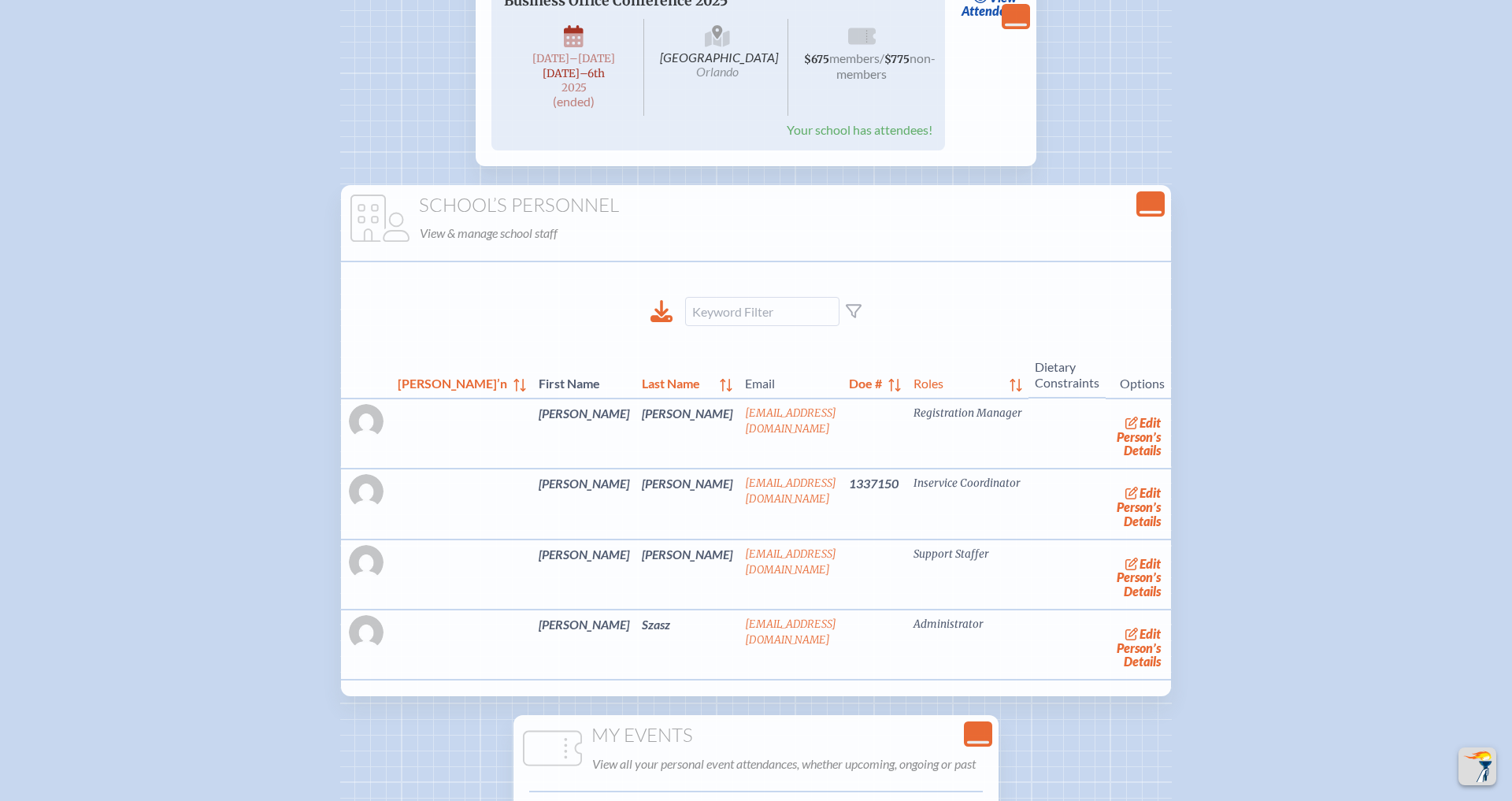
click at [1140, 205] on icon "Close Console" at bounding box center [1151, 204] width 22 height 22
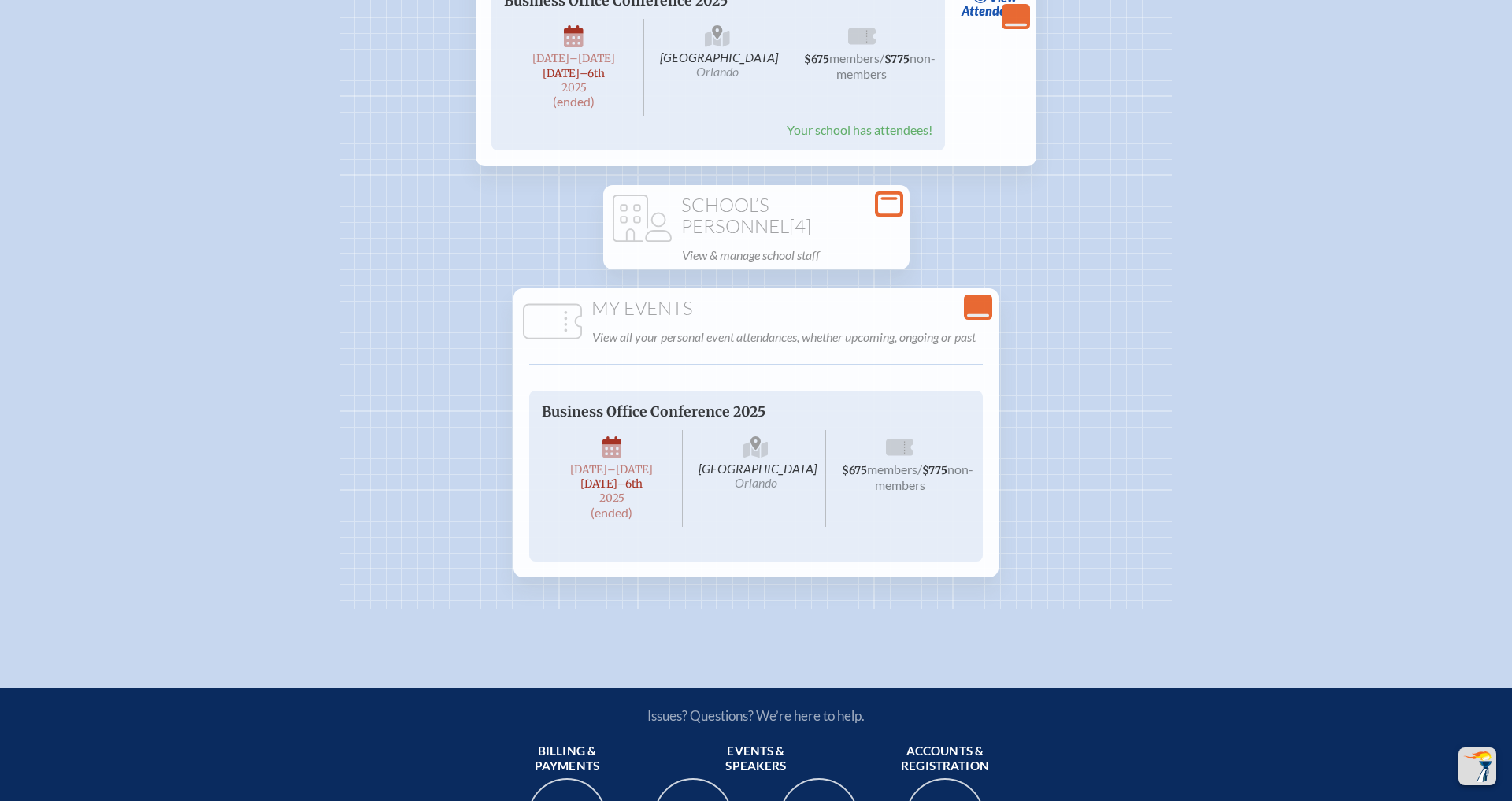
click at [896, 205] on icon at bounding box center [890, 204] width 22 height 20
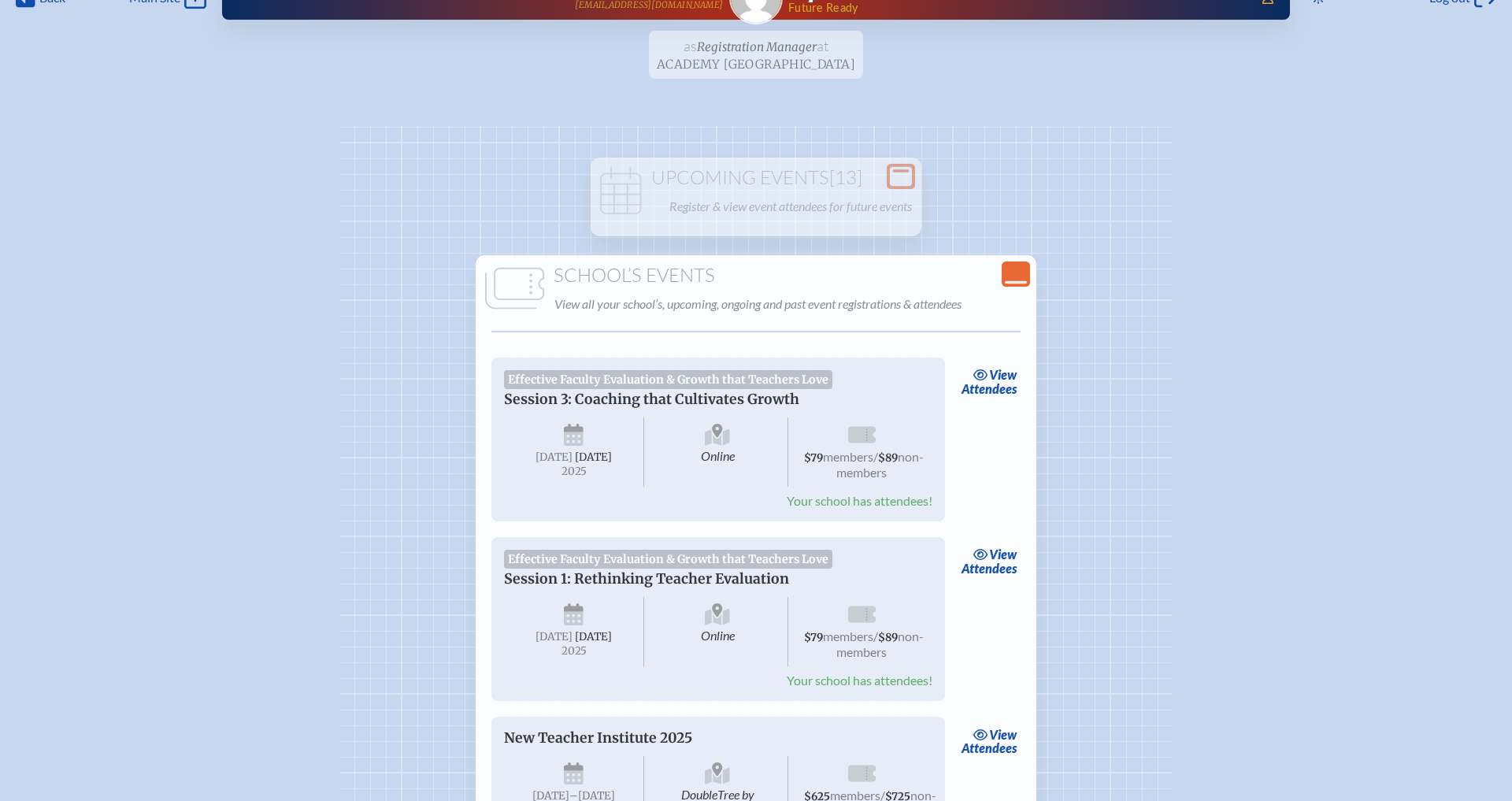
scroll to position [0, 0]
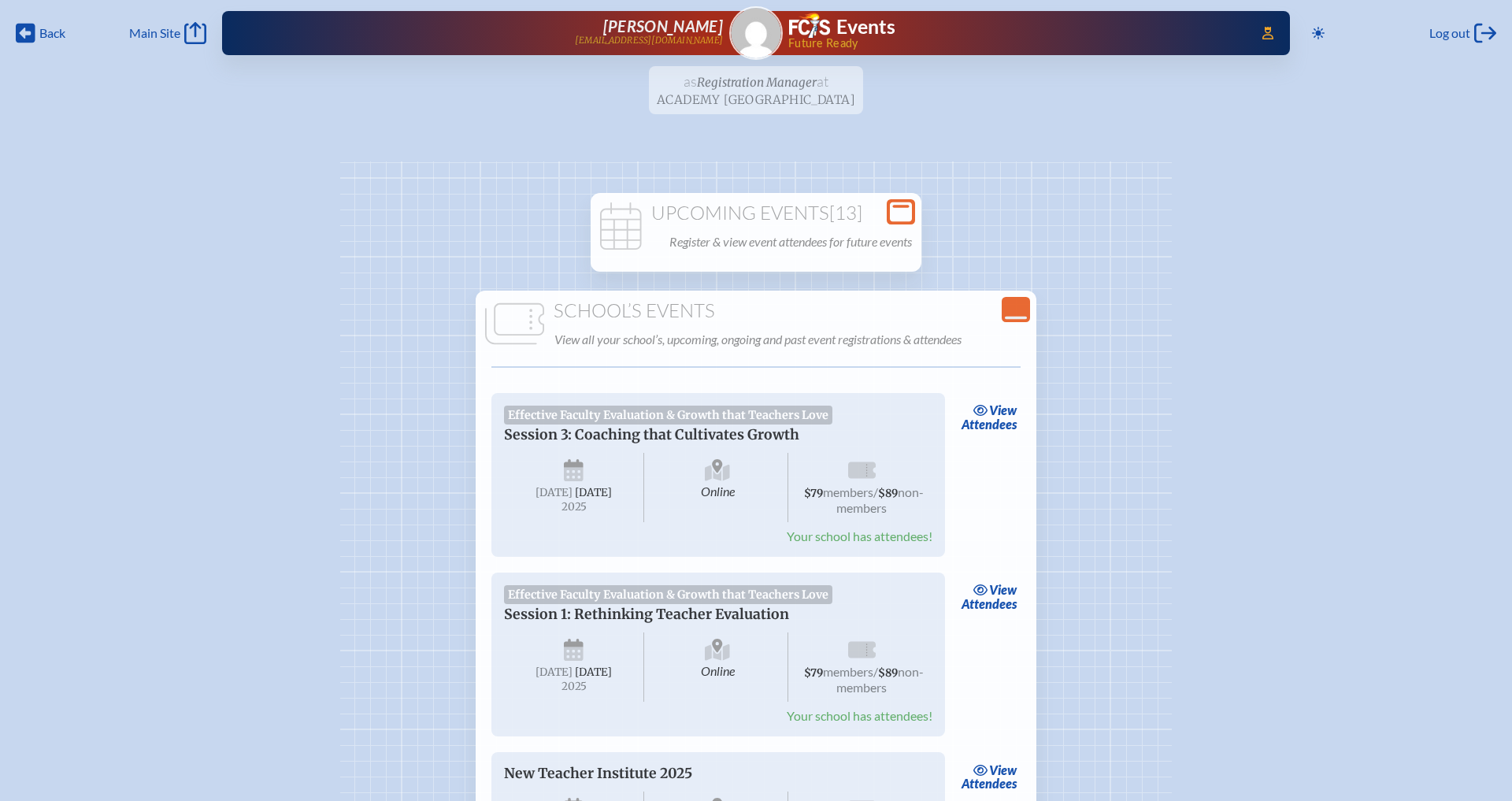
click at [859, 217] on span "[13]" at bounding box center [846, 213] width 33 height 24
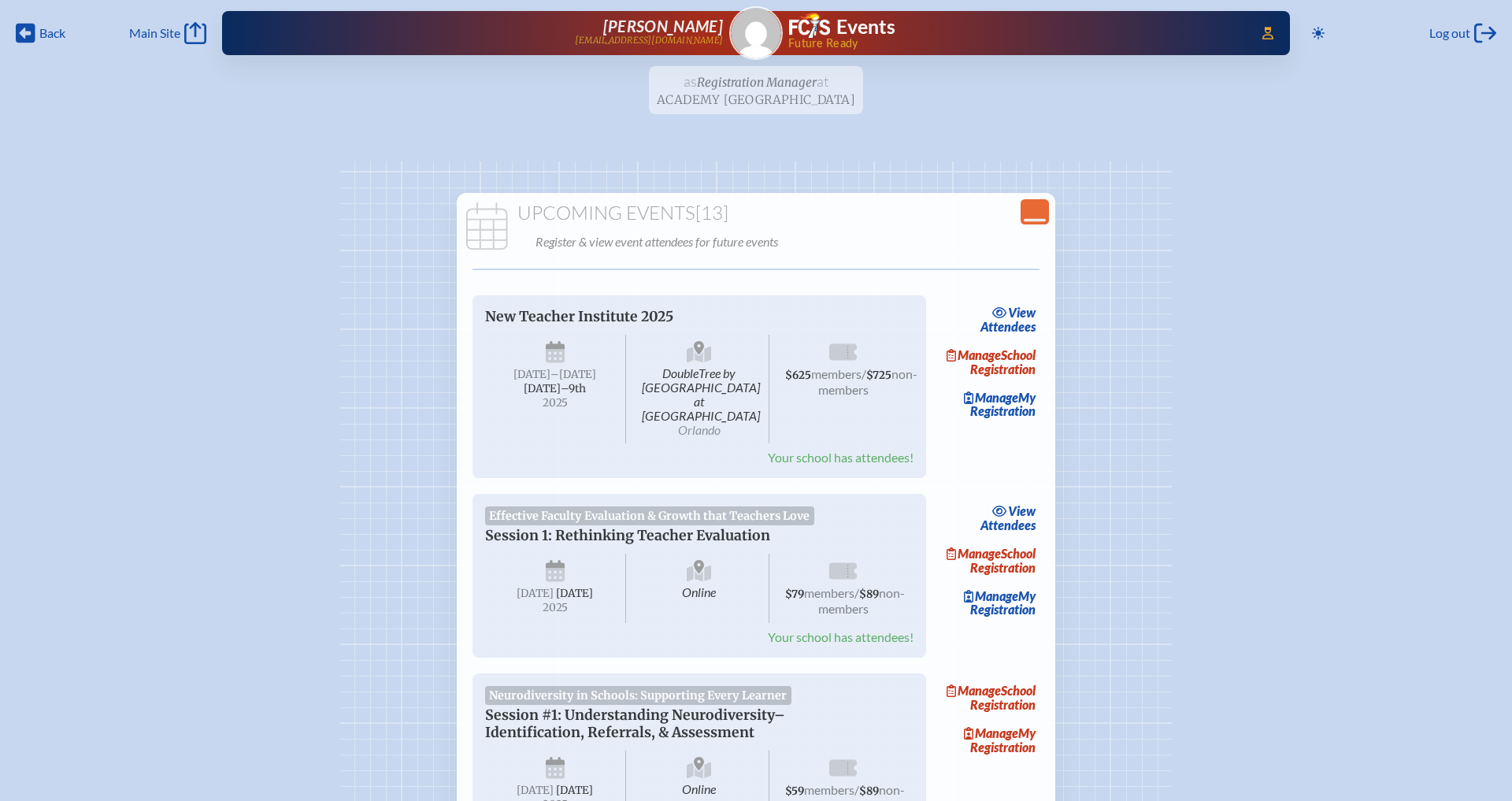
click at [859, 217] on h1 "Upcoming Events [13]" at bounding box center [756, 213] width 586 height 22
click at [1030, 221] on icon "Close Console" at bounding box center [1035, 212] width 22 height 22
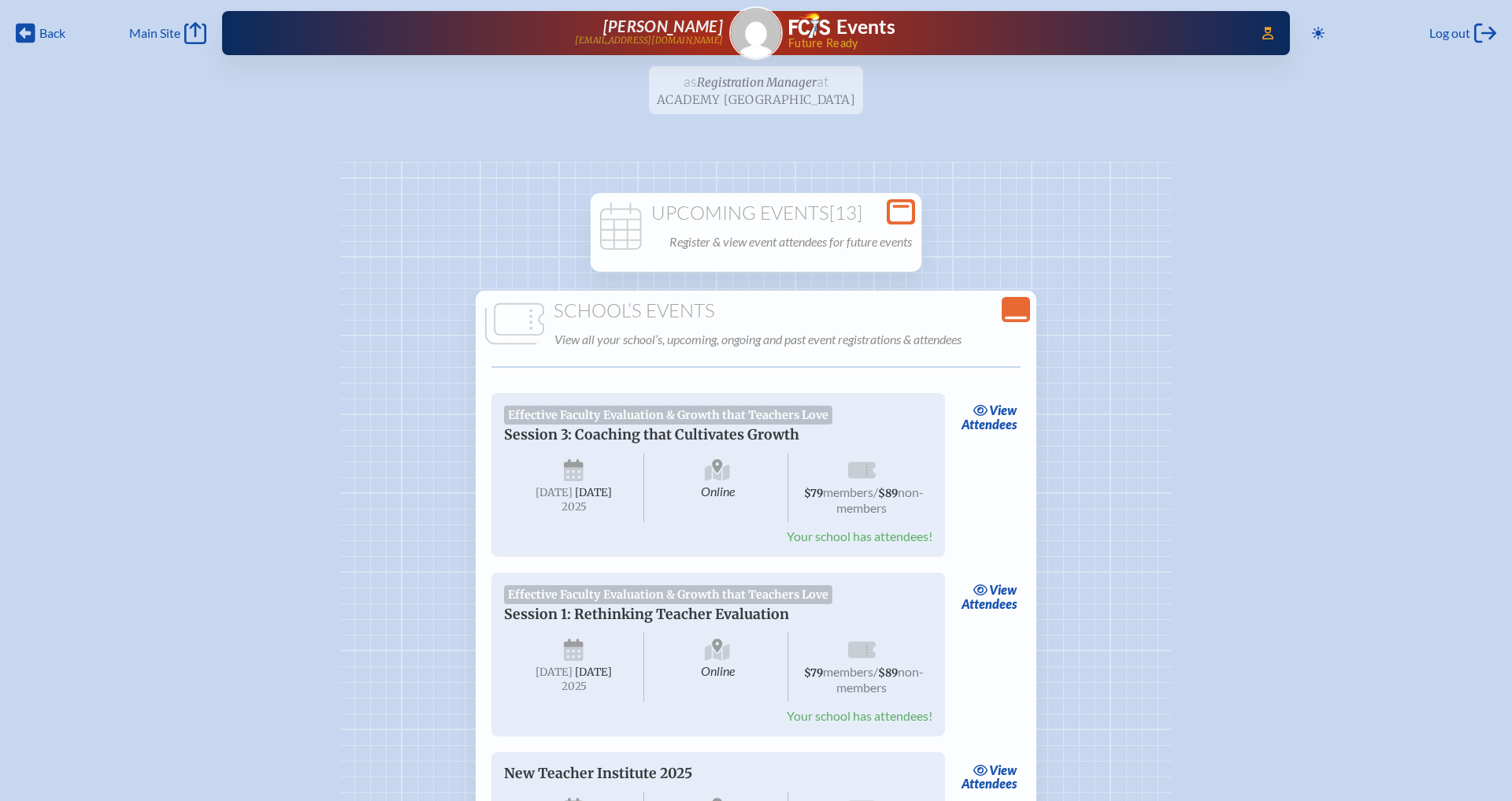
click at [1020, 306] on icon "Close Console" at bounding box center [1016, 310] width 22 height 22
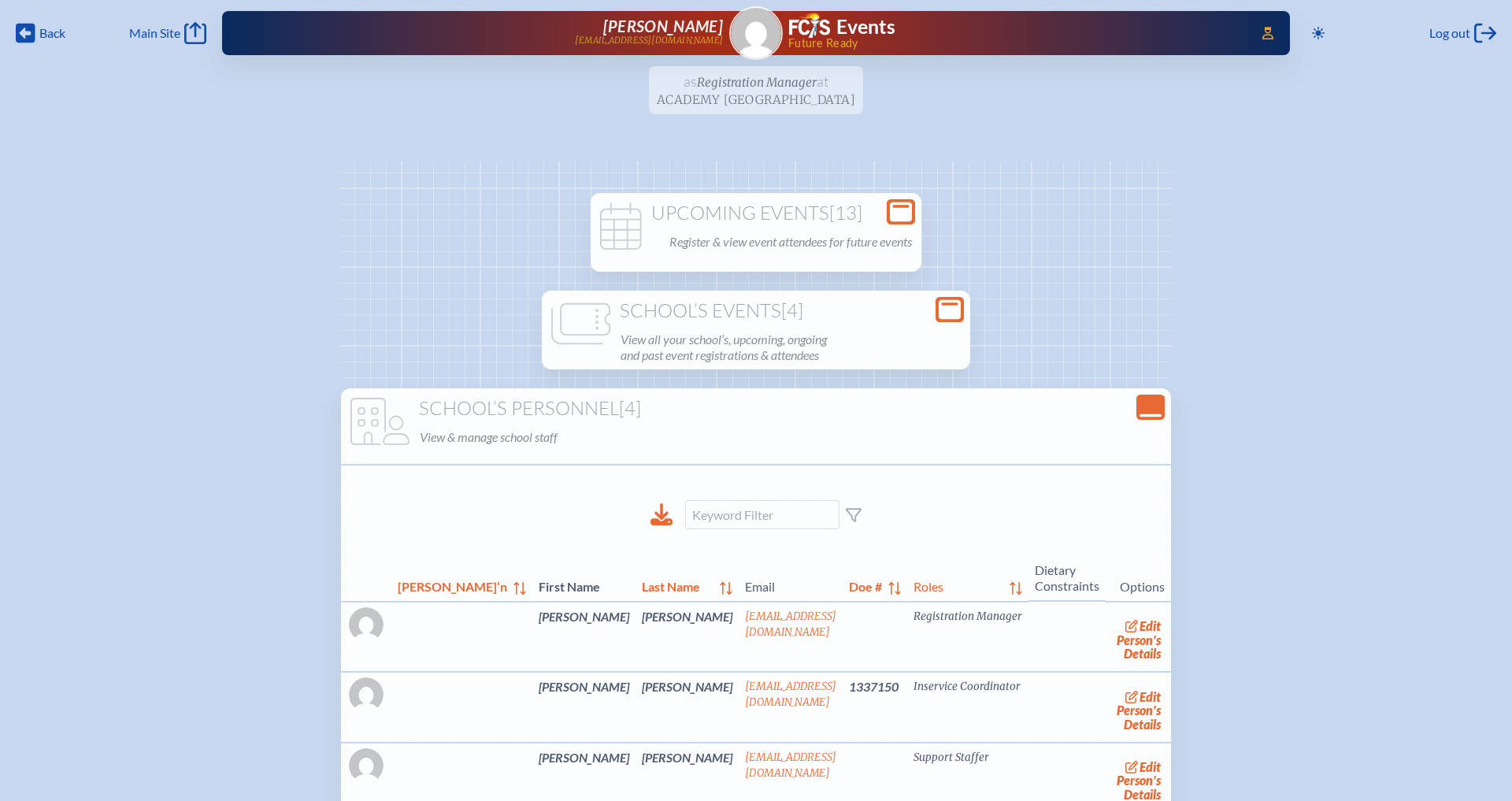
click at [1140, 400] on icon "Close Console" at bounding box center [1151, 408] width 22 height 22
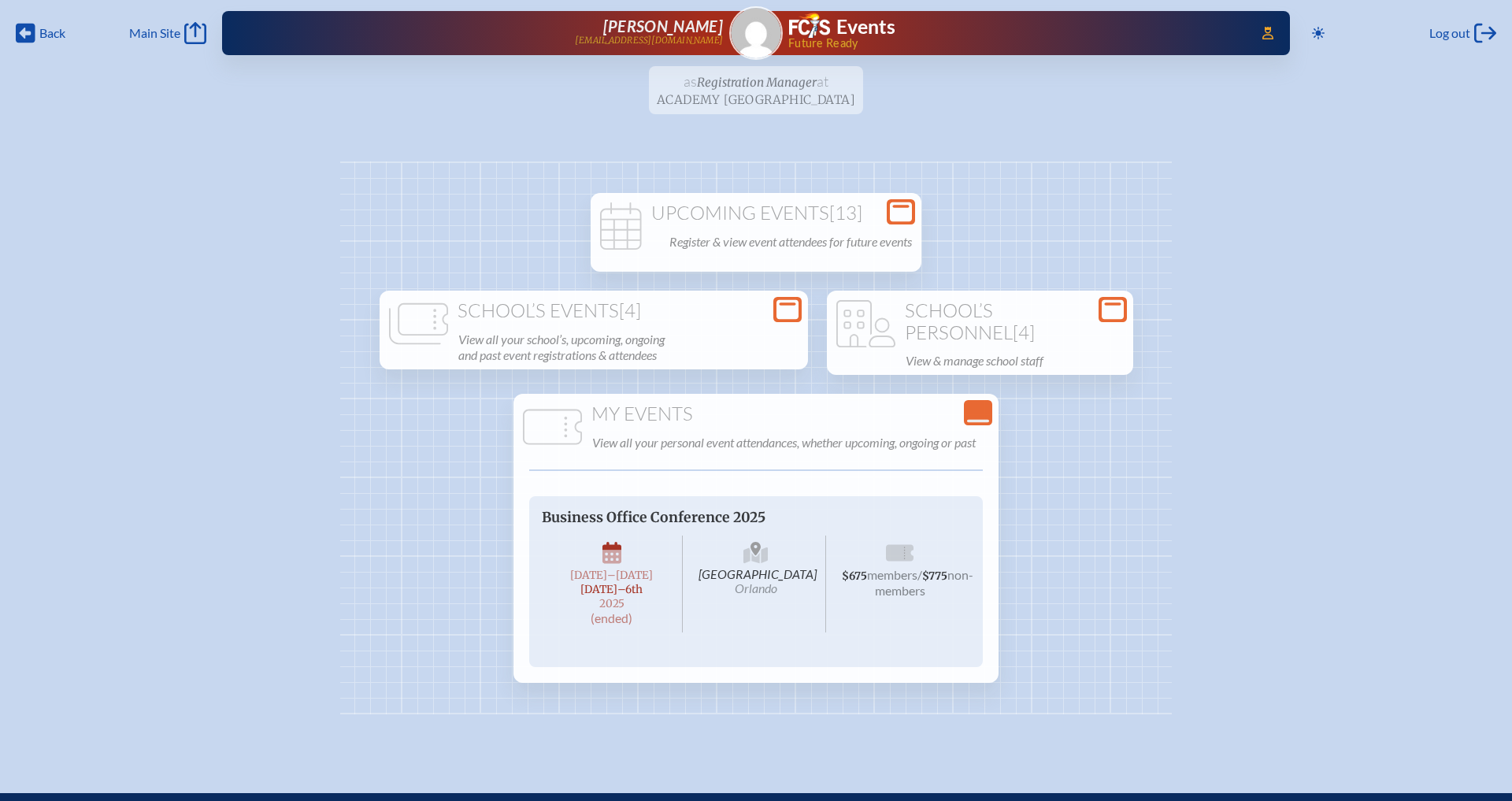
click at [949, 336] on h1 "School’s Personnel [4]" at bounding box center [980, 322] width 294 height 44
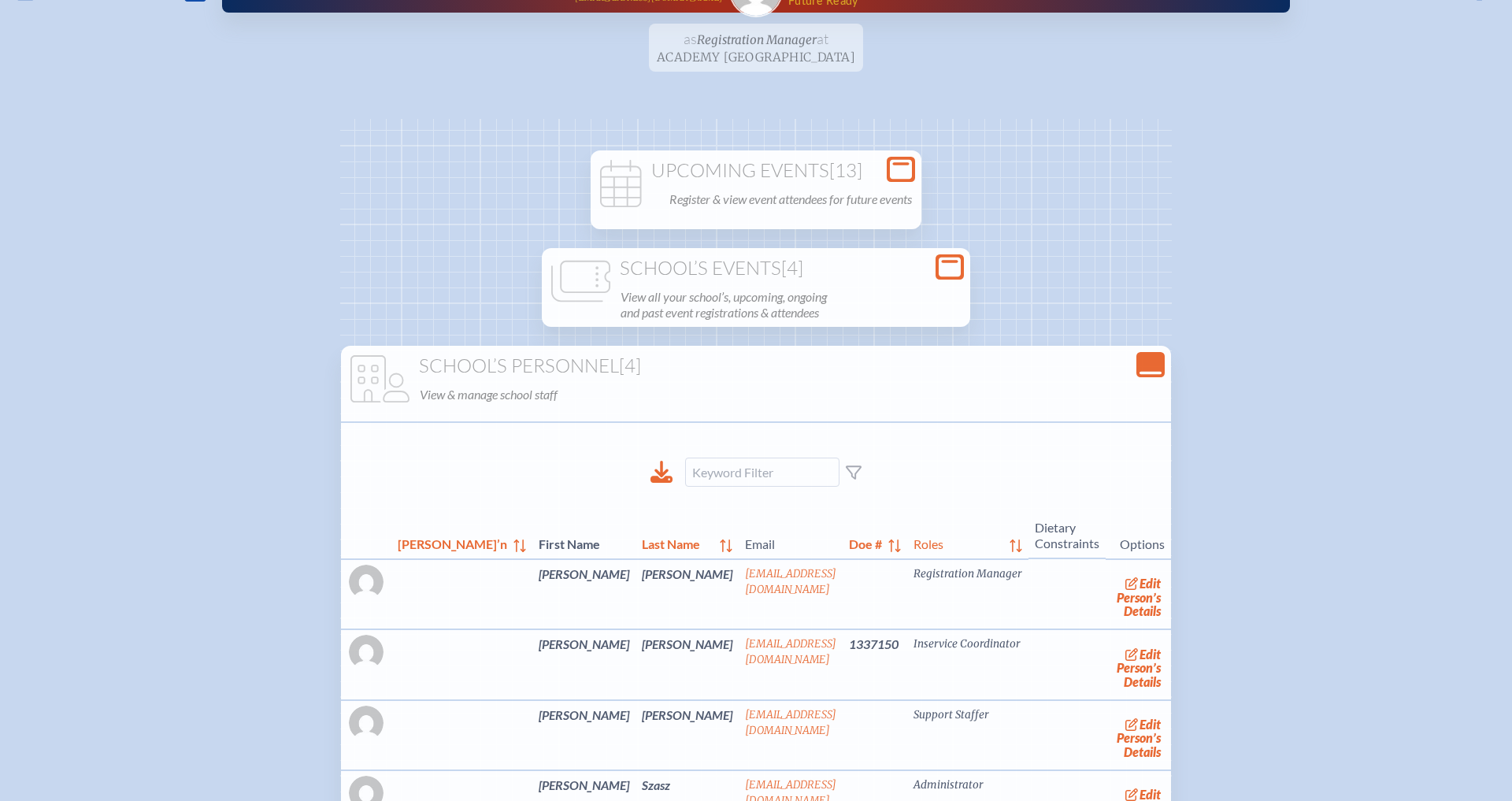
scroll to position [29, 0]
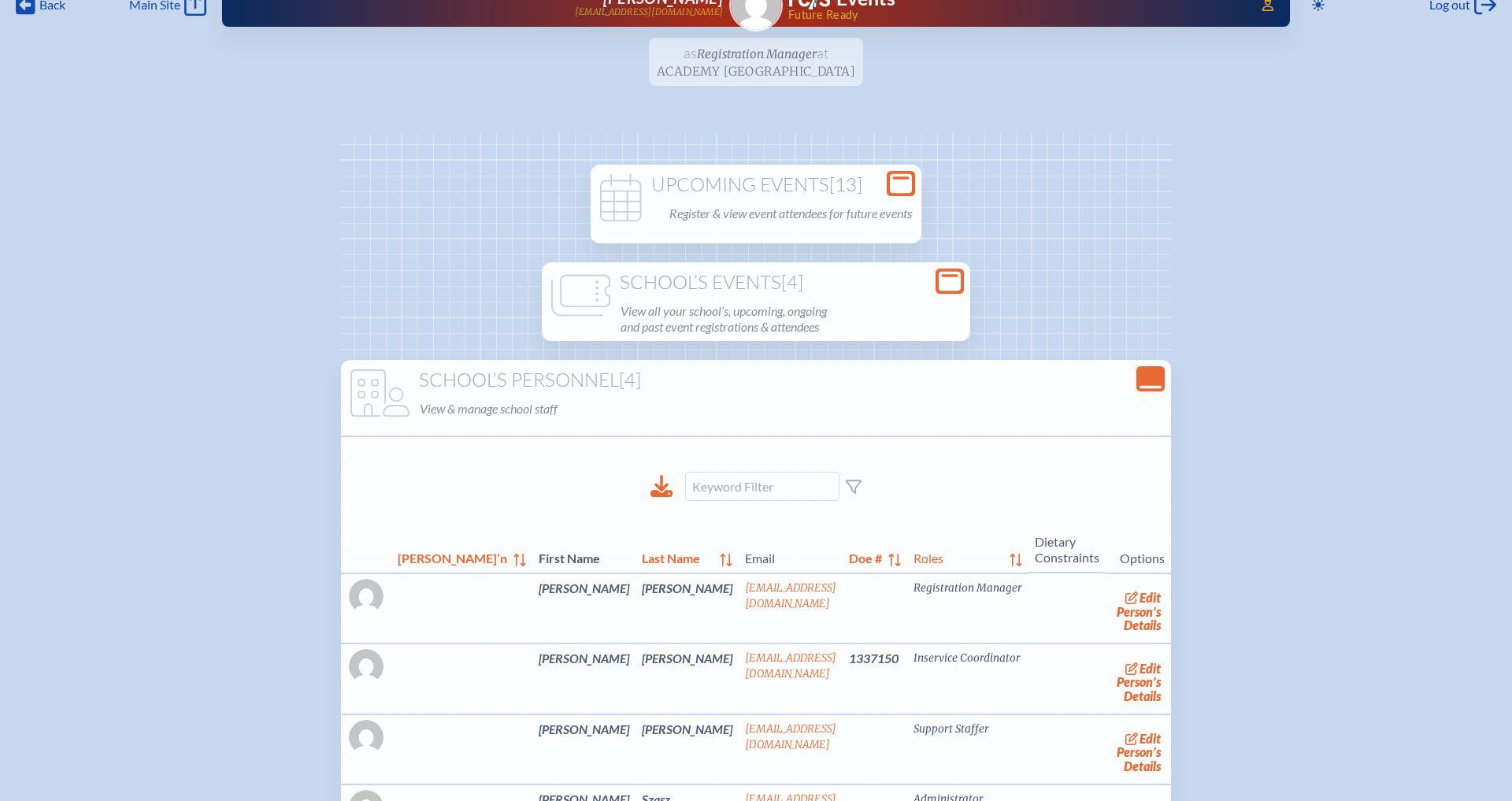
click at [953, 279] on icon at bounding box center [950, 282] width 22 height 20
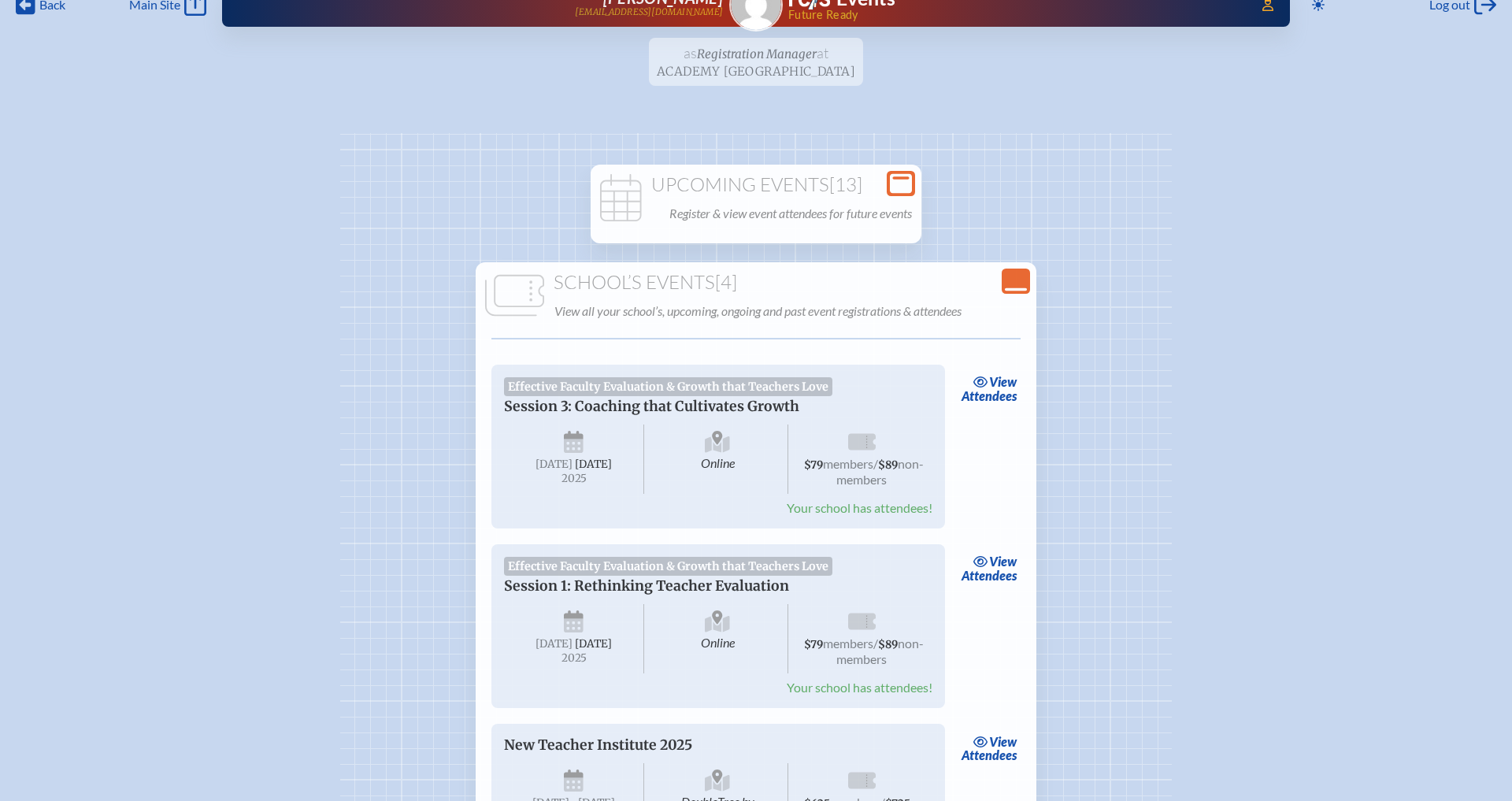
click at [1022, 278] on icon "Close Console" at bounding box center [1016, 282] width 22 height 22
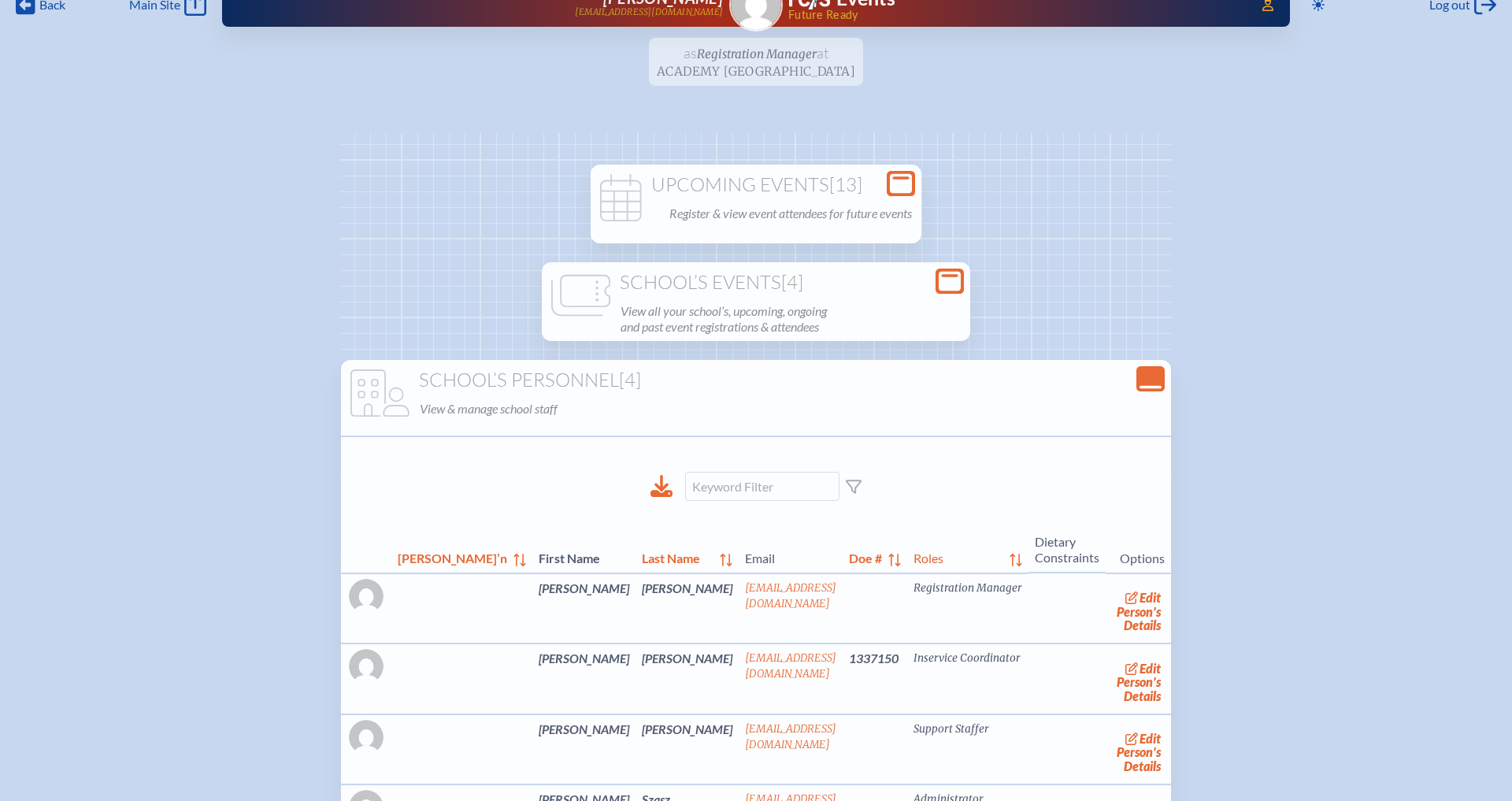
click at [835, 290] on h1 "School’s Events [4]" at bounding box center [756, 283] width 416 height 22
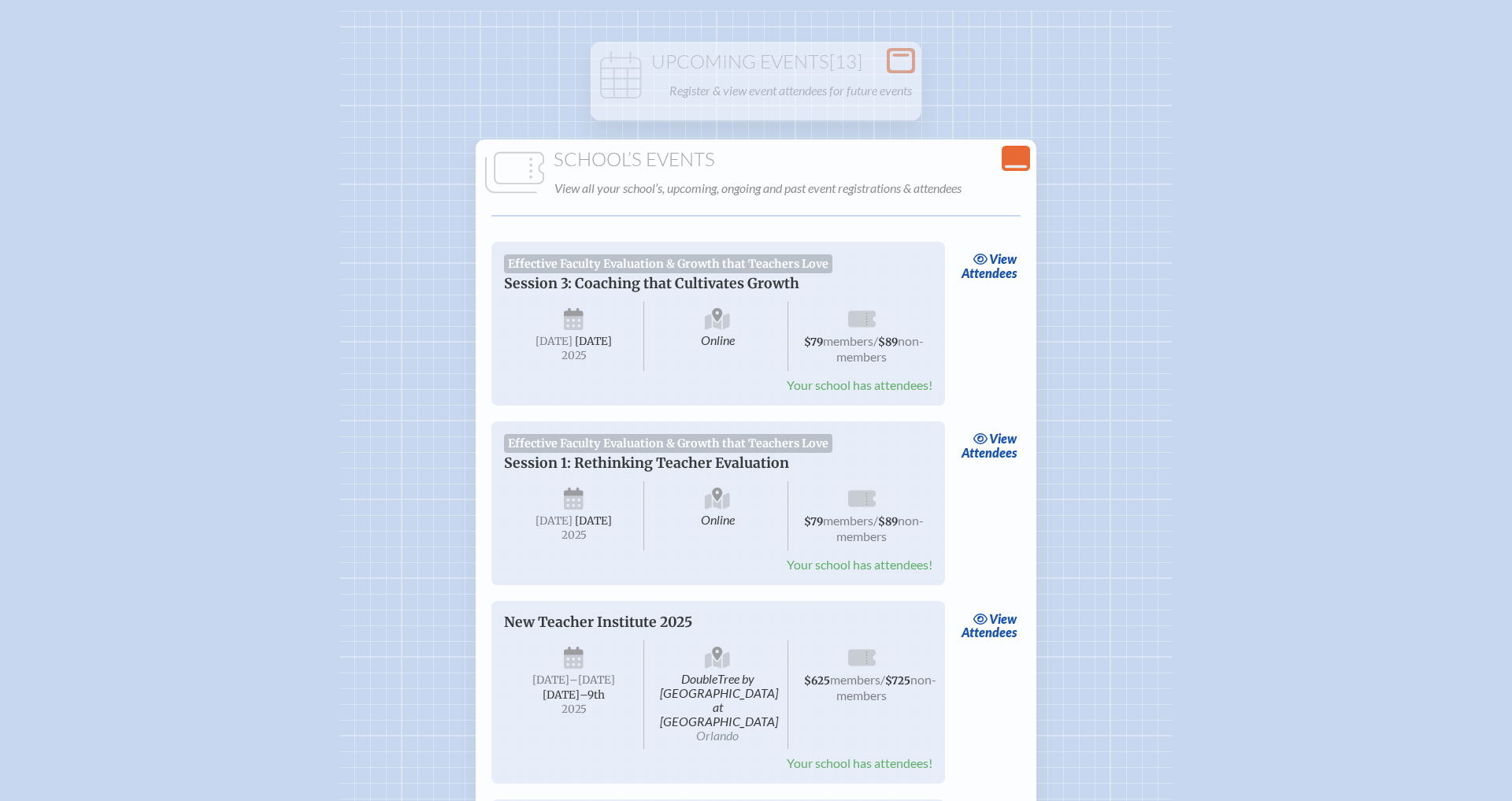
scroll to position [156, 0]
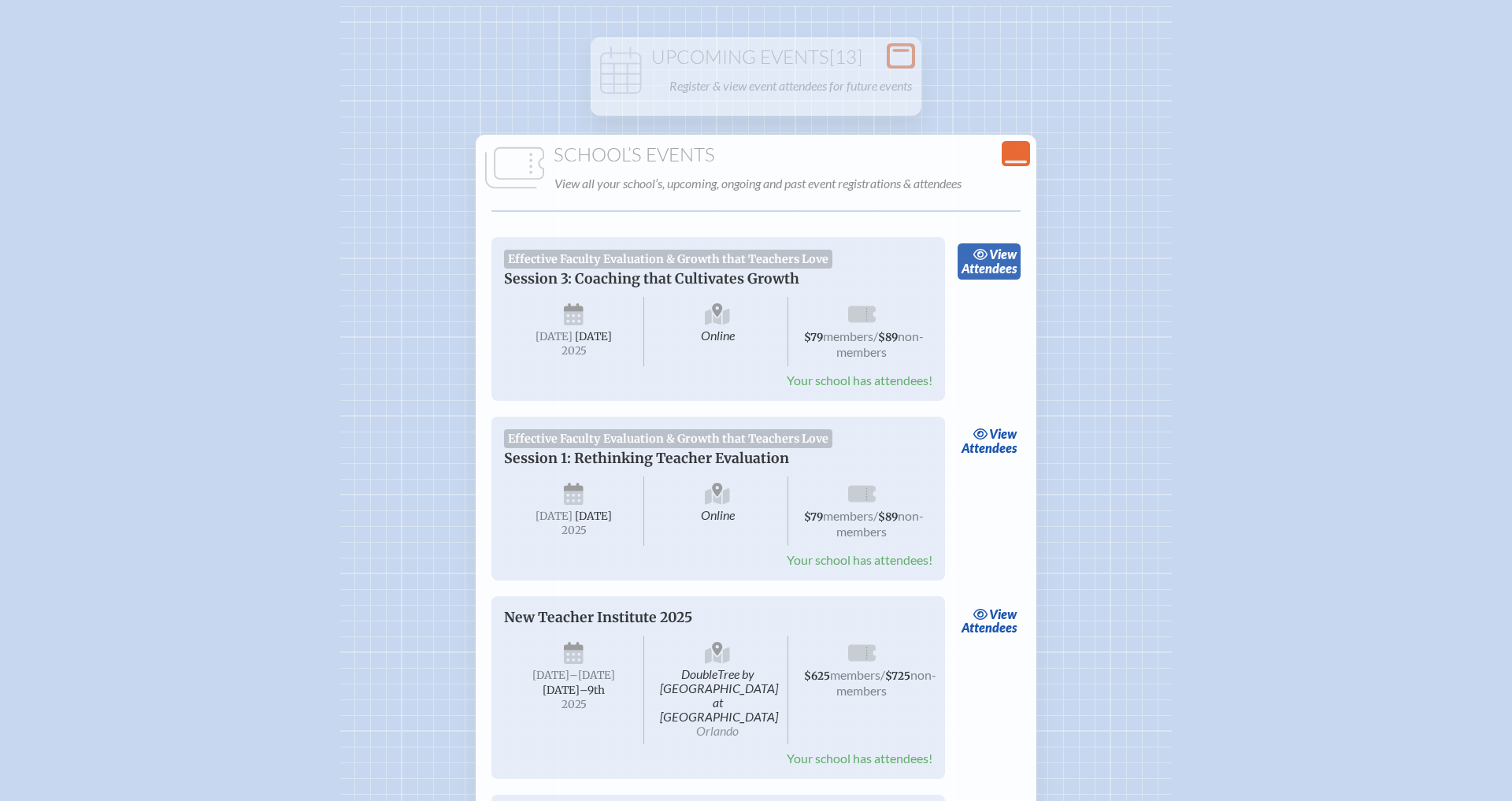
click at [986, 255] on icon at bounding box center [981, 255] width 14 height 11
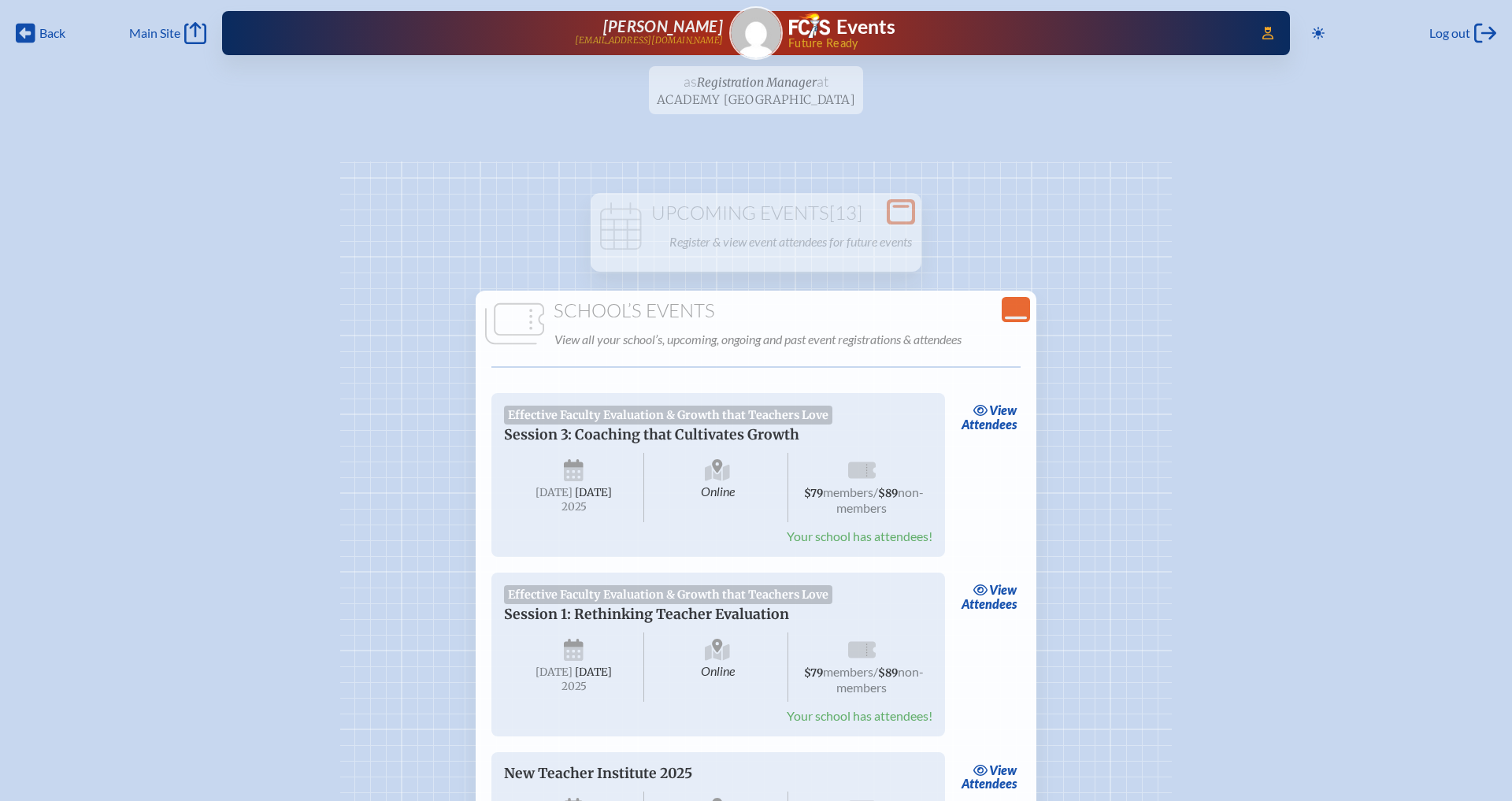
scroll to position [156, 0]
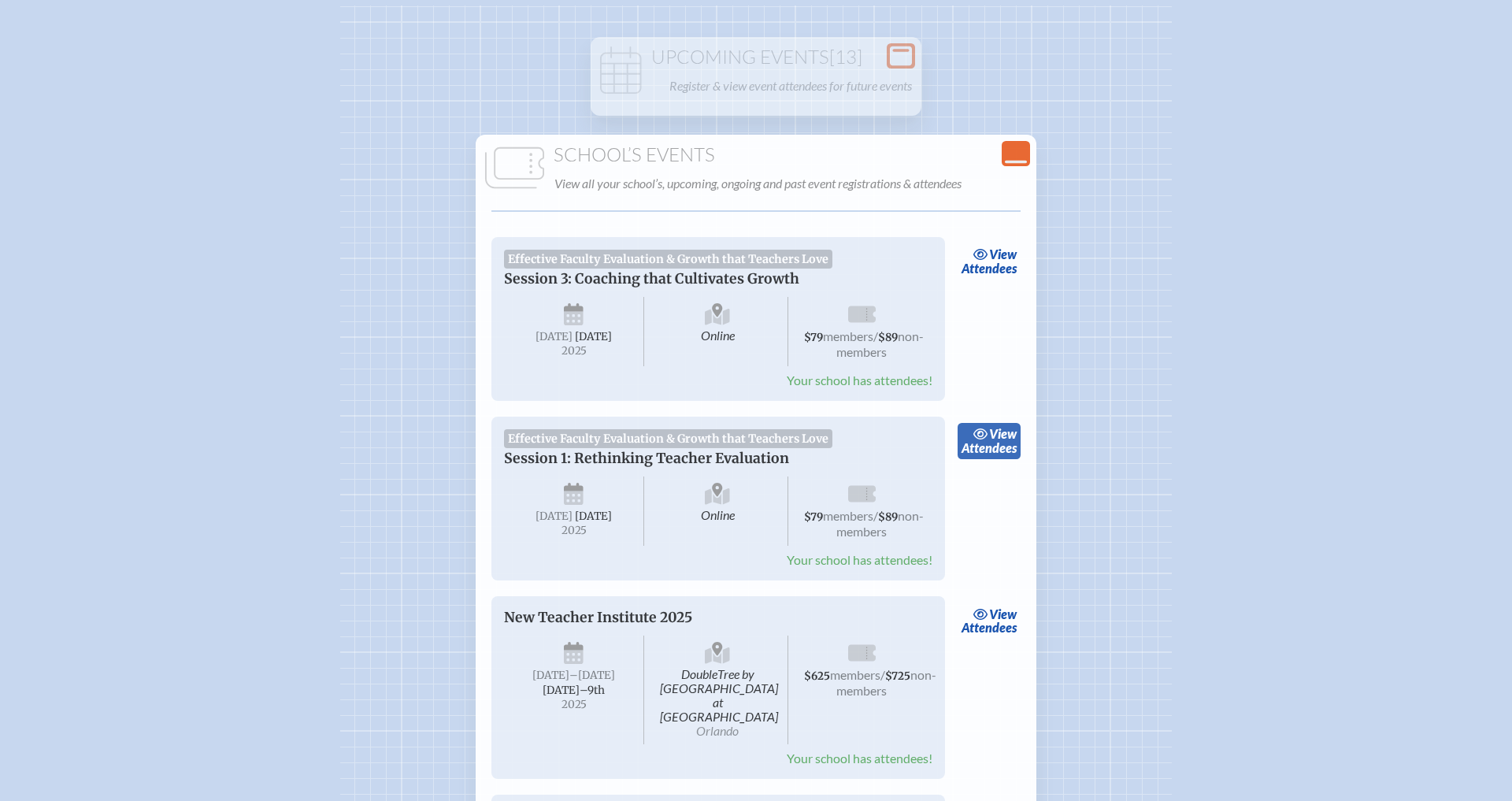
click at [1001, 438] on link "view Attendees" at bounding box center [989, 441] width 63 height 36
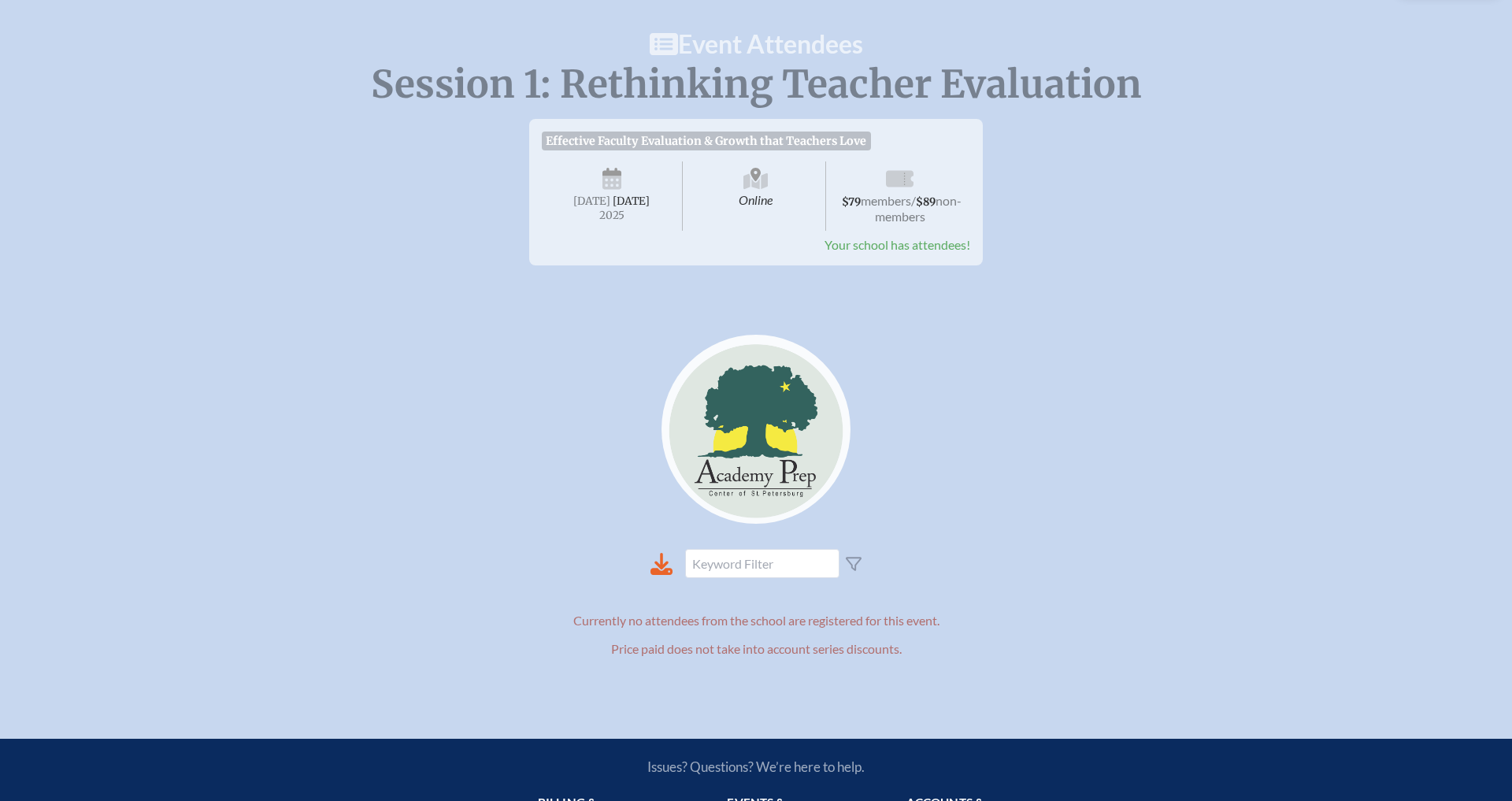
scroll to position [136, 0]
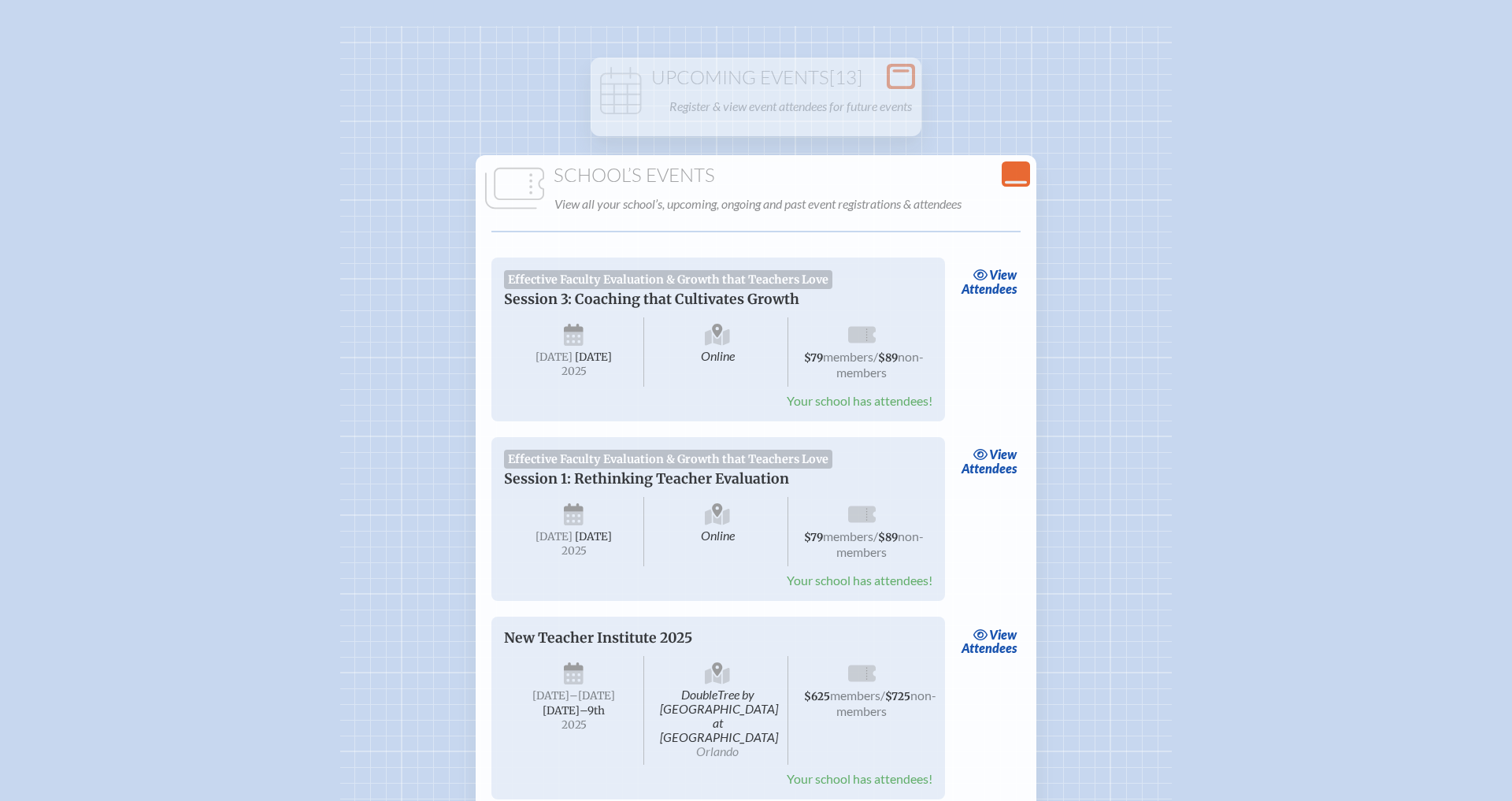
scroll to position [156, 0]
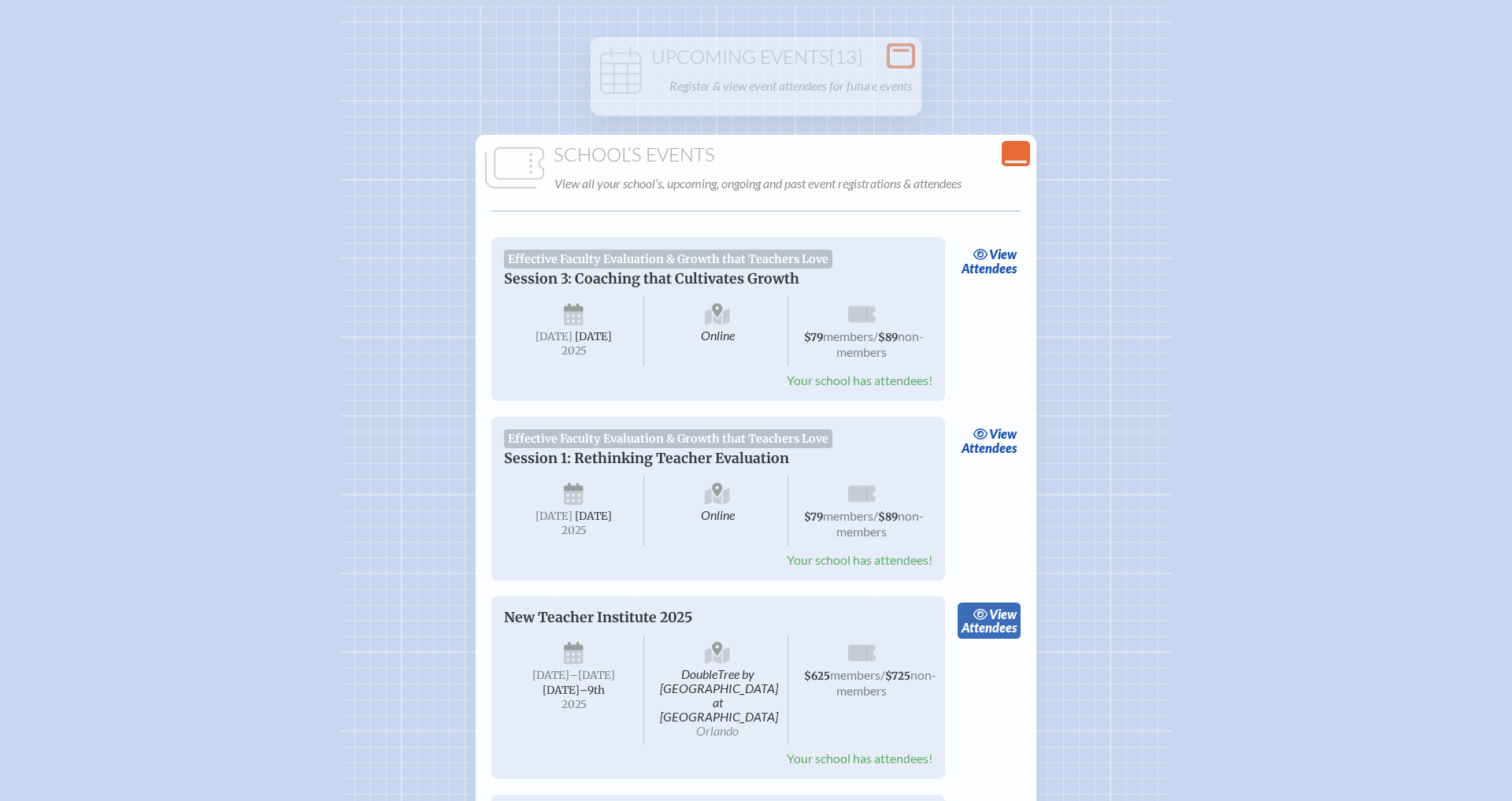
click at [1018, 627] on link "view Attendees" at bounding box center [989, 621] width 63 height 36
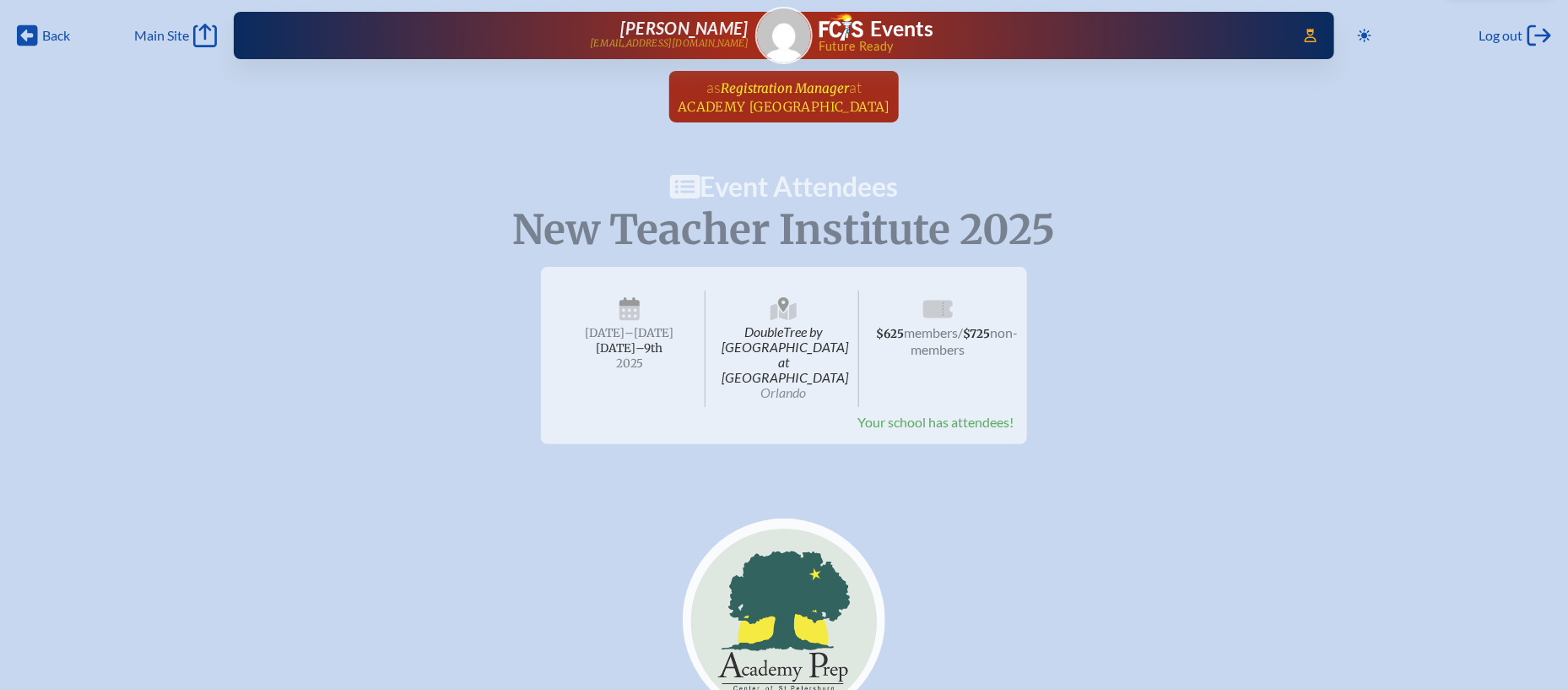
click at [830, 80] on span "Registration Manager" at bounding box center [784, 88] width 128 height 16
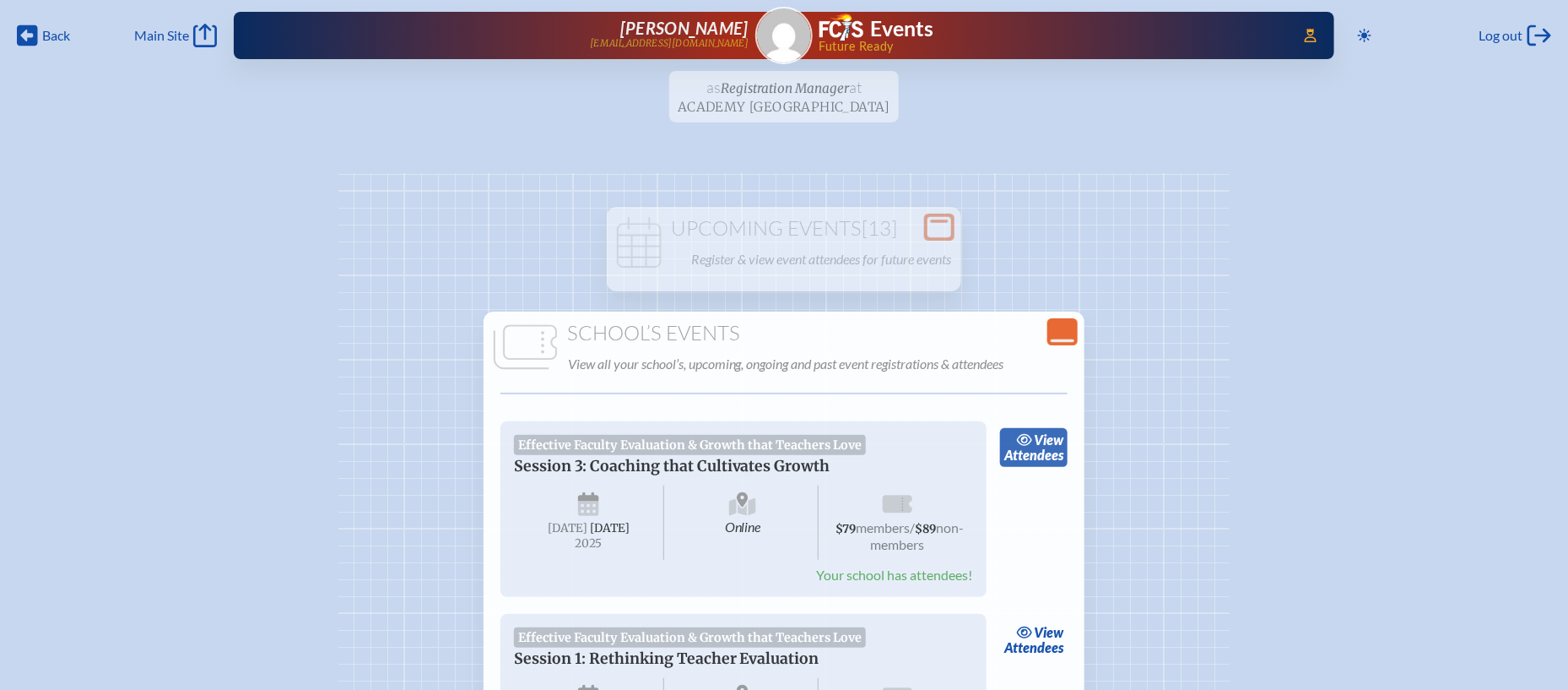
click at [1055, 444] on span "view" at bounding box center [1048, 439] width 30 height 16
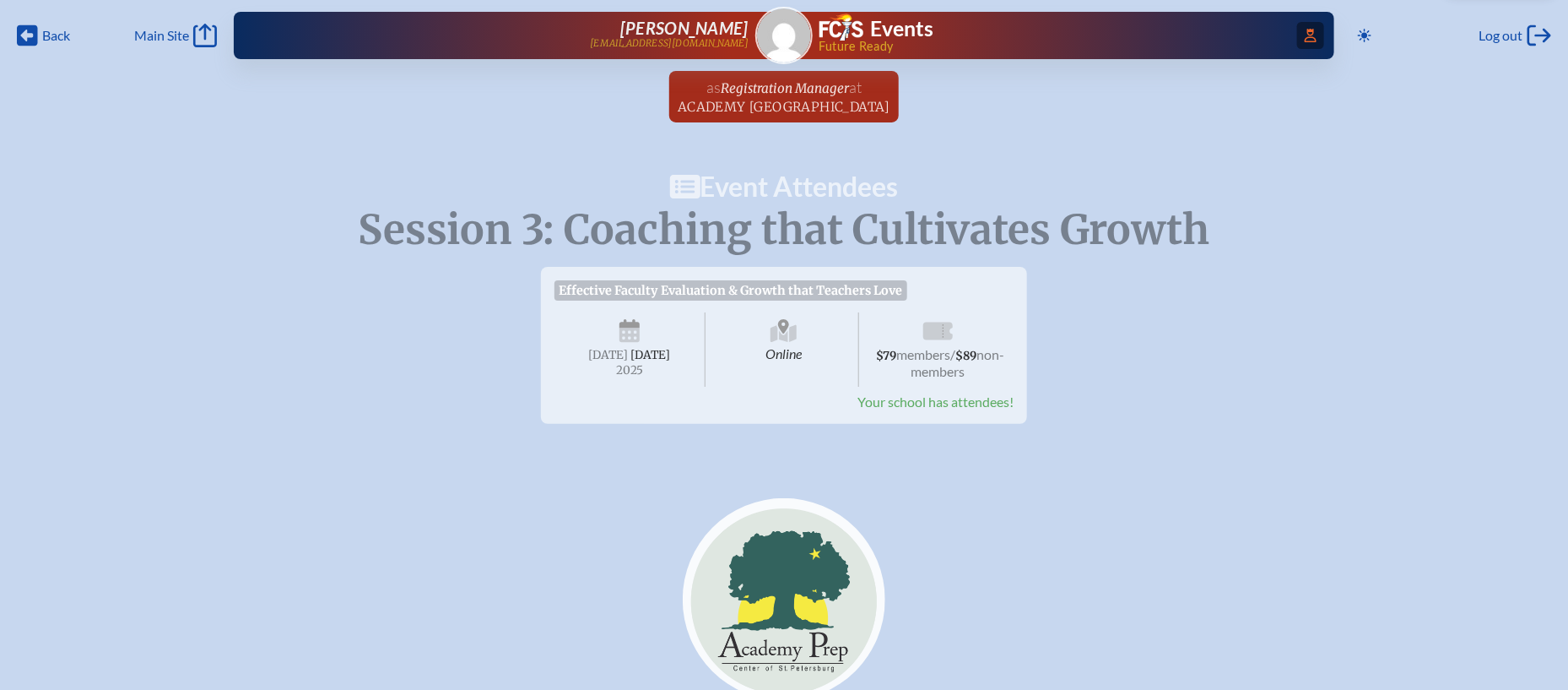
click at [1306, 37] on icon "Access Users..." at bounding box center [1311, 36] width 12 height 14
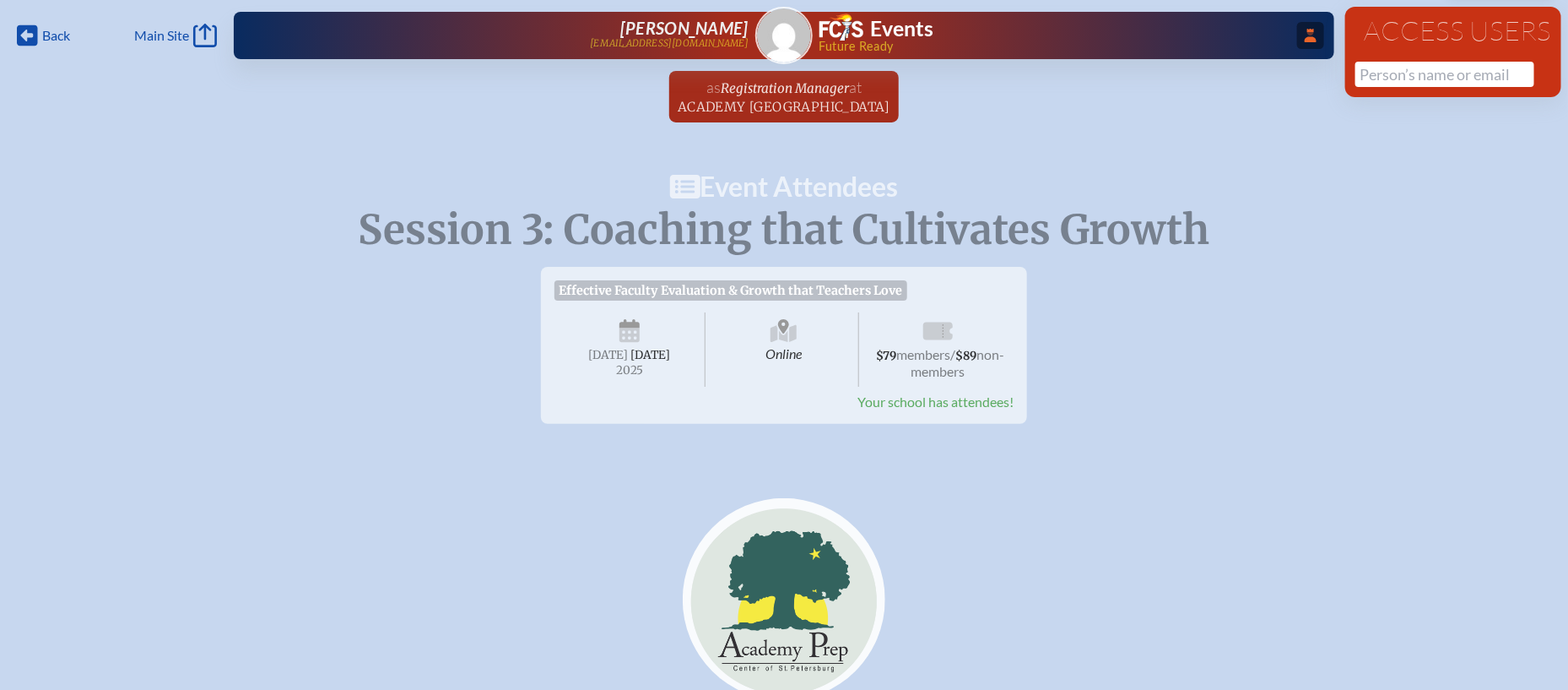
click at [1429, 89] on div "Access Users No results found" at bounding box center [1453, 52] width 216 height 90
click at [1429, 74] on input "text" at bounding box center [1444, 75] width 179 height 25
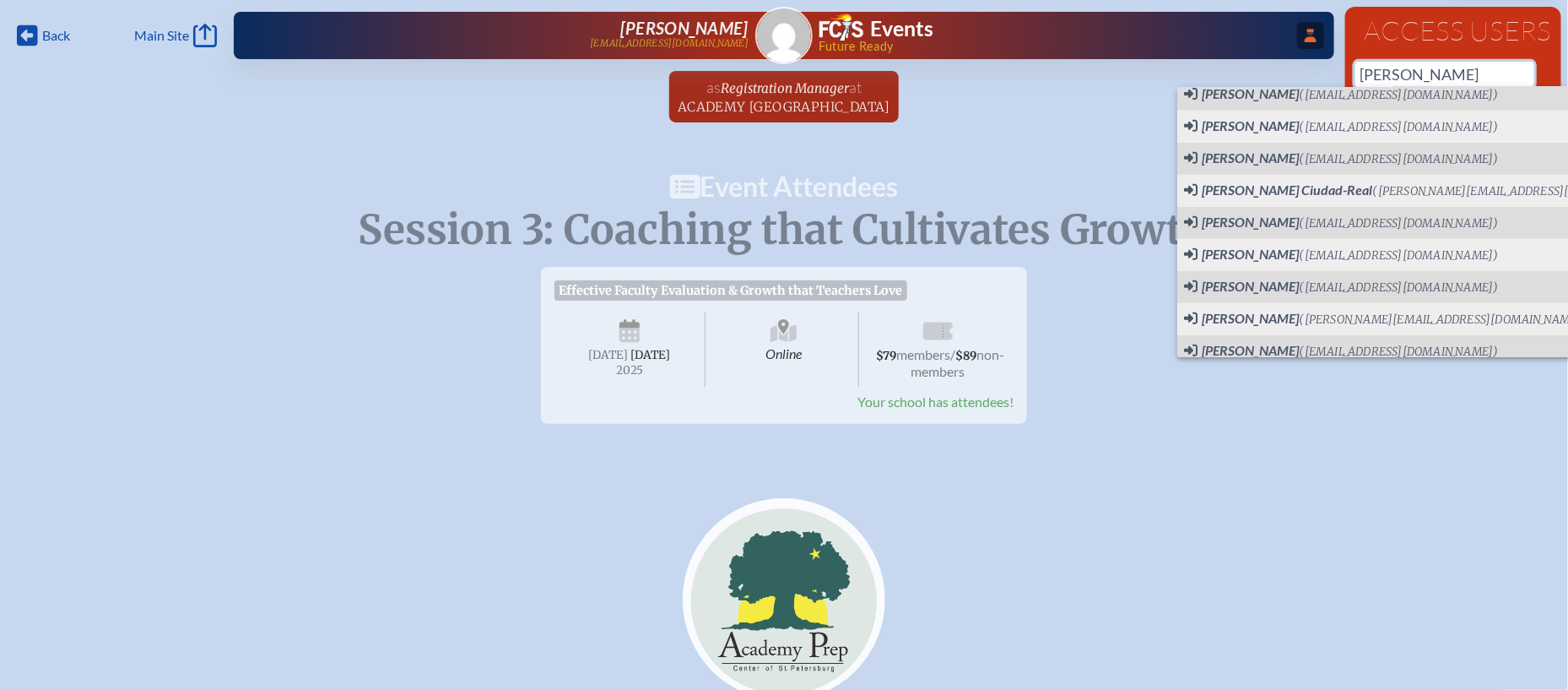
scroll to position [408, 0]
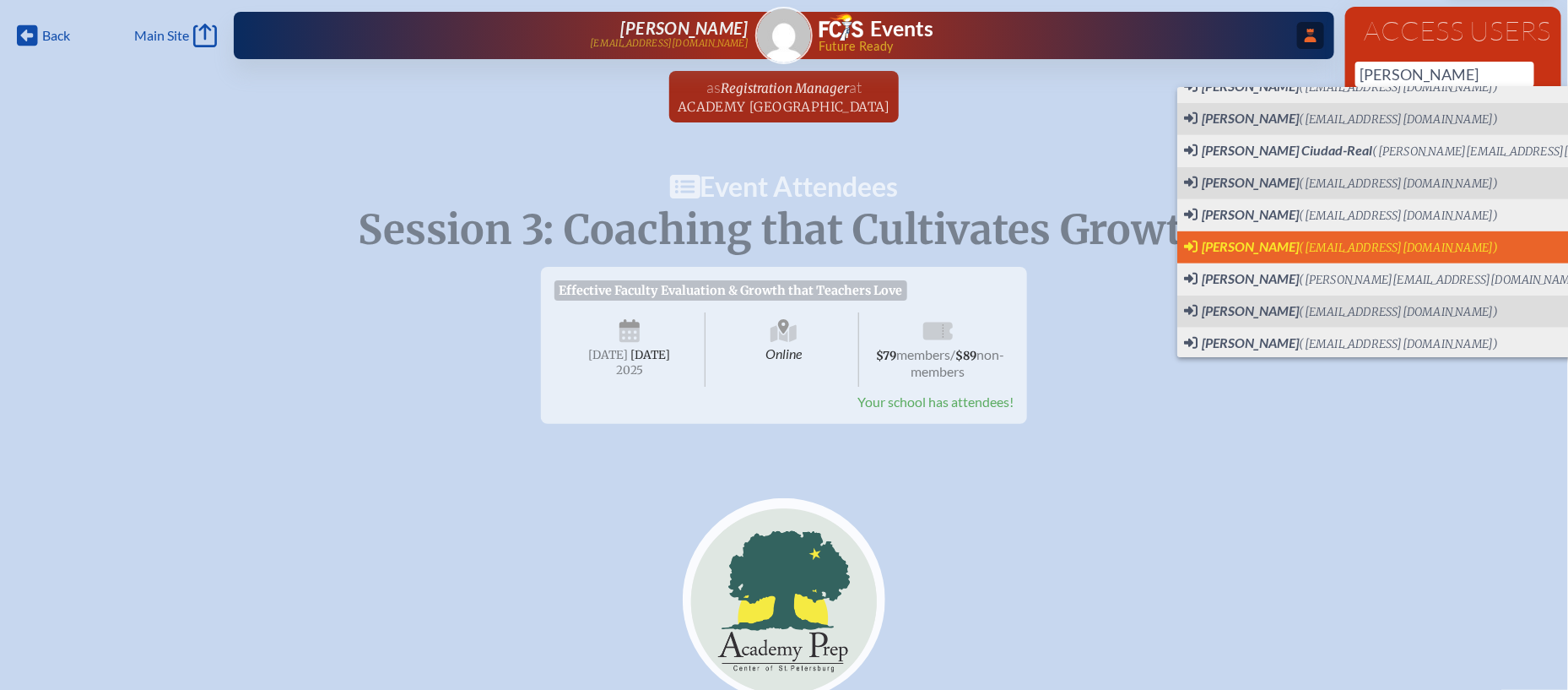
click at [1371, 241] on span "([EMAIL_ADDRESS][DOMAIN_NAME])" at bounding box center [1399, 247] width 199 height 14
type input "[EMAIL_ADDRESS][DOMAIN_NAME]"
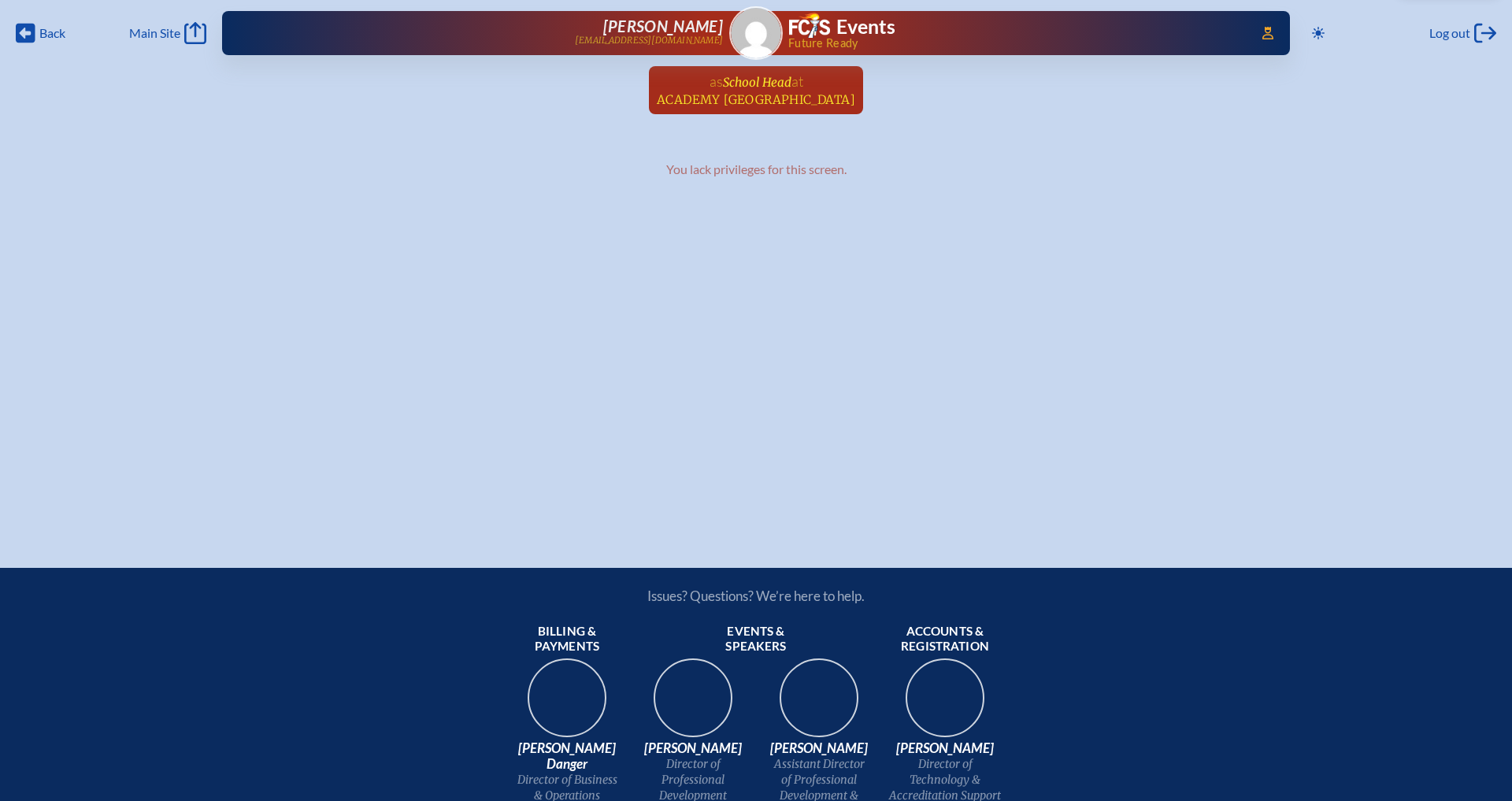
click at [825, 79] on link "as School Head at [GEOGRAPHIC_DATA] since [DATE]" at bounding box center [756, 90] width 211 height 48
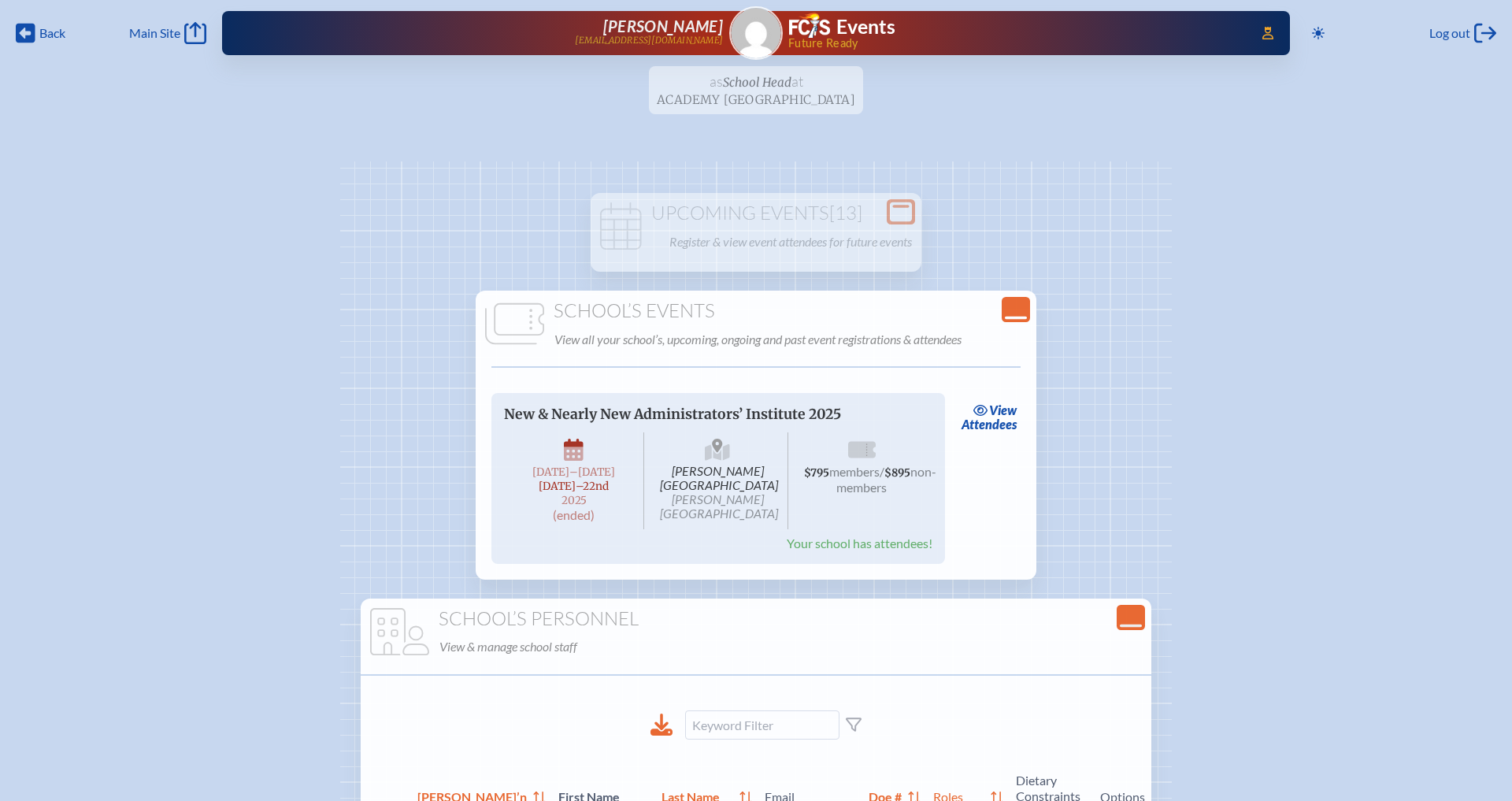
click at [1009, 312] on icon "Close Console" at bounding box center [1016, 310] width 22 height 22
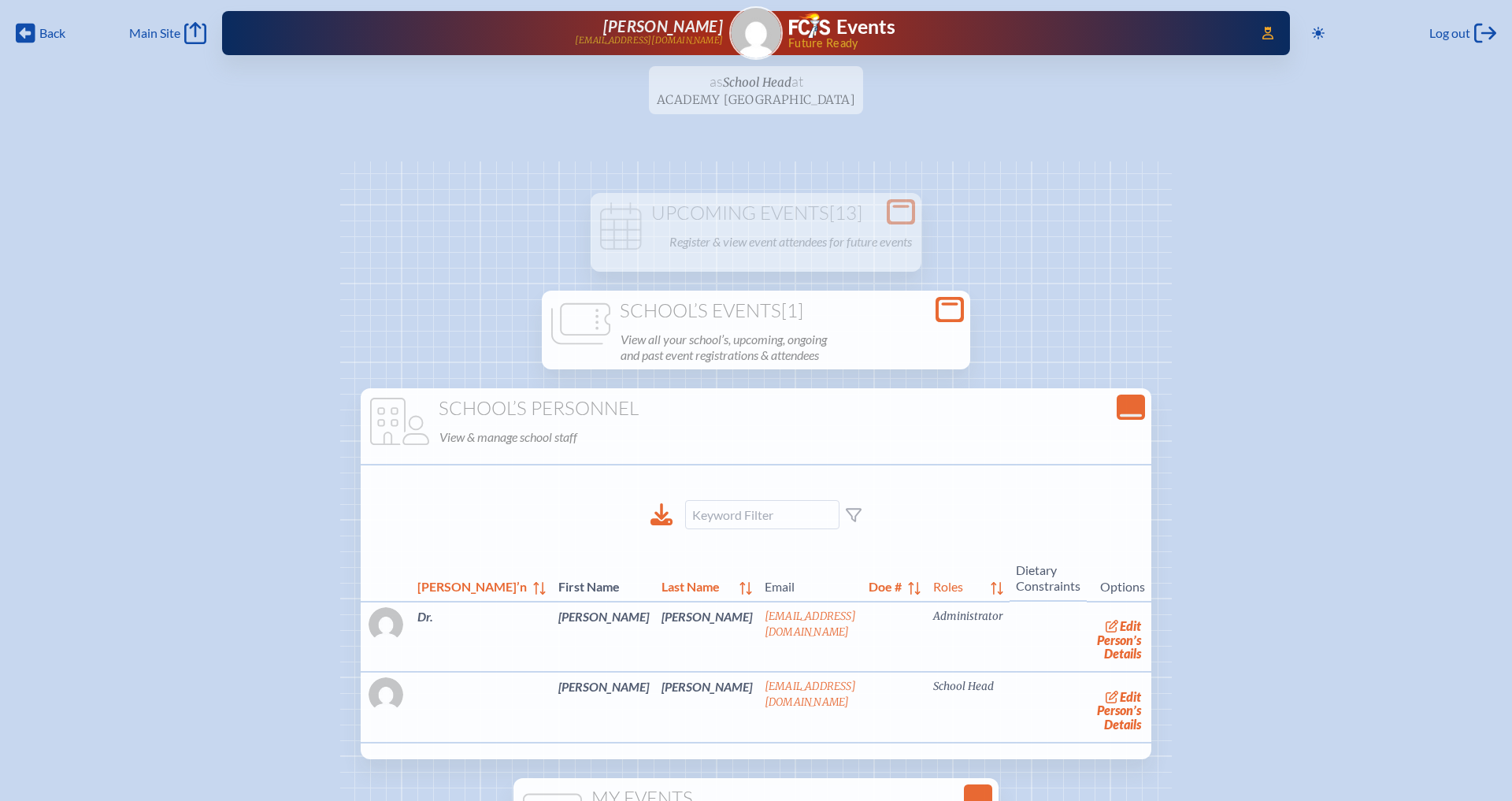
click at [822, 301] on h1 "School’s Events [1]" at bounding box center [756, 312] width 416 height 22
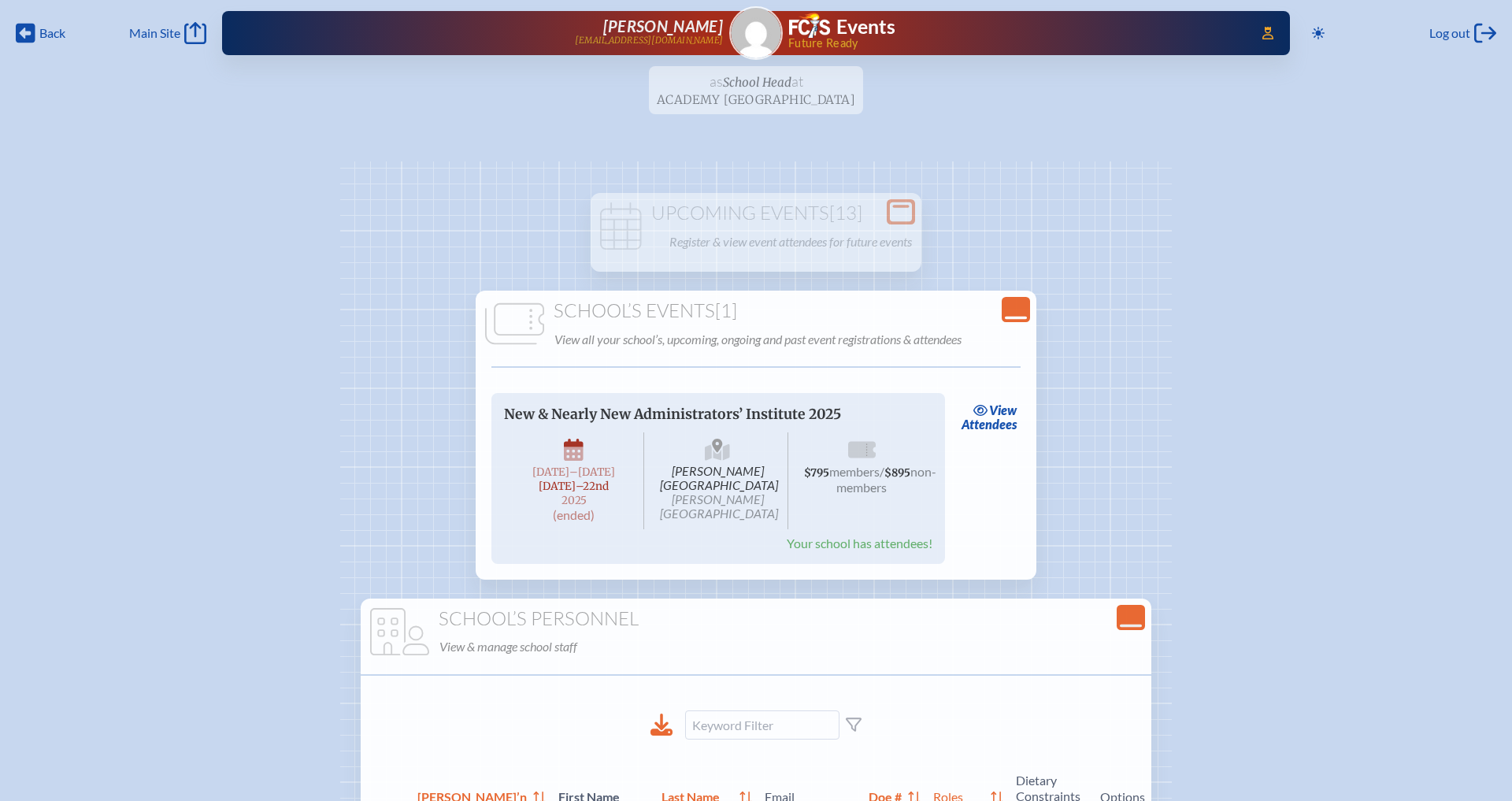
click at [1007, 311] on icon "Close Console" at bounding box center [1016, 310] width 22 height 22
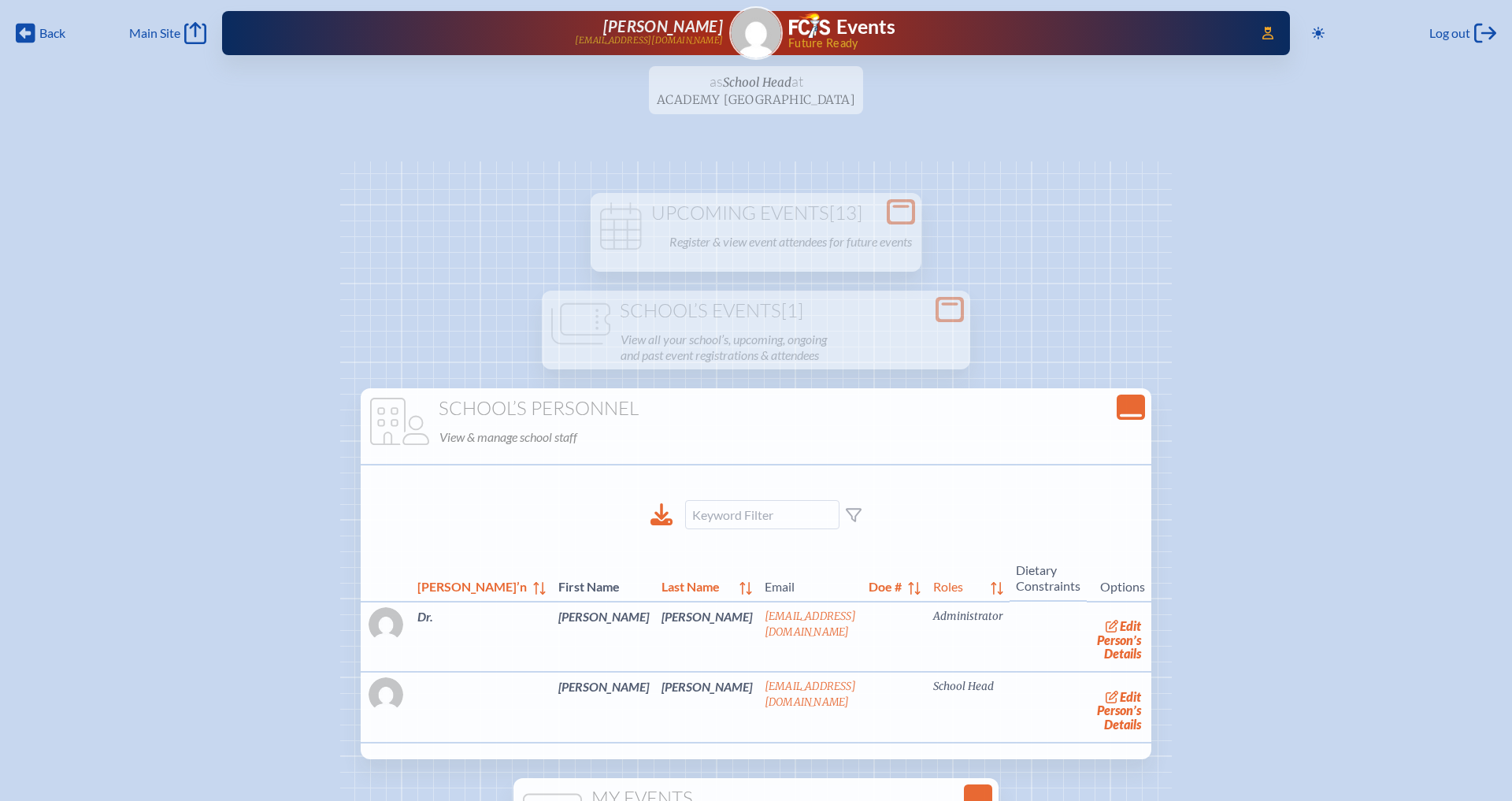
click at [1122, 403] on icon "Close Console" at bounding box center [1131, 408] width 22 height 22
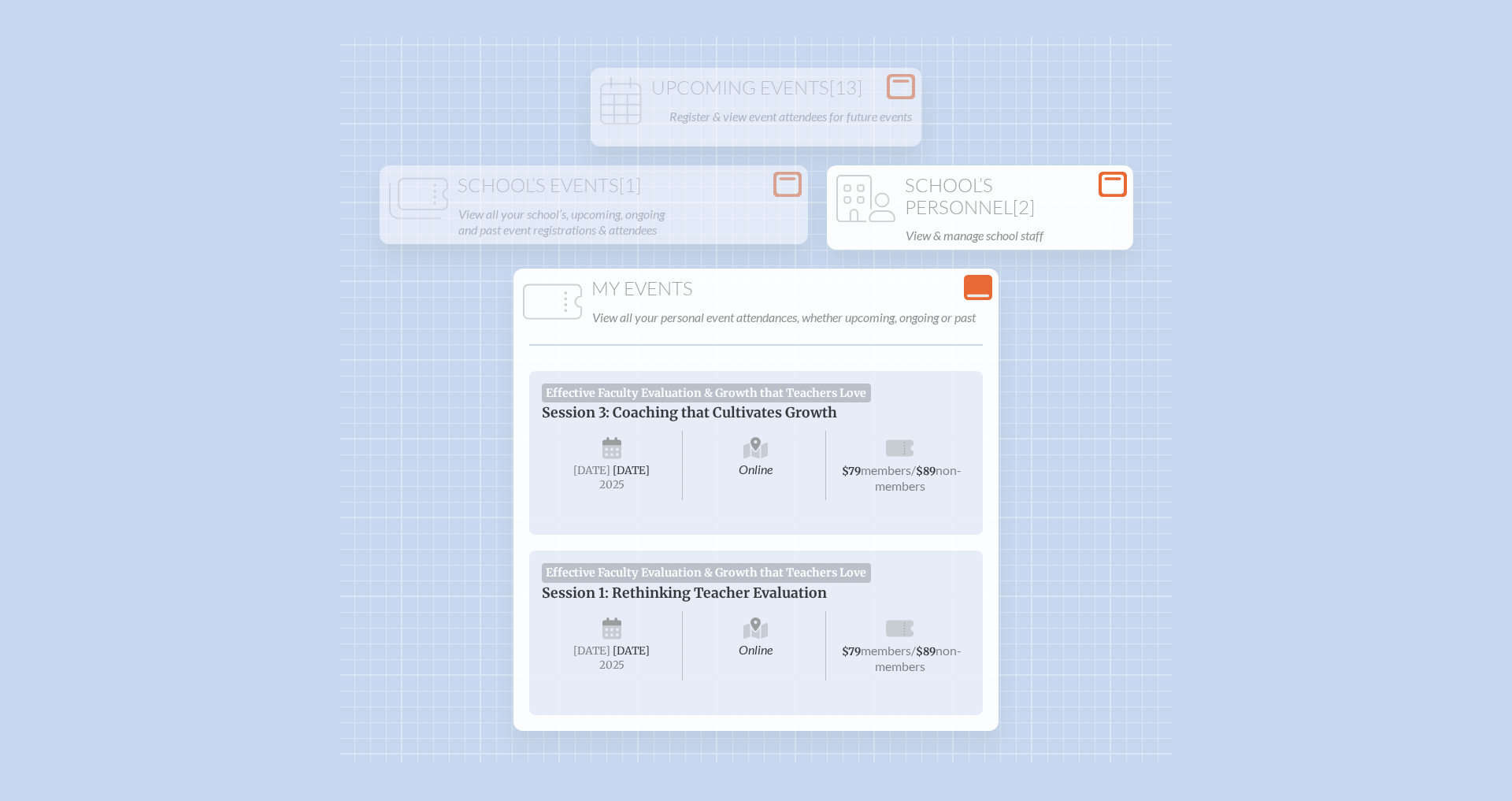
scroll to position [147, 0]
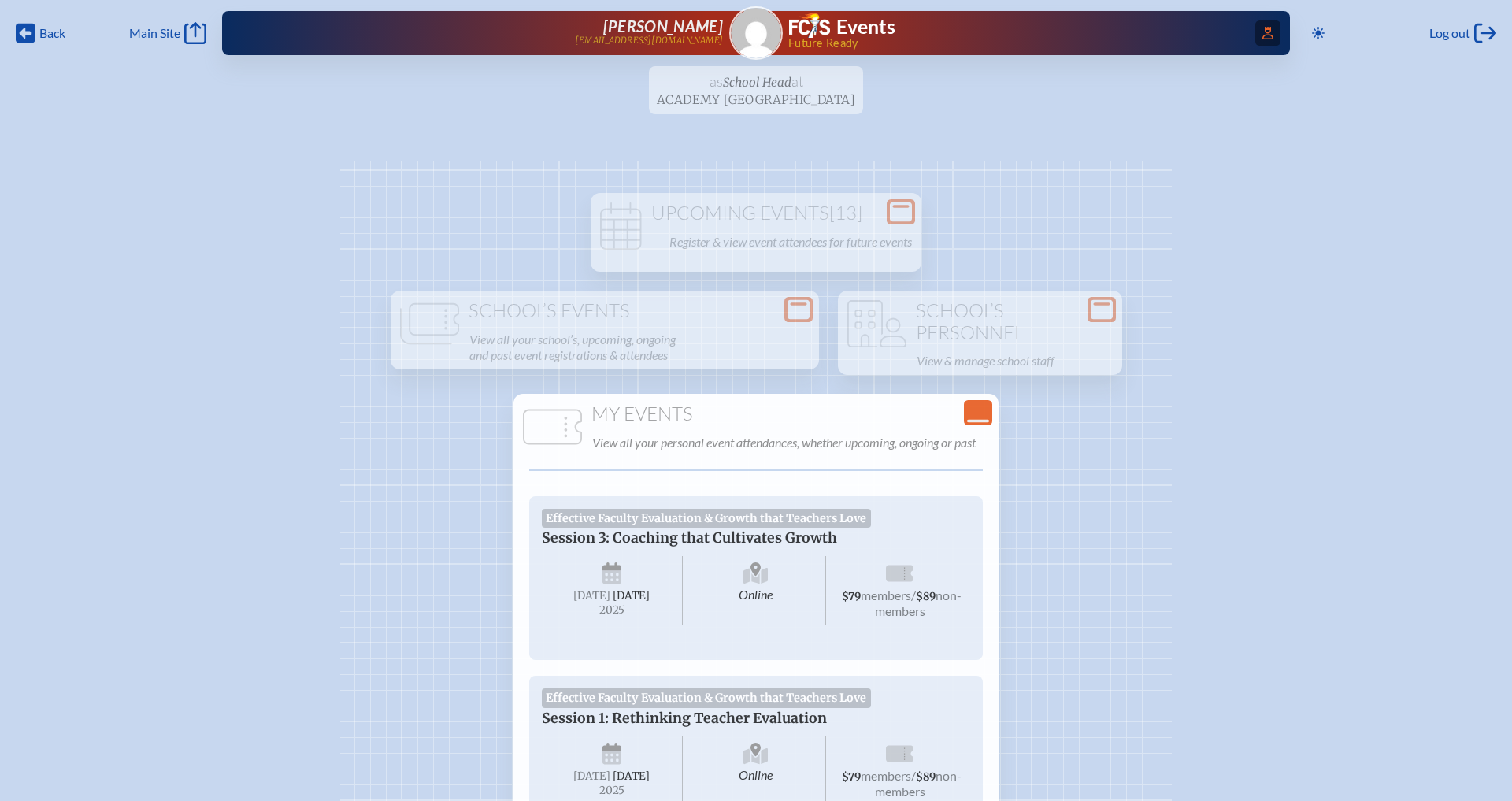
click at [1263, 38] on icon at bounding box center [1269, 33] width 11 height 13
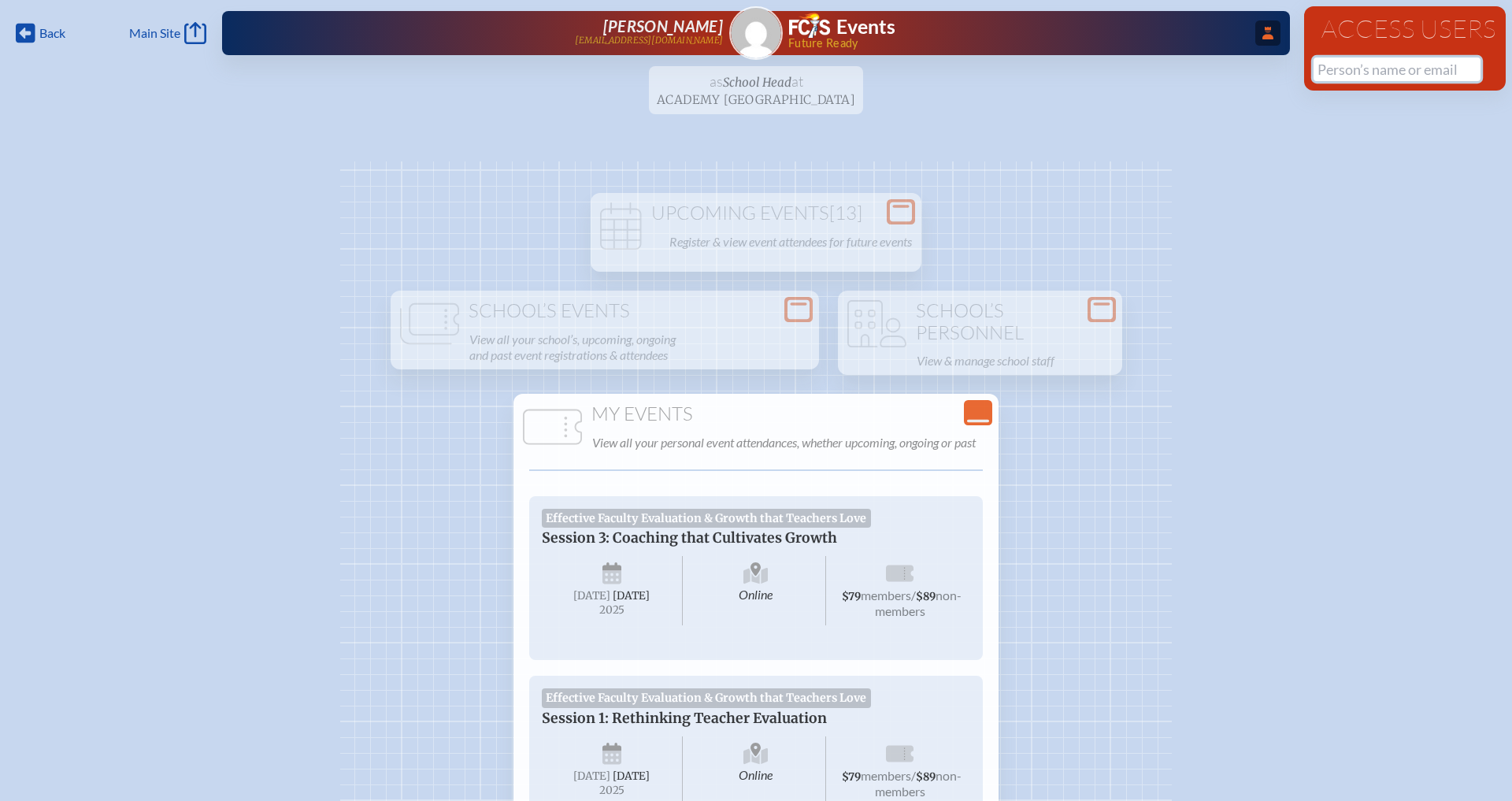
click at [1354, 69] on input "text" at bounding box center [1397, 70] width 167 height 24
click at [1365, 96] on span "([EMAIL_ADDRESS][DOMAIN_NAME])" at bounding box center [1458, 102] width 186 height 13
type input "[EMAIL_ADDRESS][DOMAIN_NAME]"
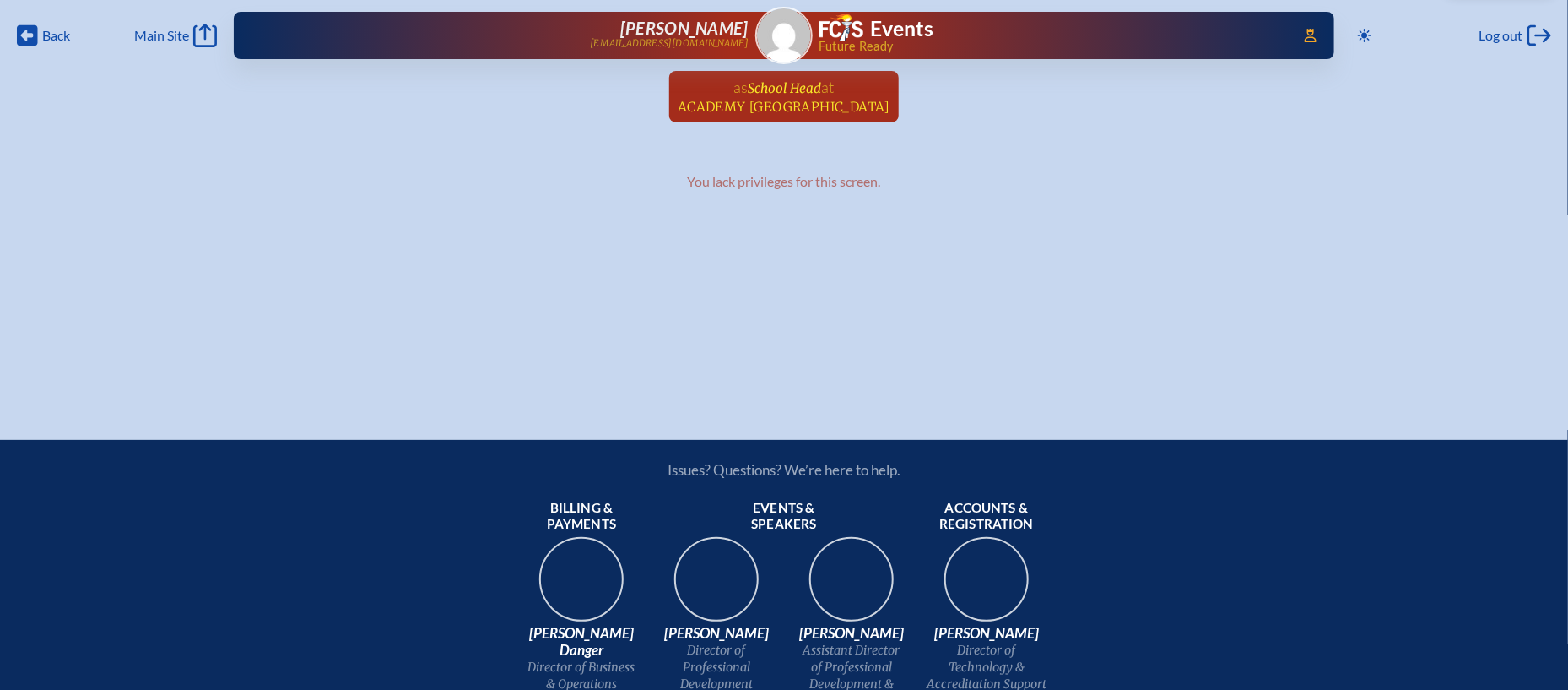
click at [875, 99] on span "Academy [GEOGRAPHIC_DATA]" at bounding box center [784, 106] width 212 height 16
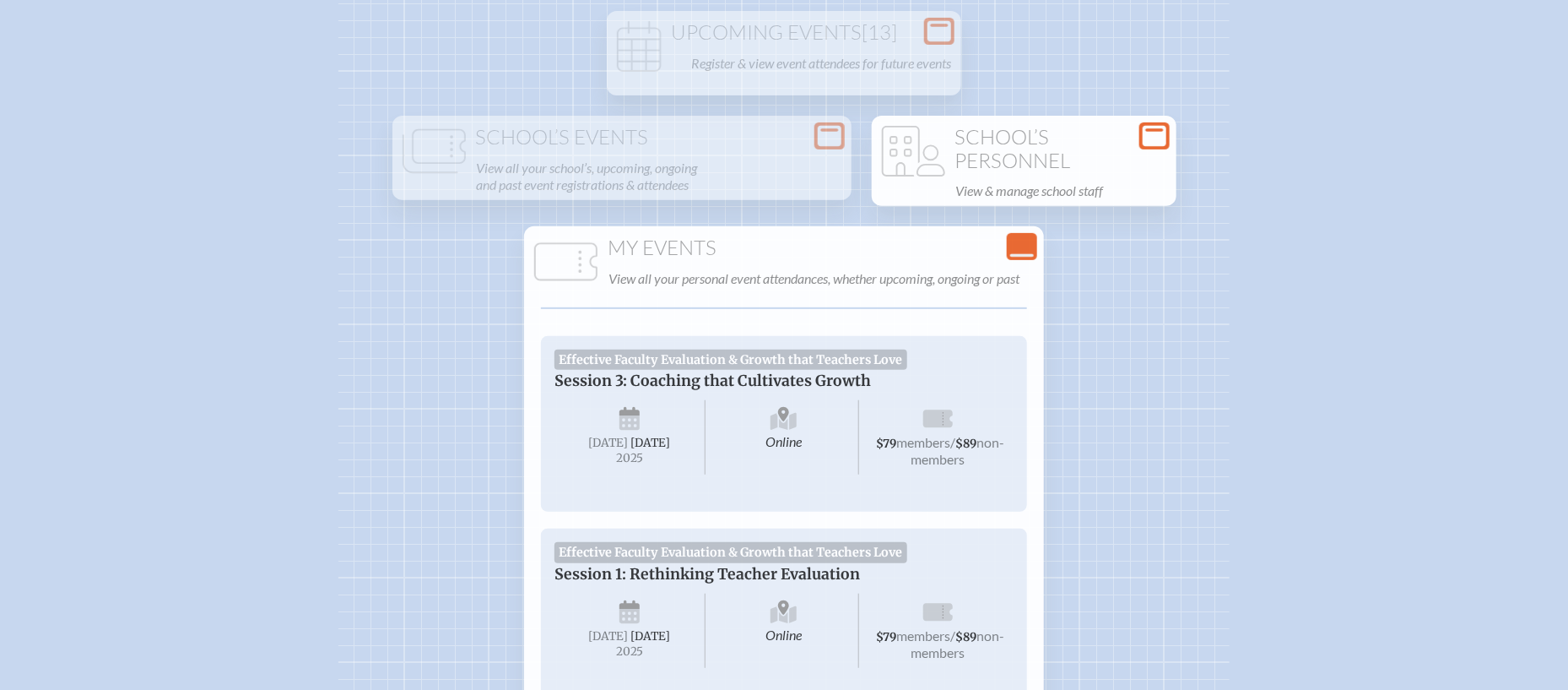
scroll to position [197, 0]
click at [1108, 159] on h1 "School’s Personnel" at bounding box center [1024, 147] width 291 height 47
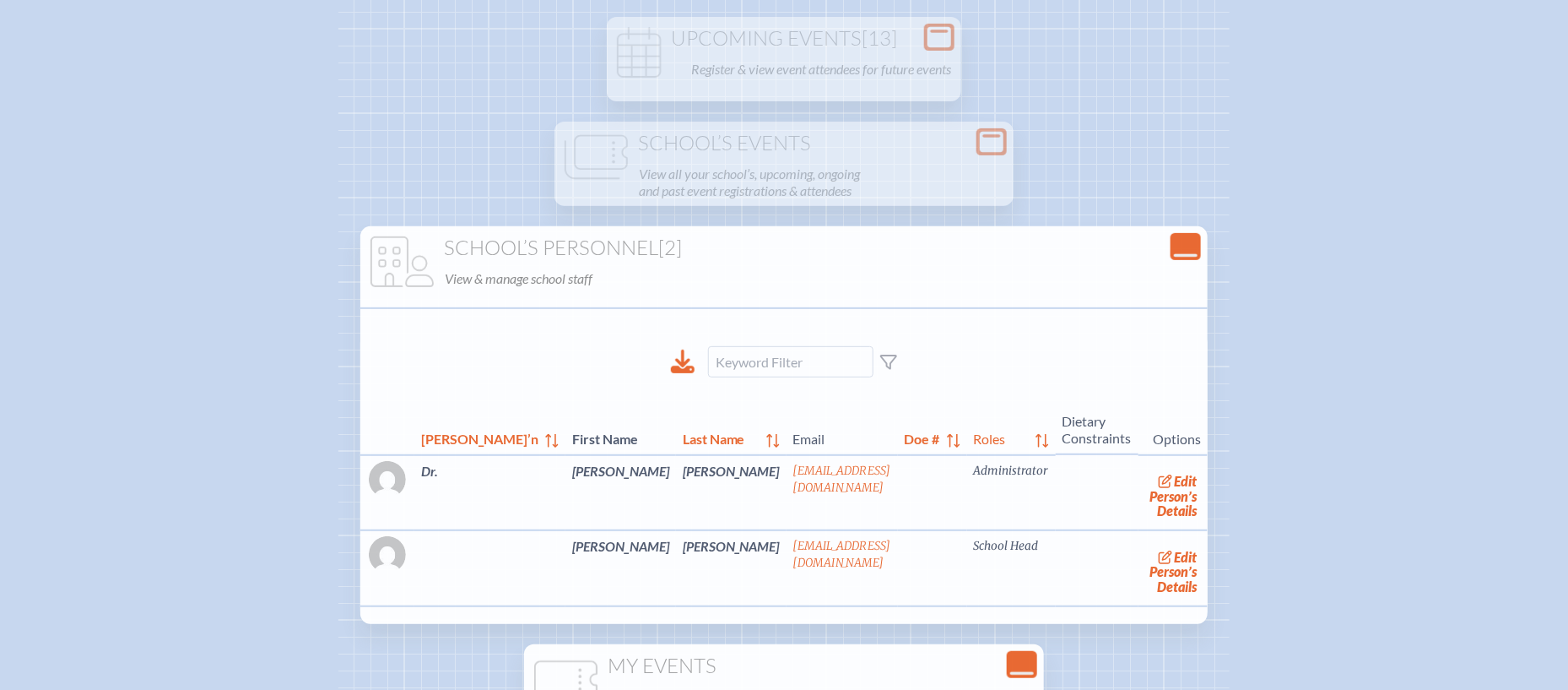
scroll to position [153, 0]
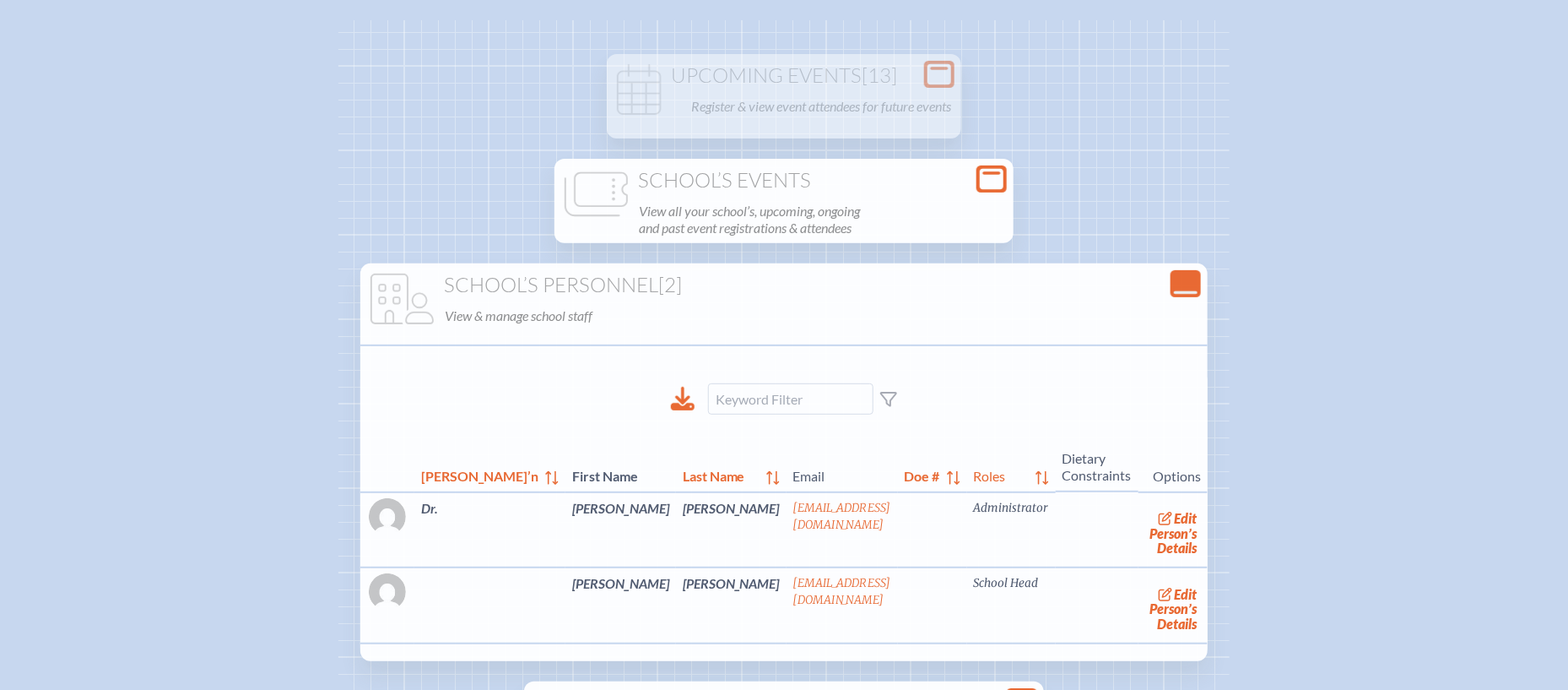
click at [894, 189] on h1 "School’s Events" at bounding box center [784, 181] width 446 height 24
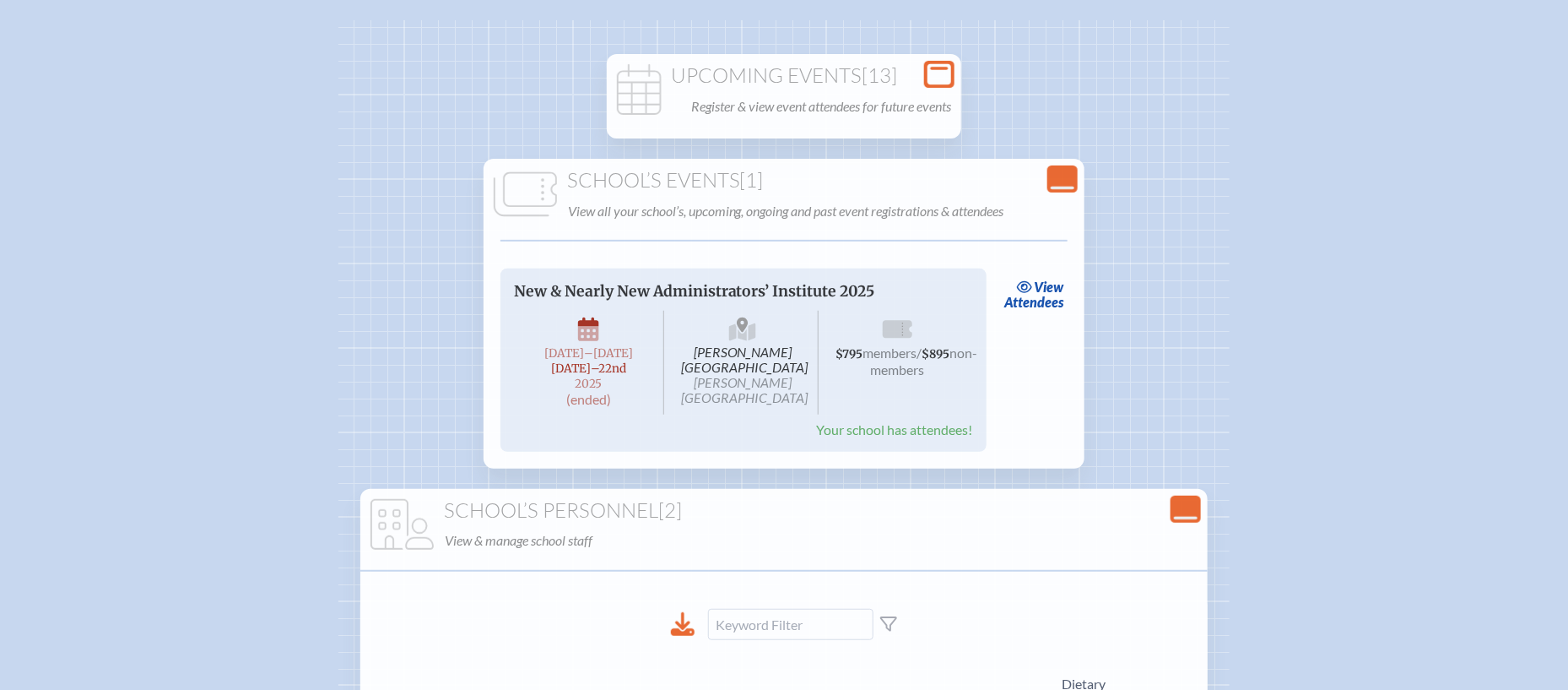
click at [881, 88] on div "Upcoming Events [13] Register & view event attendees for future events" at bounding box center [783, 92] width 347 height 54
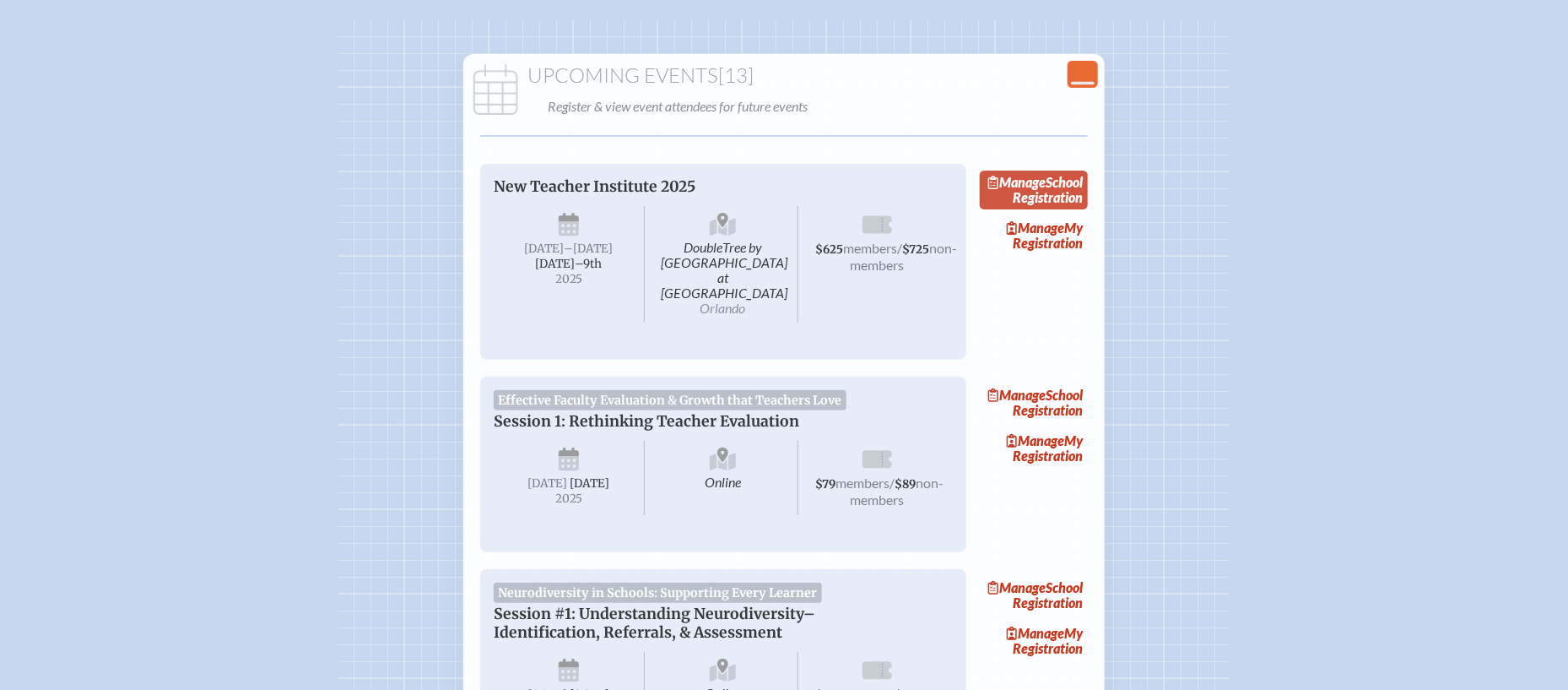
click at [1061, 198] on link "Manage School Registration" at bounding box center [1033, 190] width 108 height 39
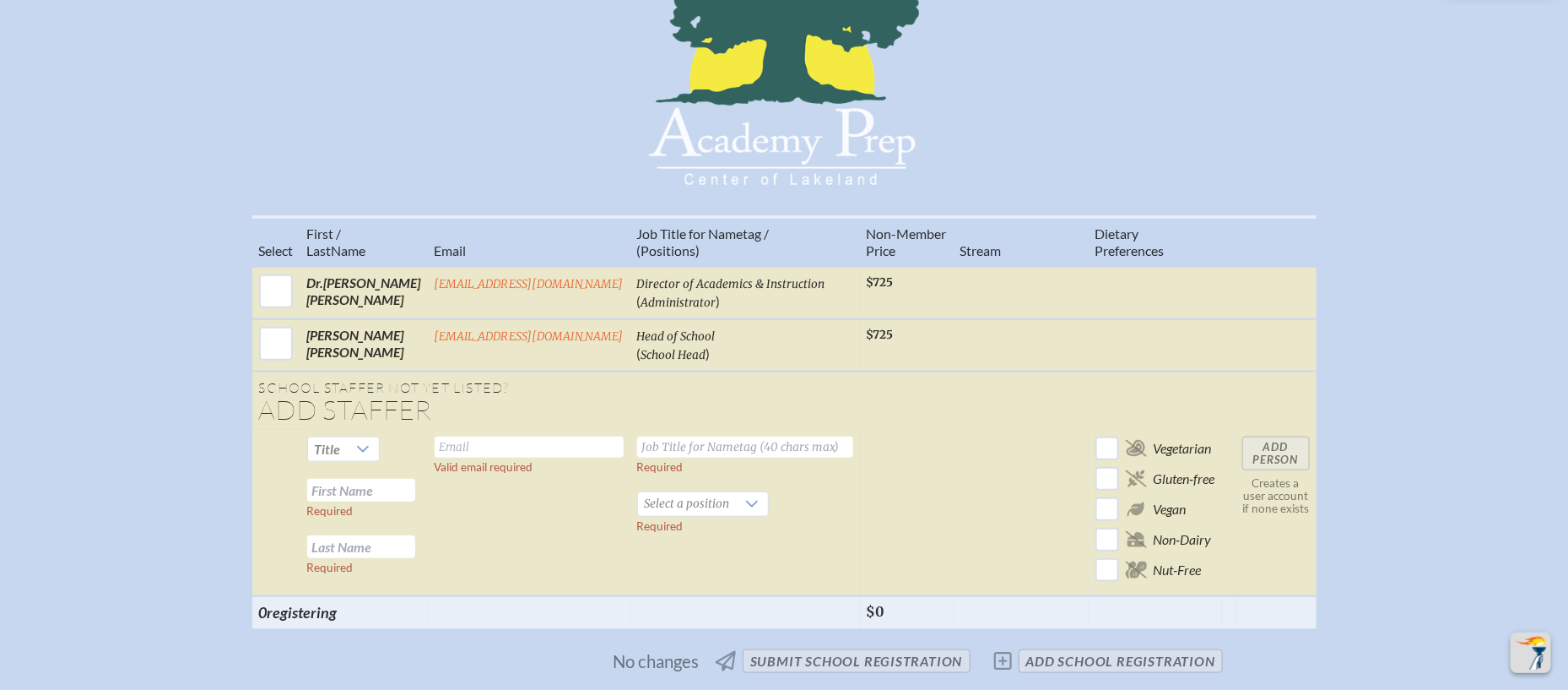
scroll to position [628, 0]
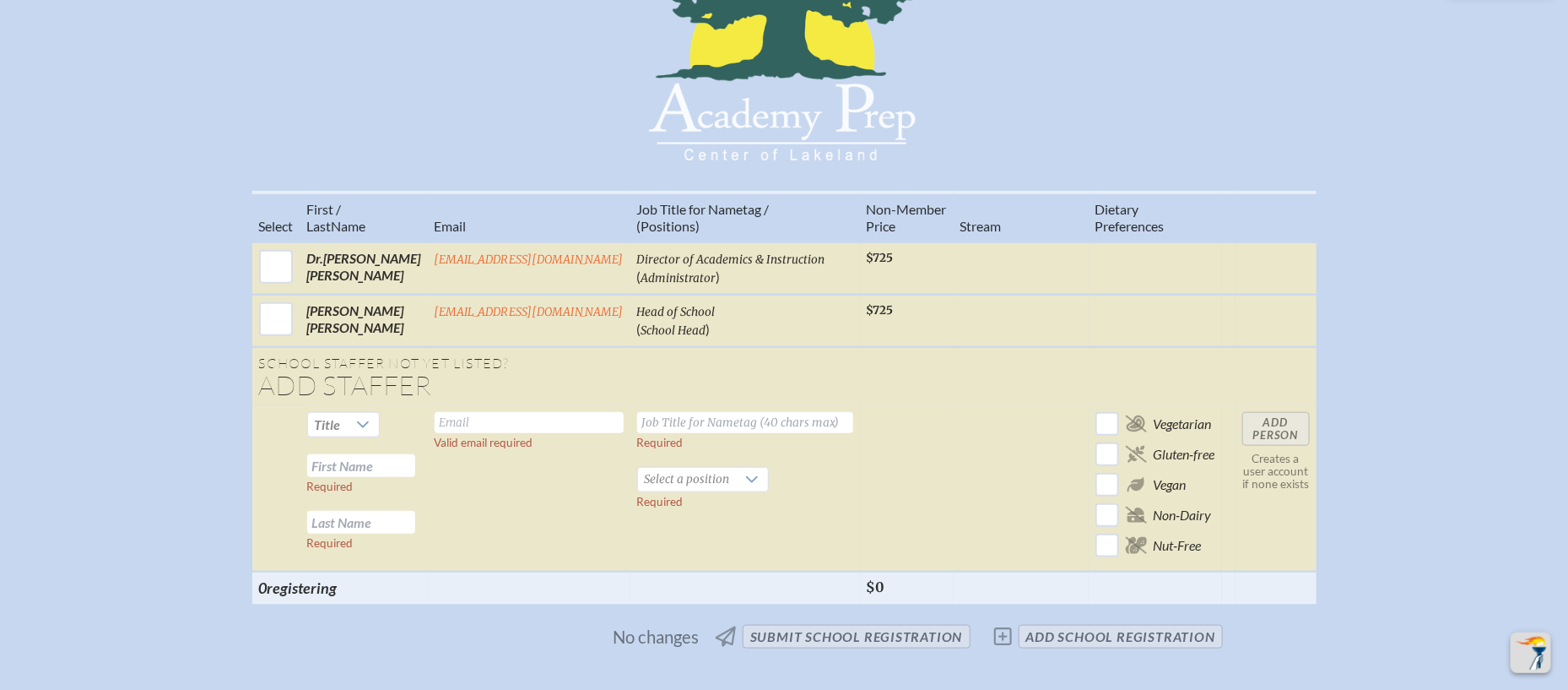
click at [555, 412] on input "text" at bounding box center [529, 422] width 189 height 21
paste input "[EMAIL_ADDRESS][DOMAIN_NAME]"
type input "[EMAIL_ADDRESS][DOMAIN_NAME]"
click at [691, 467] on span "Select a position" at bounding box center [687, 479] width 99 height 24
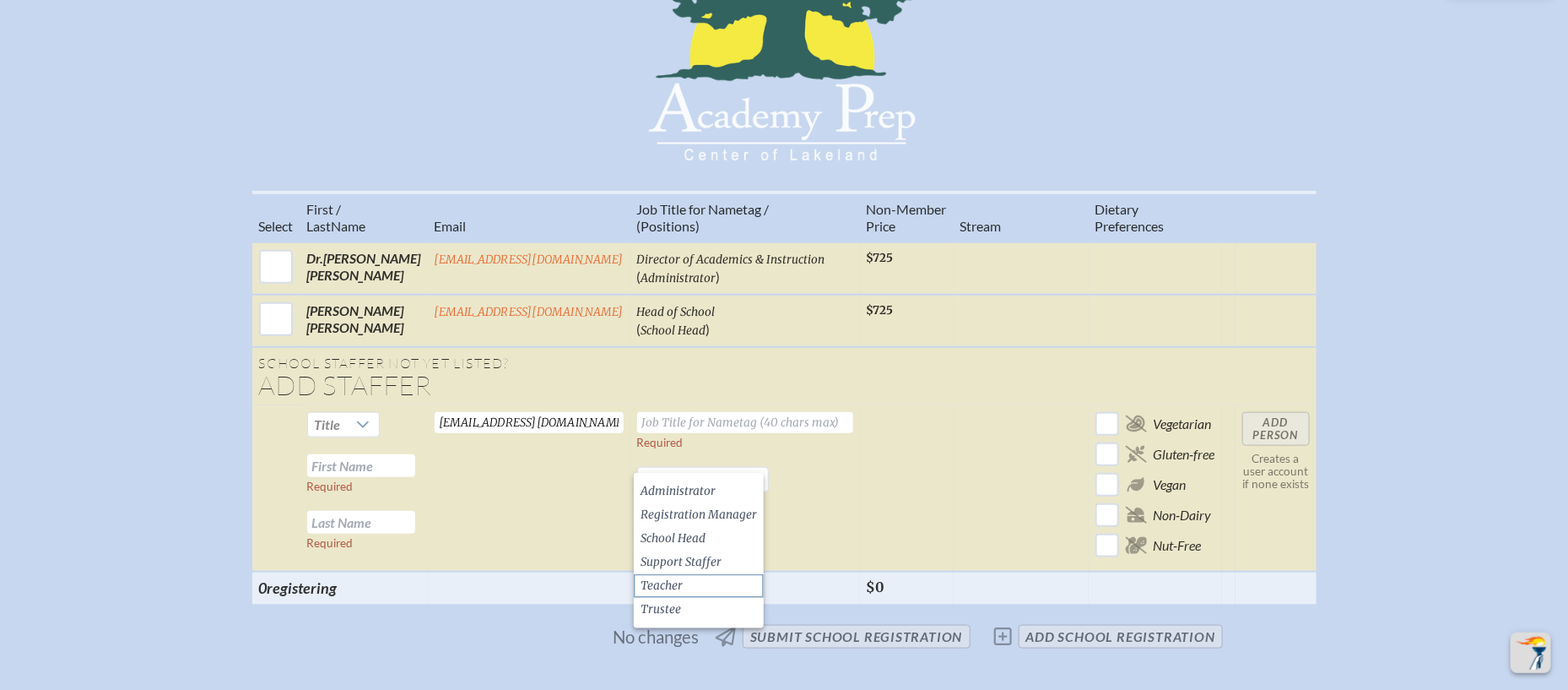
click at [685, 579] on li "Teacher" at bounding box center [698, 586] width 130 height 24
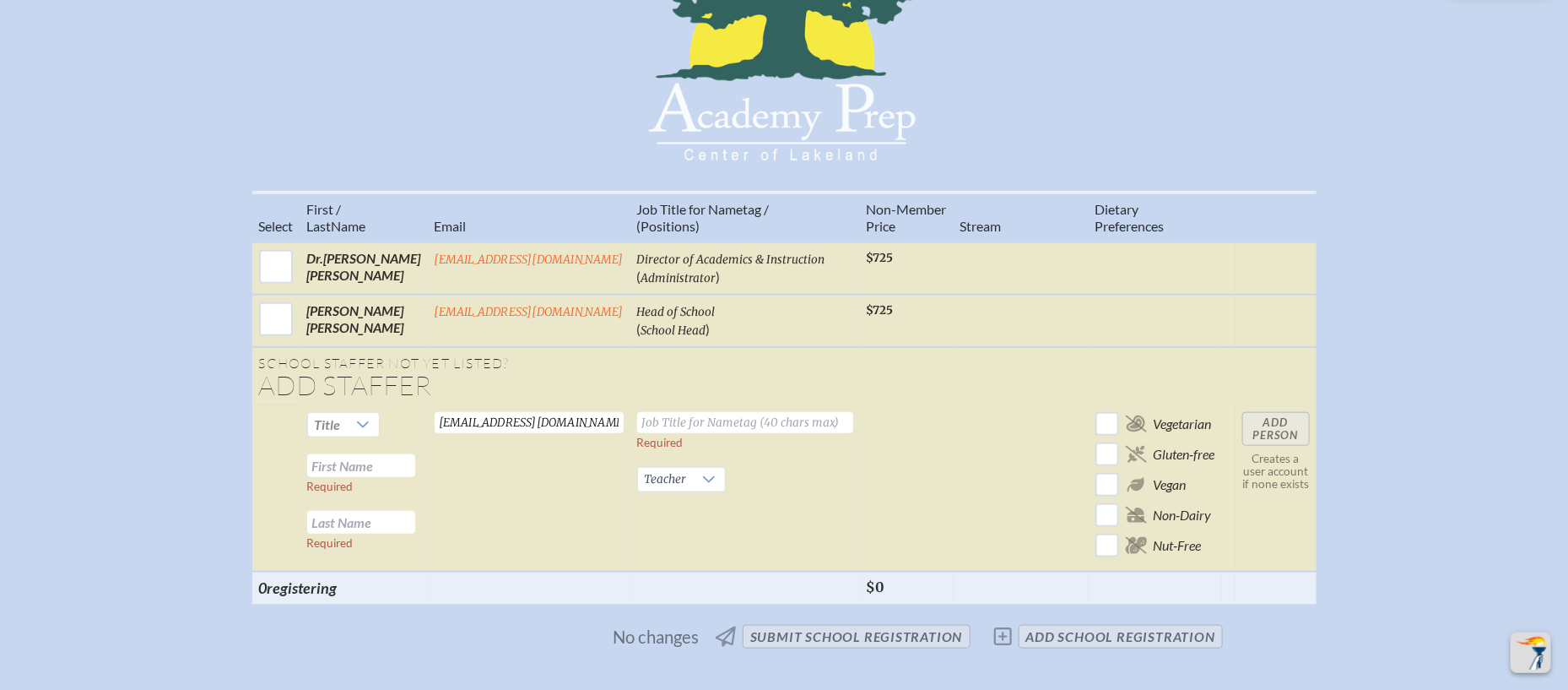
click at [718, 412] on input "text" at bounding box center [745, 422] width 216 height 21
type input "Teacher"
click at [390, 454] on input "text" at bounding box center [361, 465] width 108 height 23
type input "Cece"
click at [354, 511] on input "text" at bounding box center [361, 522] width 108 height 23
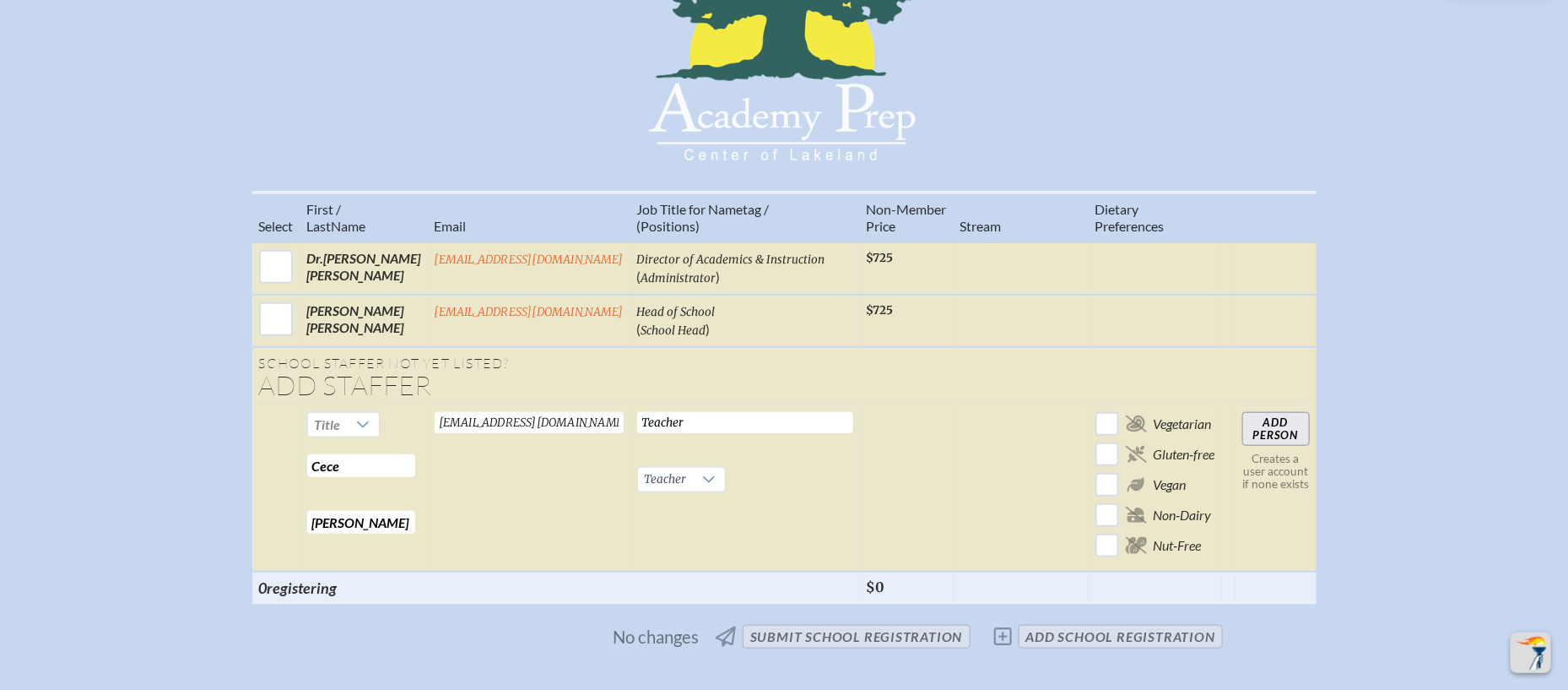
type input "[PERSON_NAME]"
click at [438, 510] on td "CGude@academyprep.org Valid email required" at bounding box center [529, 489] width 202 height 167
click at [364, 418] on icon at bounding box center [363, 425] width 14 height 14
click at [346, 499] on li "Ms." at bounding box center [346, 507] width 71 height 24
click at [595, 513] on td "CGude@academyprep.org Valid email required" at bounding box center [529, 489] width 202 height 167
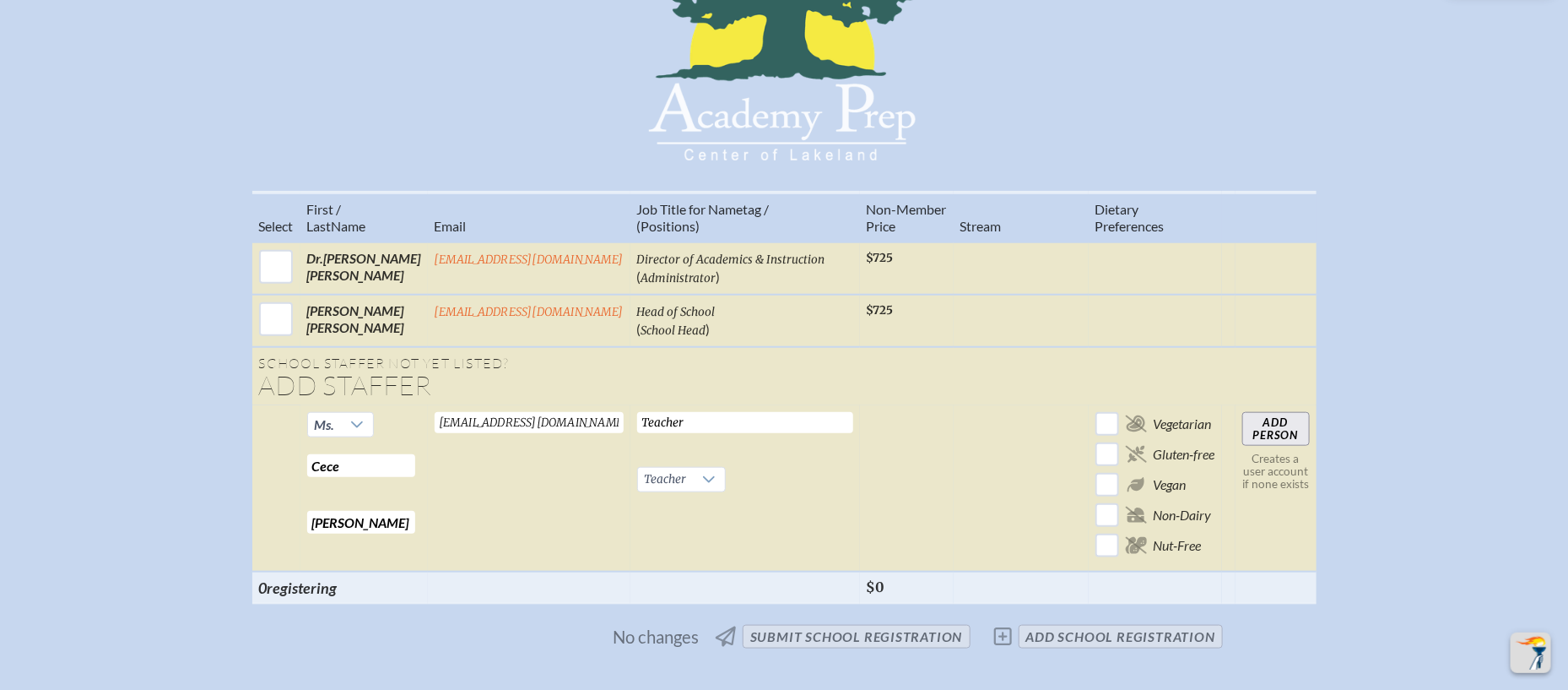
click at [1272, 416] on input "Add Person" at bounding box center [1275, 429] width 67 height 34
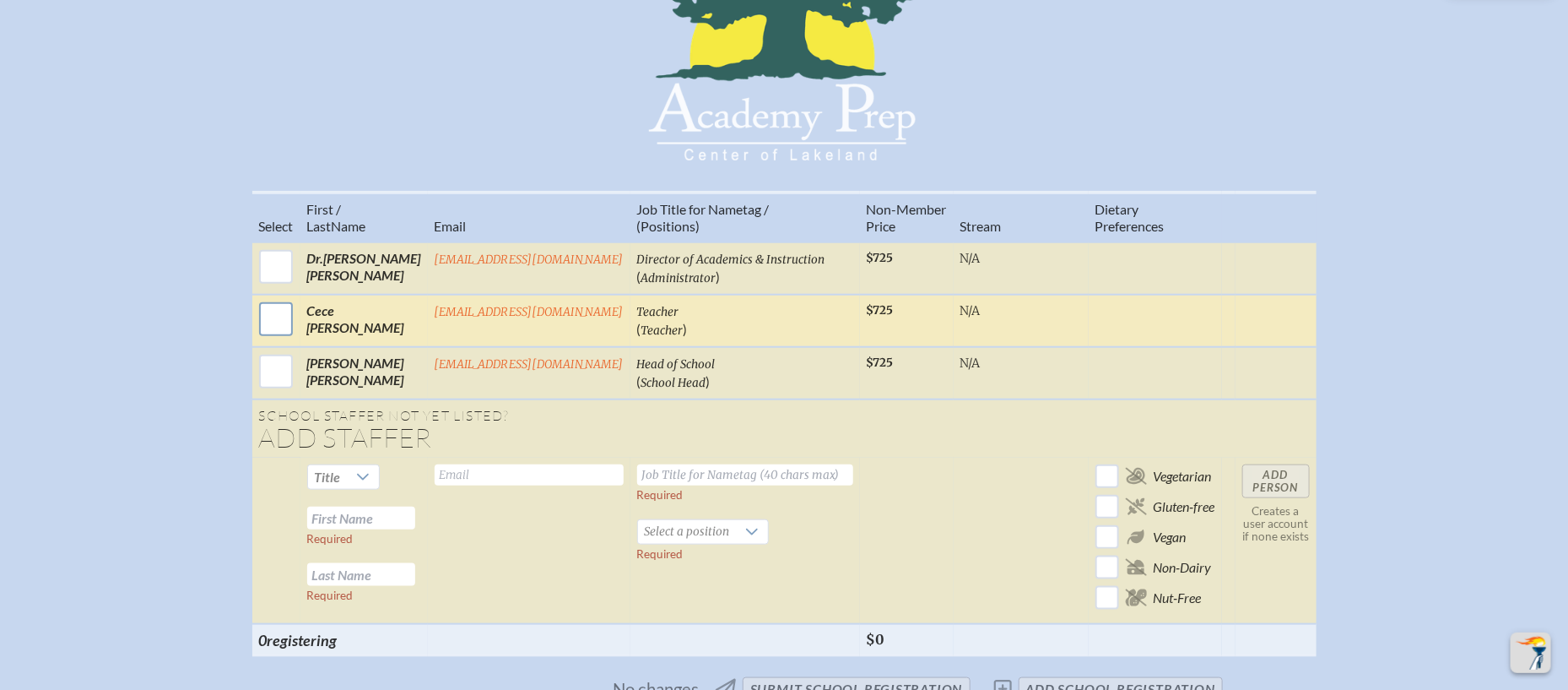
click at [282, 298] on input "checkbox" at bounding box center [276, 320] width 42 height 42
checkbox input "true"
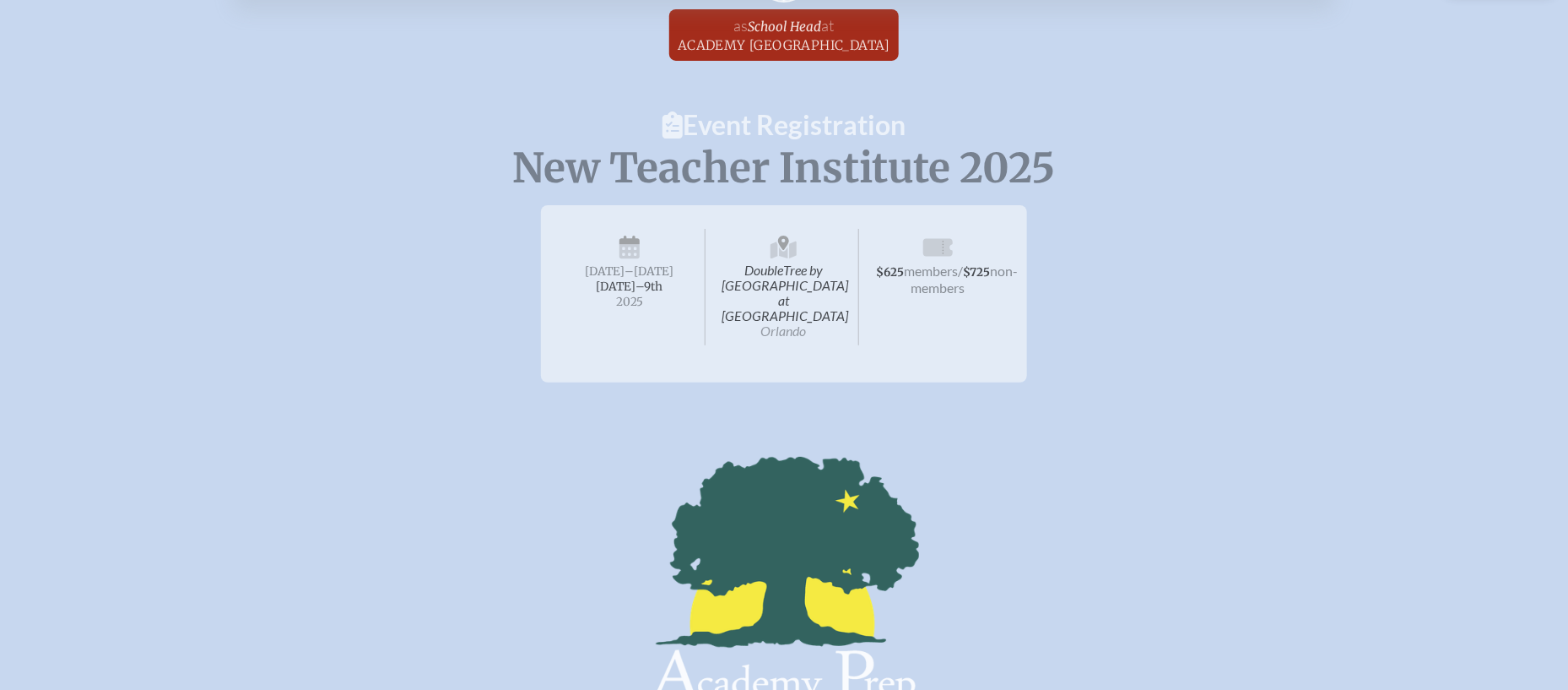
scroll to position [0, 0]
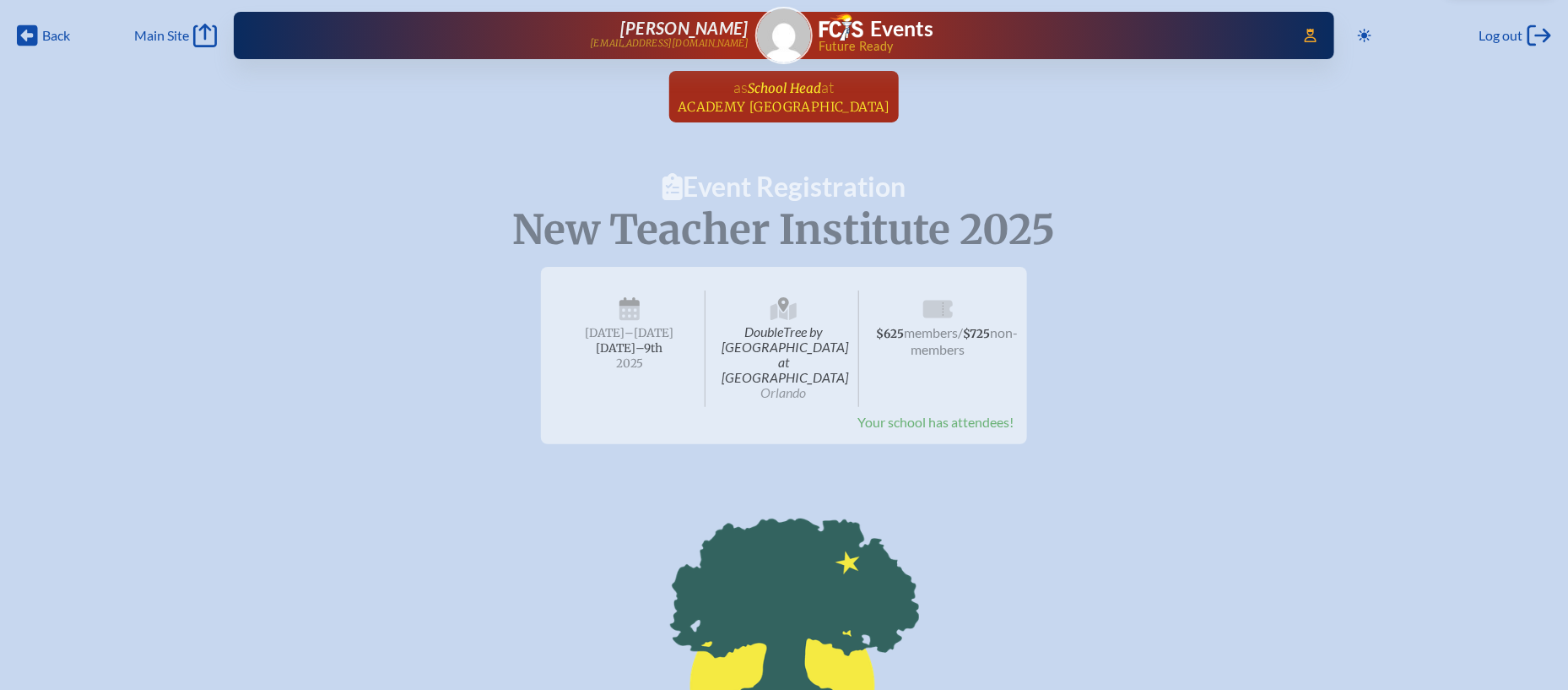
click at [756, 87] on span "School Head" at bounding box center [785, 88] width 73 height 16
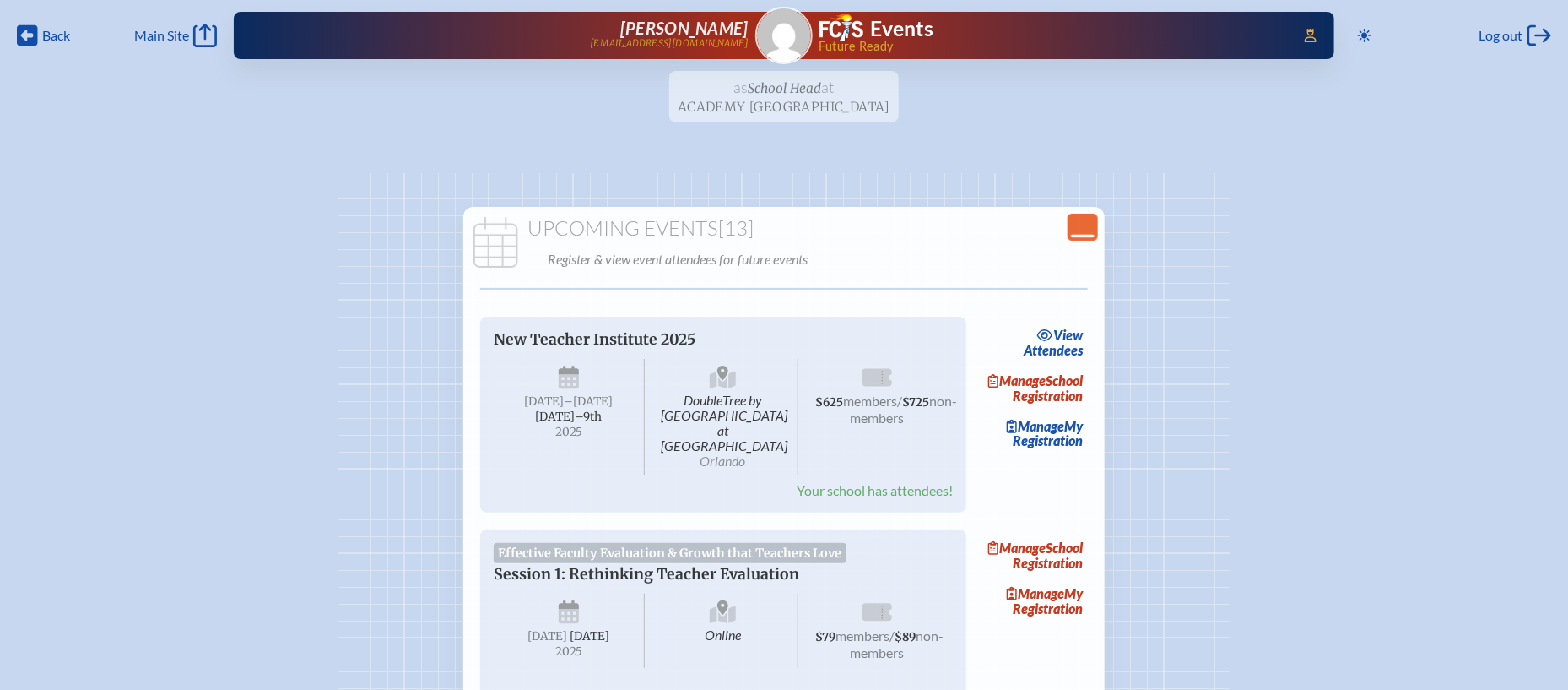
click at [1091, 231] on icon "Close Console" at bounding box center [1083, 227] width 24 height 24
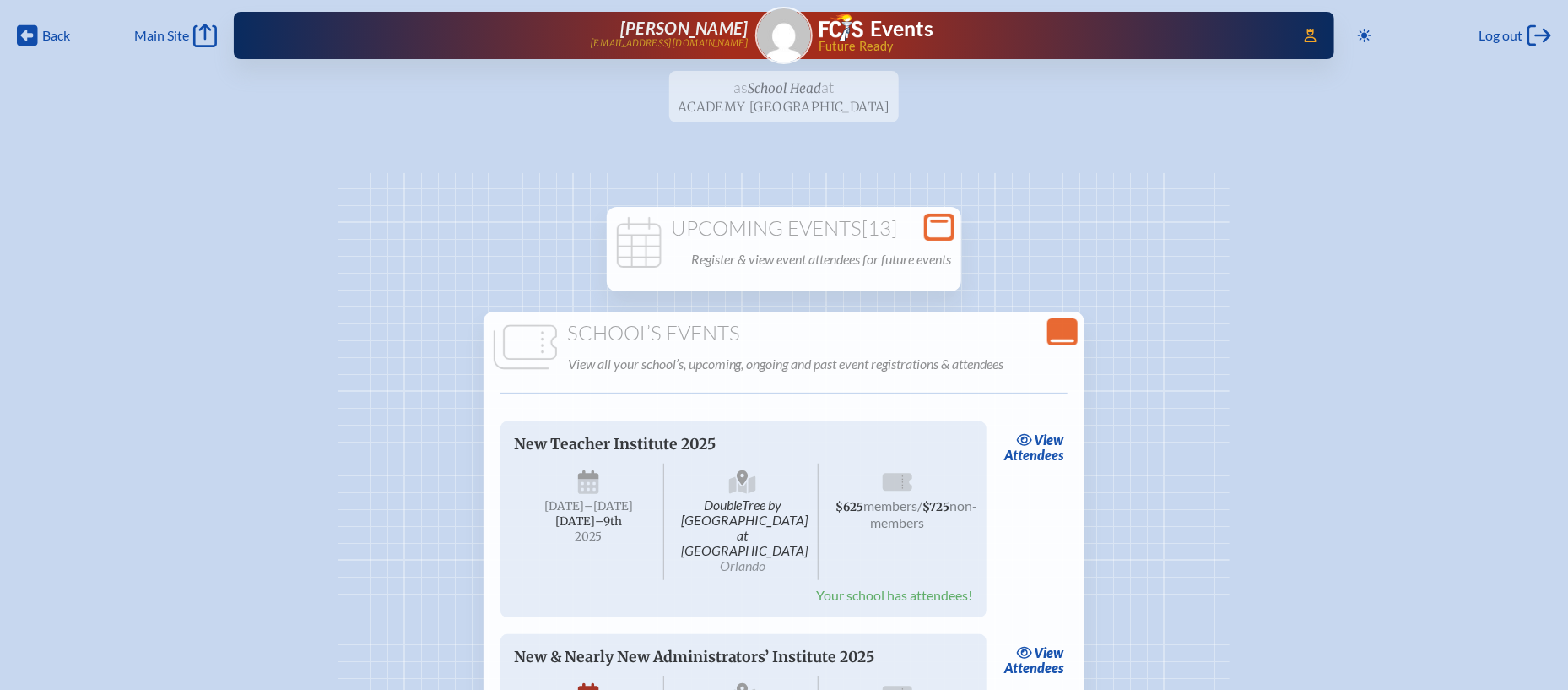
click at [1059, 333] on icon "Close Console" at bounding box center [1063, 332] width 24 height 24
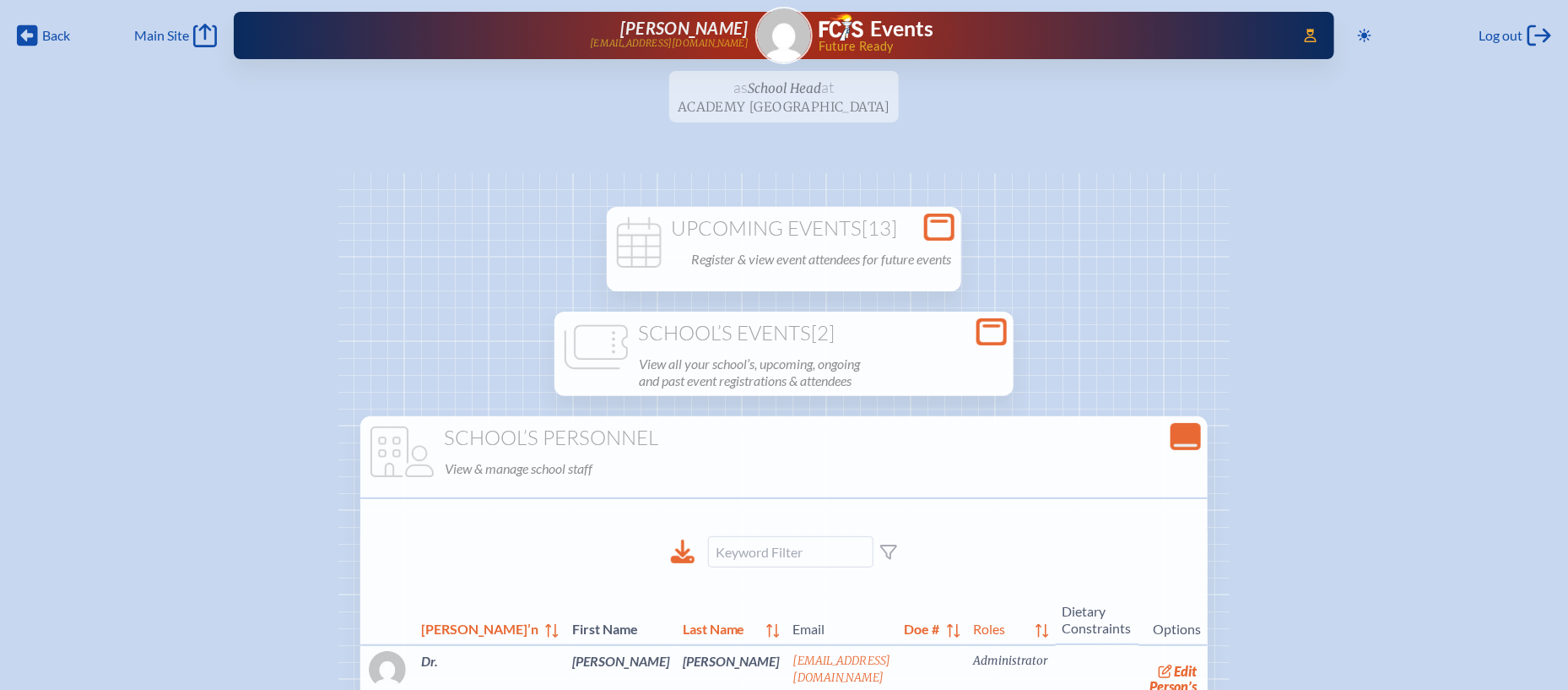
scroll to position [132, 0]
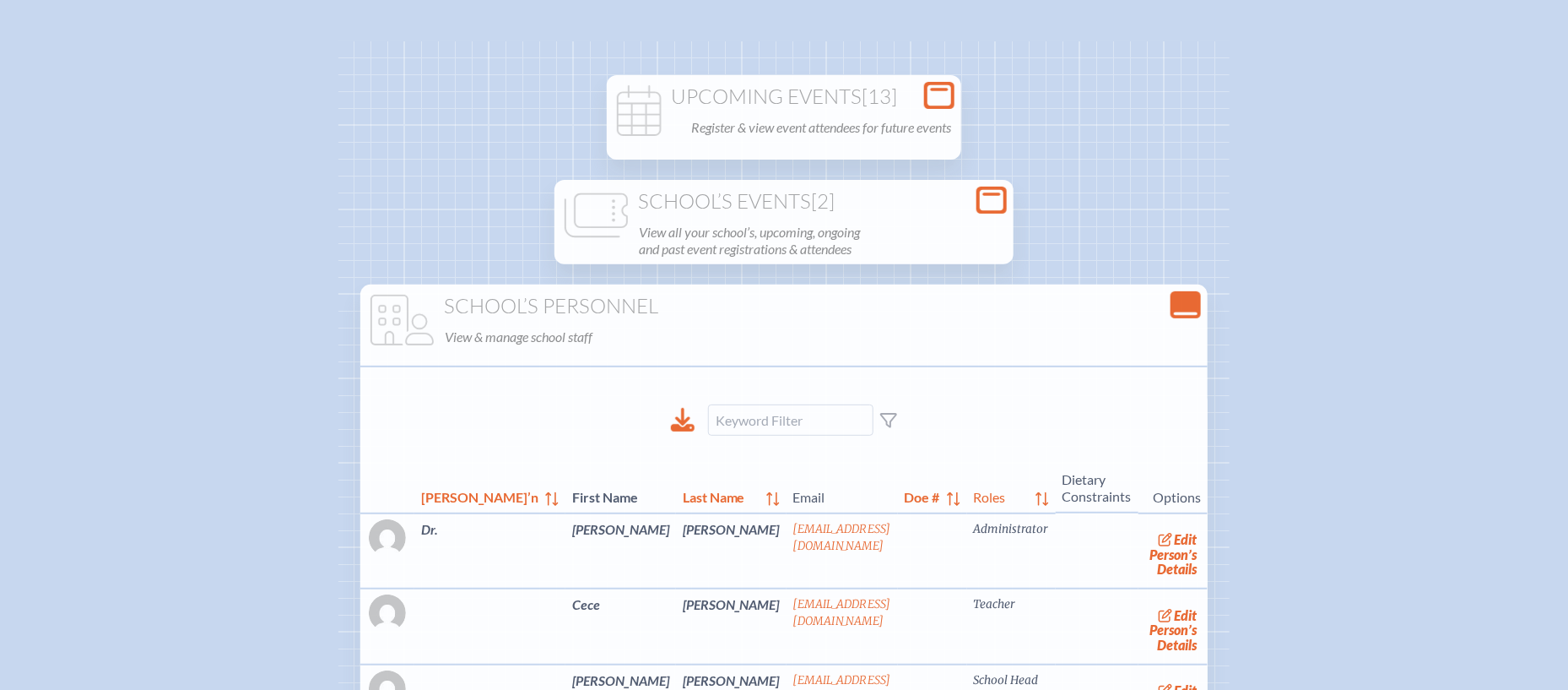
click at [1174, 300] on icon "Close Console" at bounding box center [1186, 305] width 24 height 24
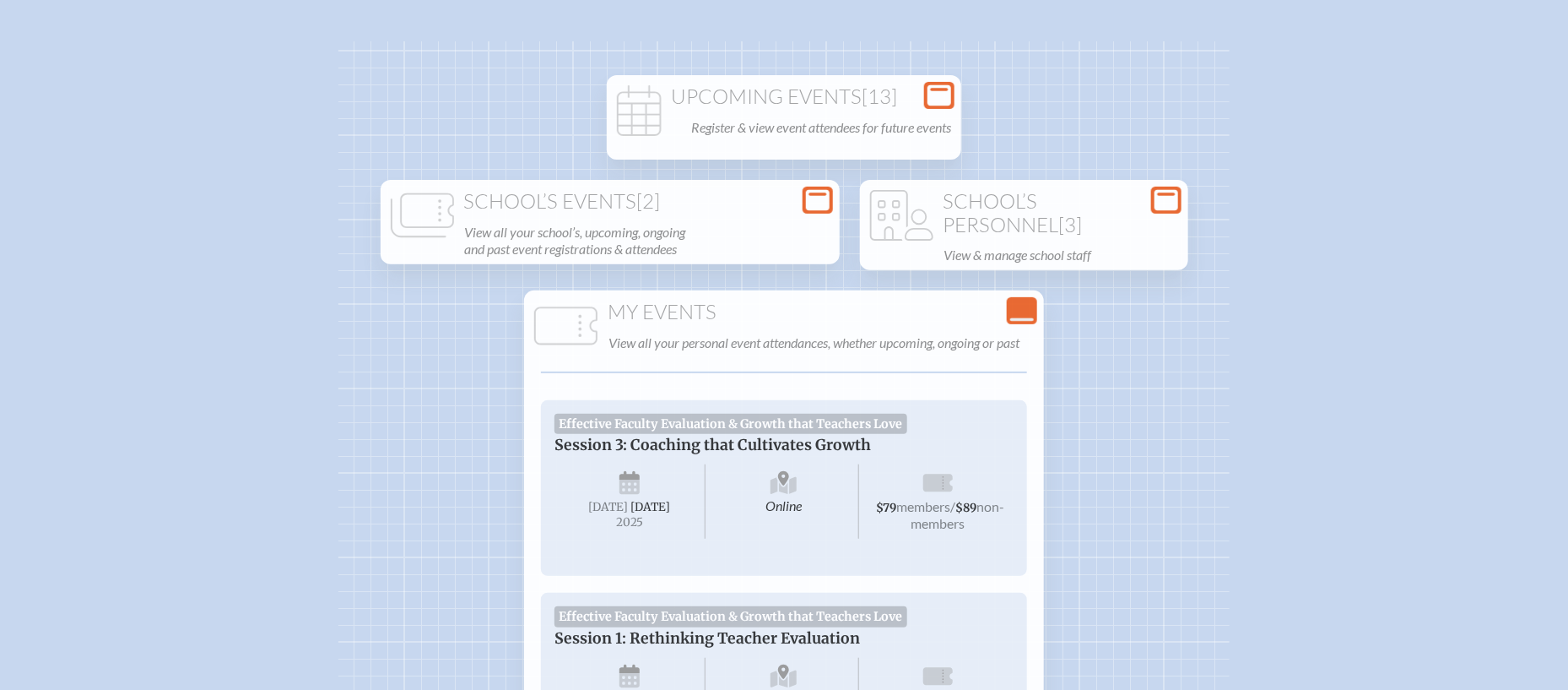
click at [758, 224] on p "View all your school’s, upcoming, ongoing and past event registrations & attend…" at bounding box center [646, 240] width 364 height 41
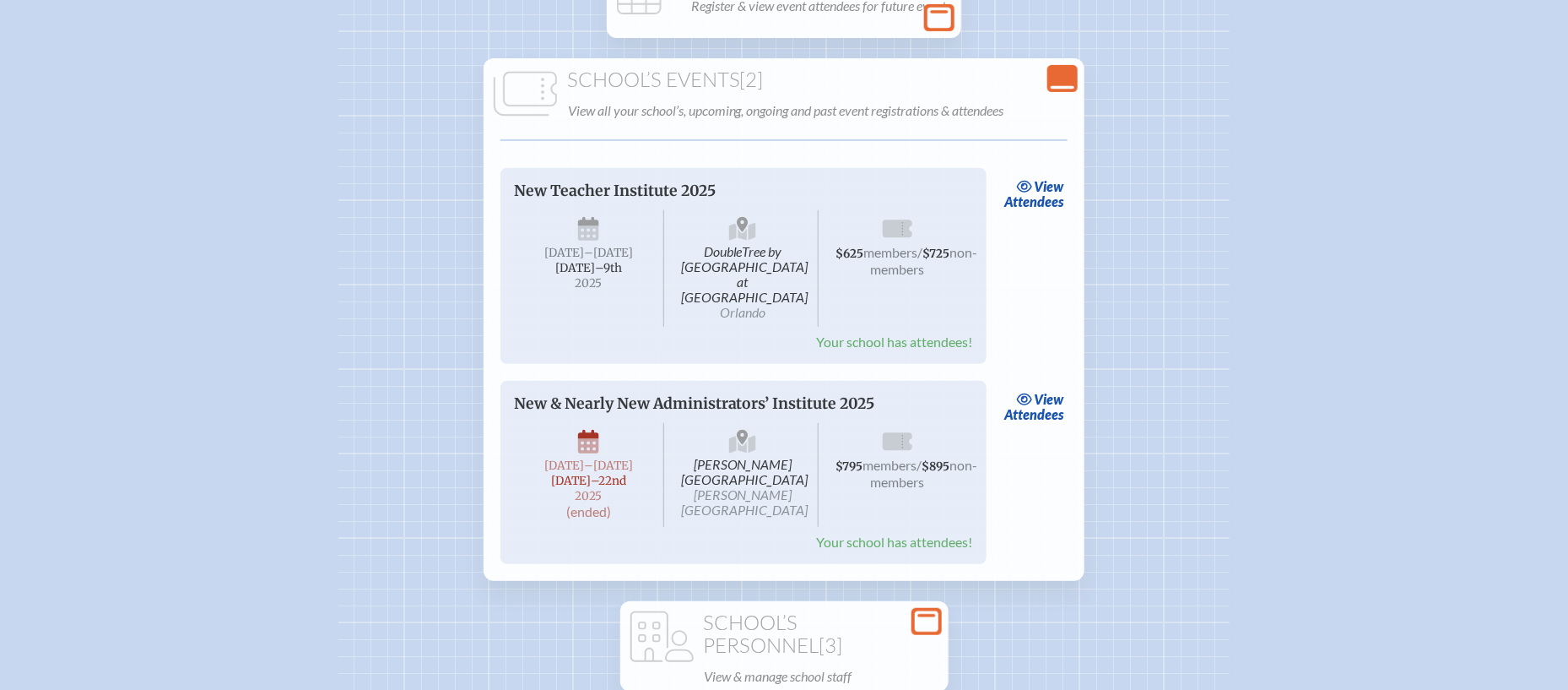
scroll to position [263, 0]
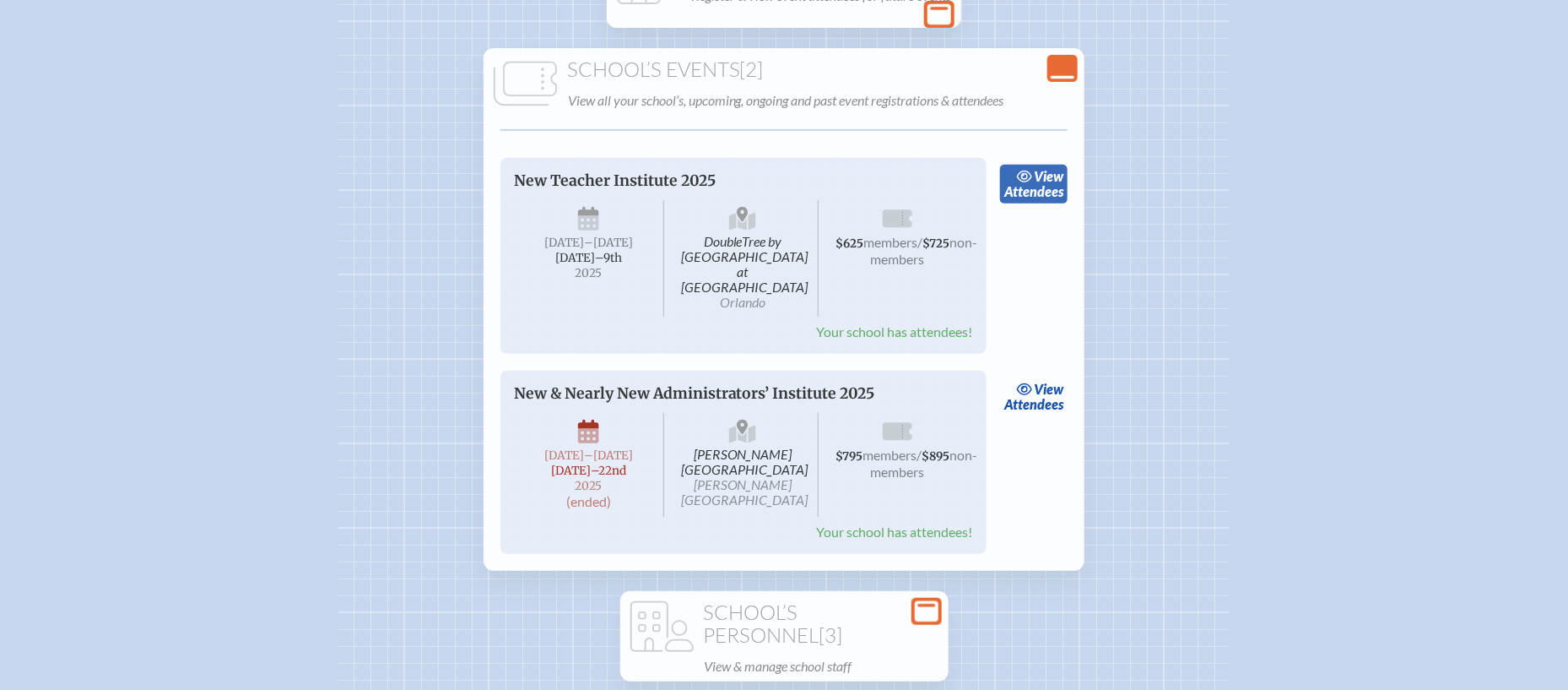
click at [1041, 192] on link "view Attendees" at bounding box center [1034, 184] width 68 height 39
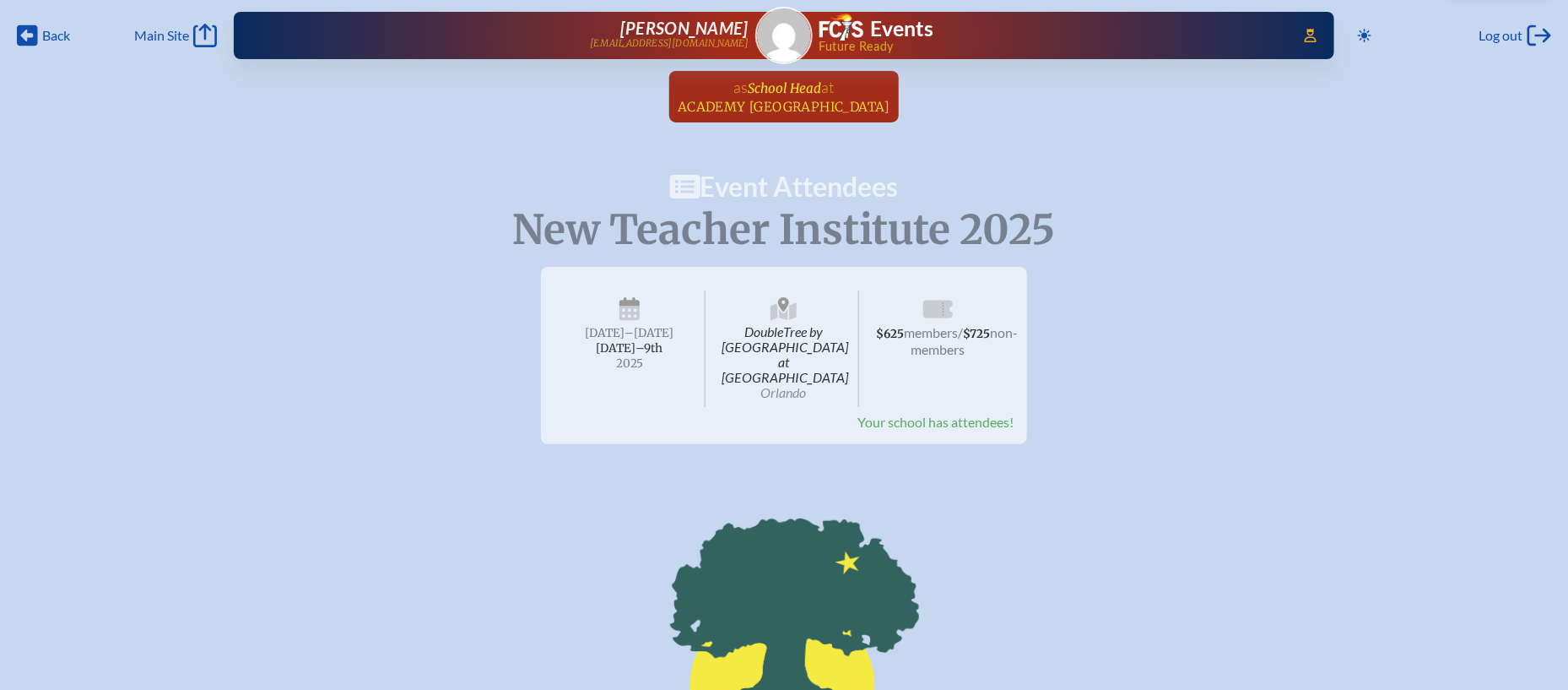
click at [822, 88] on span "at" at bounding box center [828, 87] width 13 height 19
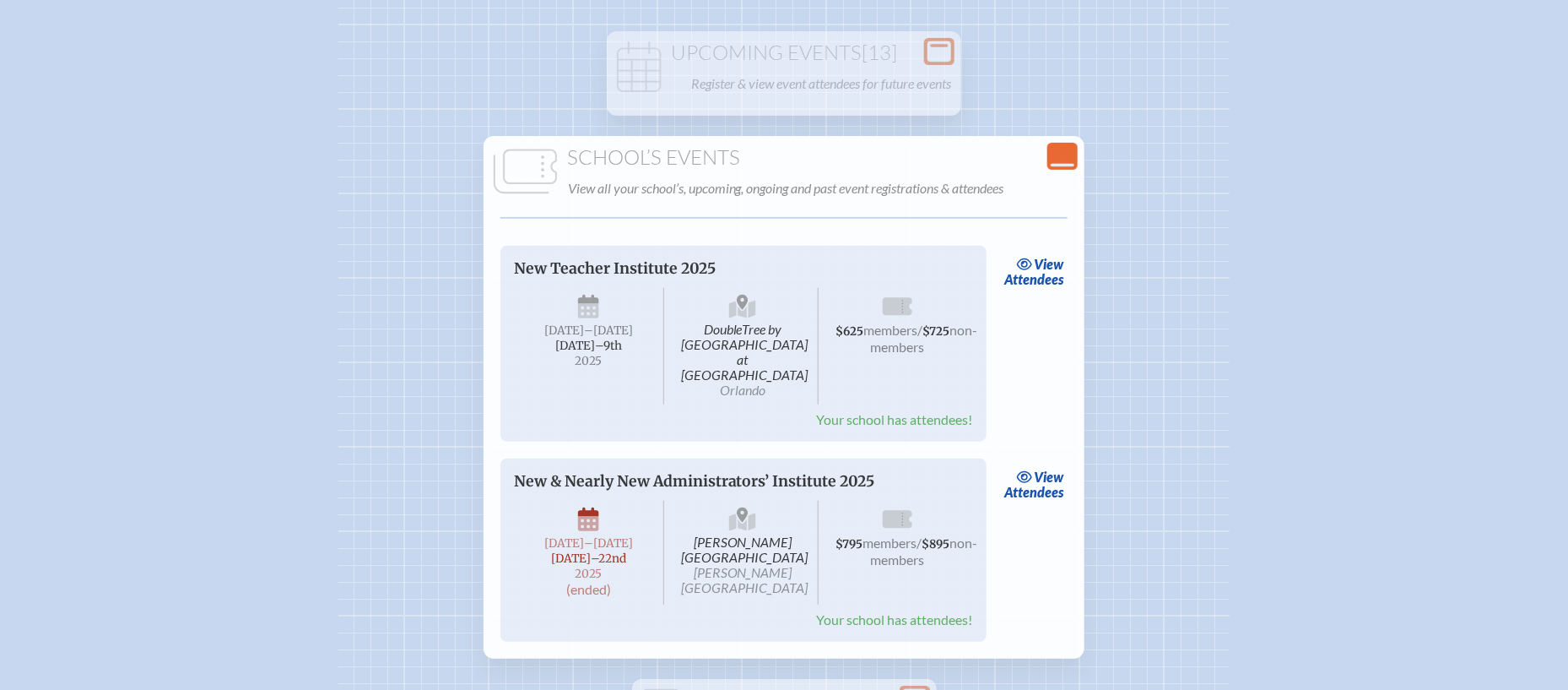
scroll to position [191, 0]
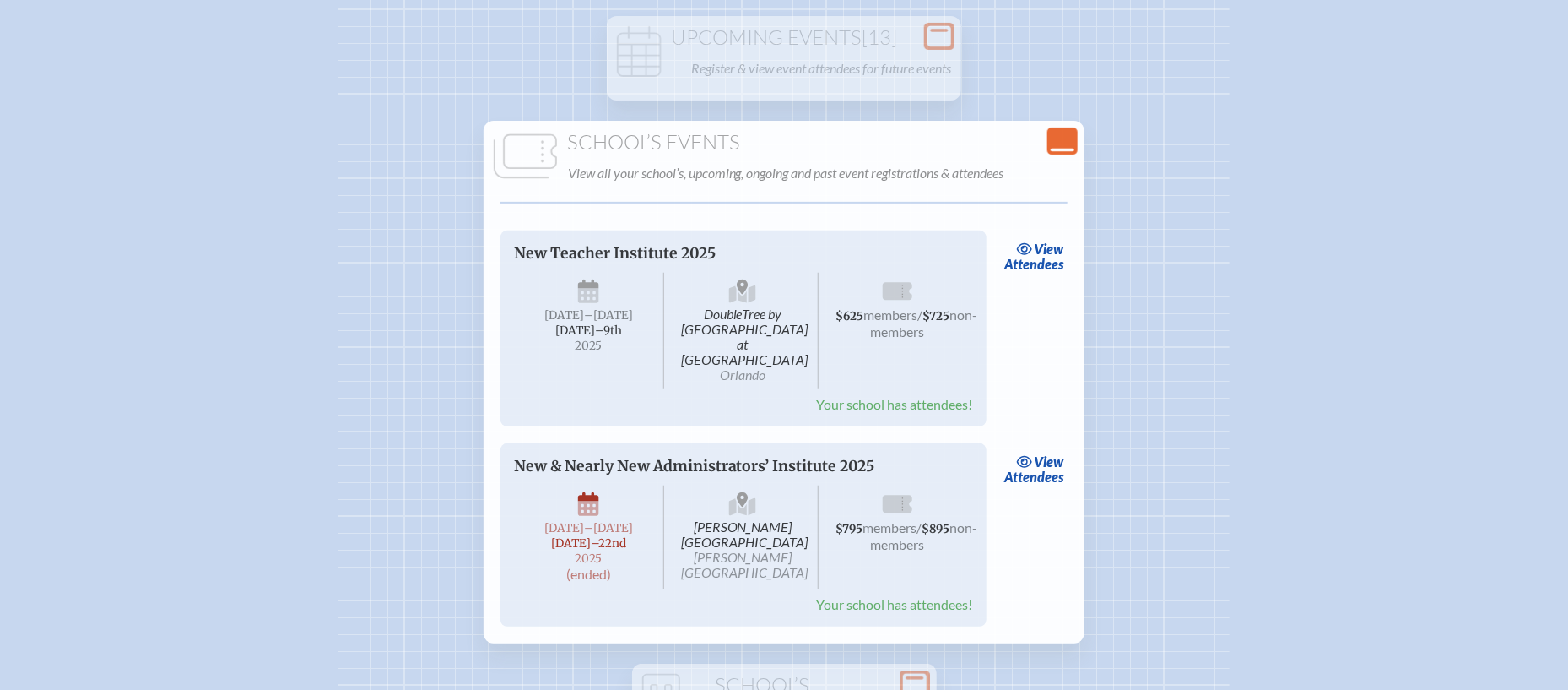
click at [1067, 149] on icon at bounding box center [1063, 150] width 24 height 3
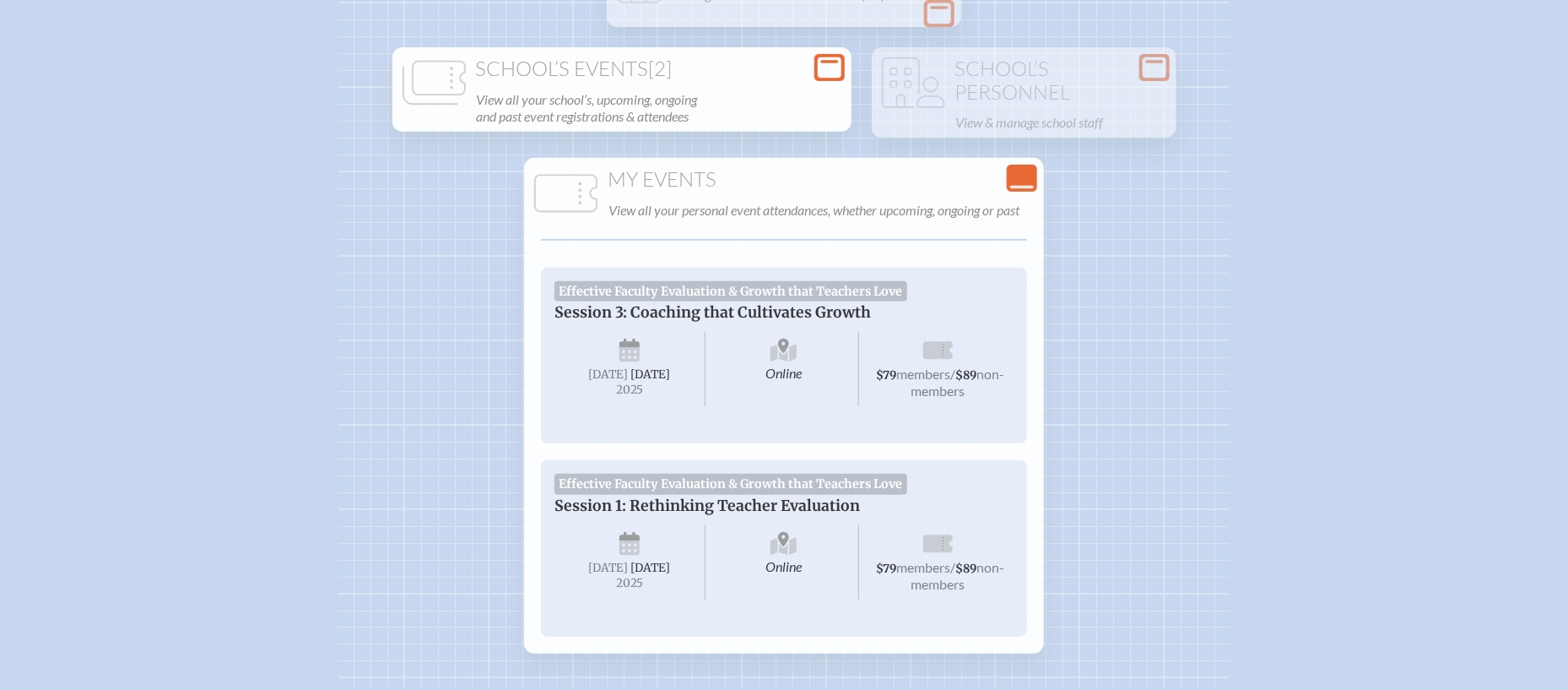
scroll to position [282, 0]
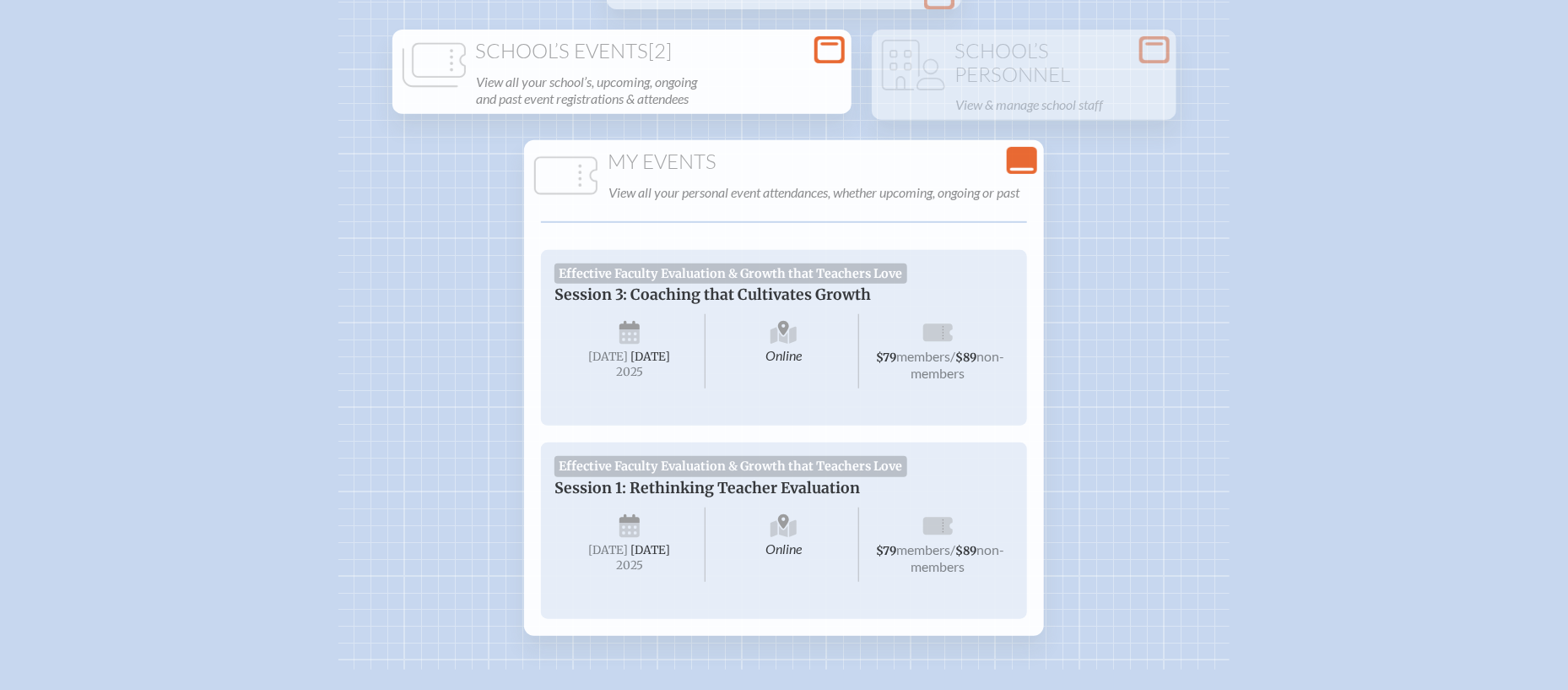
click at [1030, 166] on icon "Close Console" at bounding box center [1022, 161] width 24 height 24
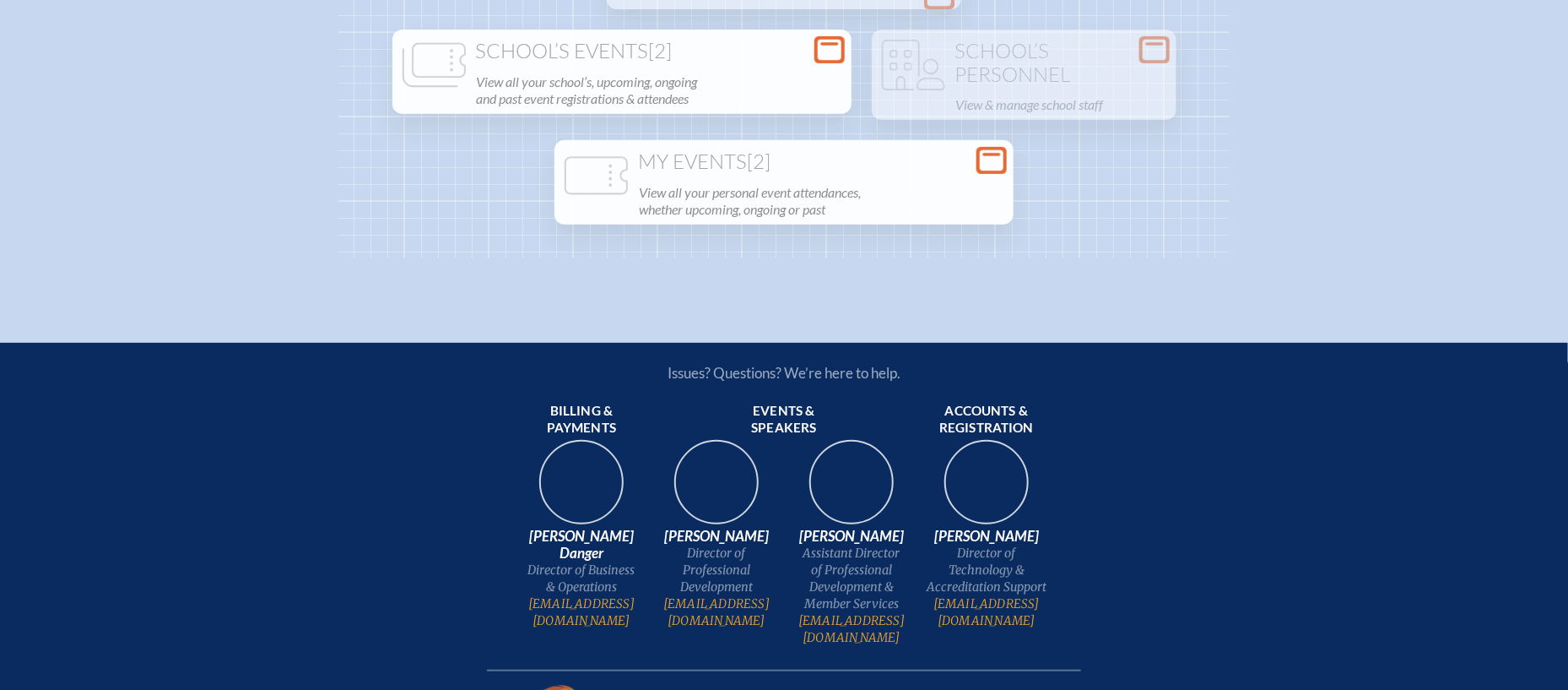
click at [1030, 166] on div "Open Console Upcoming Events [13] Register & view event attendees for future ev…" at bounding box center [783, 75] width 891 height 367
click at [1009, 166] on div "My Events [2] View all your personal event attendances, whether upcoming, ongoi…" at bounding box center [784, 185] width 452 height 71
